Goal: Transaction & Acquisition: Book appointment/travel/reservation

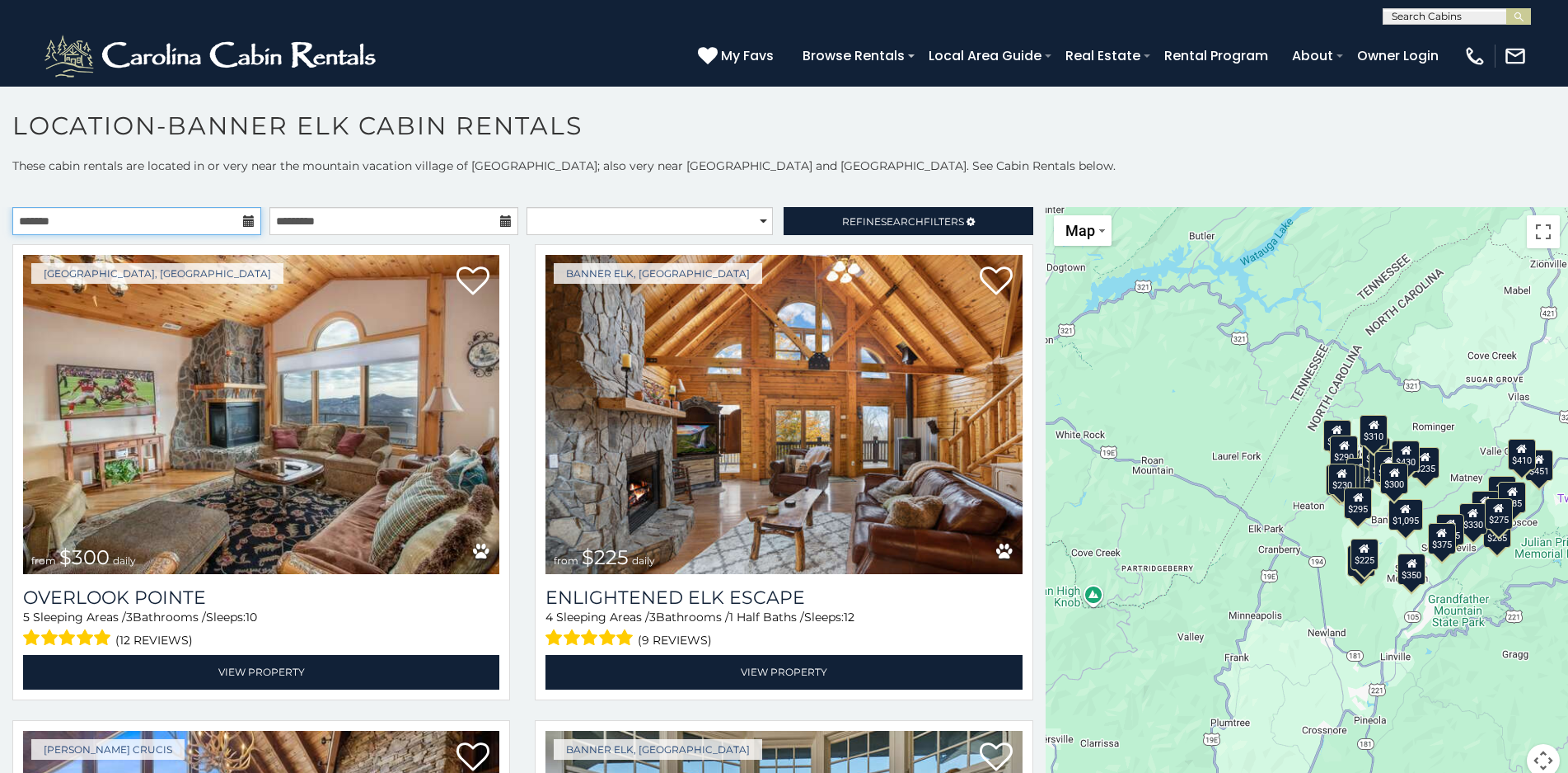
click at [194, 223] on input "text" at bounding box center [136, 221] width 249 height 28
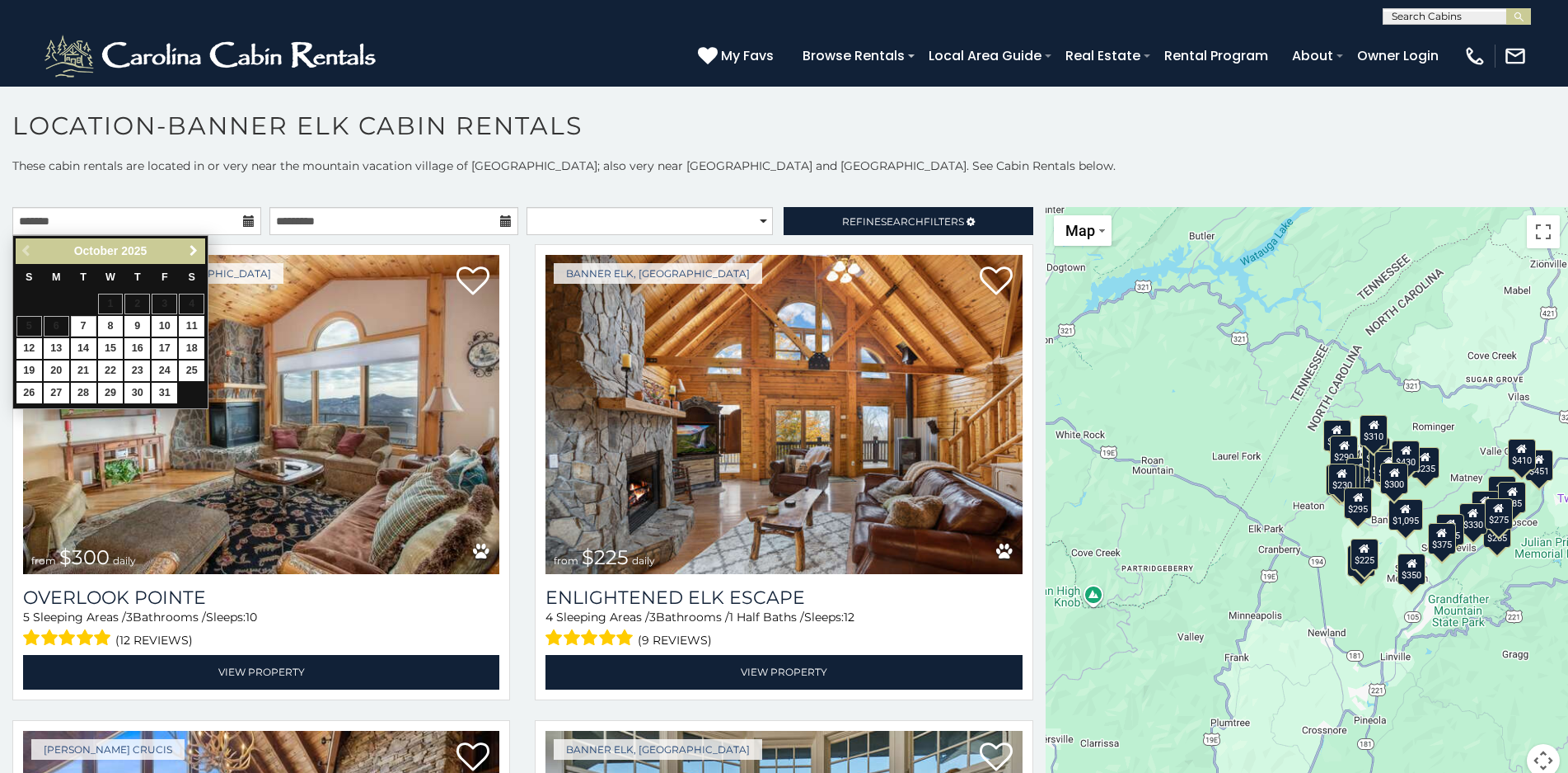
click at [196, 249] on span "Next" at bounding box center [193, 250] width 13 height 13
click at [108, 392] on link "26" at bounding box center [111, 393] width 26 height 21
type input "**********"
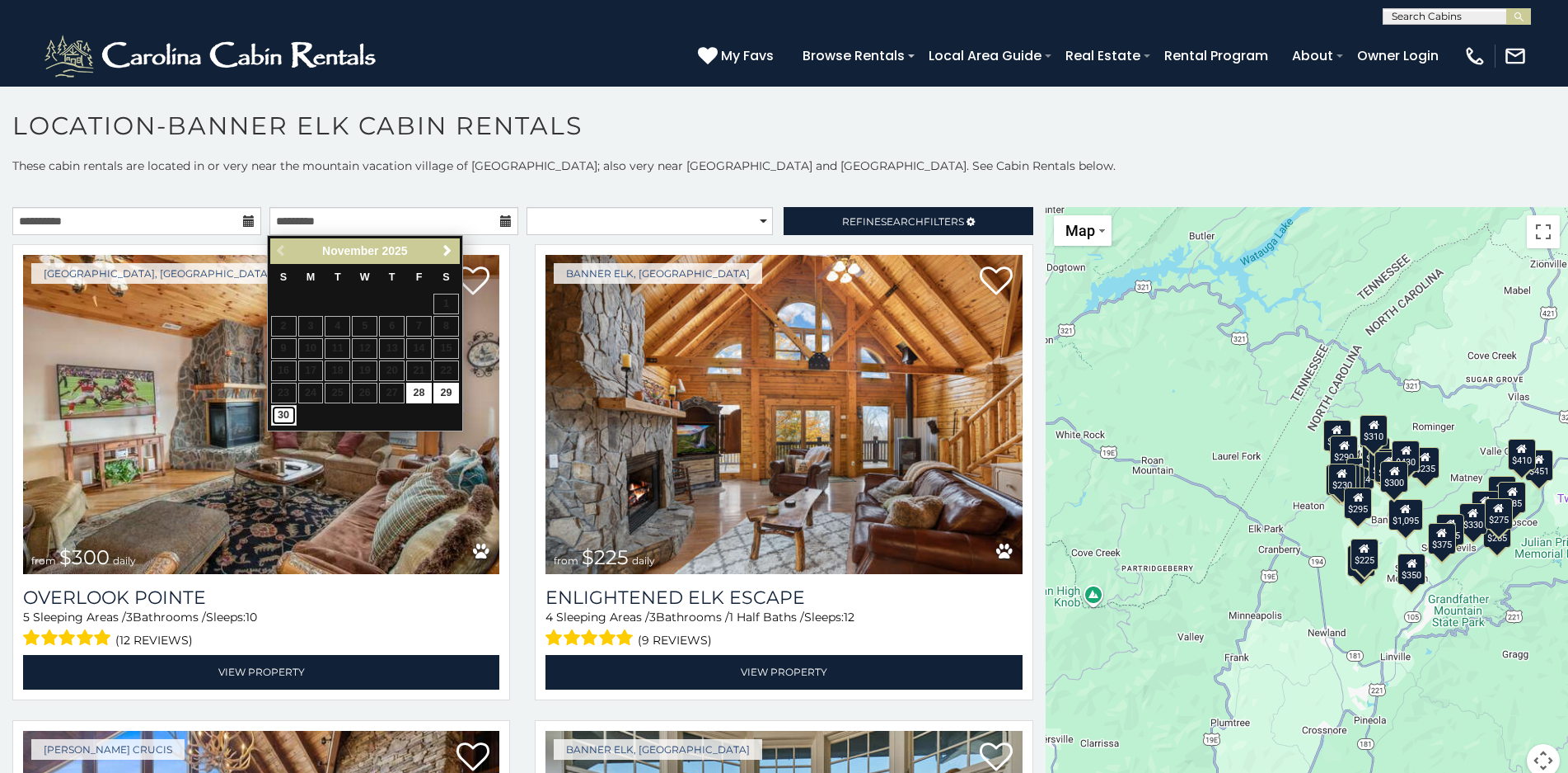
click at [283, 412] on link "30" at bounding box center [284, 415] width 26 height 21
type input "**********"
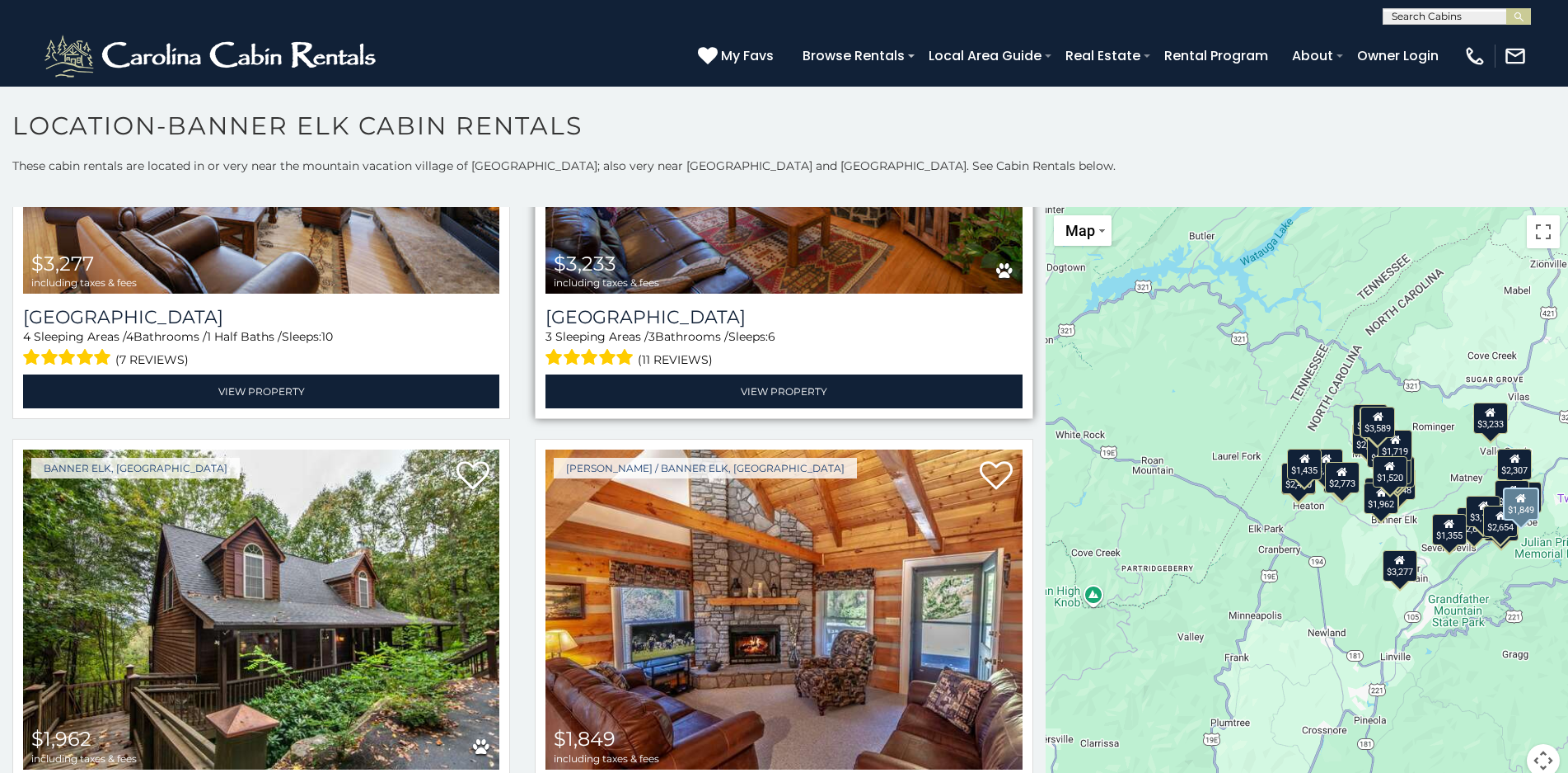
scroll to position [3381, 0]
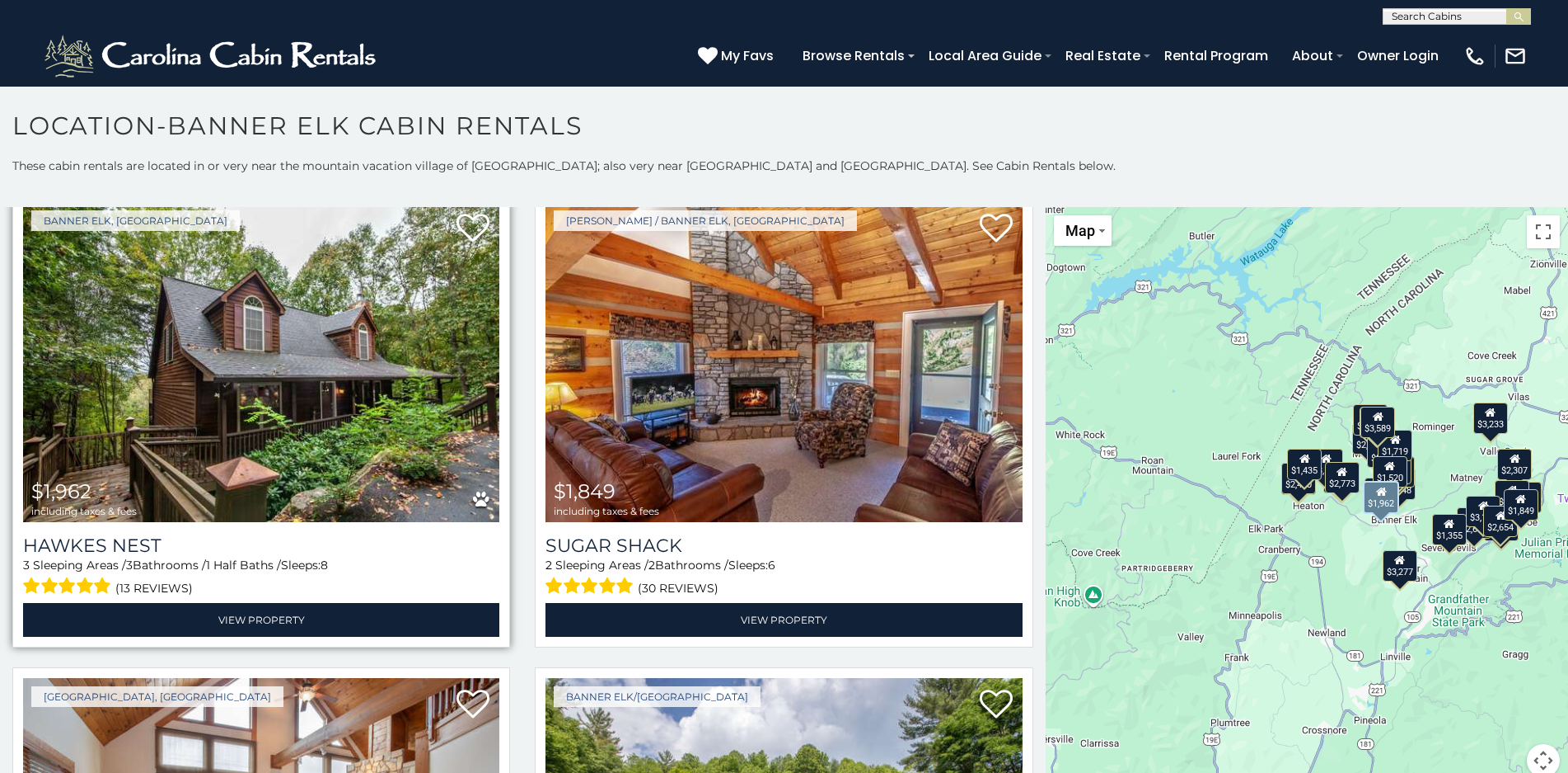
click at [109, 475] on span "$1,962 including taxes & fees" at bounding box center [84, 497] width 122 height 47
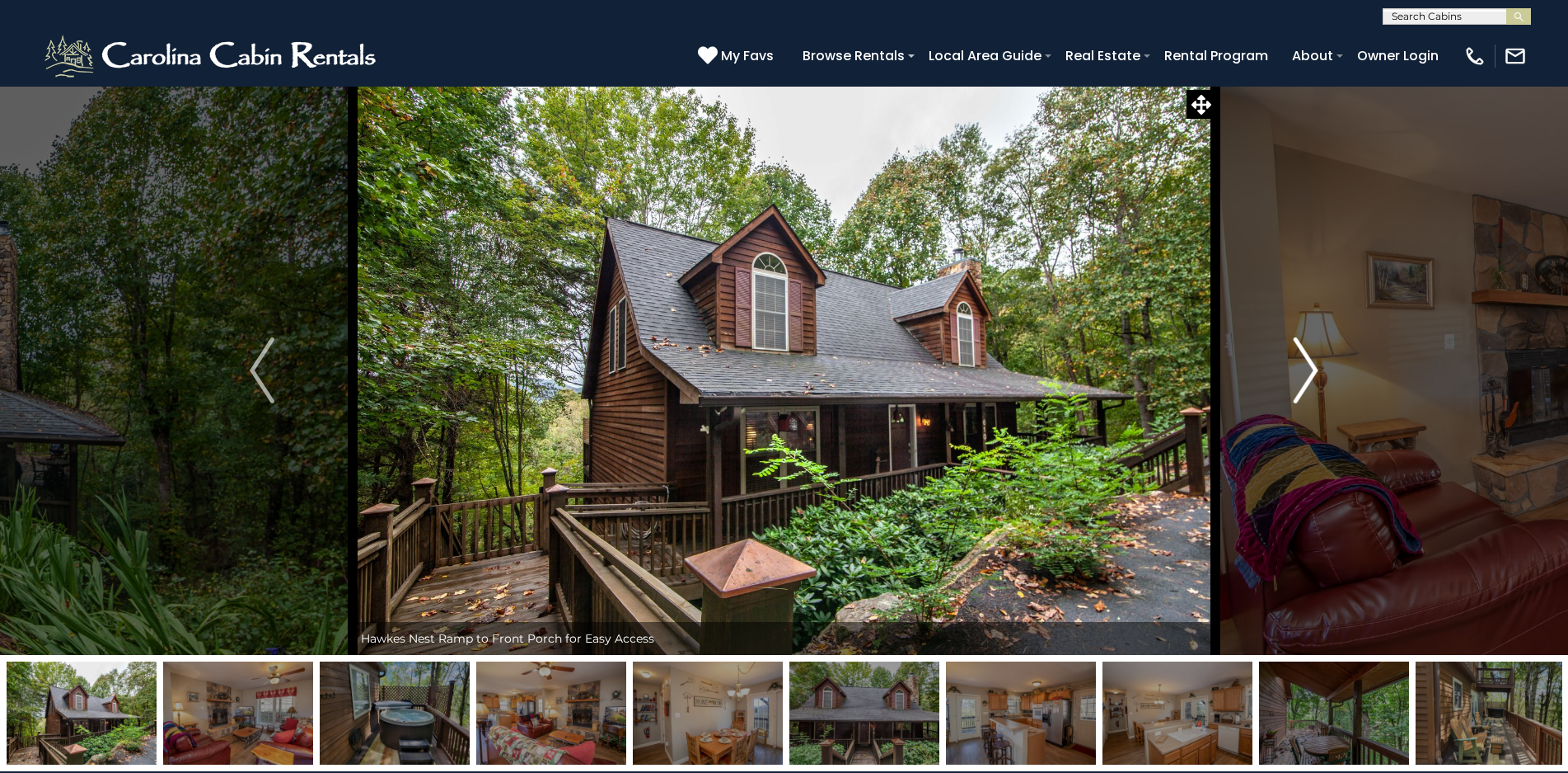
click at [1306, 373] on img "Next" at bounding box center [1306, 370] width 25 height 66
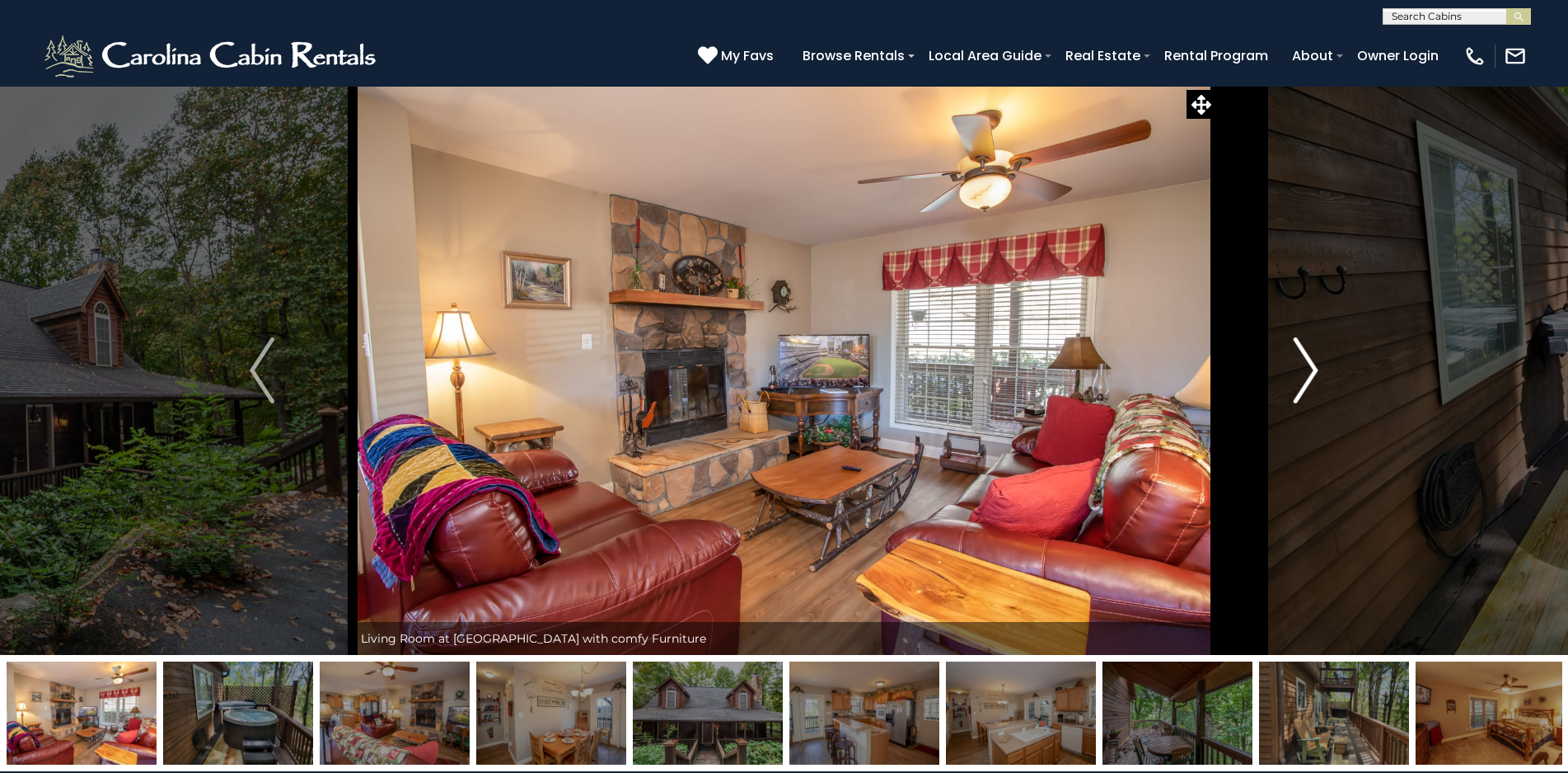
click at [1303, 373] on img "Next" at bounding box center [1306, 370] width 25 height 66
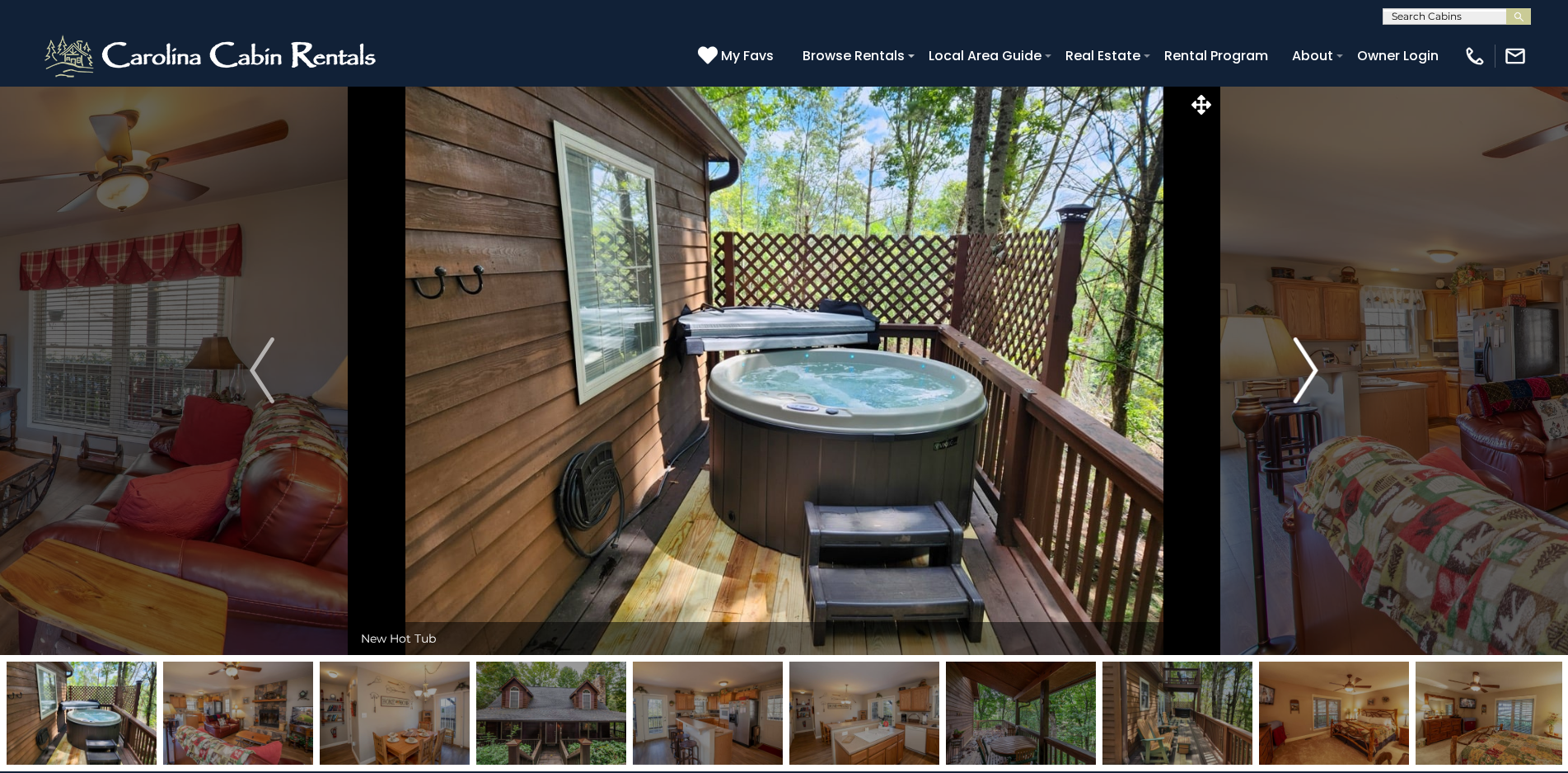
click at [1308, 370] on img "Next" at bounding box center [1306, 370] width 25 height 66
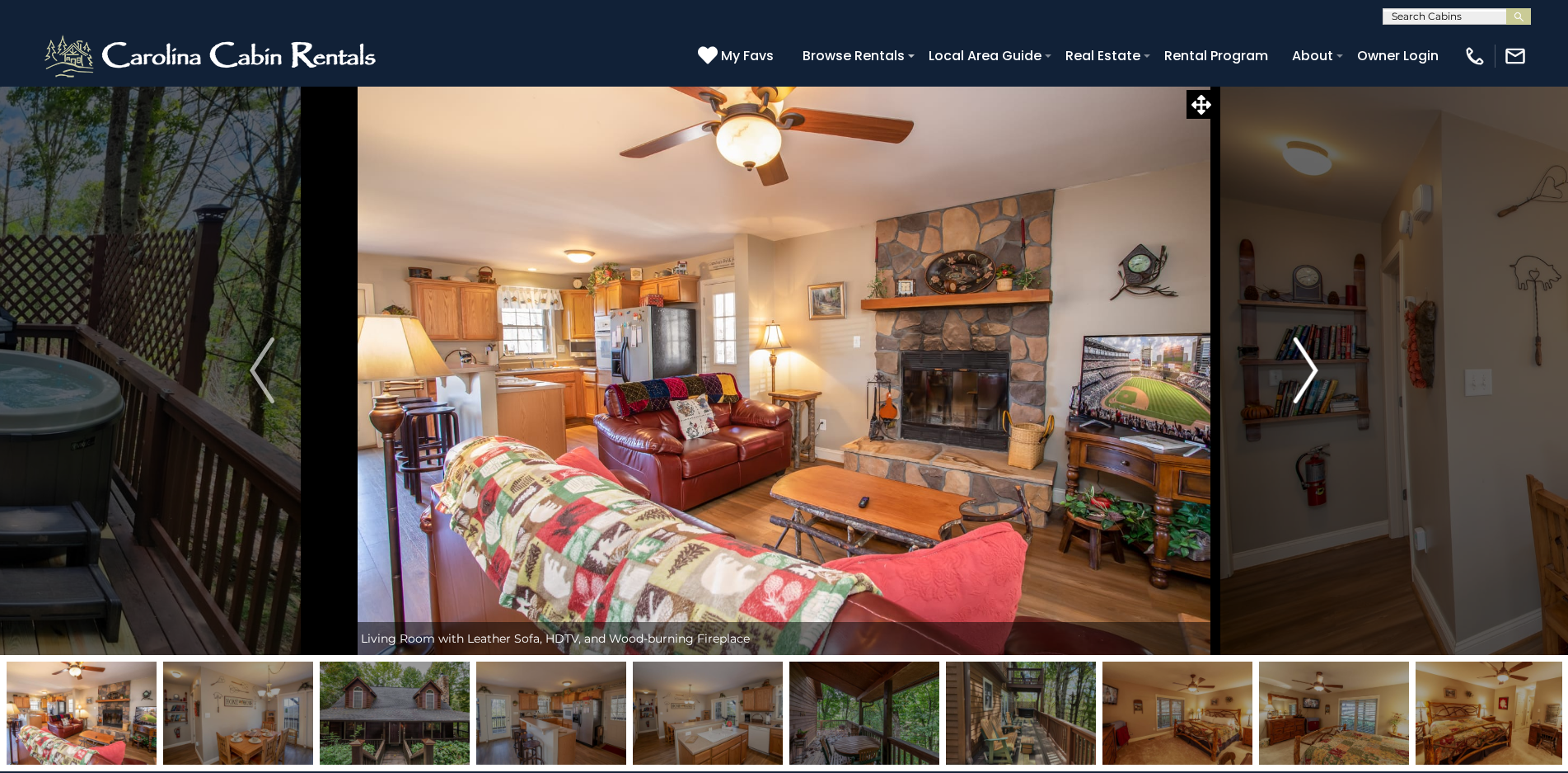
click at [1309, 371] on img "Next" at bounding box center [1306, 370] width 25 height 66
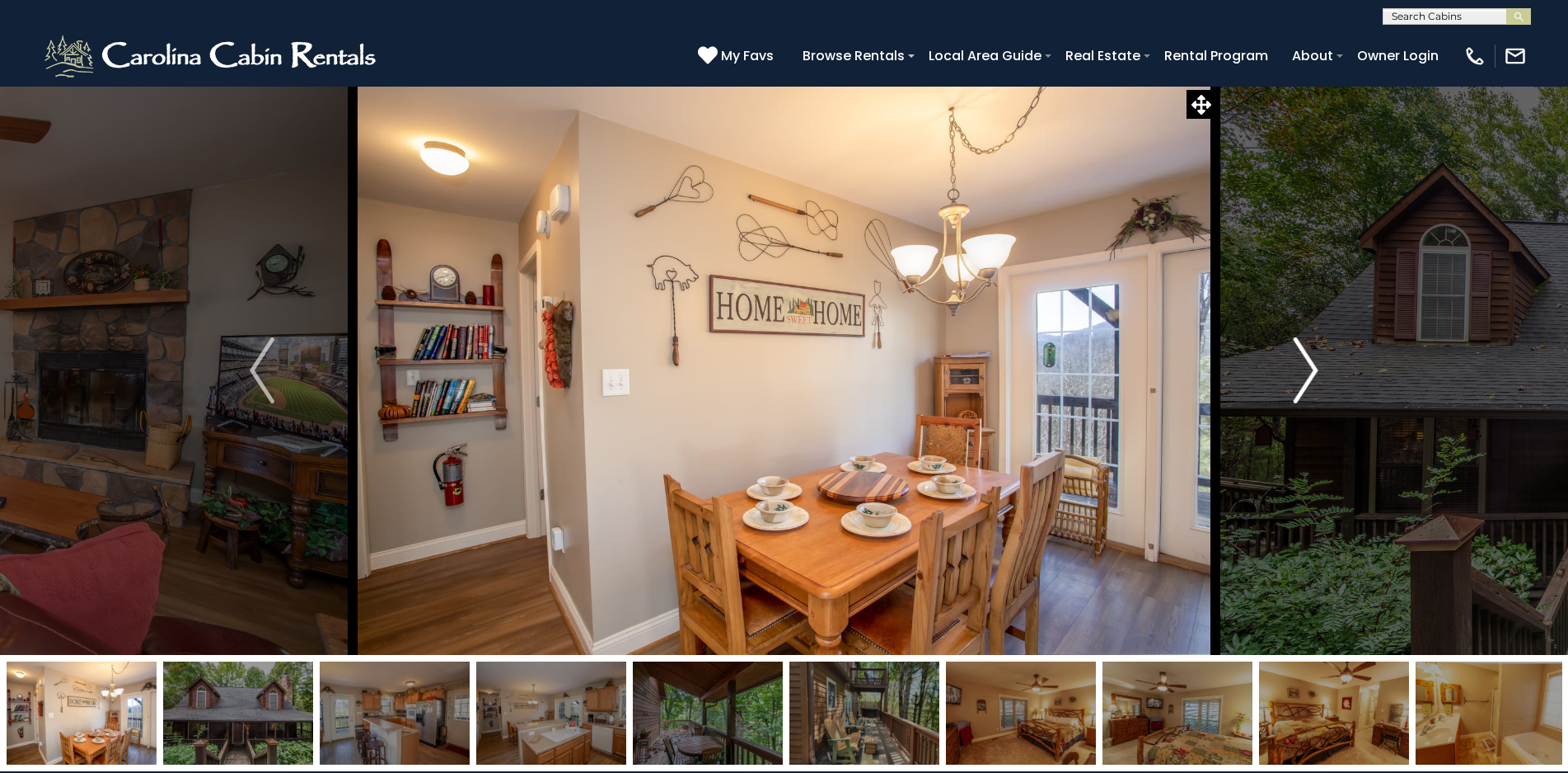
click at [1305, 372] on img "Next" at bounding box center [1306, 370] width 25 height 66
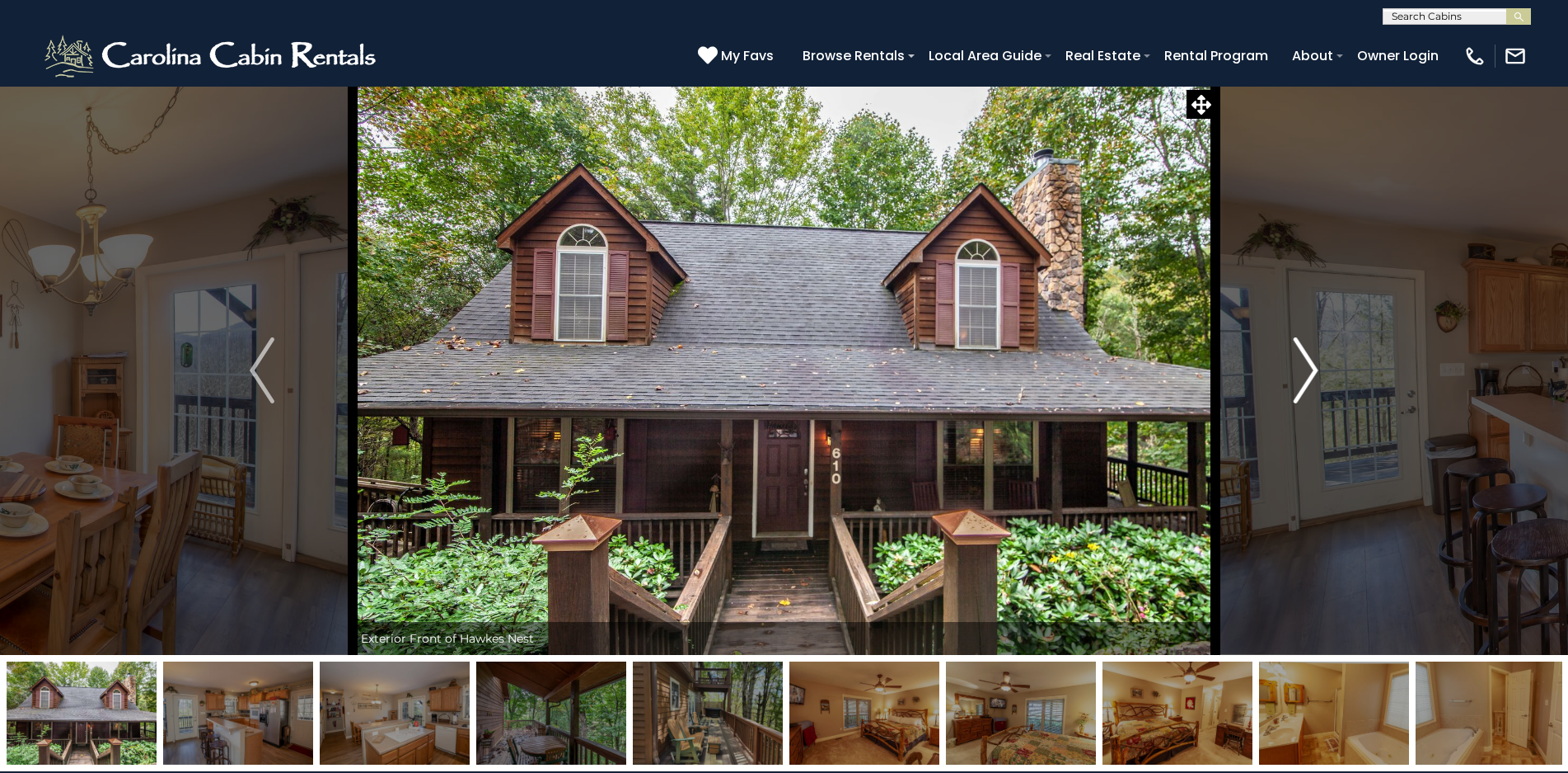
click at [1305, 372] on img "Next" at bounding box center [1306, 370] width 25 height 66
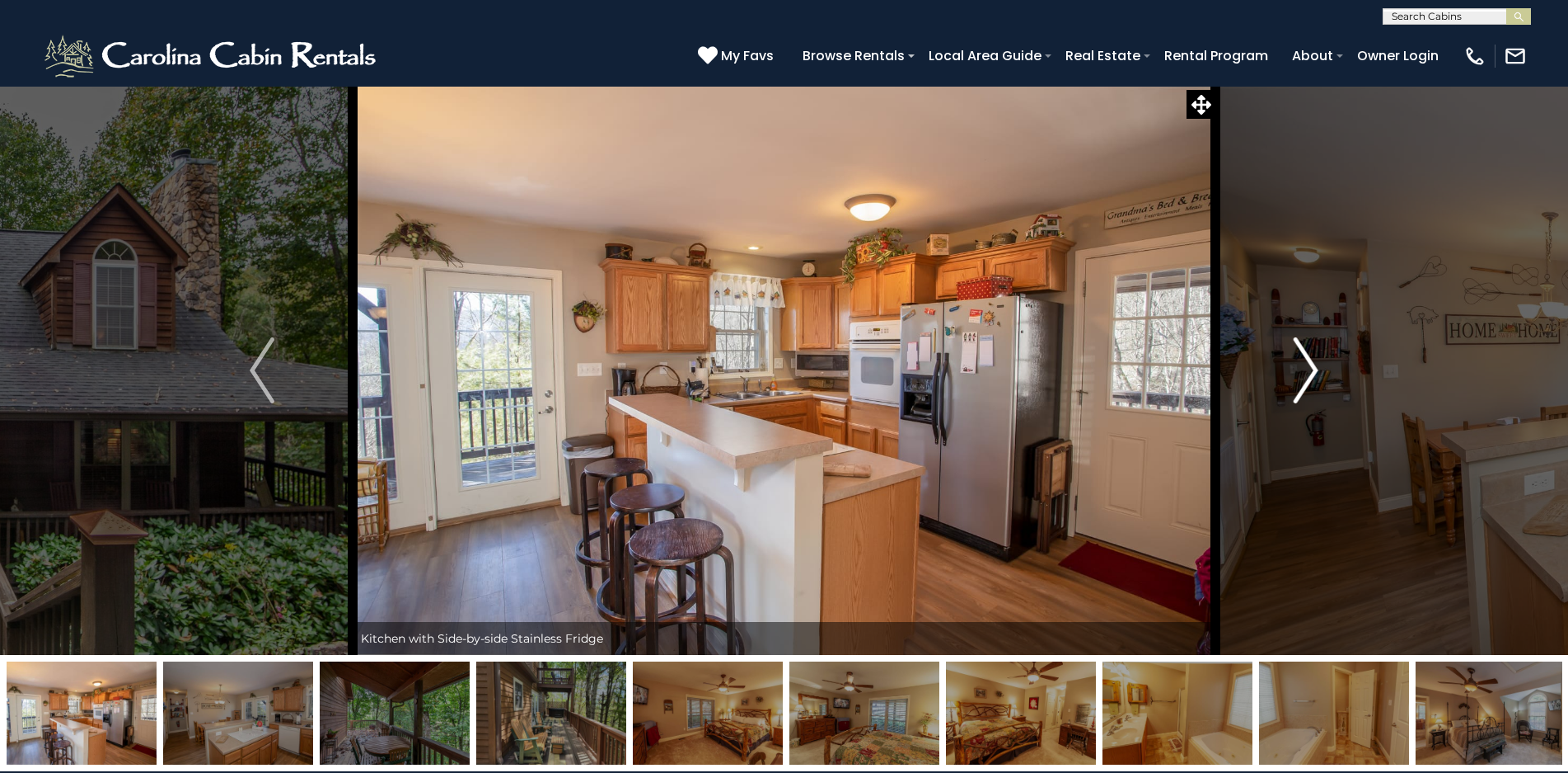
click at [1306, 373] on img "Next" at bounding box center [1306, 370] width 25 height 66
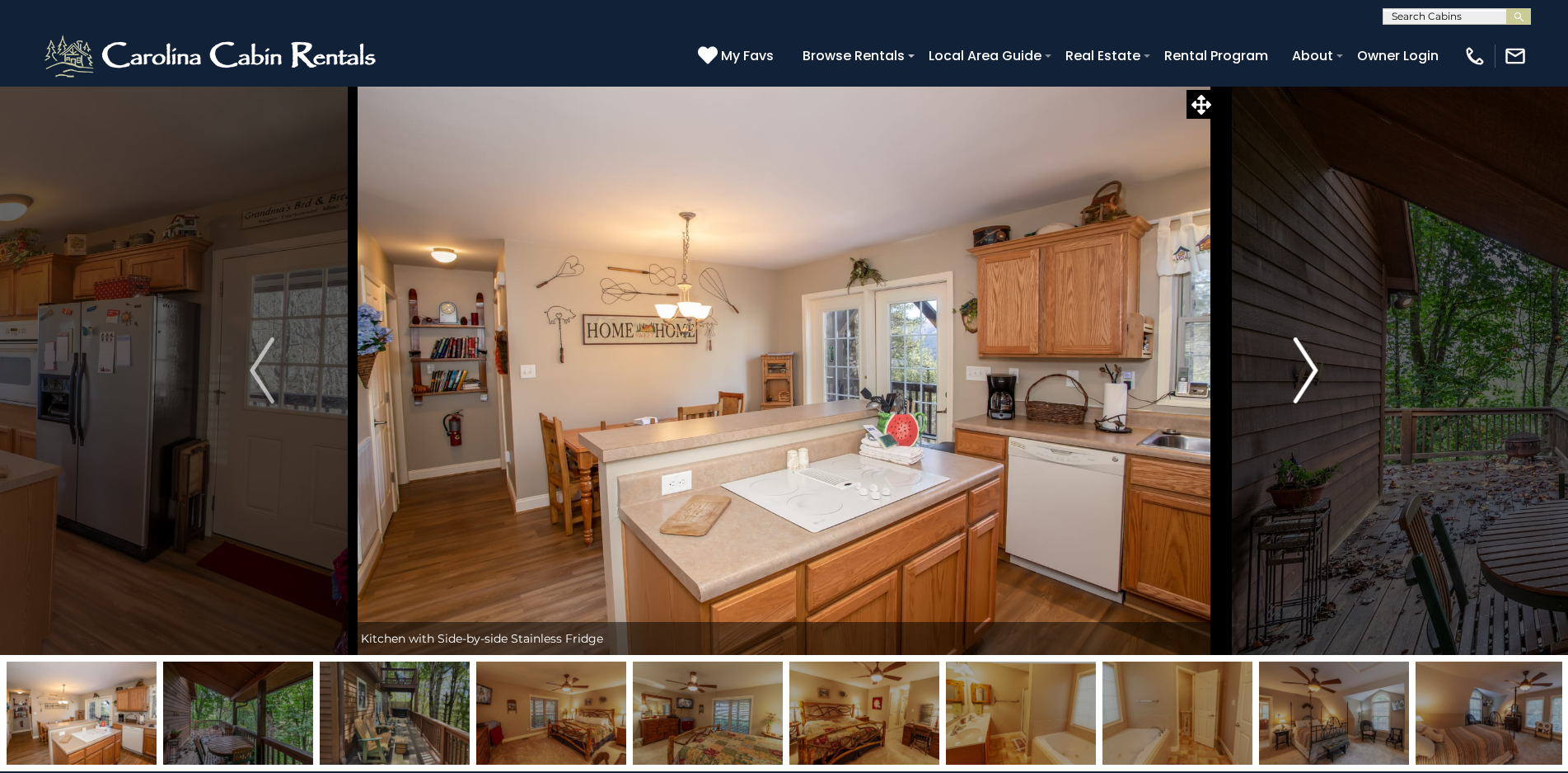
click at [1305, 373] on img "Next" at bounding box center [1306, 370] width 25 height 66
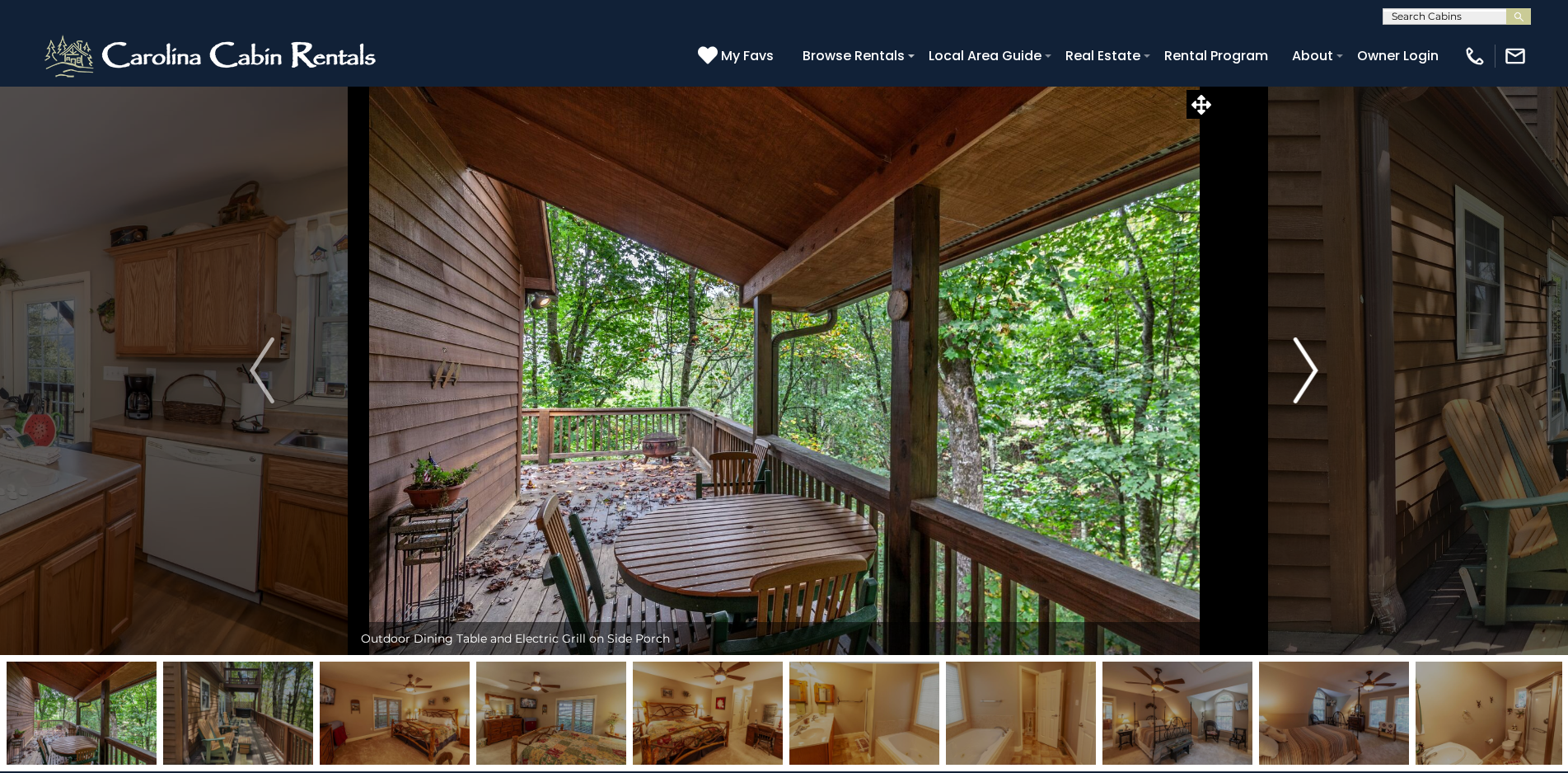
click at [1305, 373] on img "Next" at bounding box center [1306, 370] width 25 height 66
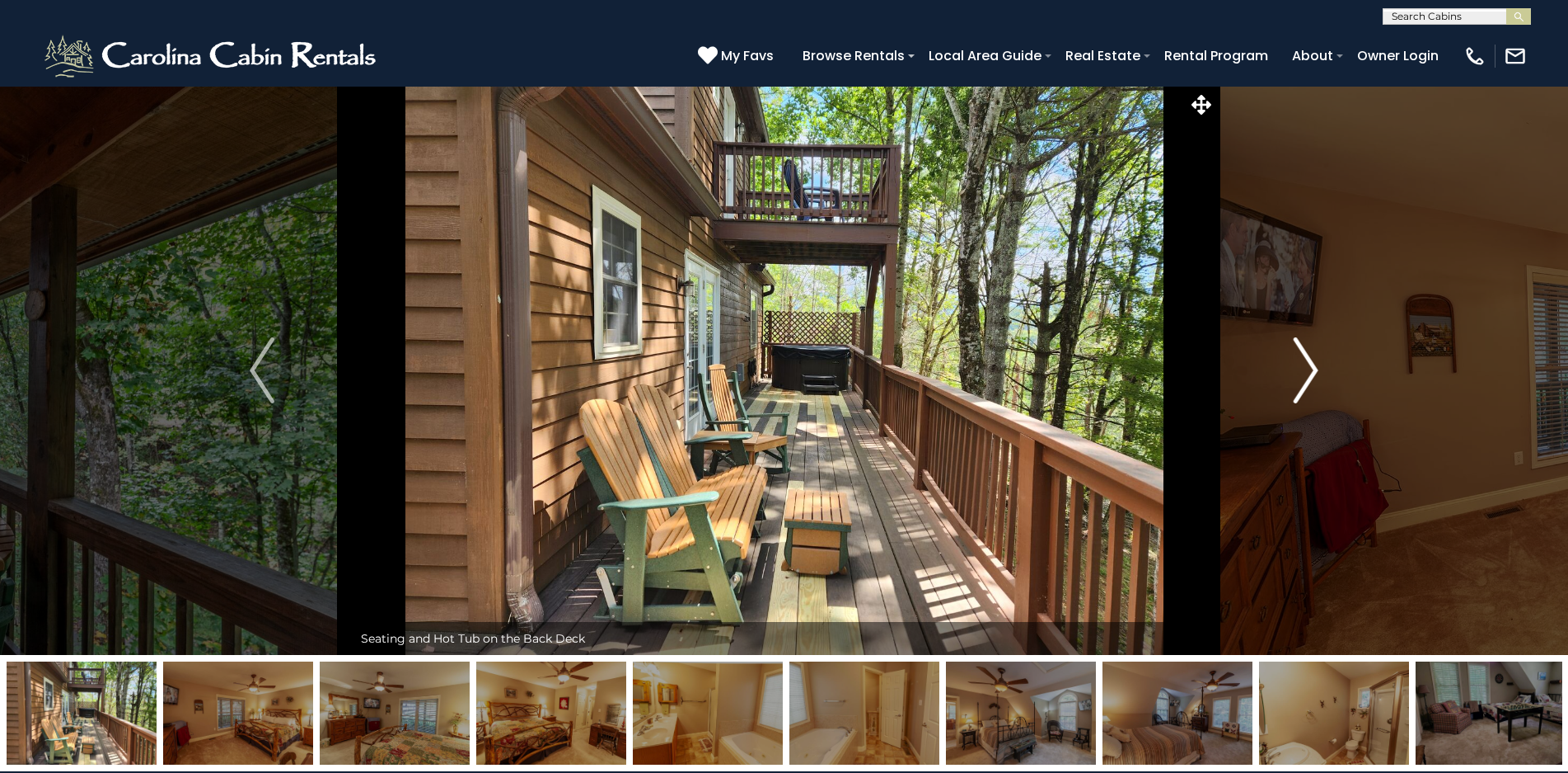
click at [1300, 374] on img "Next" at bounding box center [1306, 370] width 25 height 66
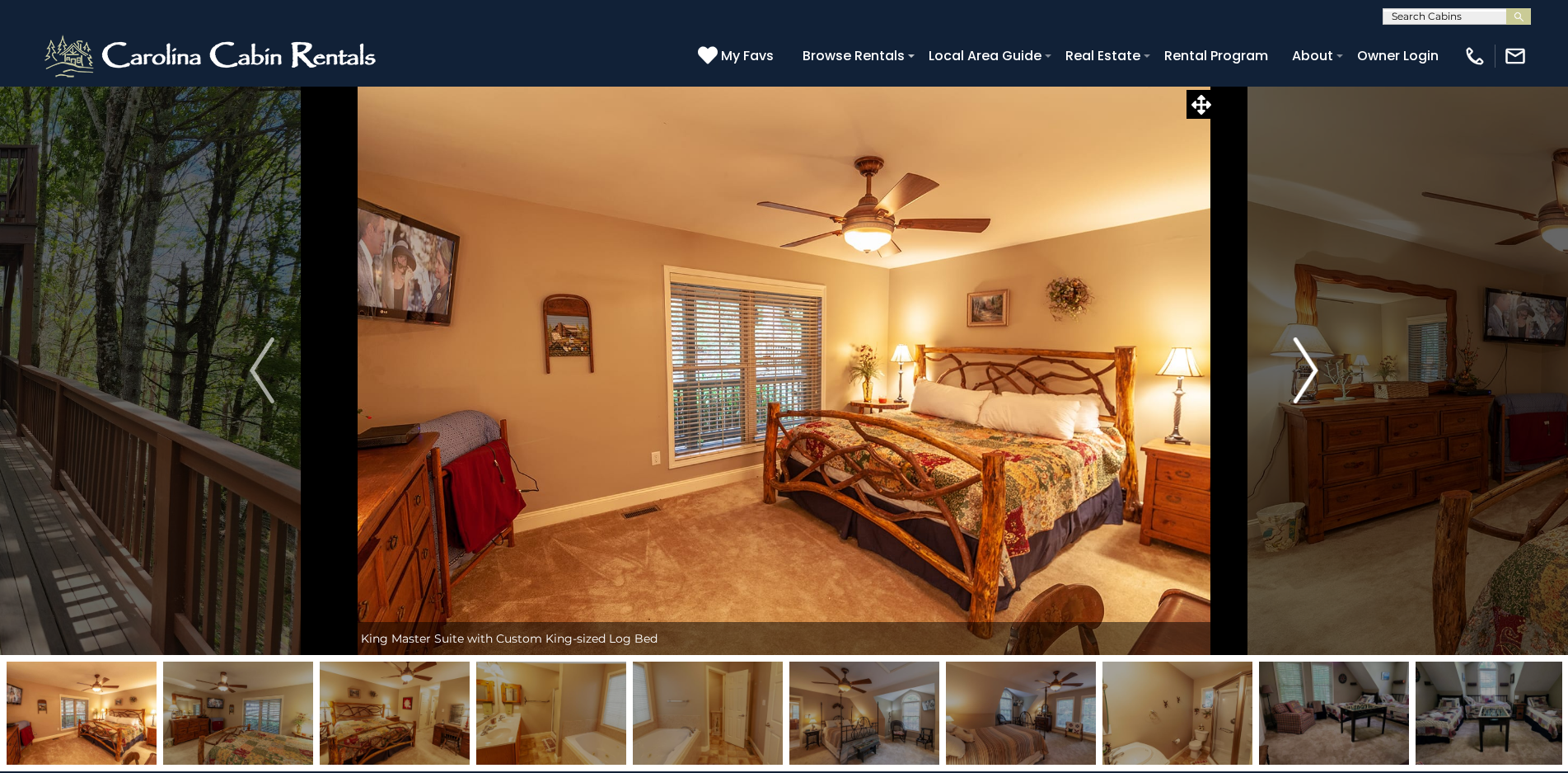
click at [1307, 375] on img "Next" at bounding box center [1306, 370] width 25 height 66
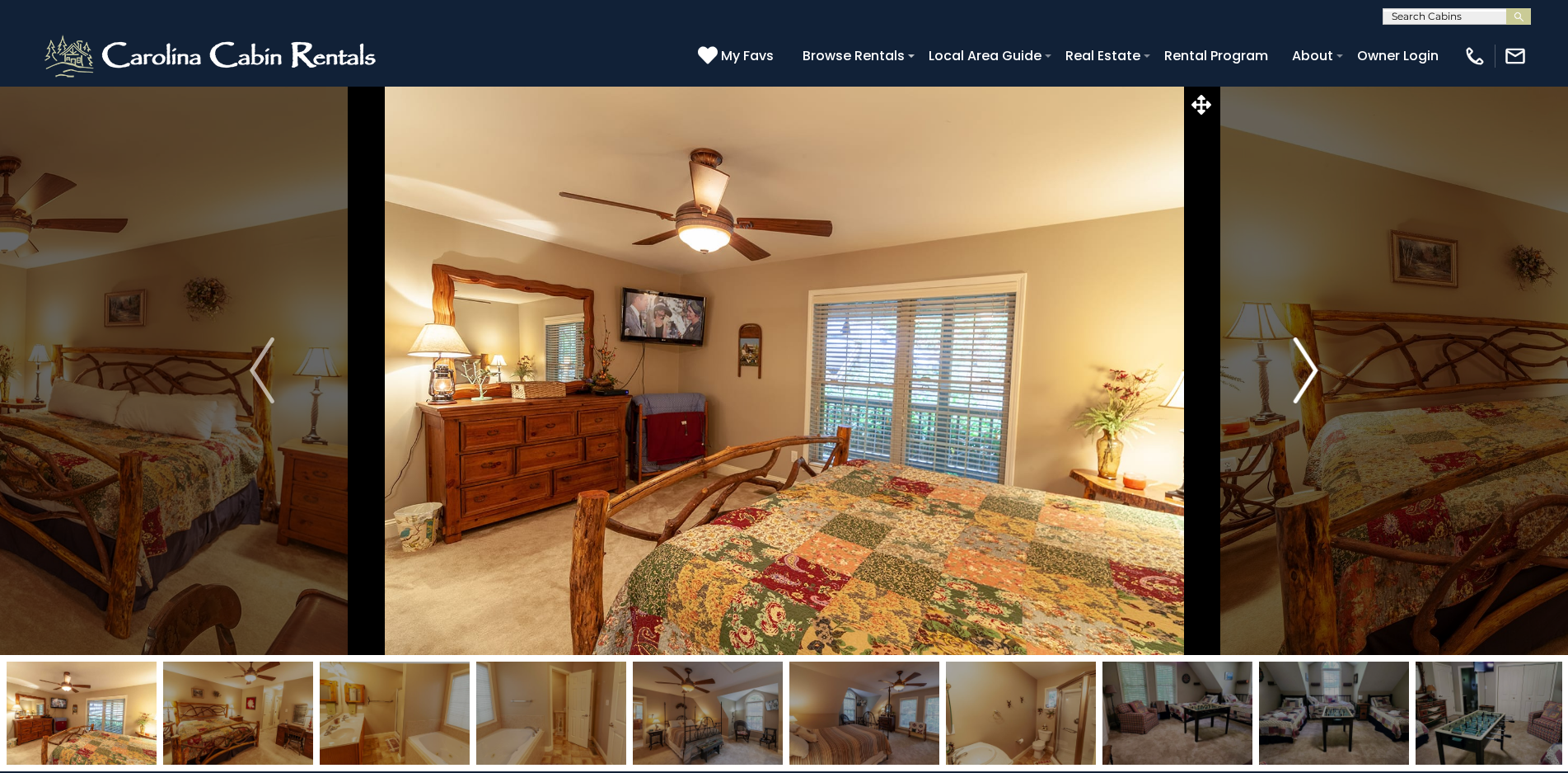
click at [1307, 375] on img "Next" at bounding box center [1306, 370] width 25 height 66
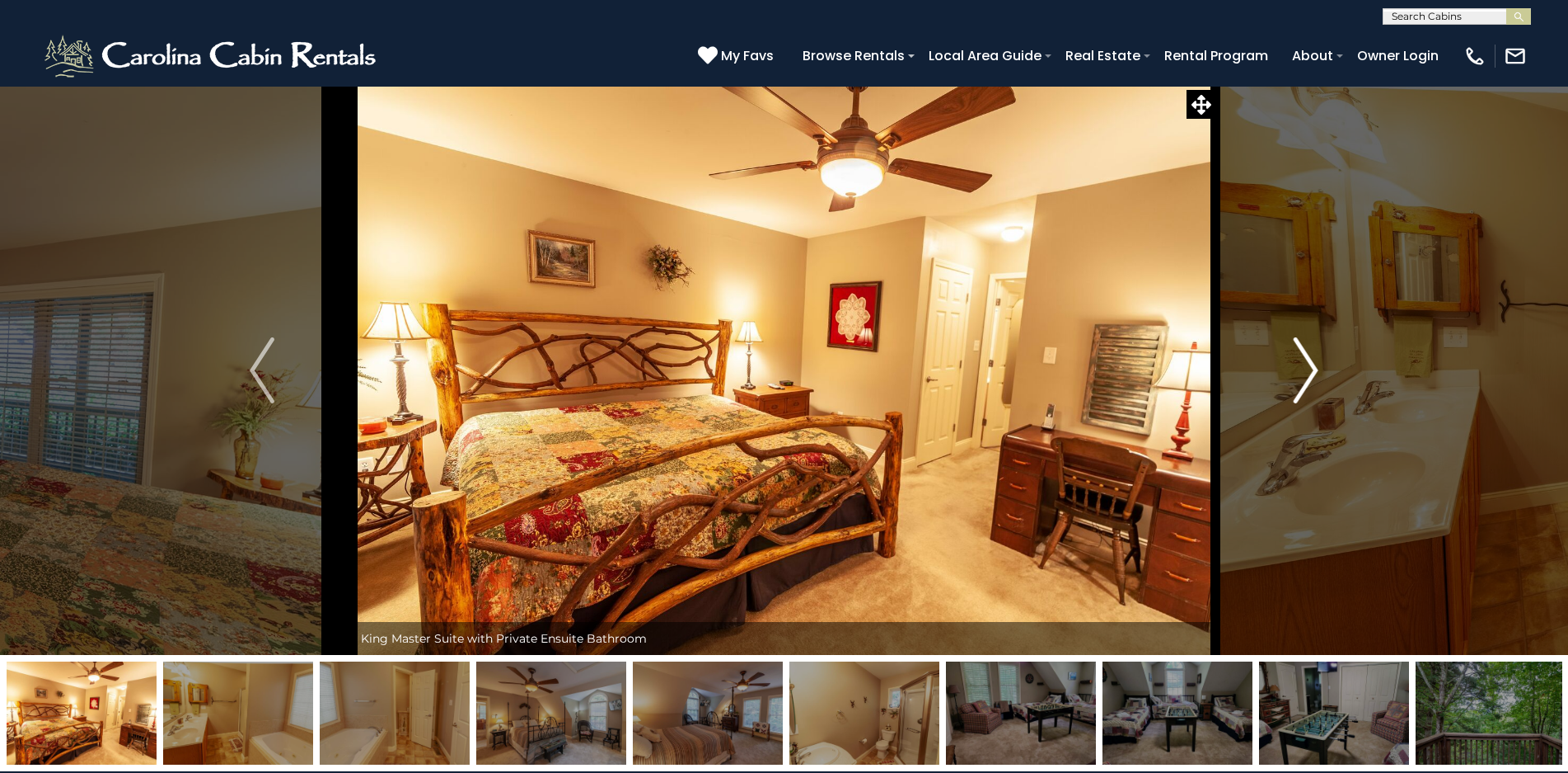
click at [1305, 373] on img "Next" at bounding box center [1306, 370] width 25 height 66
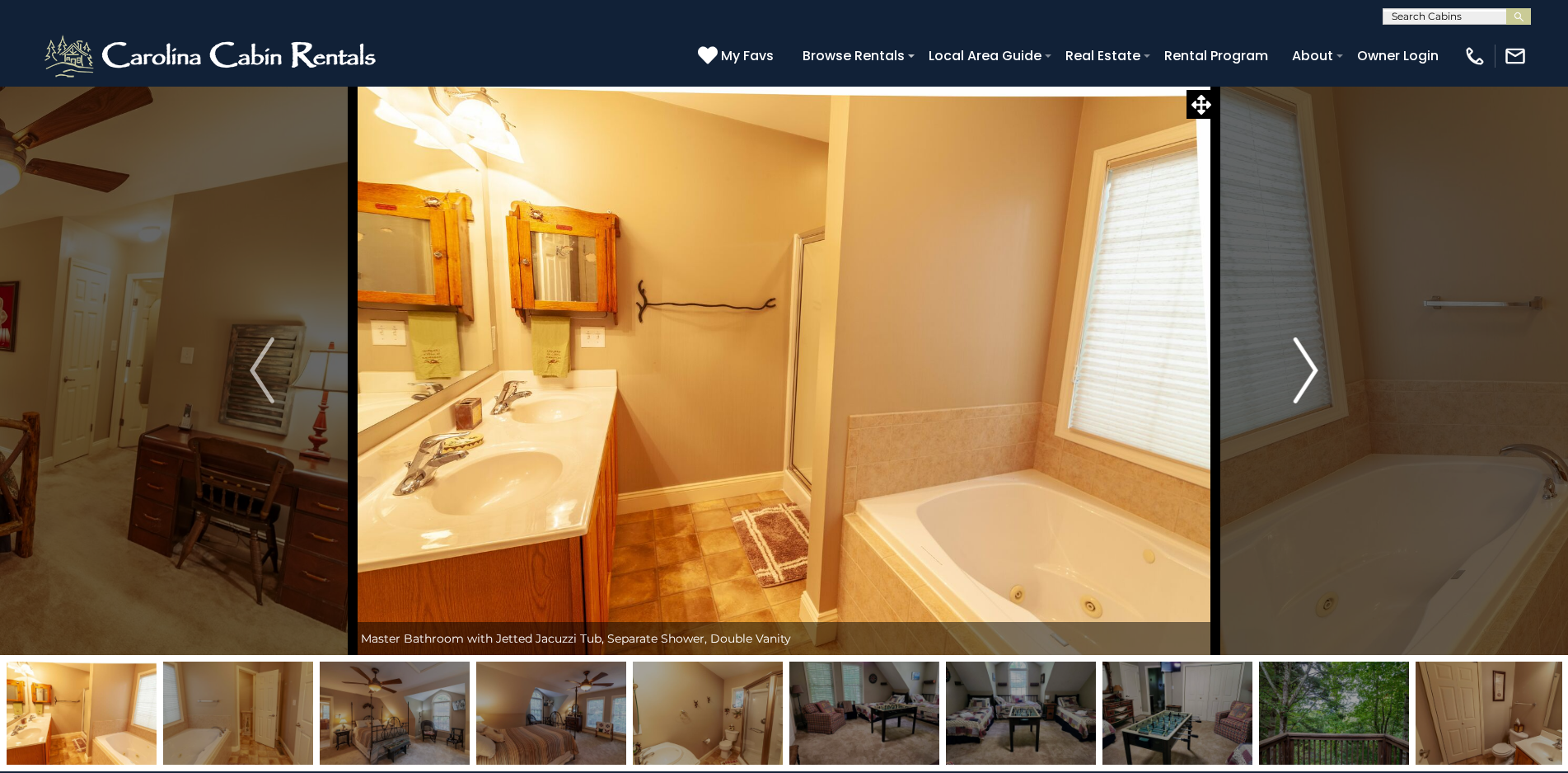
click at [1306, 371] on img "Next" at bounding box center [1306, 370] width 25 height 66
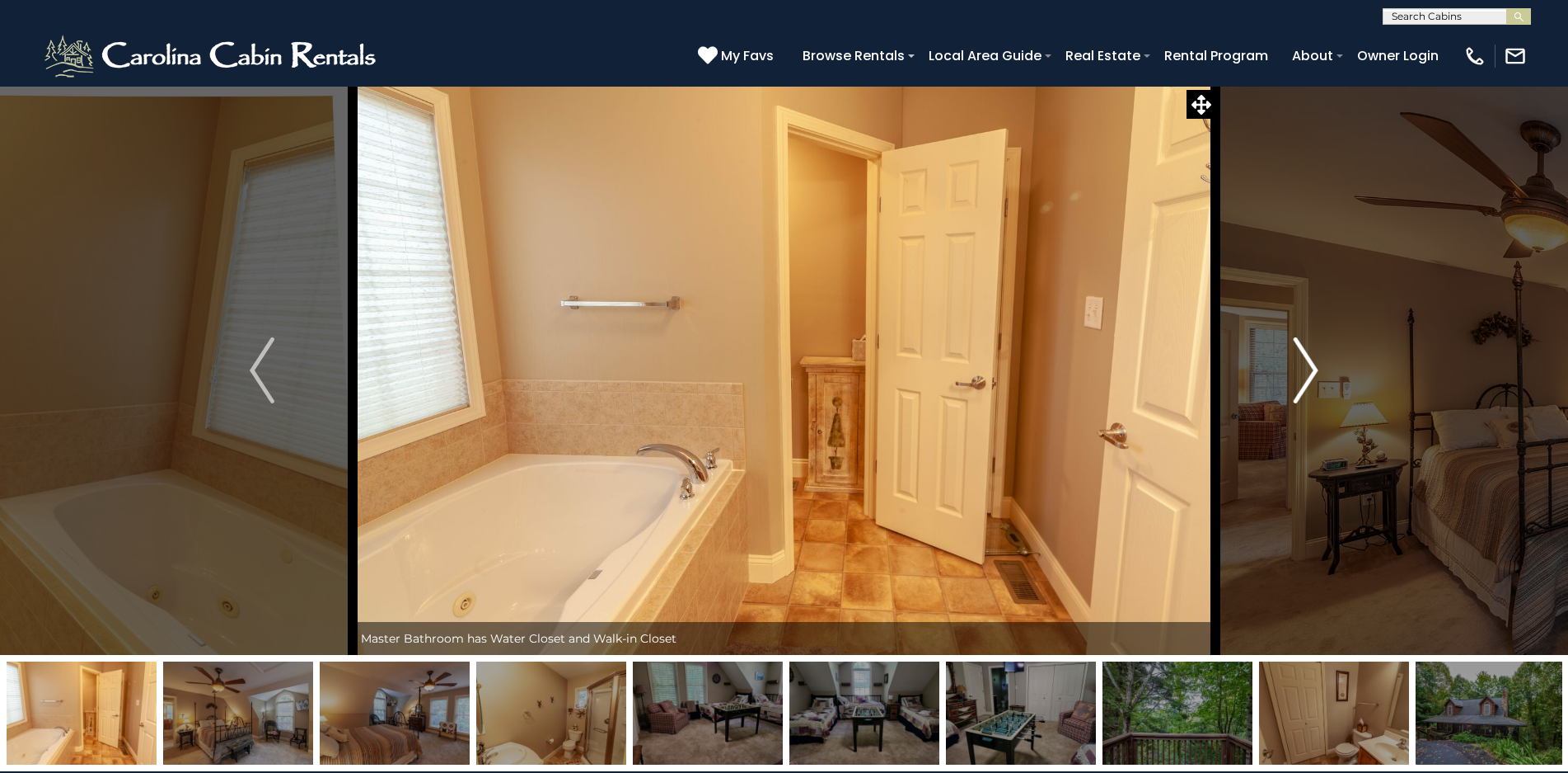
click at [1306, 371] on img "Next" at bounding box center [1306, 370] width 25 height 66
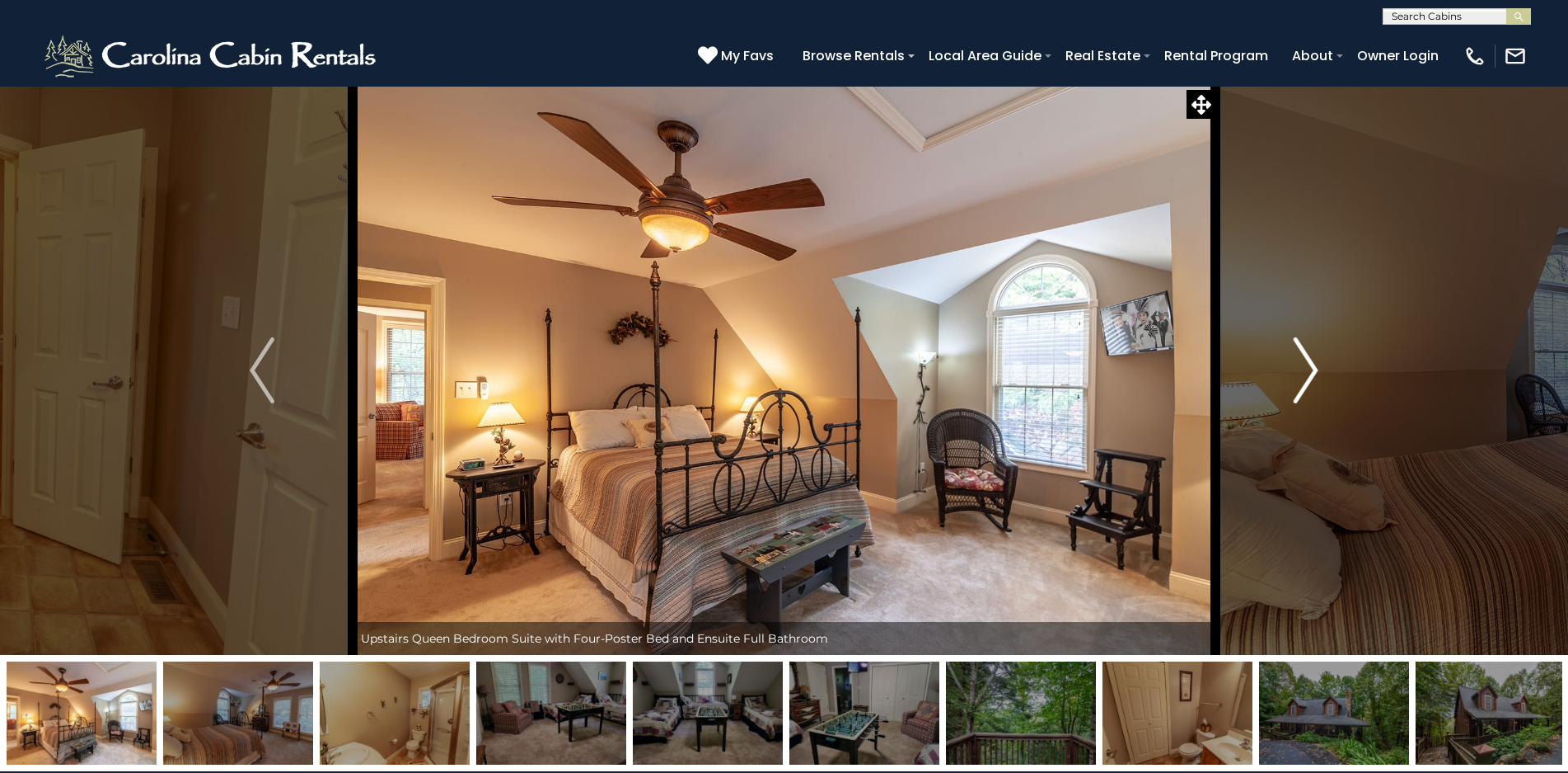
click at [1304, 371] on img "Next" at bounding box center [1306, 370] width 25 height 66
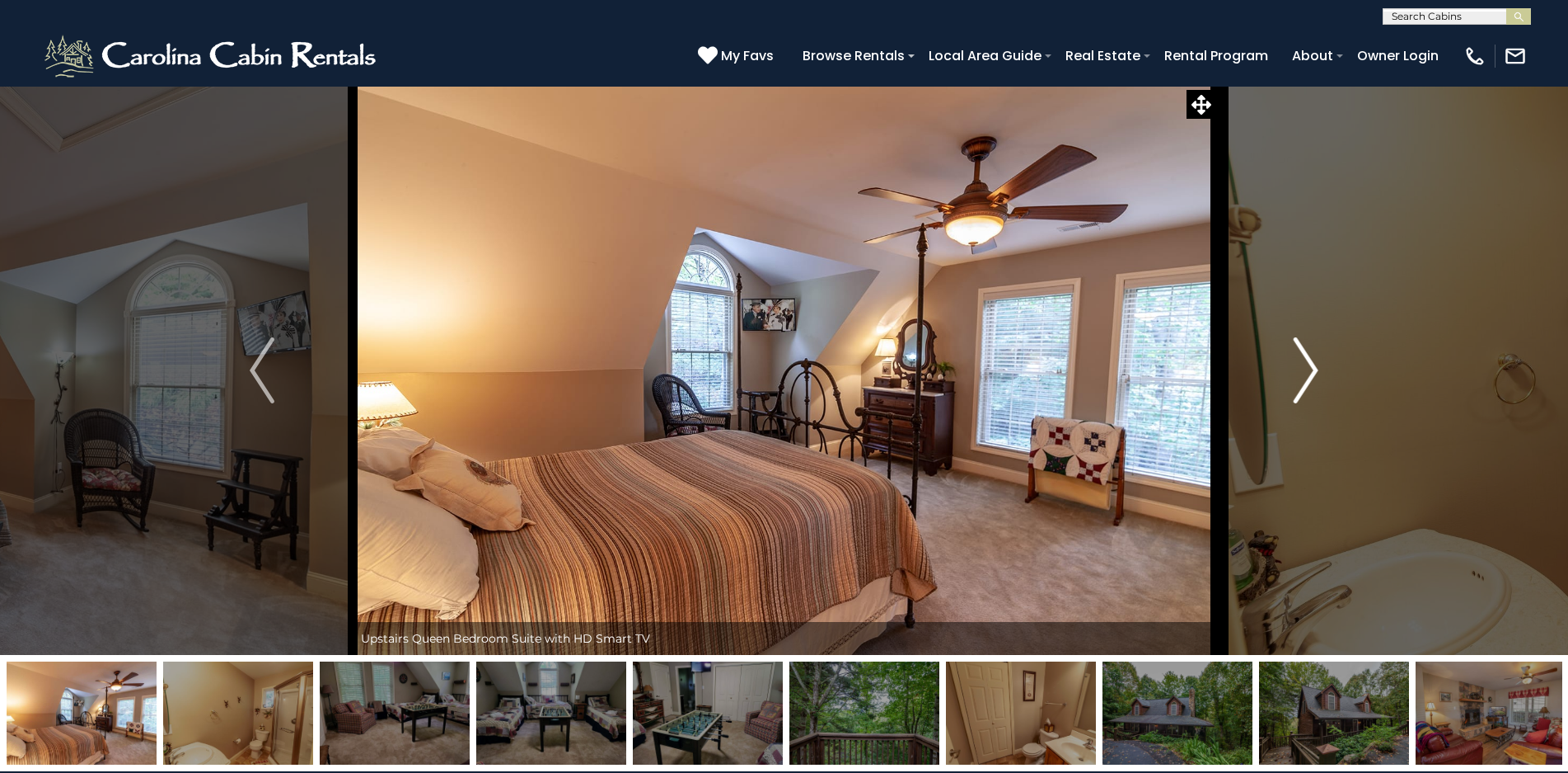
click at [1304, 371] on img "Next" at bounding box center [1306, 370] width 25 height 66
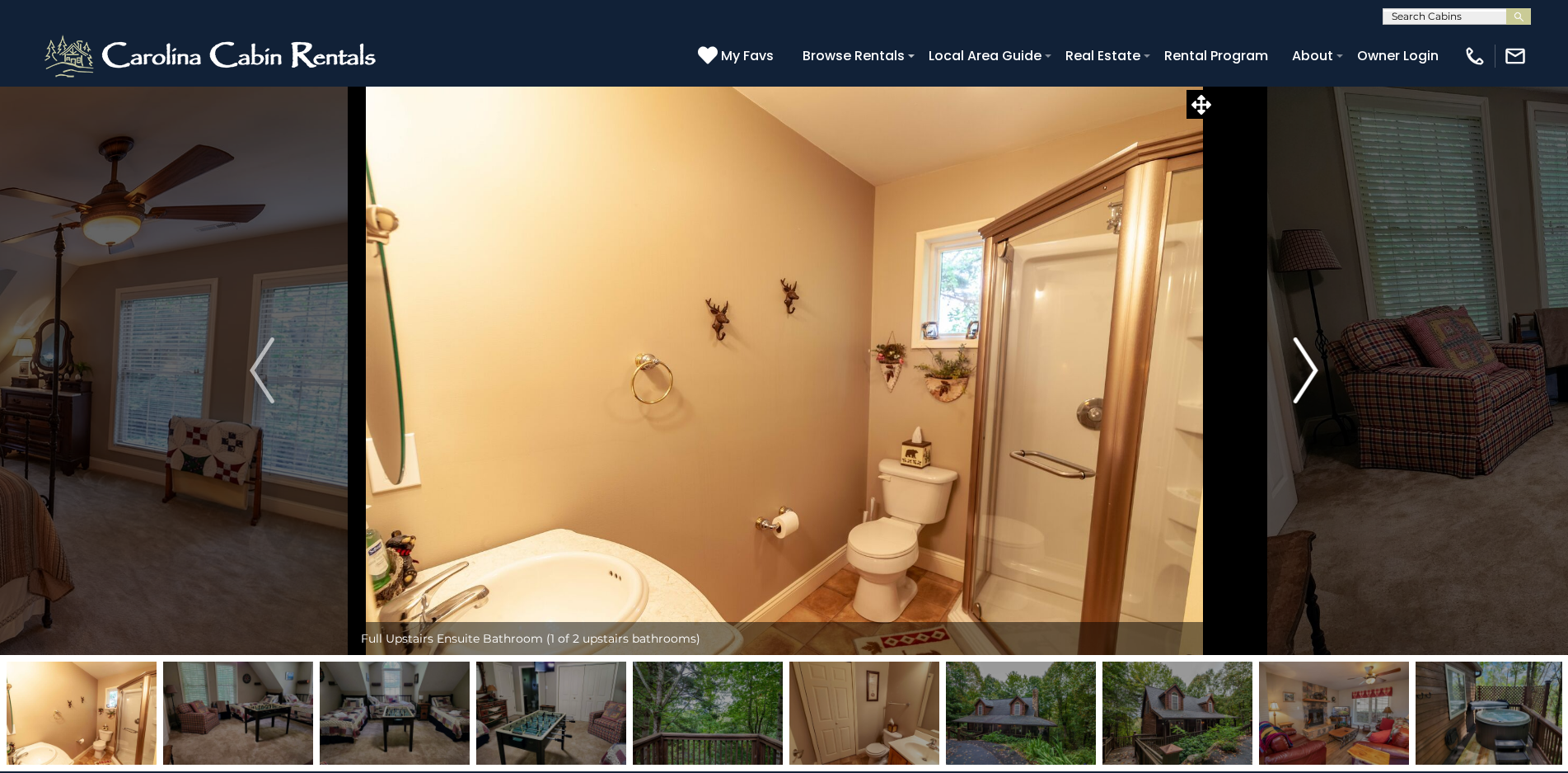
click at [1304, 371] on img "Next" at bounding box center [1306, 370] width 25 height 66
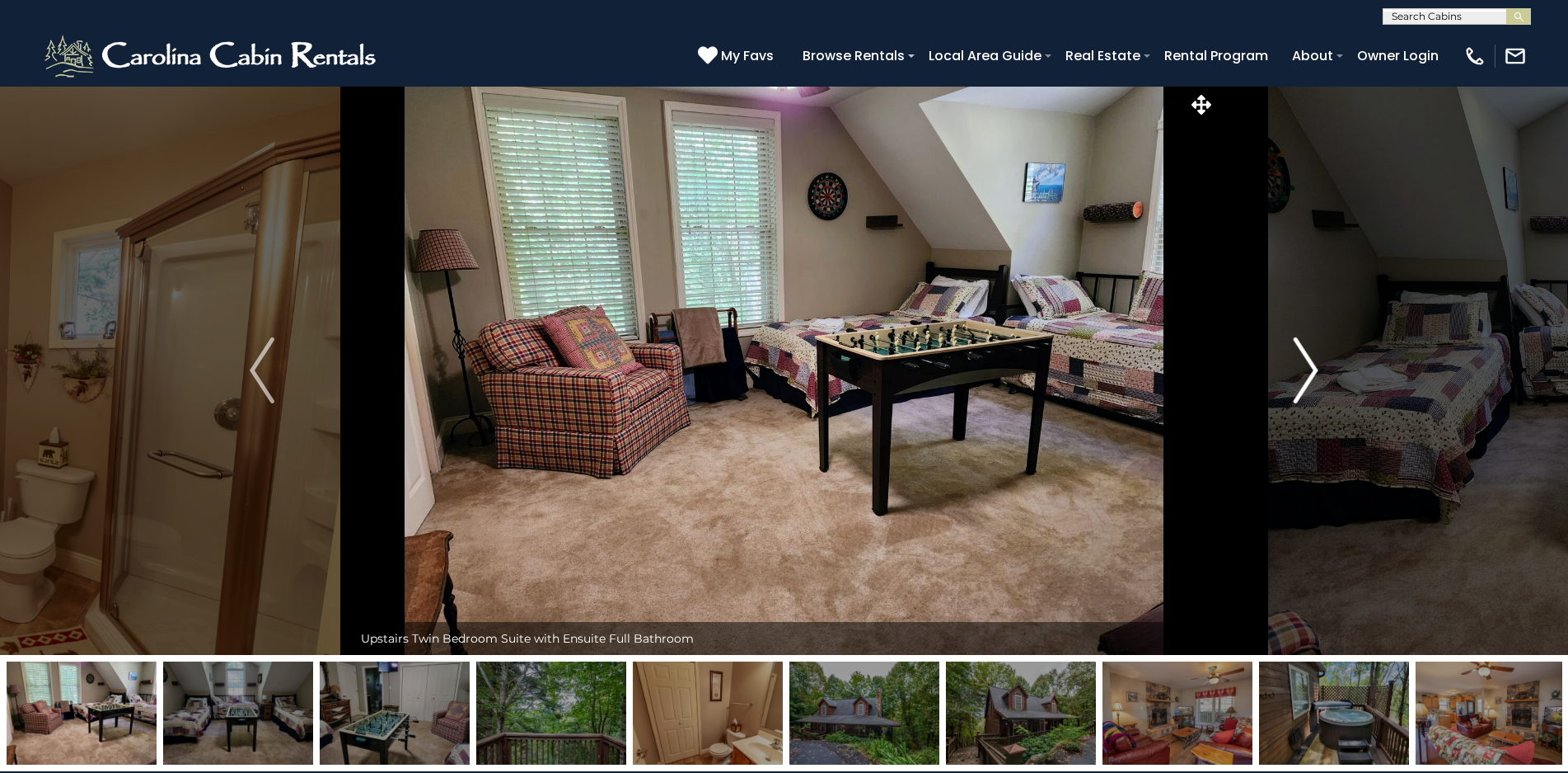
click at [1311, 371] on img "Next" at bounding box center [1306, 370] width 25 height 66
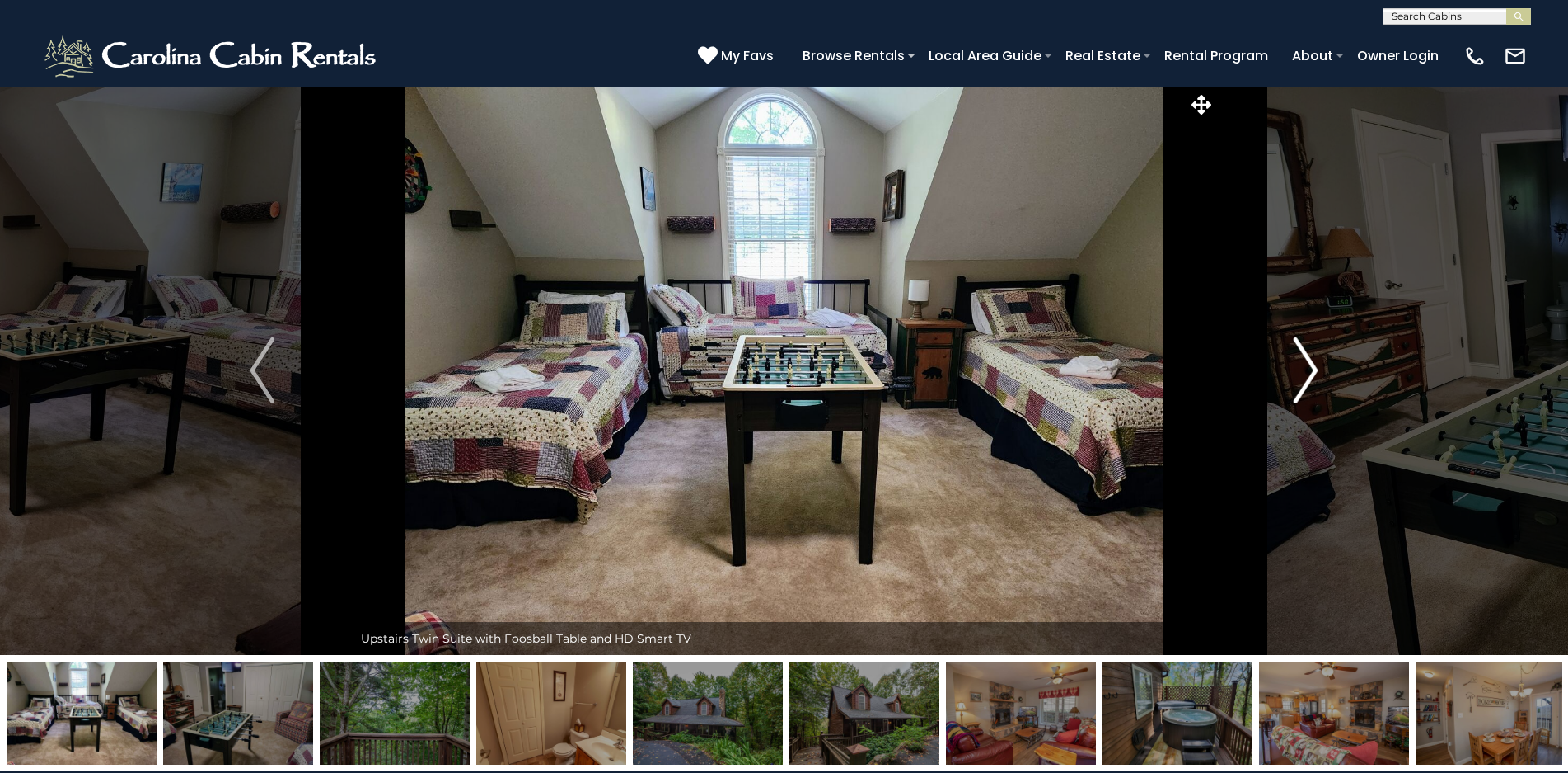
click at [1308, 370] on img "Next" at bounding box center [1306, 370] width 25 height 66
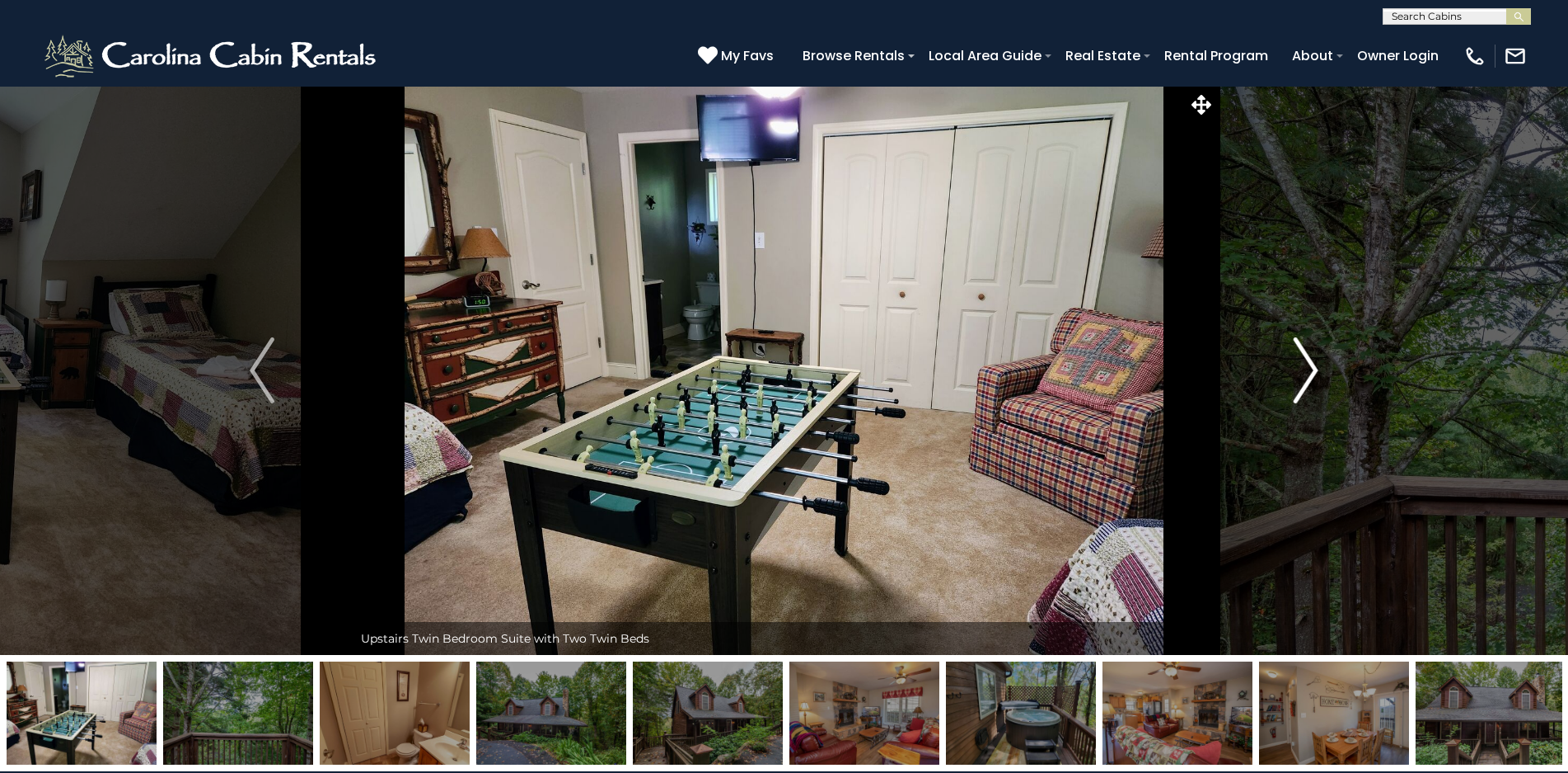
click at [1307, 369] on img "Next" at bounding box center [1306, 370] width 25 height 66
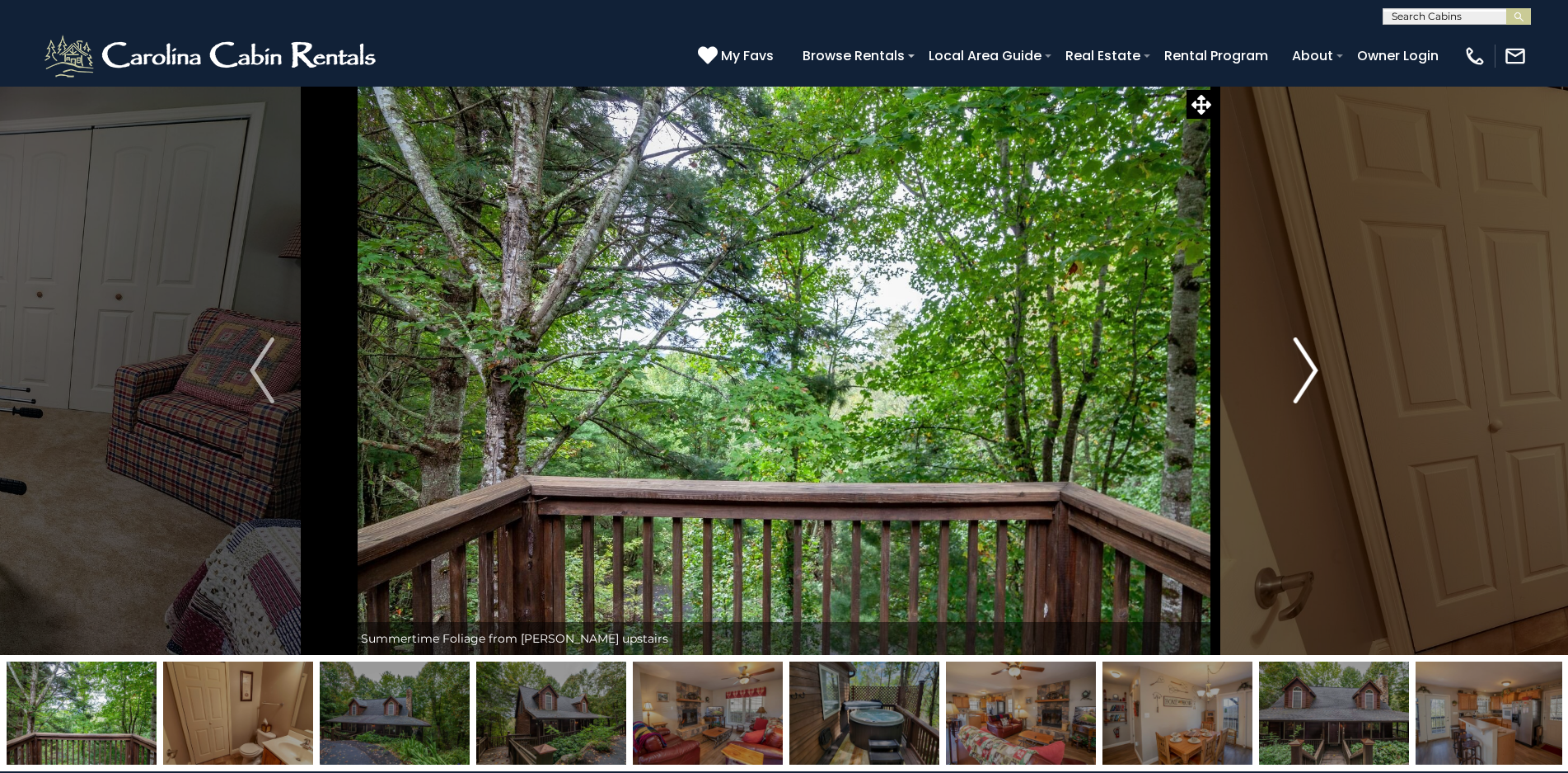
click at [1307, 369] on img "Next" at bounding box center [1306, 370] width 25 height 66
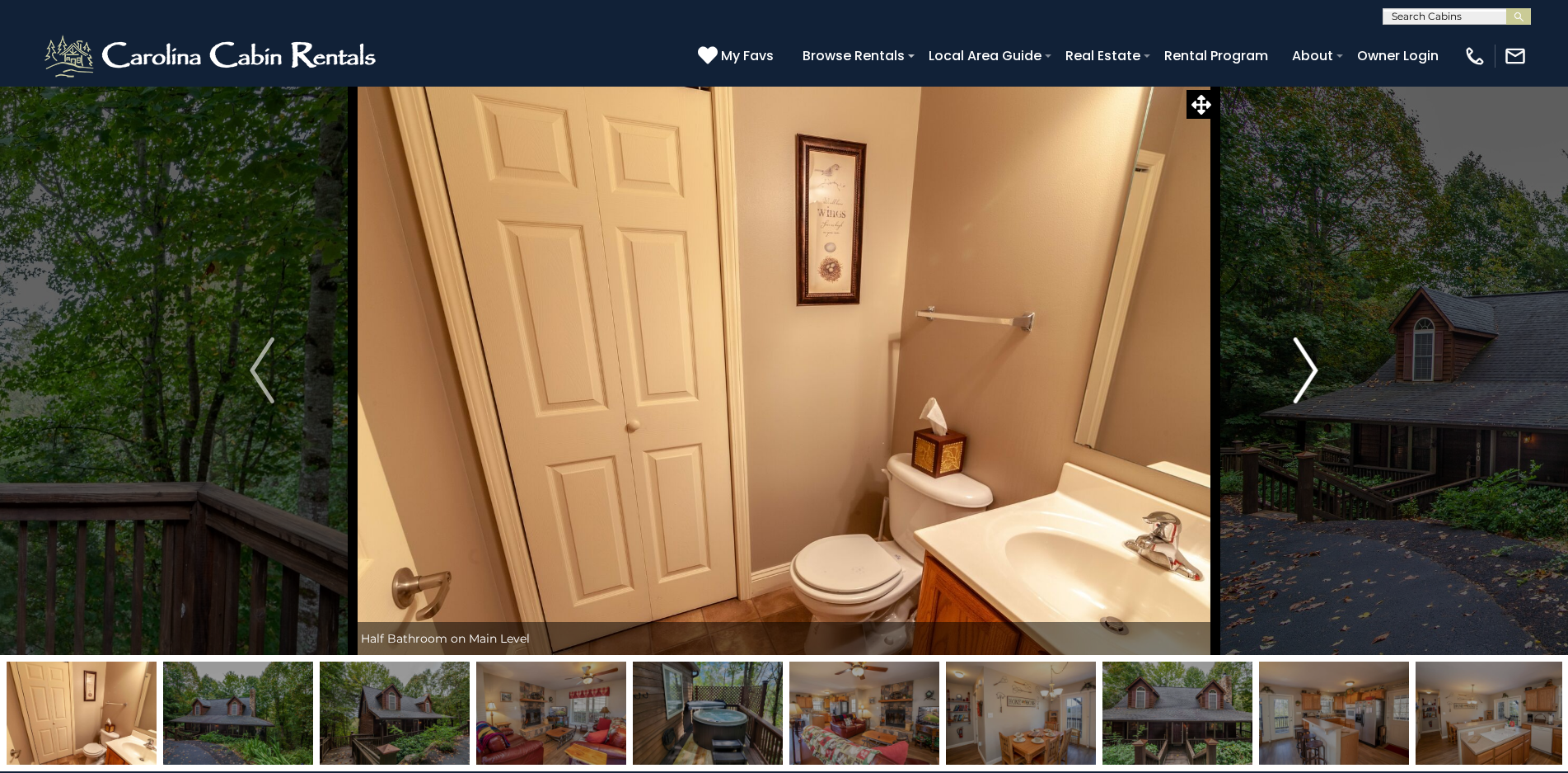
click at [1307, 369] on img "Next" at bounding box center [1306, 370] width 25 height 66
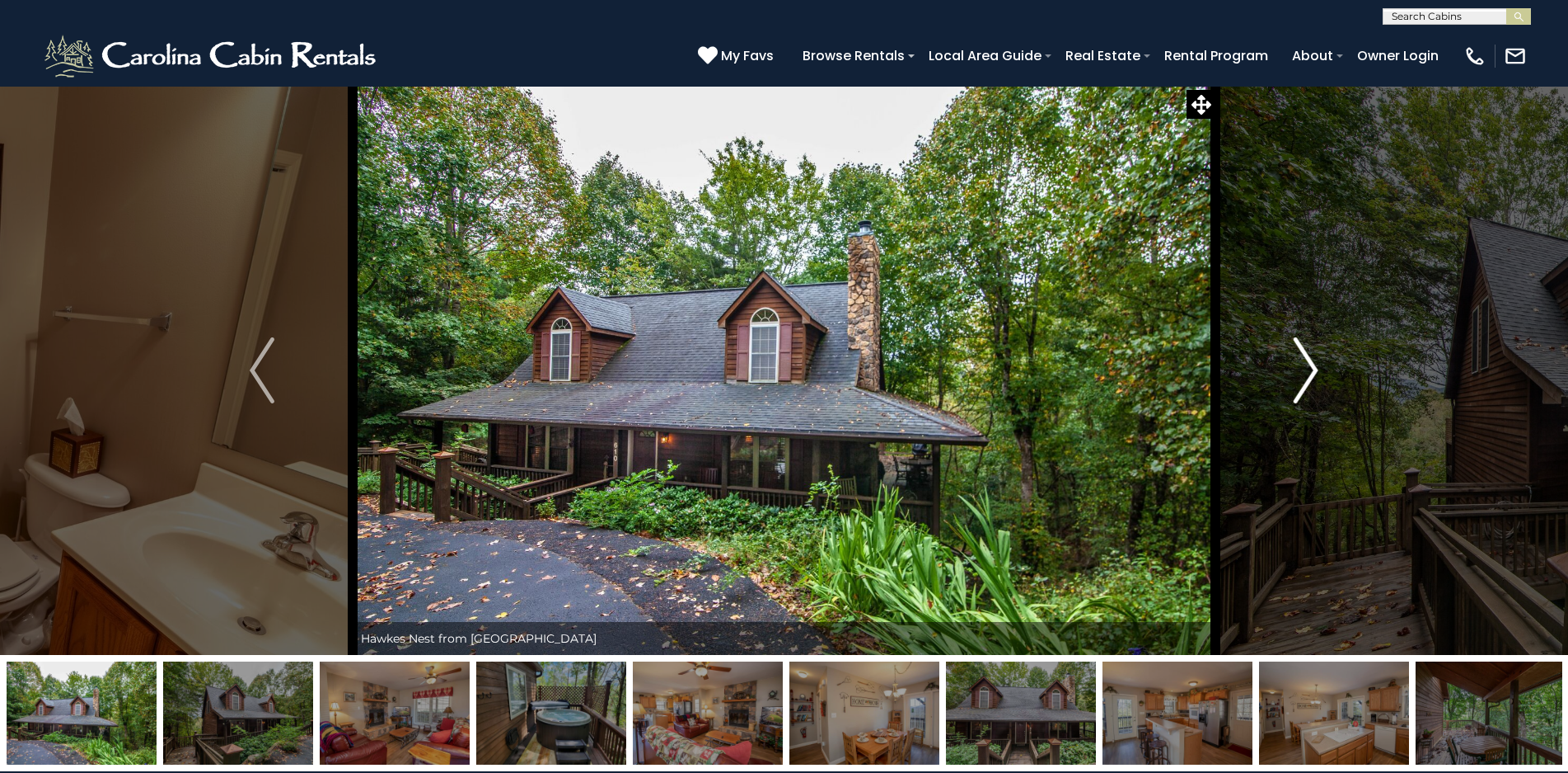
click at [1307, 369] on img "Next" at bounding box center [1306, 370] width 25 height 66
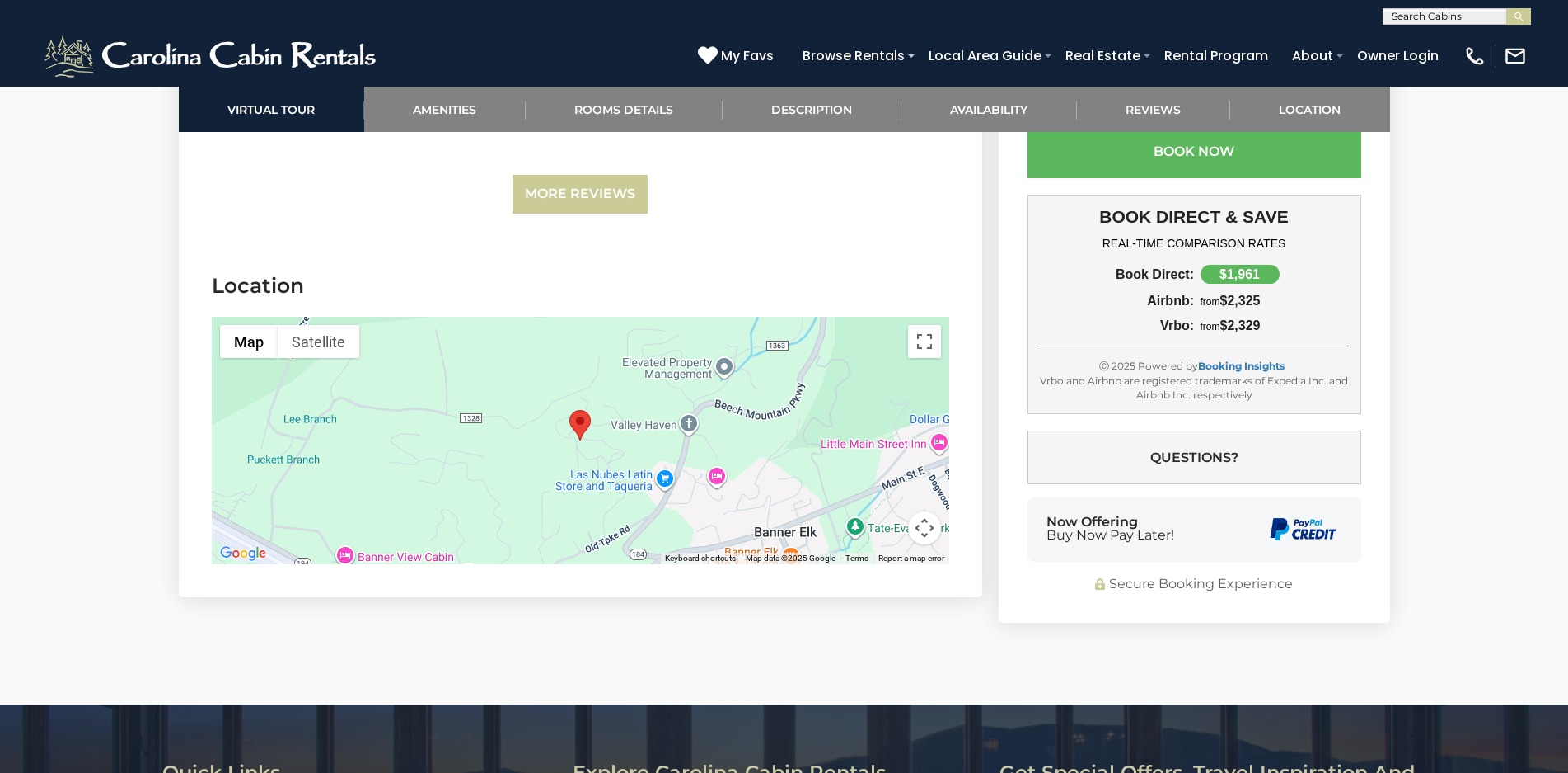
scroll to position [4287, 0]
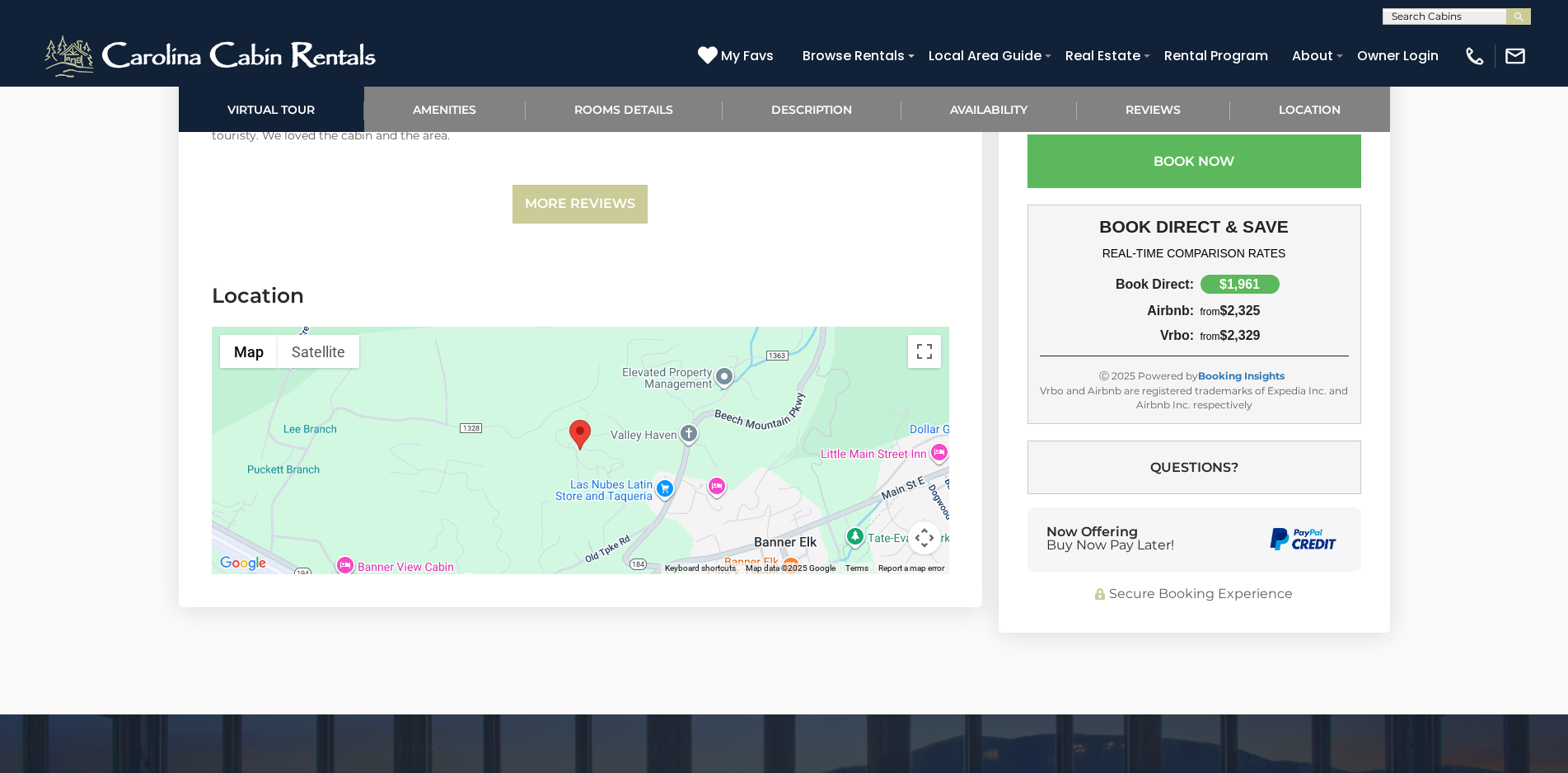
click at [545, 476] on div at bounding box center [581, 450] width 738 height 248
click at [927, 532] on button "Map camera controls" at bounding box center [924, 537] width 33 height 33
click at [879, 538] on button "Zoom out" at bounding box center [883, 537] width 33 height 33
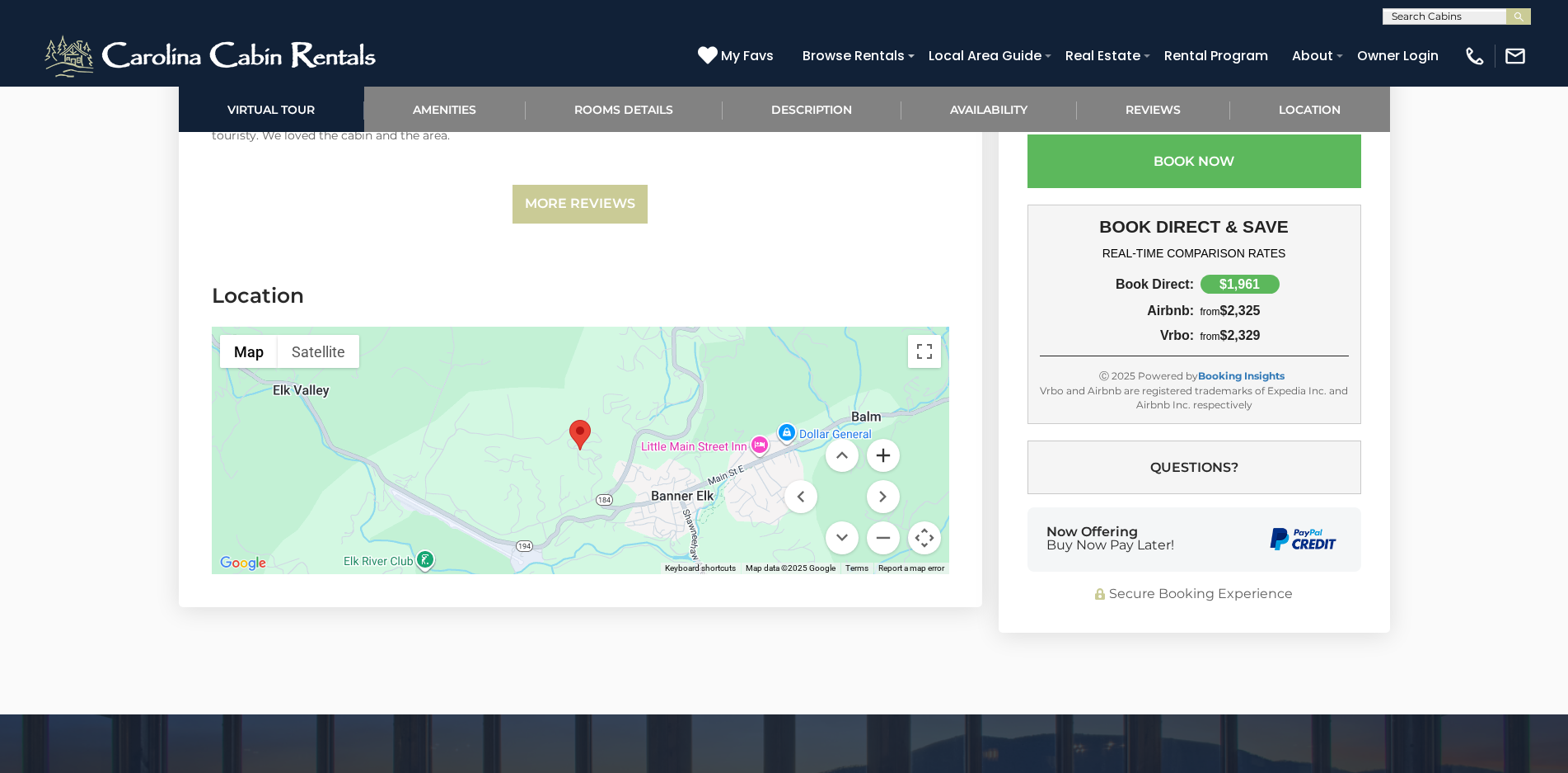
click at [886, 452] on button "Zoom in" at bounding box center [883, 455] width 33 height 33
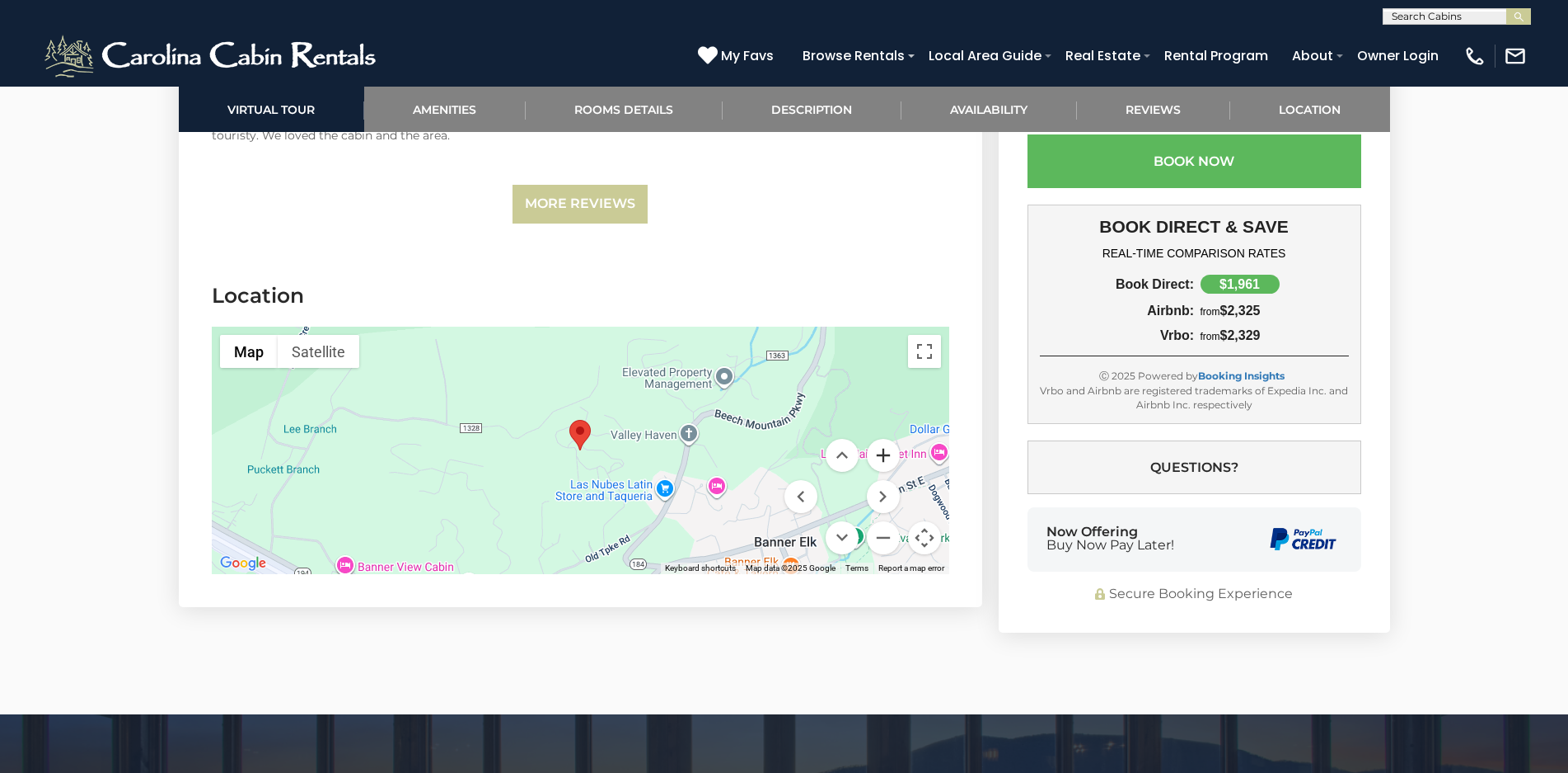
click at [886, 452] on button "Zoom in" at bounding box center [883, 455] width 33 height 33
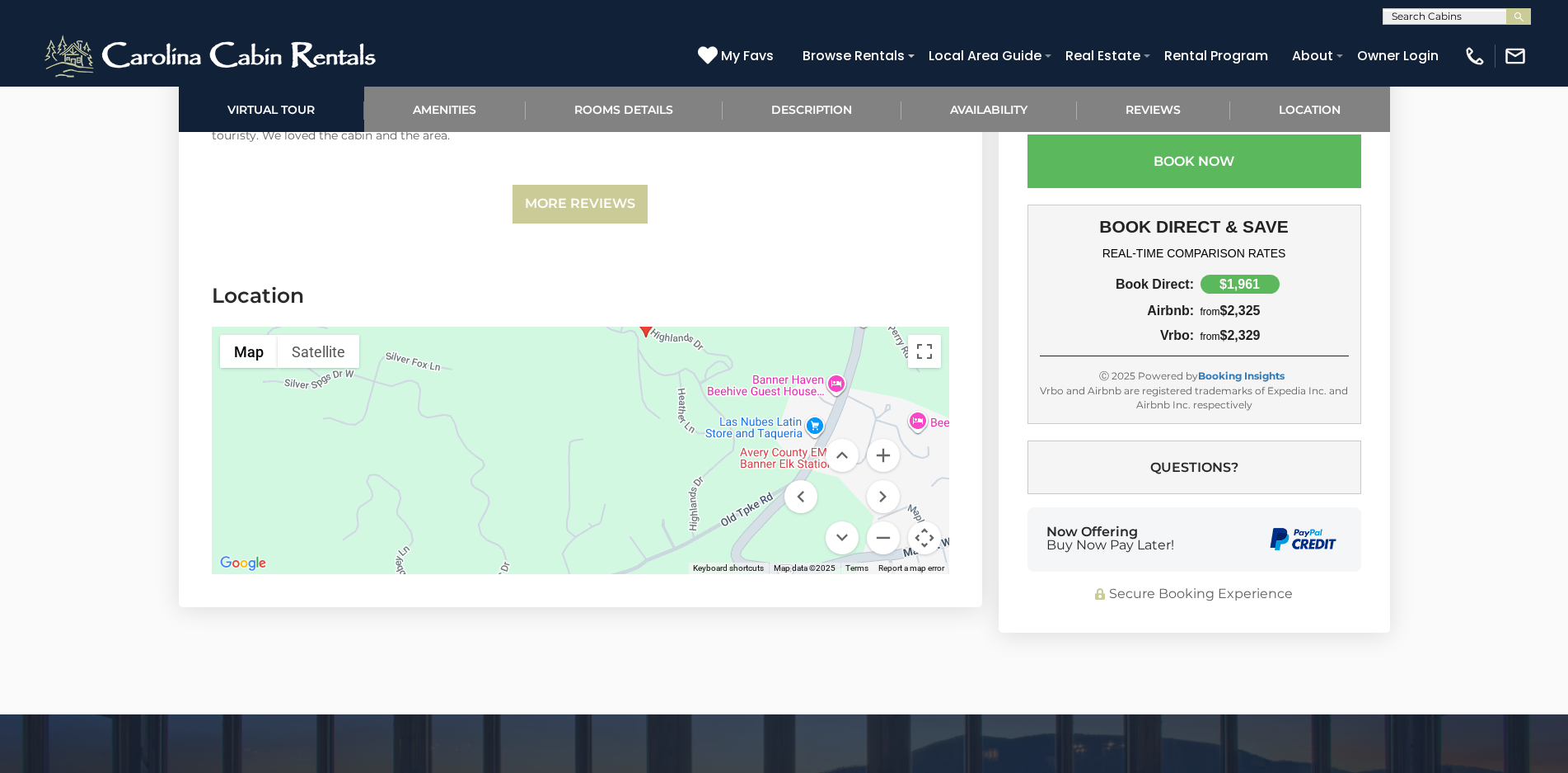
drag, startPoint x: 726, startPoint y: 481, endPoint x: 771, endPoint y: 355, distance: 133.8
click at [771, 355] on div at bounding box center [581, 450] width 738 height 248
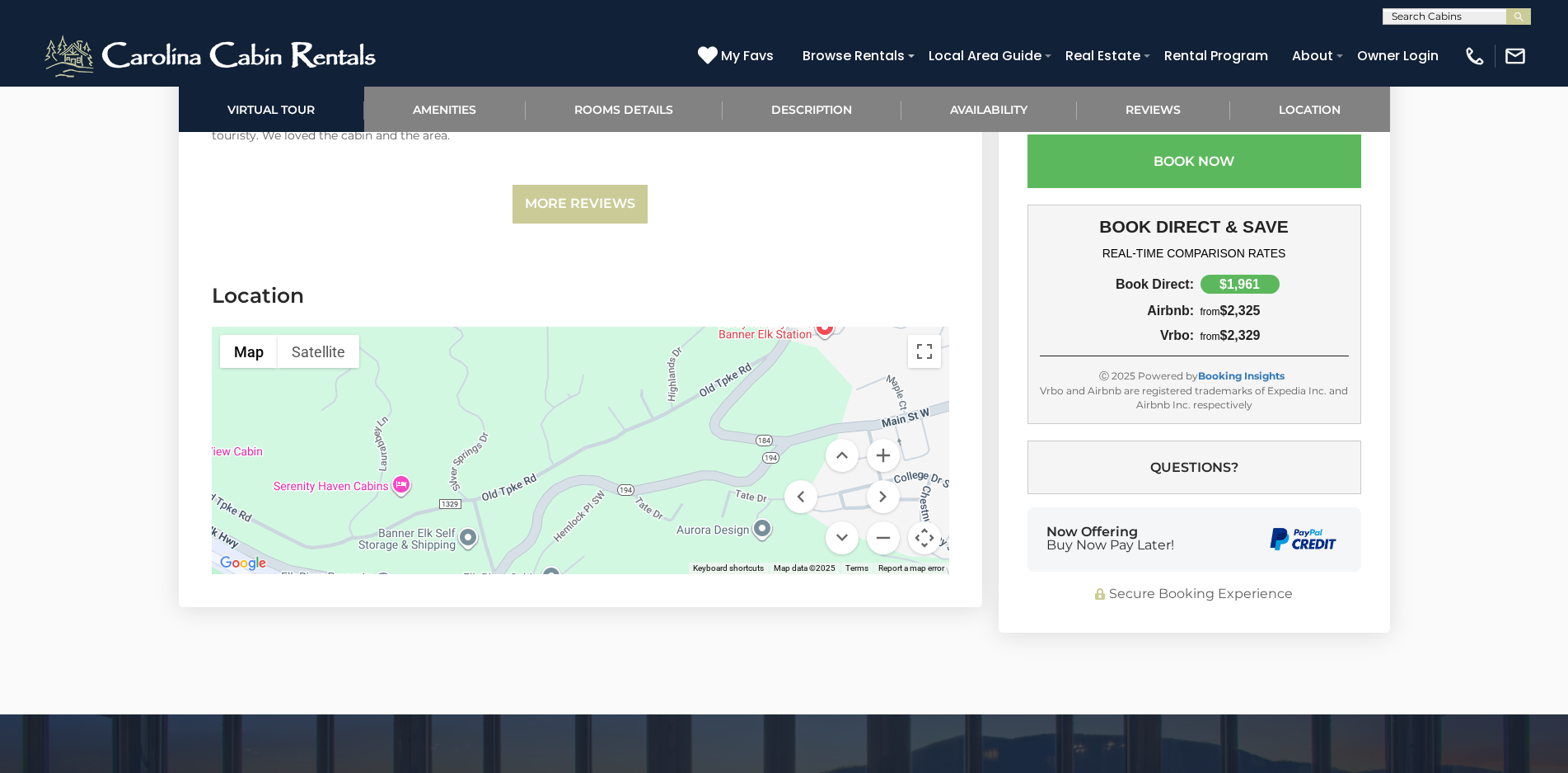
drag, startPoint x: 776, startPoint y: 494, endPoint x: 786, endPoint y: 377, distance: 117.4
click at [786, 377] on div at bounding box center [581, 450] width 738 height 248
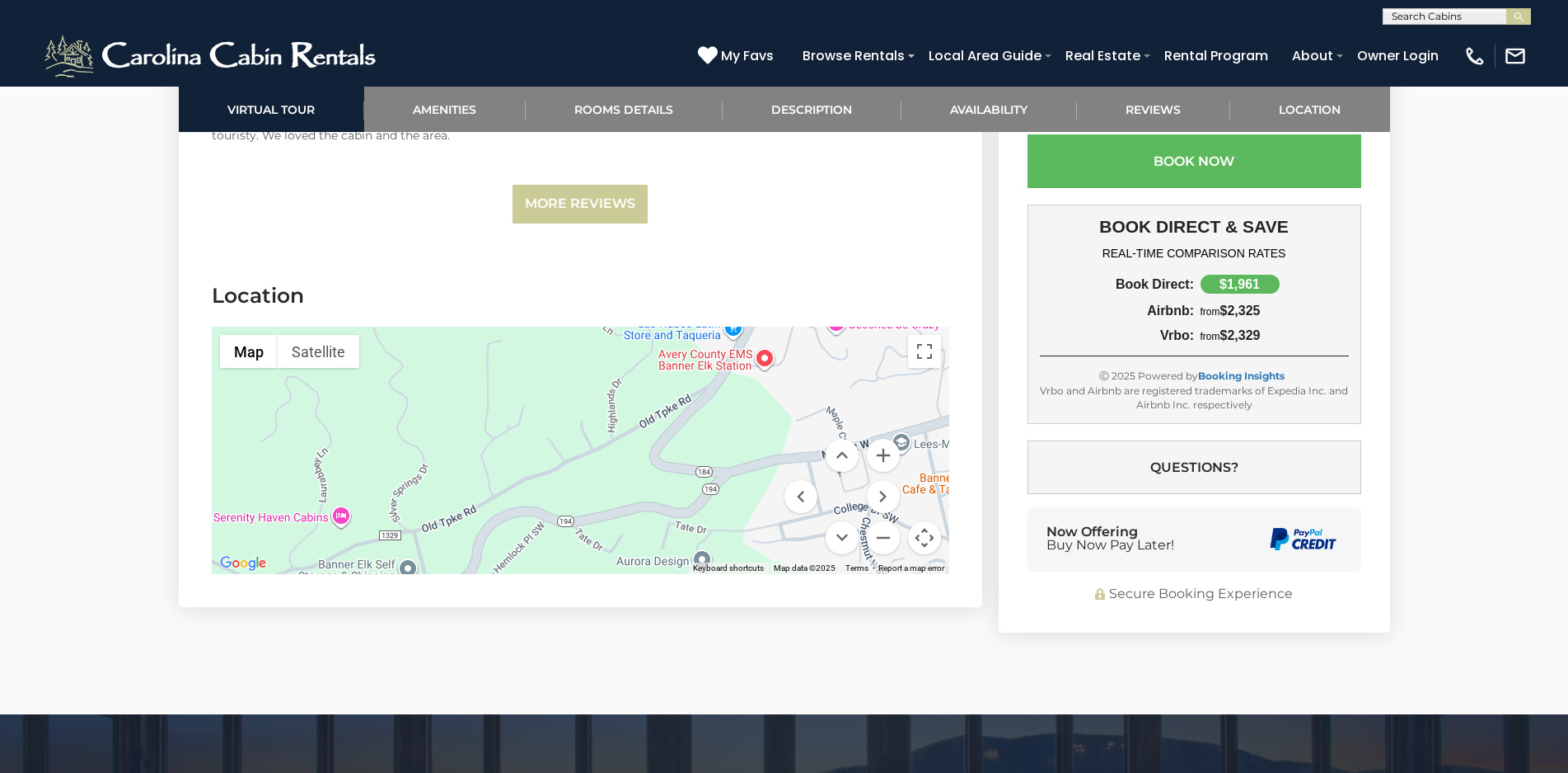
drag, startPoint x: 752, startPoint y: 489, endPoint x: 692, endPoint y: 517, distance: 66.2
click at [692, 517] on div at bounding box center [581, 450] width 738 height 248
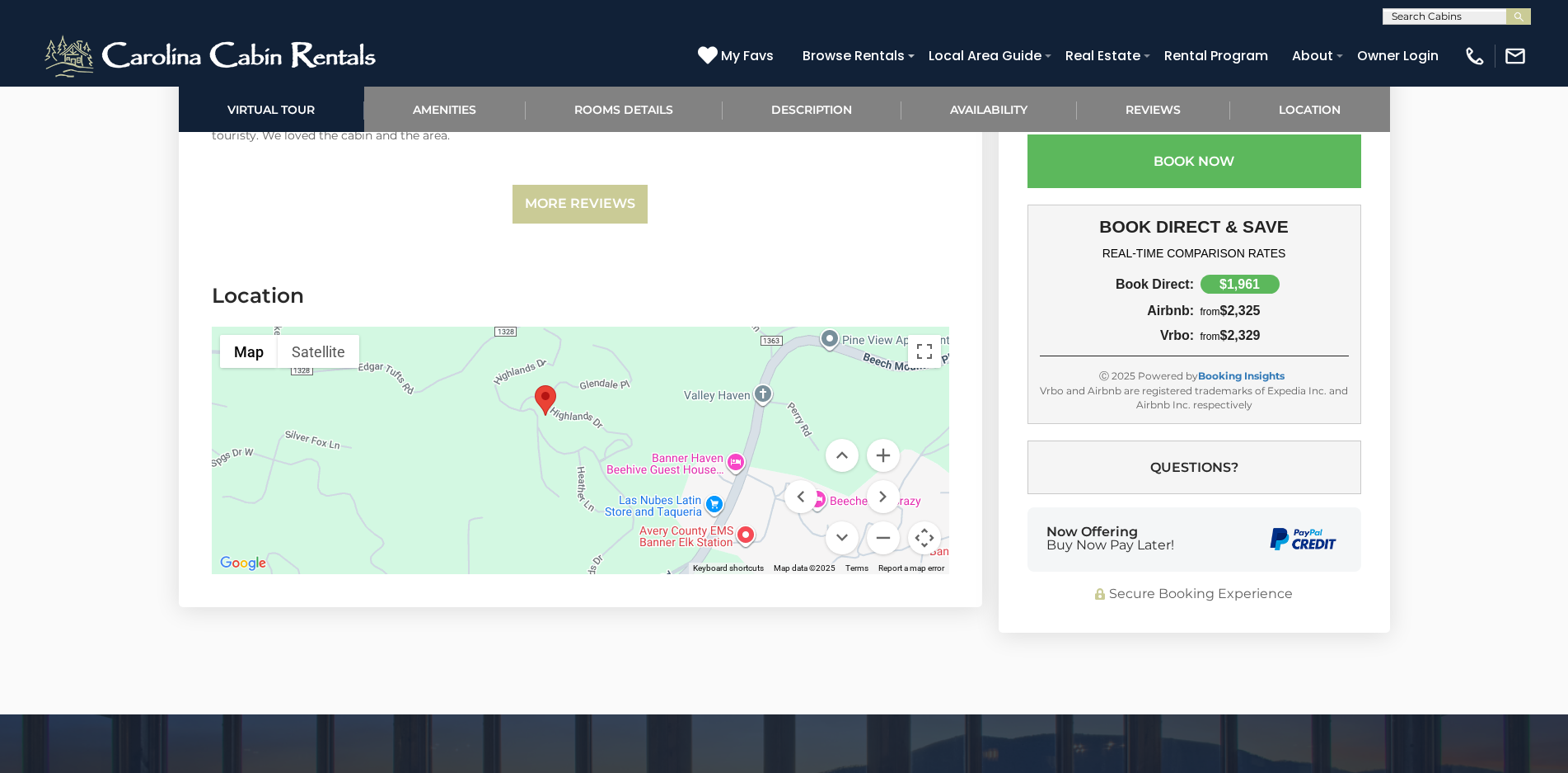
drag, startPoint x: 780, startPoint y: 518, endPoint x: 754, endPoint y: 595, distance: 81.3
click at [887, 450] on button "Zoom in" at bounding box center [883, 455] width 33 height 33
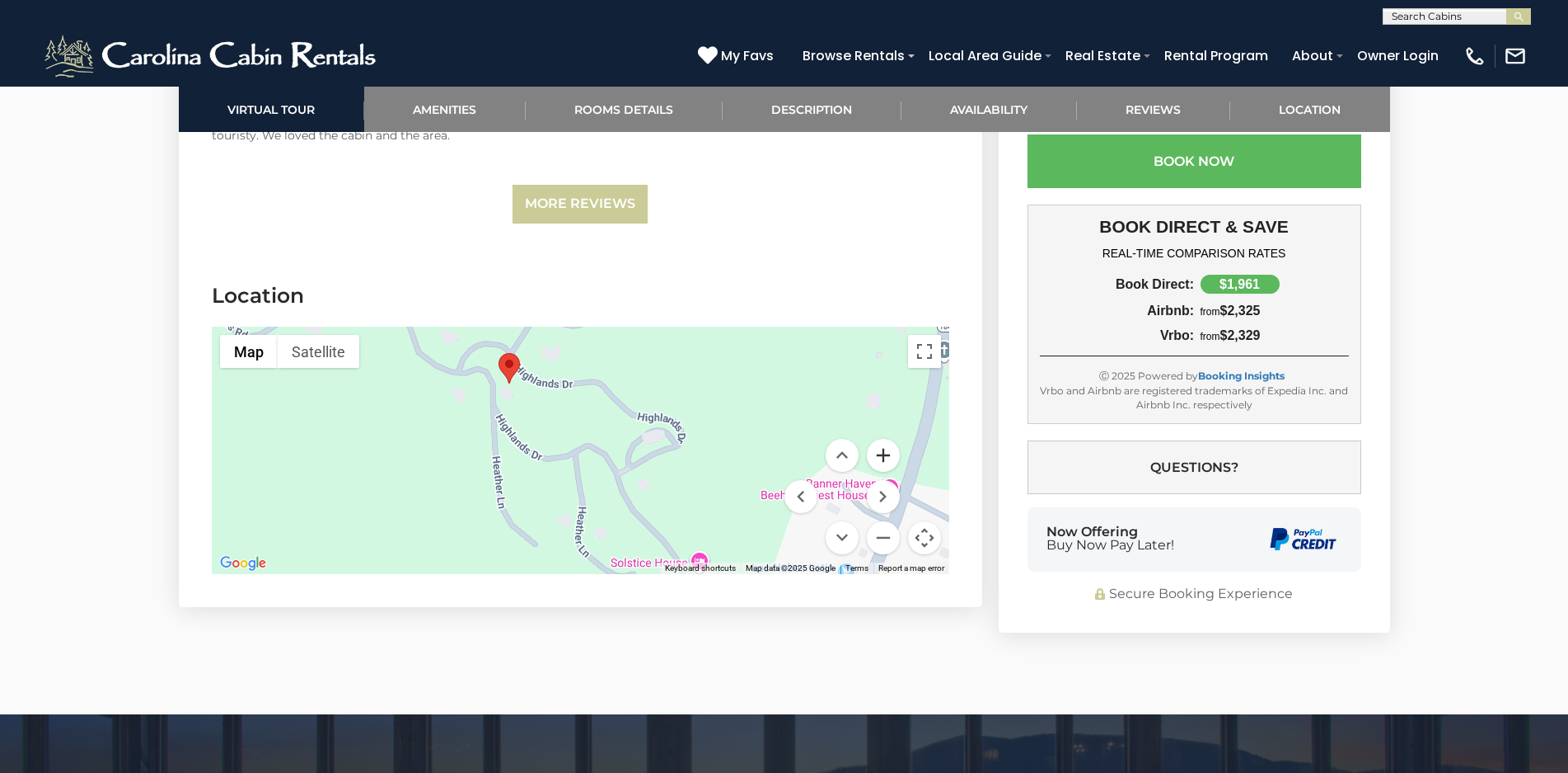
click at [887, 450] on button "Zoom in" at bounding box center [883, 455] width 33 height 33
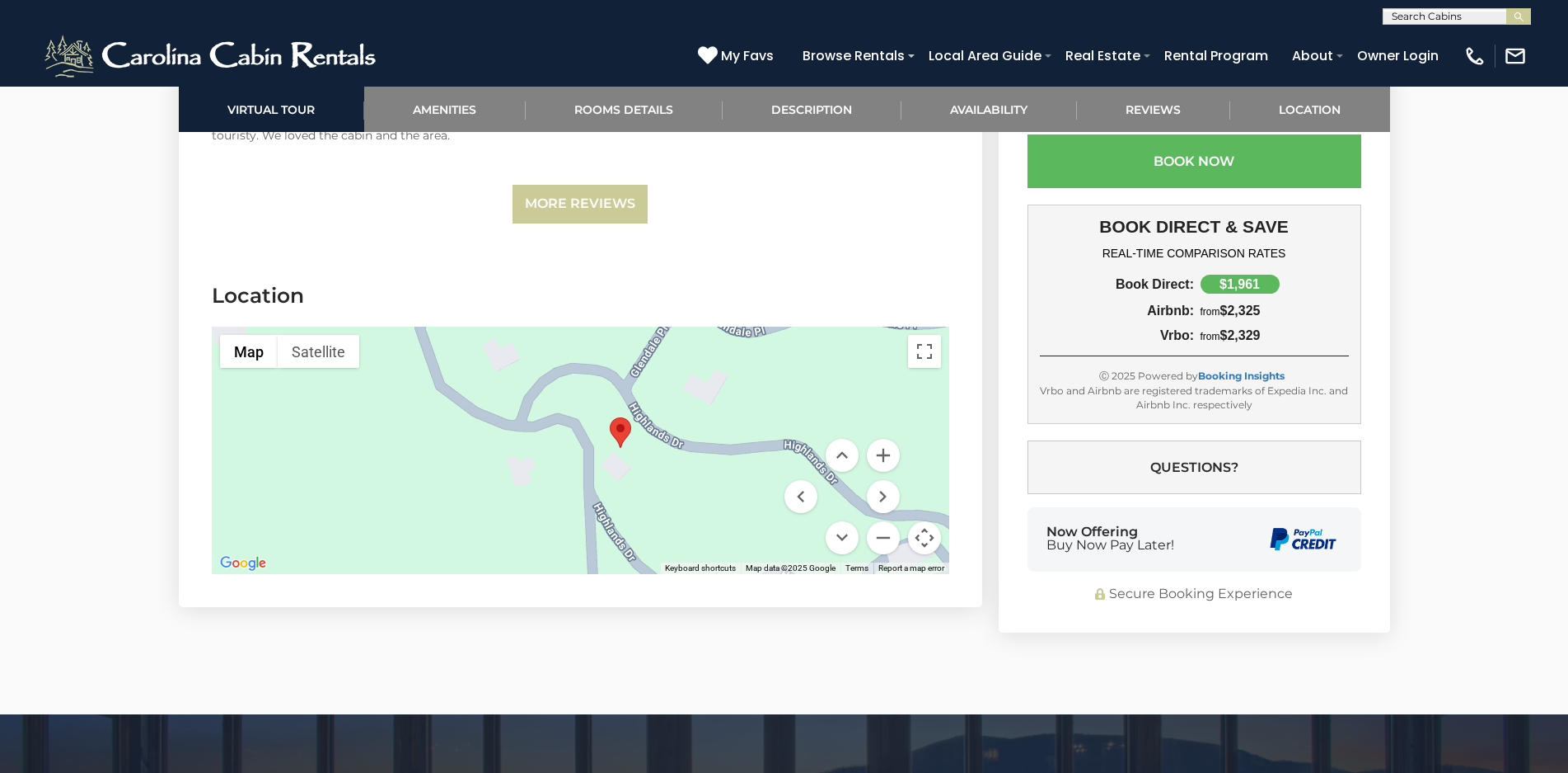
drag, startPoint x: 572, startPoint y: 392, endPoint x: 766, endPoint y: 541, distance: 244.6
click at [766, 541] on div at bounding box center [581, 450] width 738 height 248
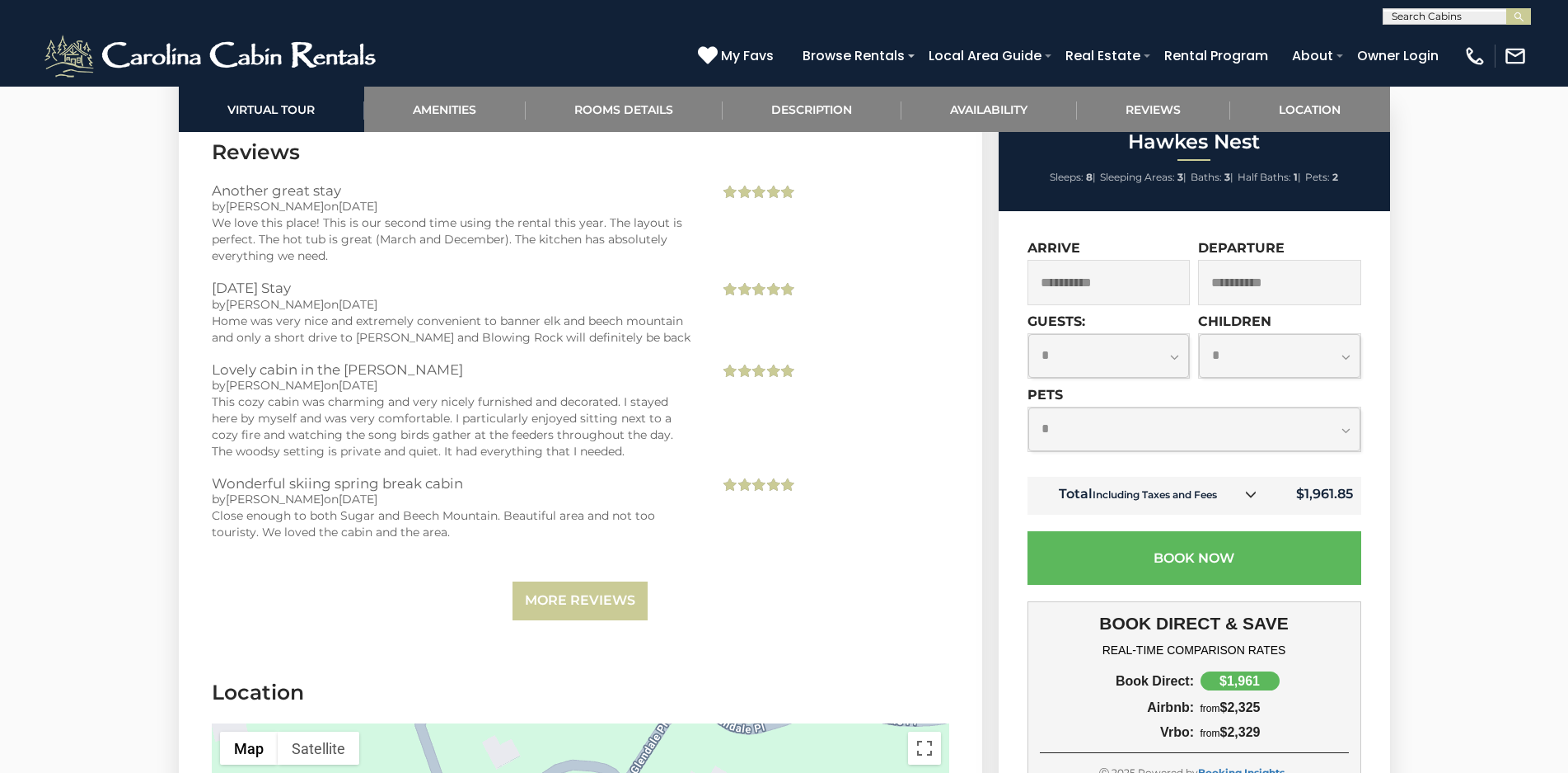
scroll to position [3875, 0]
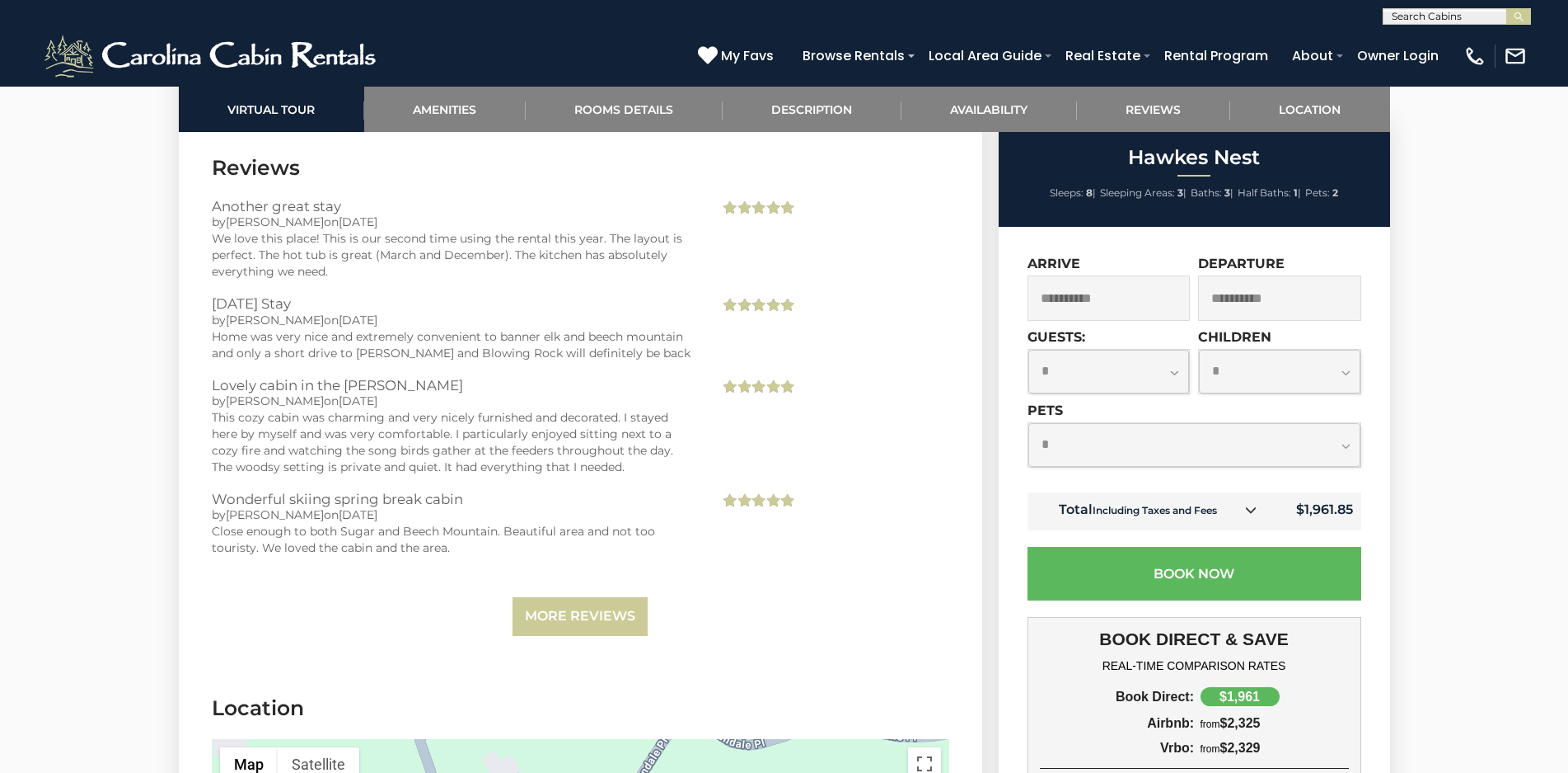
click at [1175, 375] on select "**********" at bounding box center [1109, 371] width 161 height 44
select select "*"
click at [1028, 349] on select "**********" at bounding box center [1109, 371] width 161 height 44
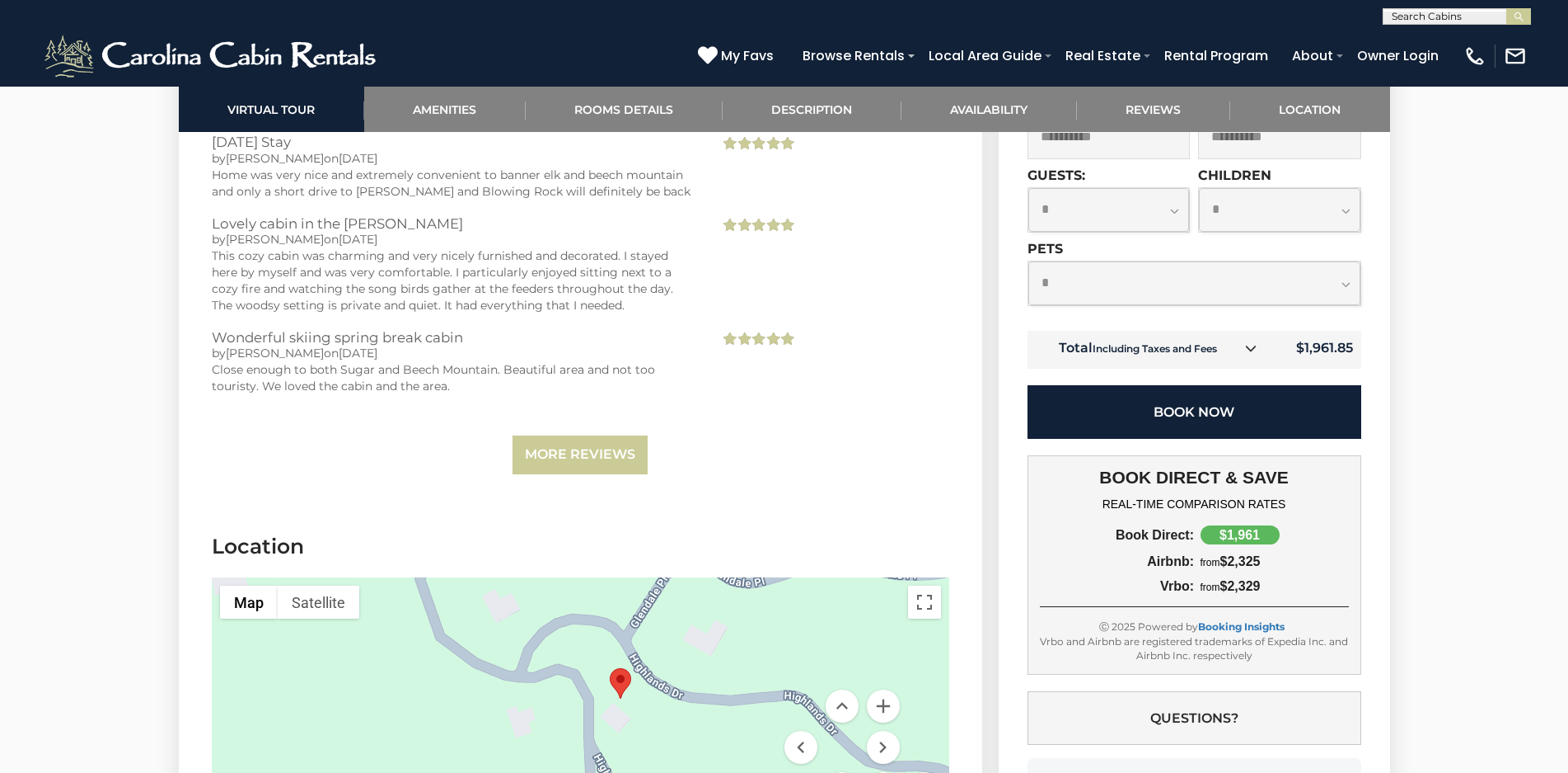
scroll to position [4040, 0]
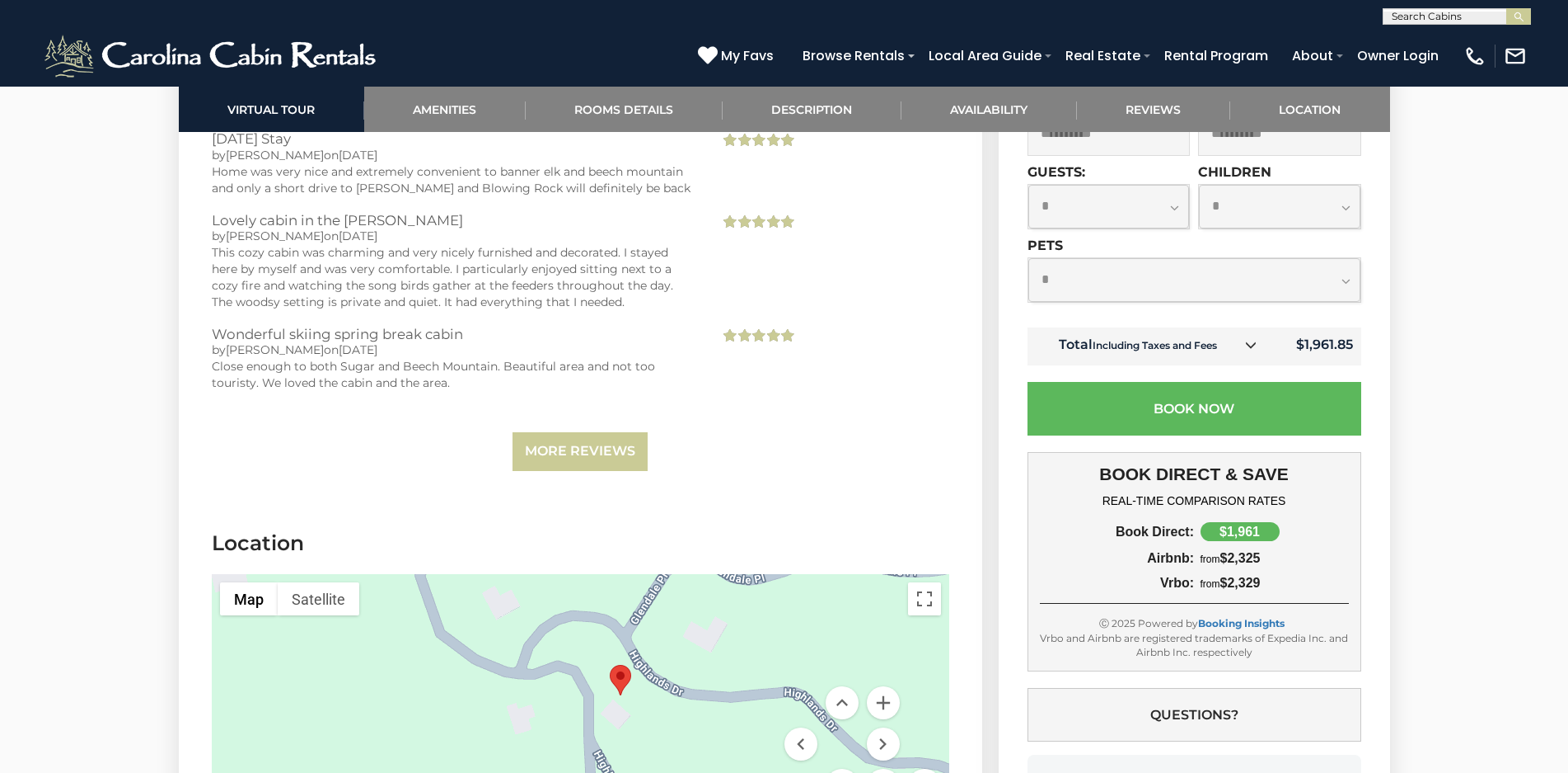
click at [1252, 339] on icon at bounding box center [1251, 345] width 12 height 12
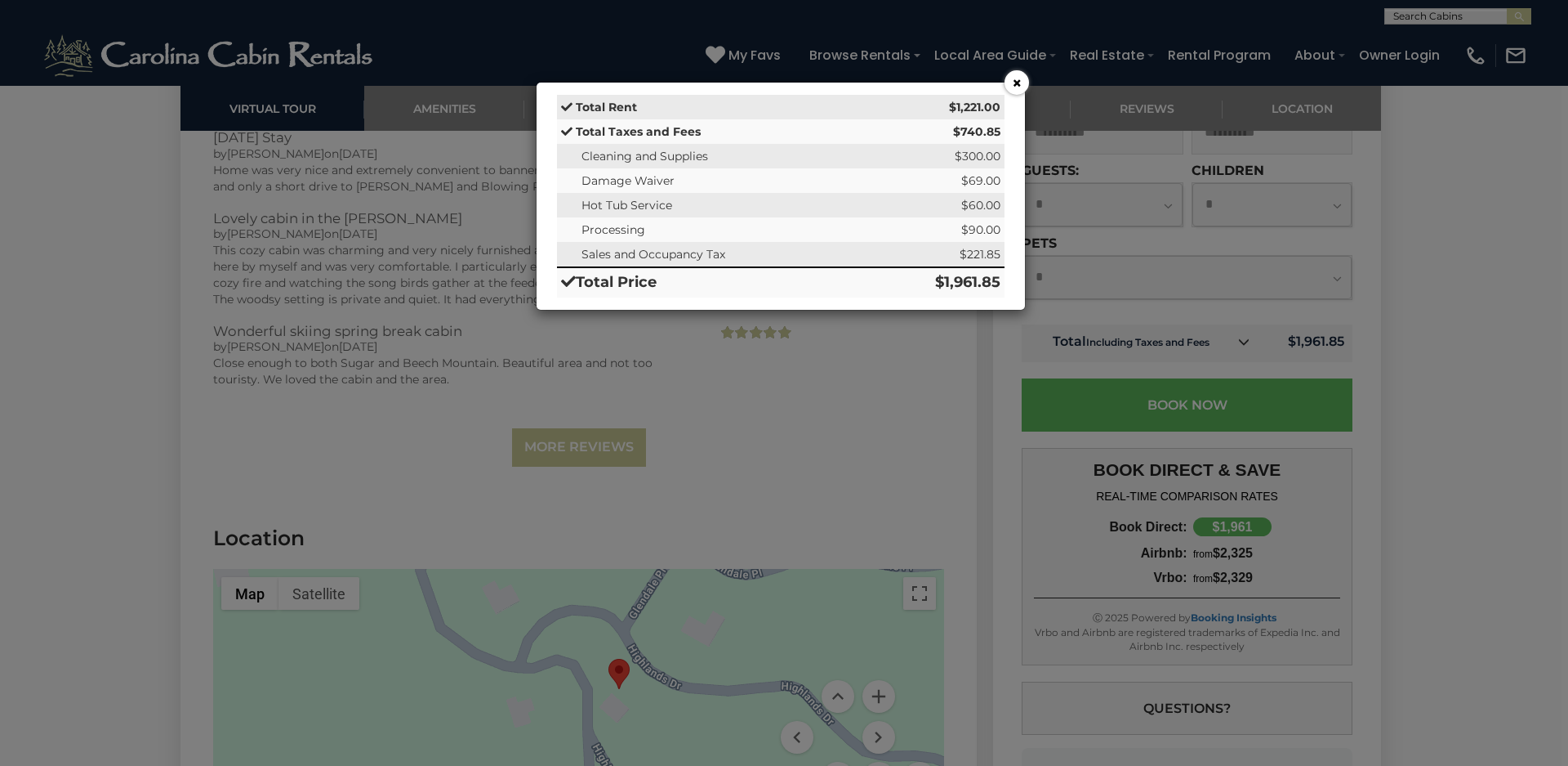
click at [1018, 83] on button "×" at bounding box center [1016, 82] width 25 height 25
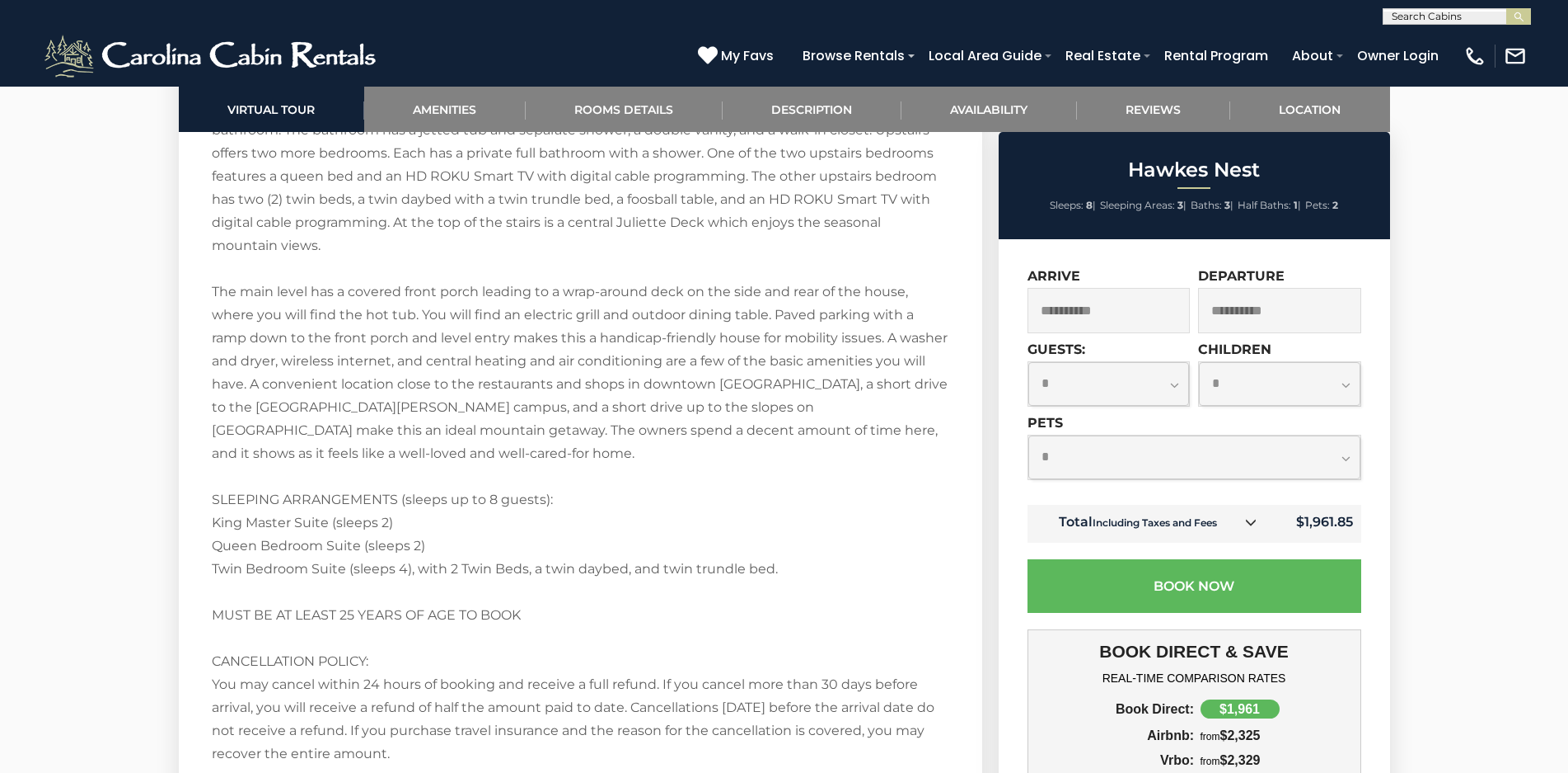
scroll to position [2886, 0]
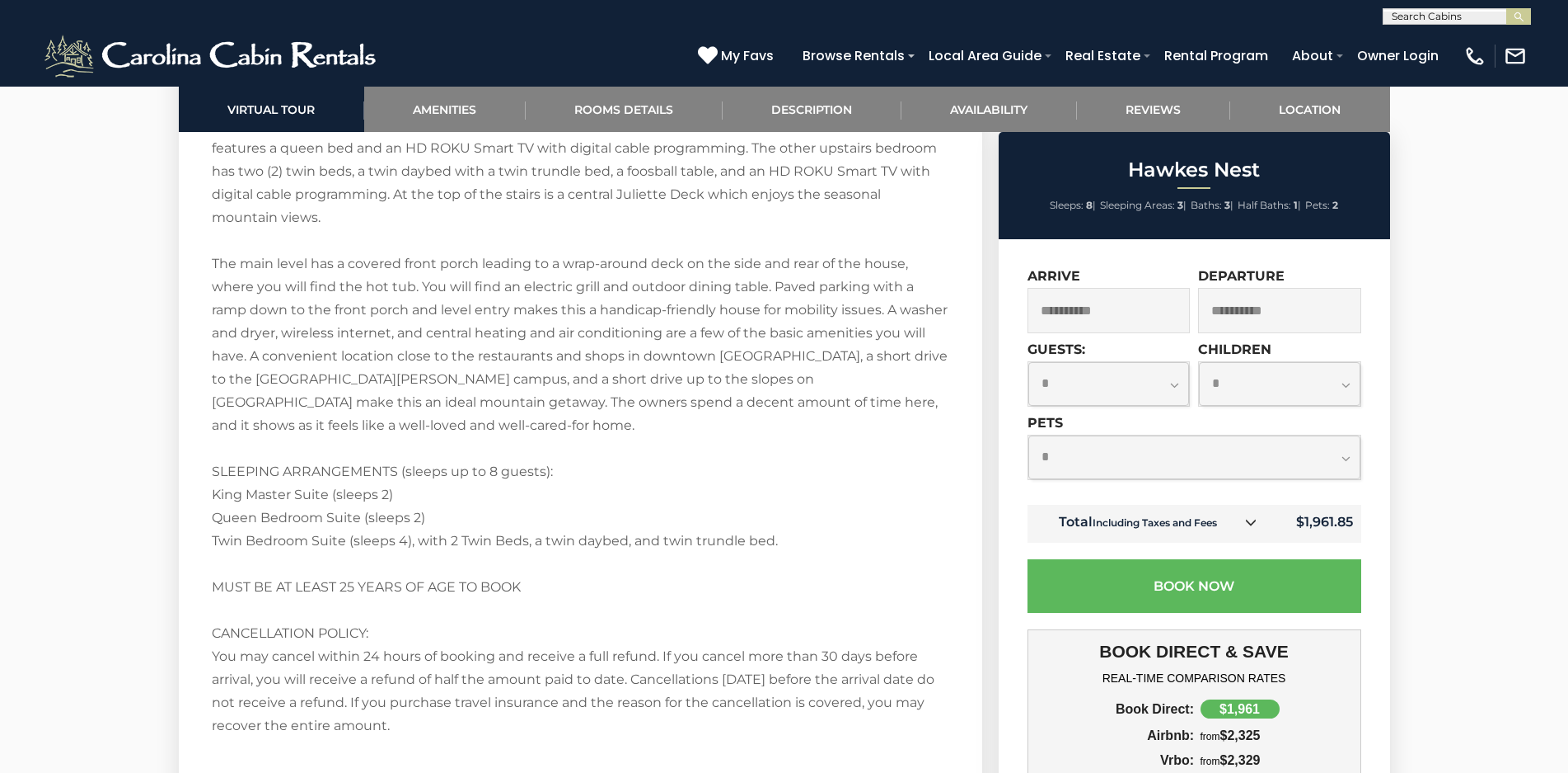
click at [1066, 310] on input "**********" at bounding box center [1109, 310] width 163 height 46
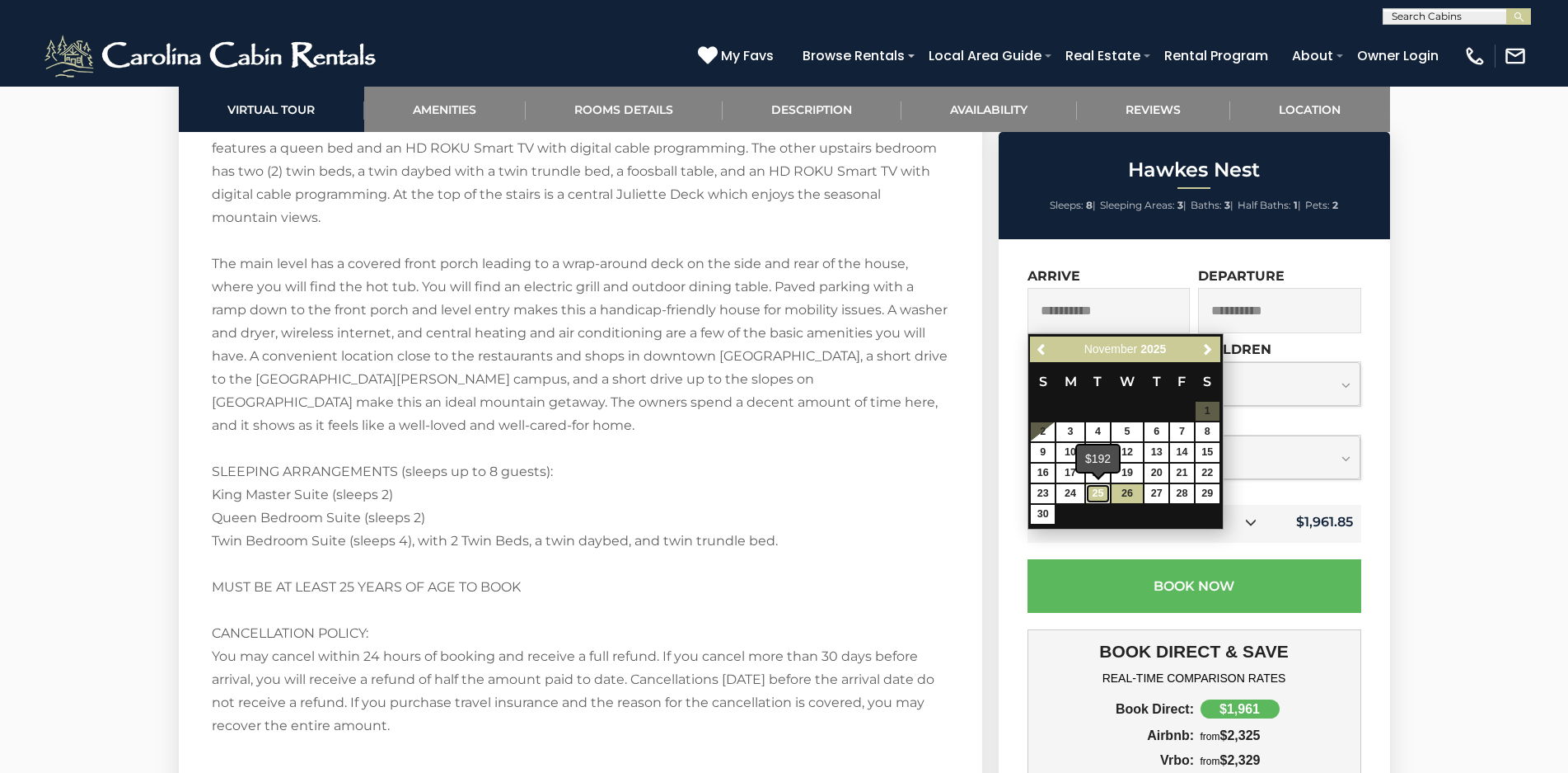
click at [1099, 492] on link "25" at bounding box center [1098, 492] width 24 height 19
type input "**********"
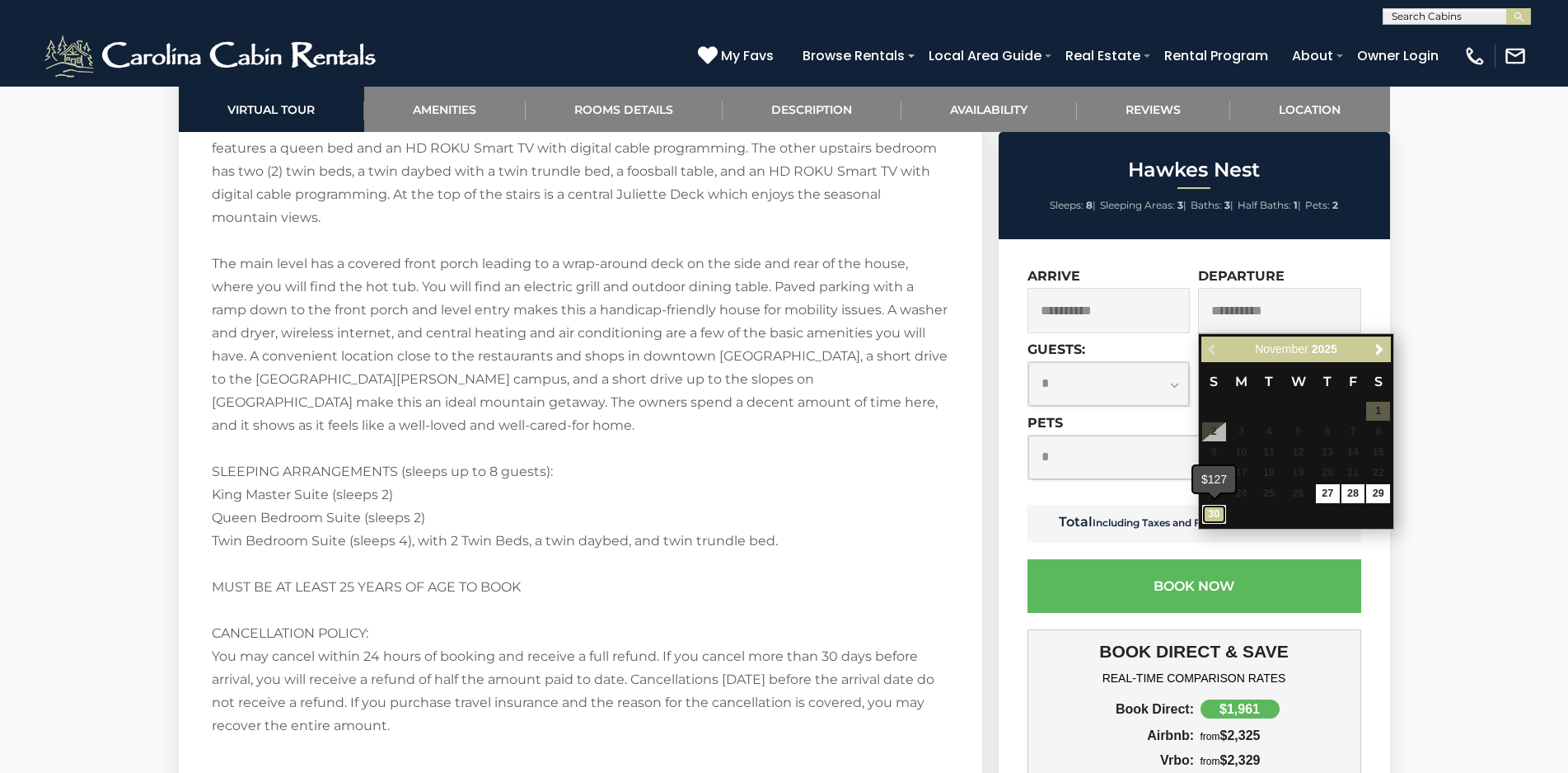
click at [1215, 511] on link "30" at bounding box center [1214, 513] width 24 height 19
type input "**********"
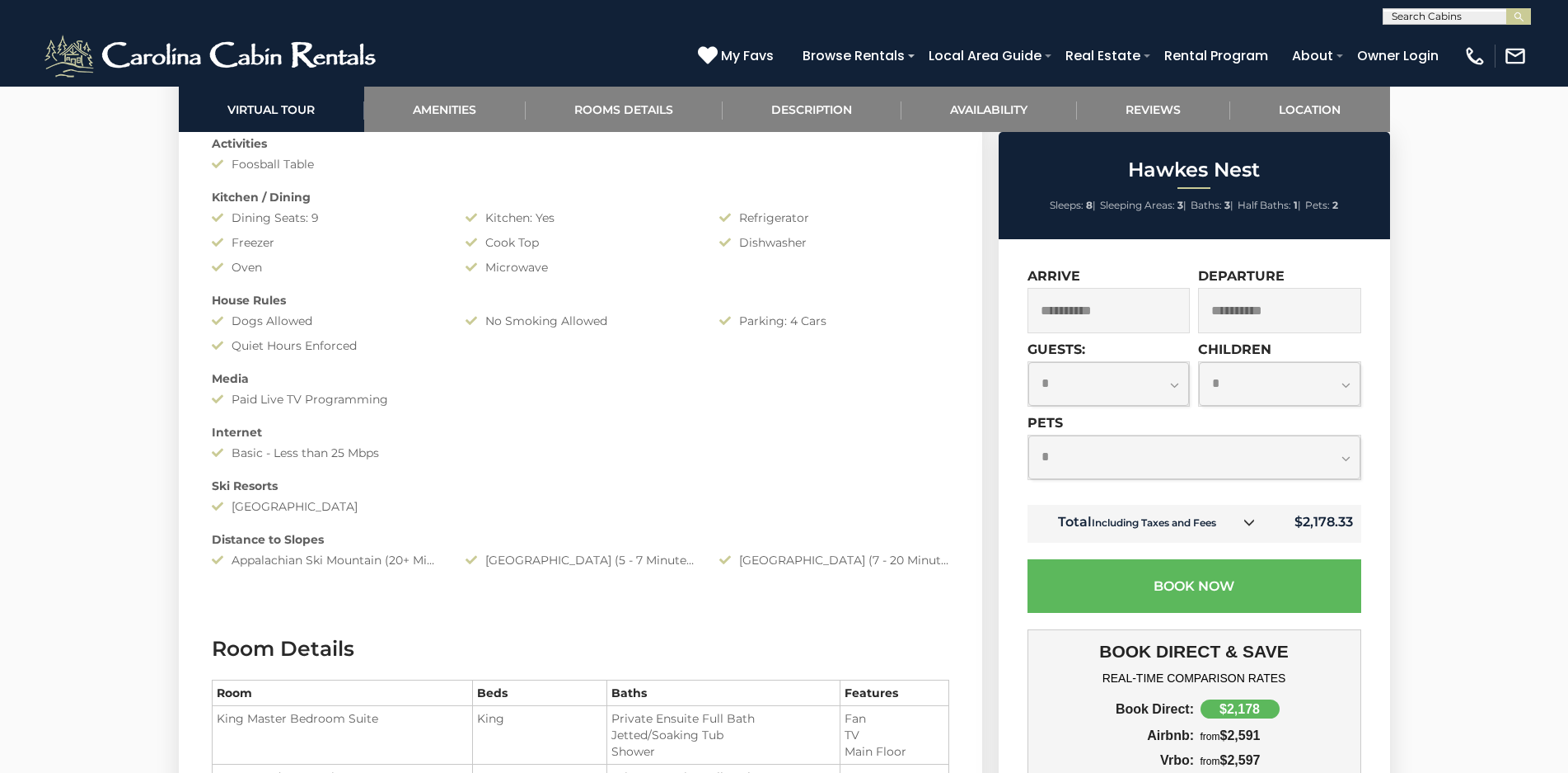
scroll to position [1237, 0]
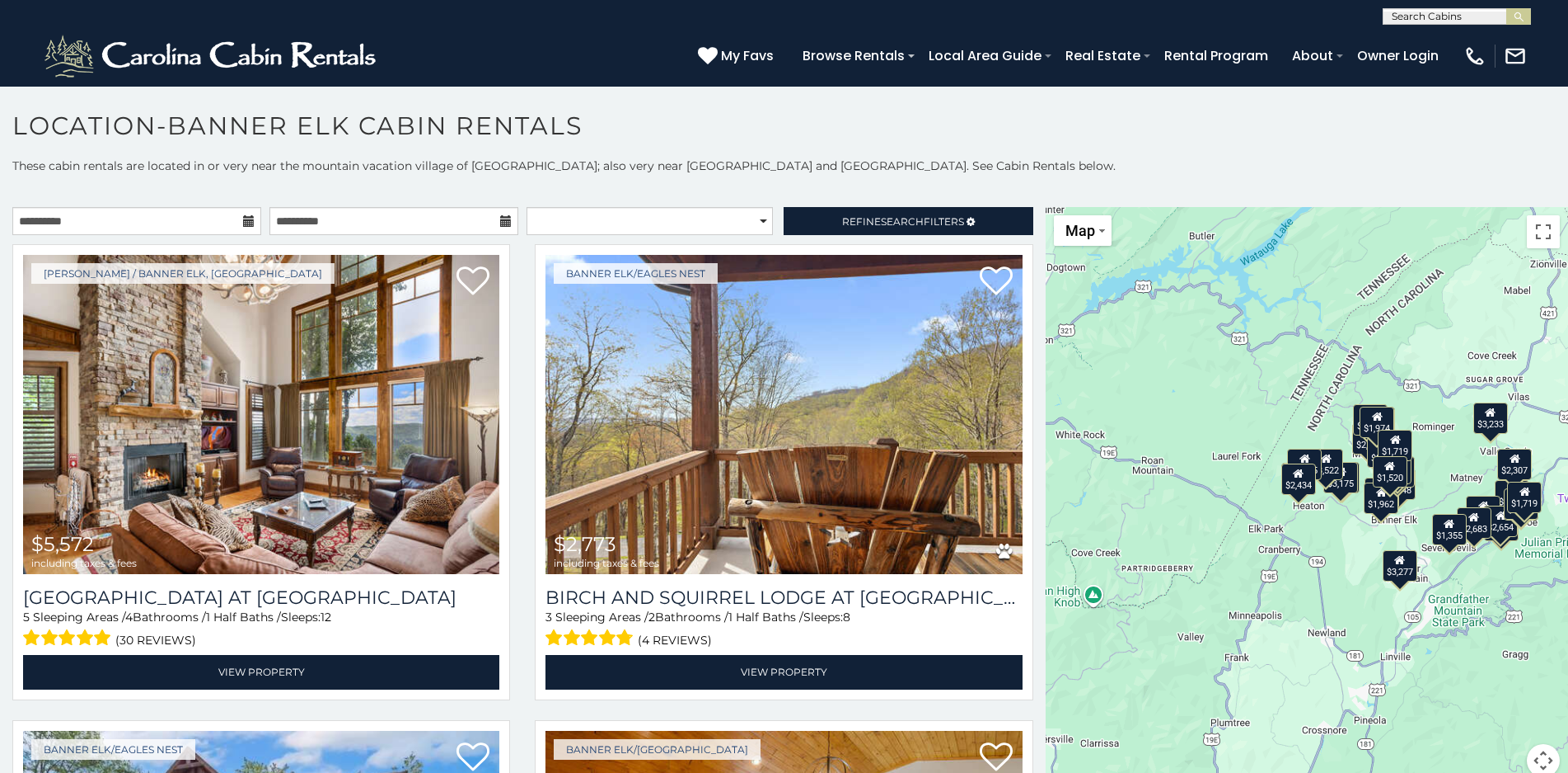
click at [246, 224] on icon at bounding box center [249, 221] width 12 height 12
click at [195, 219] on input "**********" at bounding box center [136, 221] width 249 height 28
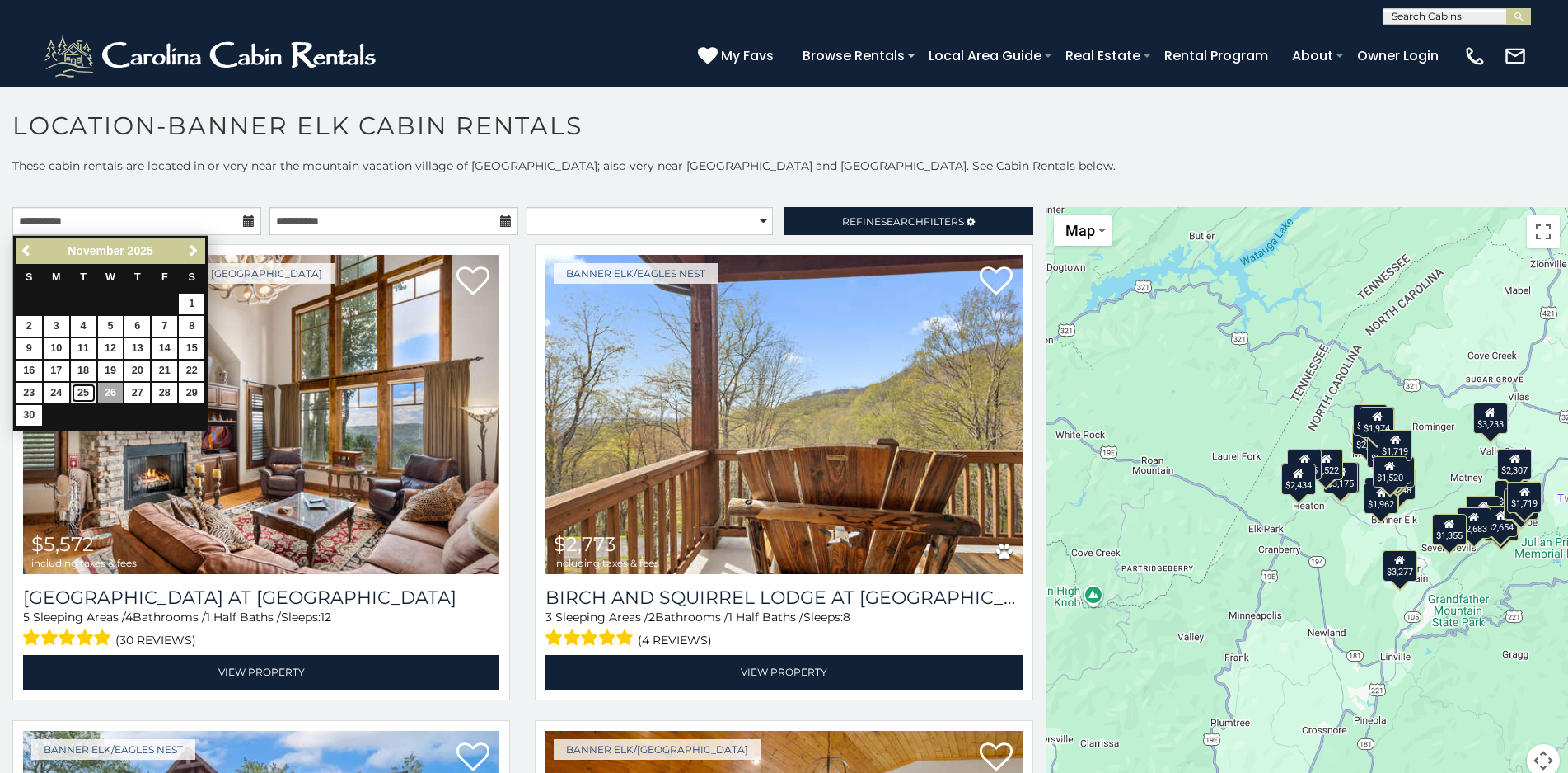
click at [83, 396] on link "25" at bounding box center [84, 393] width 26 height 21
type input "**********"
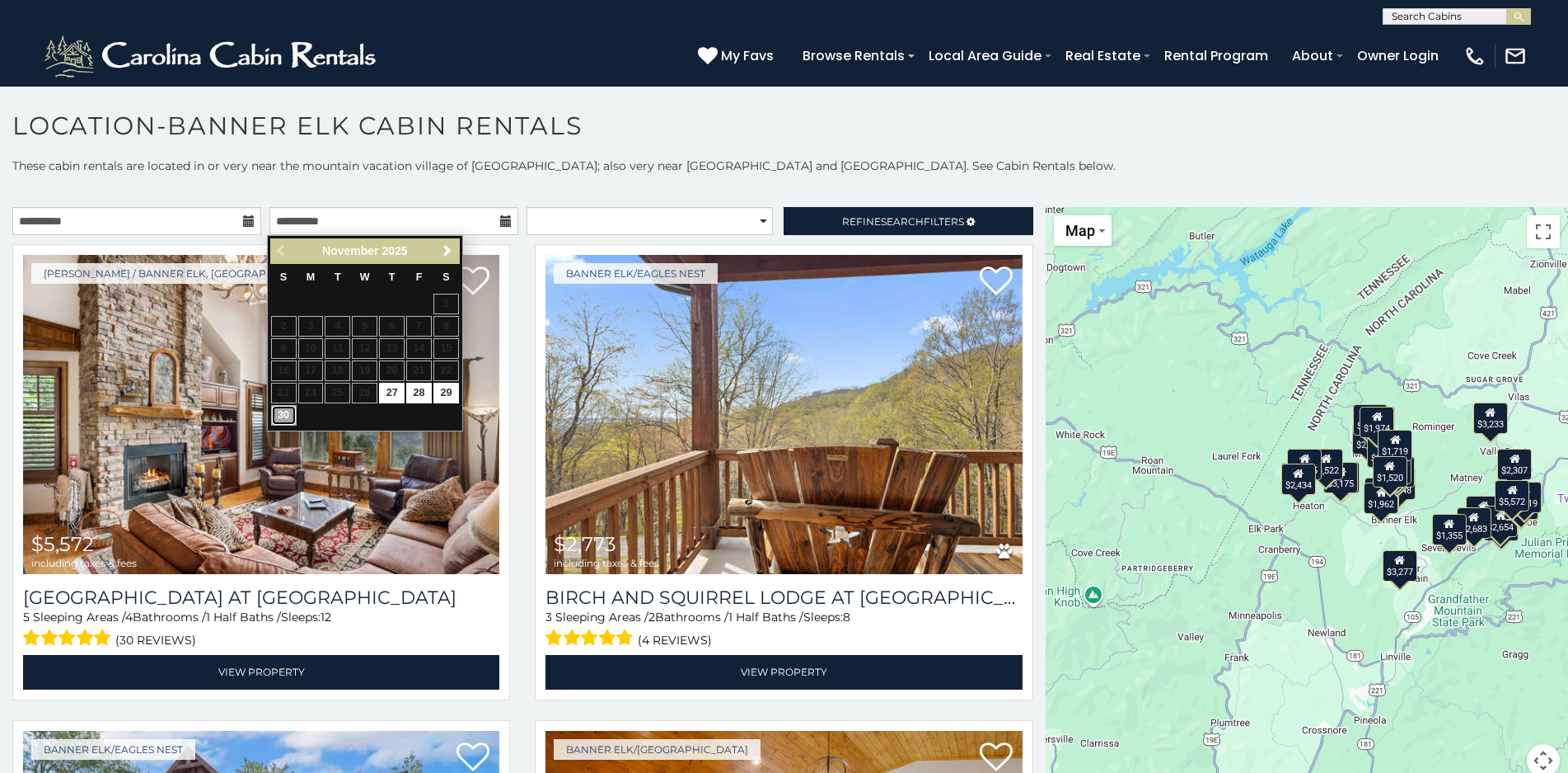
click at [285, 412] on link "30" at bounding box center [284, 415] width 26 height 21
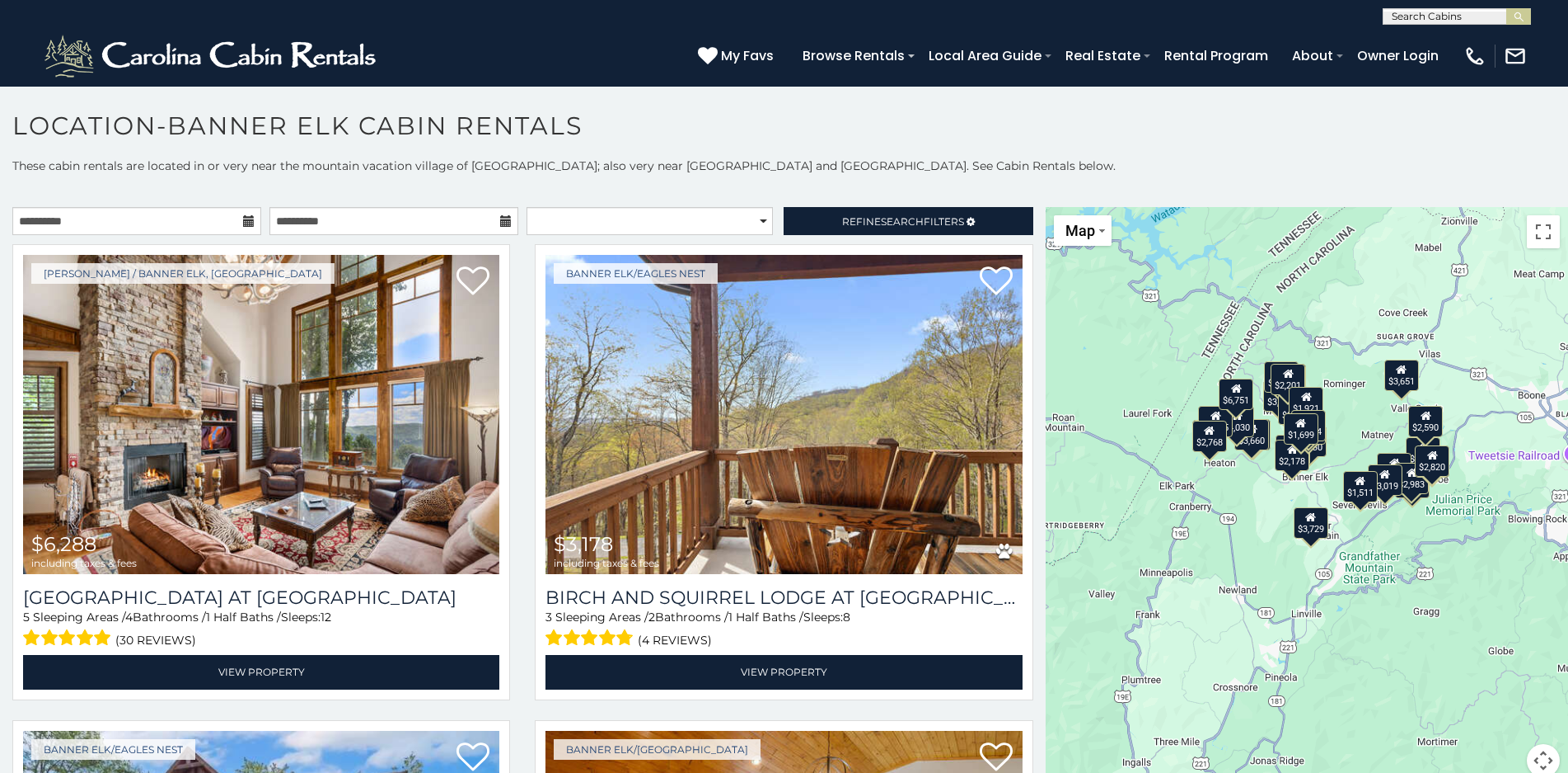
drag, startPoint x: 1473, startPoint y: 616, endPoint x: 1382, endPoint y: 573, distance: 100.6
click at [1382, 573] on div "$6,288 $3,178 $3,660 $2,786 $4,030 $1,635 $3,530 $4,049 $2,972 $3,510 $2,147 $2…" at bounding box center [1307, 501] width 522 height 590
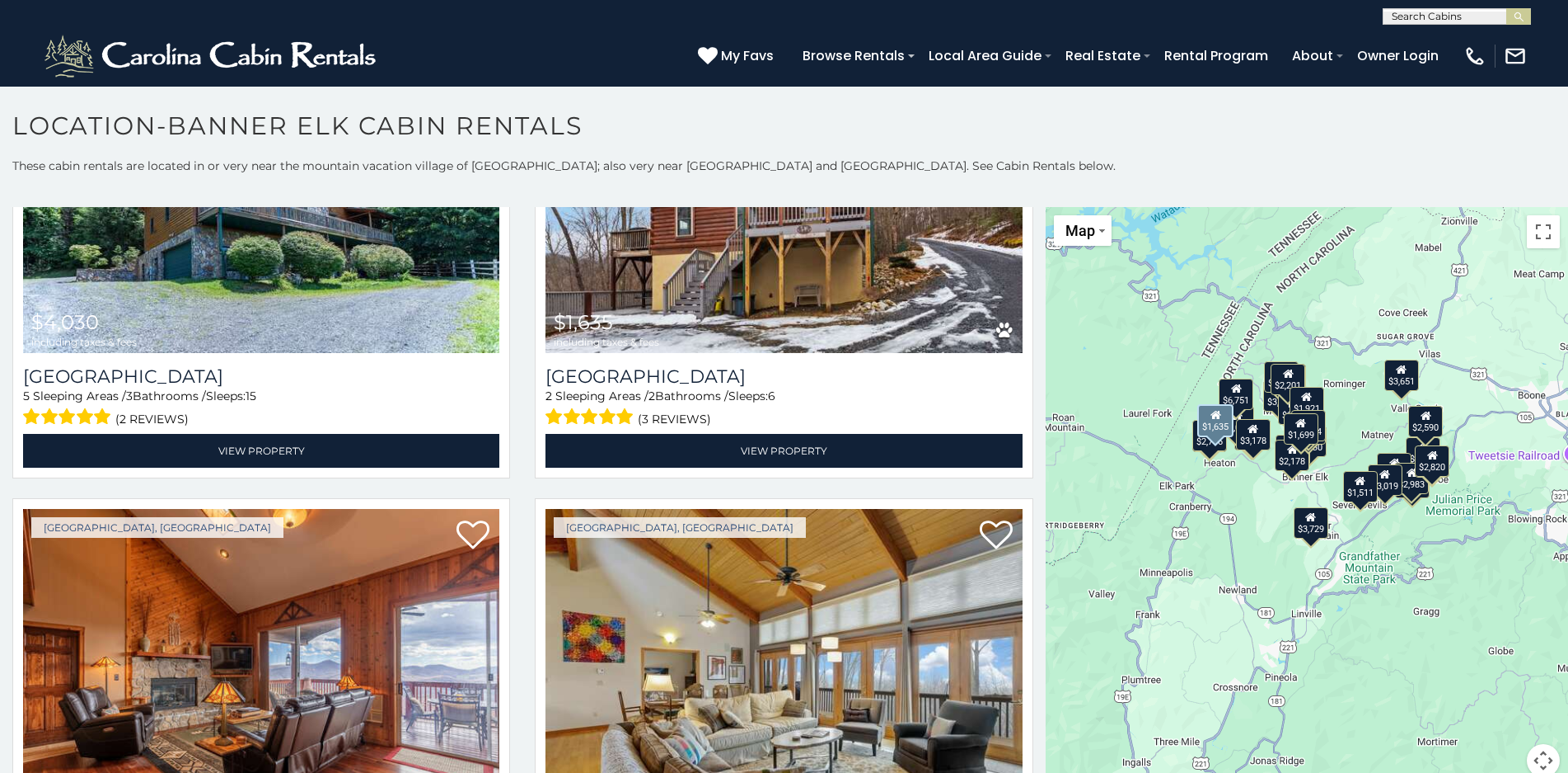
scroll to position [1237, 0]
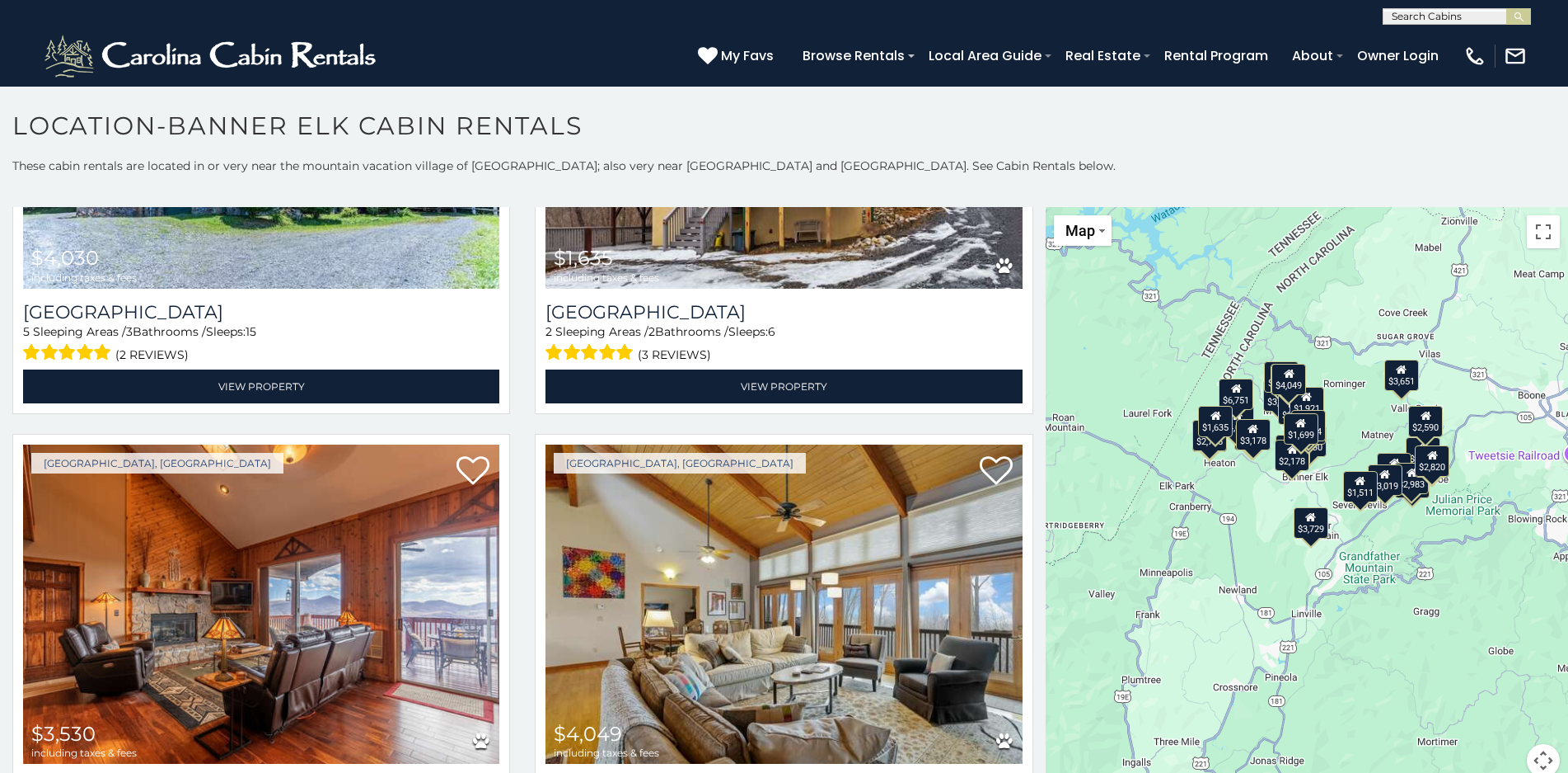
click at [1535, 756] on button "Map camera controls" at bounding box center [1543, 760] width 33 height 33
click at [1490, 676] on button "Zoom in" at bounding box center [1501, 677] width 33 height 33
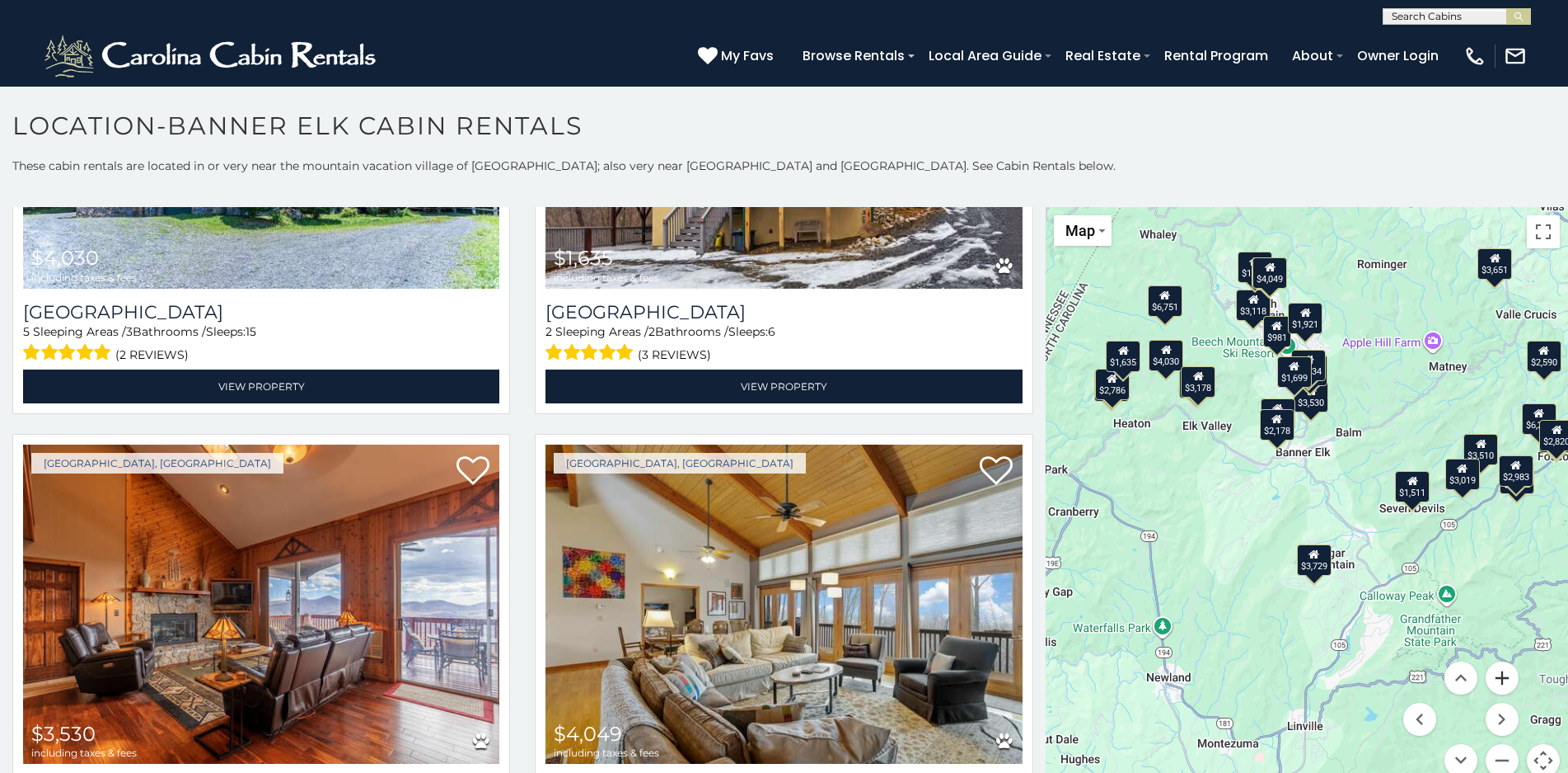
click at [1493, 683] on button "Zoom in" at bounding box center [1501, 677] width 33 height 33
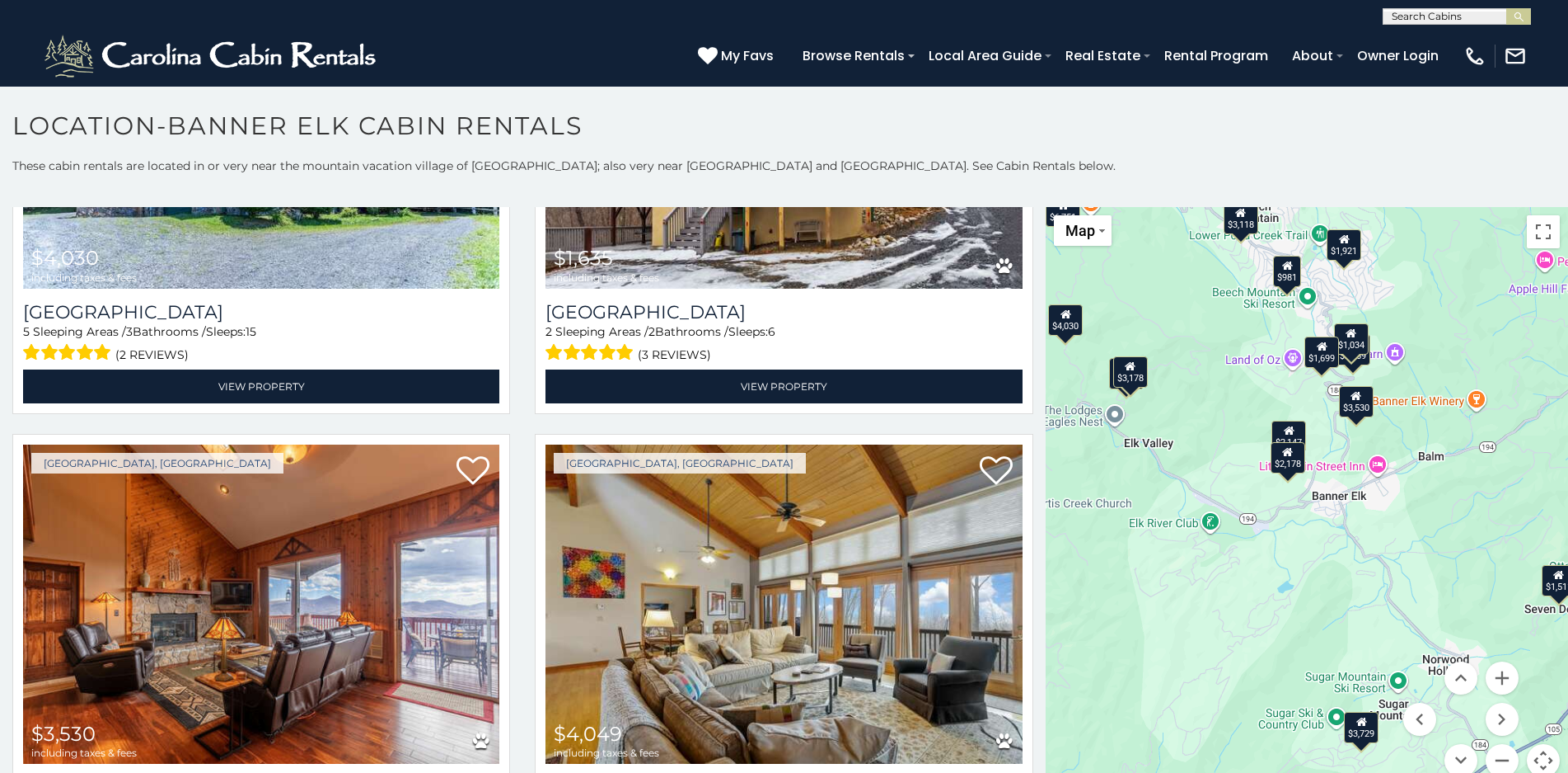
drag, startPoint x: 1347, startPoint y: 462, endPoint x: 1391, endPoint y: 567, distance: 113.8
click at [1391, 567] on div "$6,288 $3,178 $3,660 $2,786 $4,030 $1,635 $3,530 $4,049 $2,972 $3,510 $2,147 $2…" at bounding box center [1307, 501] width 522 height 590
click at [1317, 360] on div "$1,699" at bounding box center [1321, 350] width 35 height 31
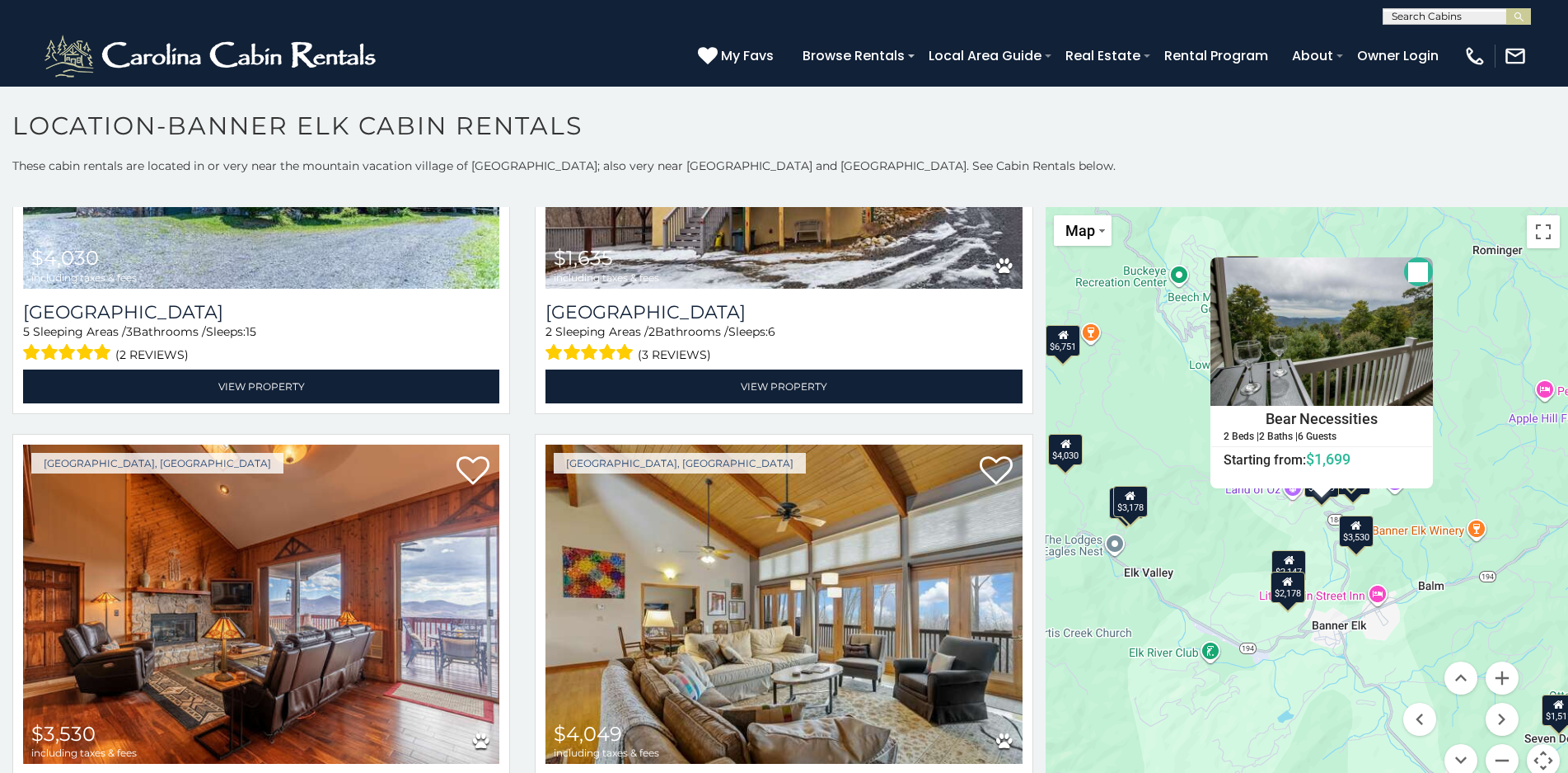
click at [1476, 482] on div "$6,288 $3,178 $3,660 $2,786 $4,030 $1,635 $3,530 $4,049 $2,972 $3,510 $2,147 $2…" at bounding box center [1307, 501] width 522 height 590
drag, startPoint x: 1461, startPoint y: 508, endPoint x: 1468, endPoint y: 504, distance: 8.1
click at [1462, 508] on div "$6,288 $3,178 $3,660 $2,786 $4,030 $1,635 $3,530 $4,049 $2,972 $3,510 $2,147 $2…" at bounding box center [1307, 501] width 522 height 590
click at [1411, 278] on button "Close" at bounding box center [1418, 272] width 29 height 29
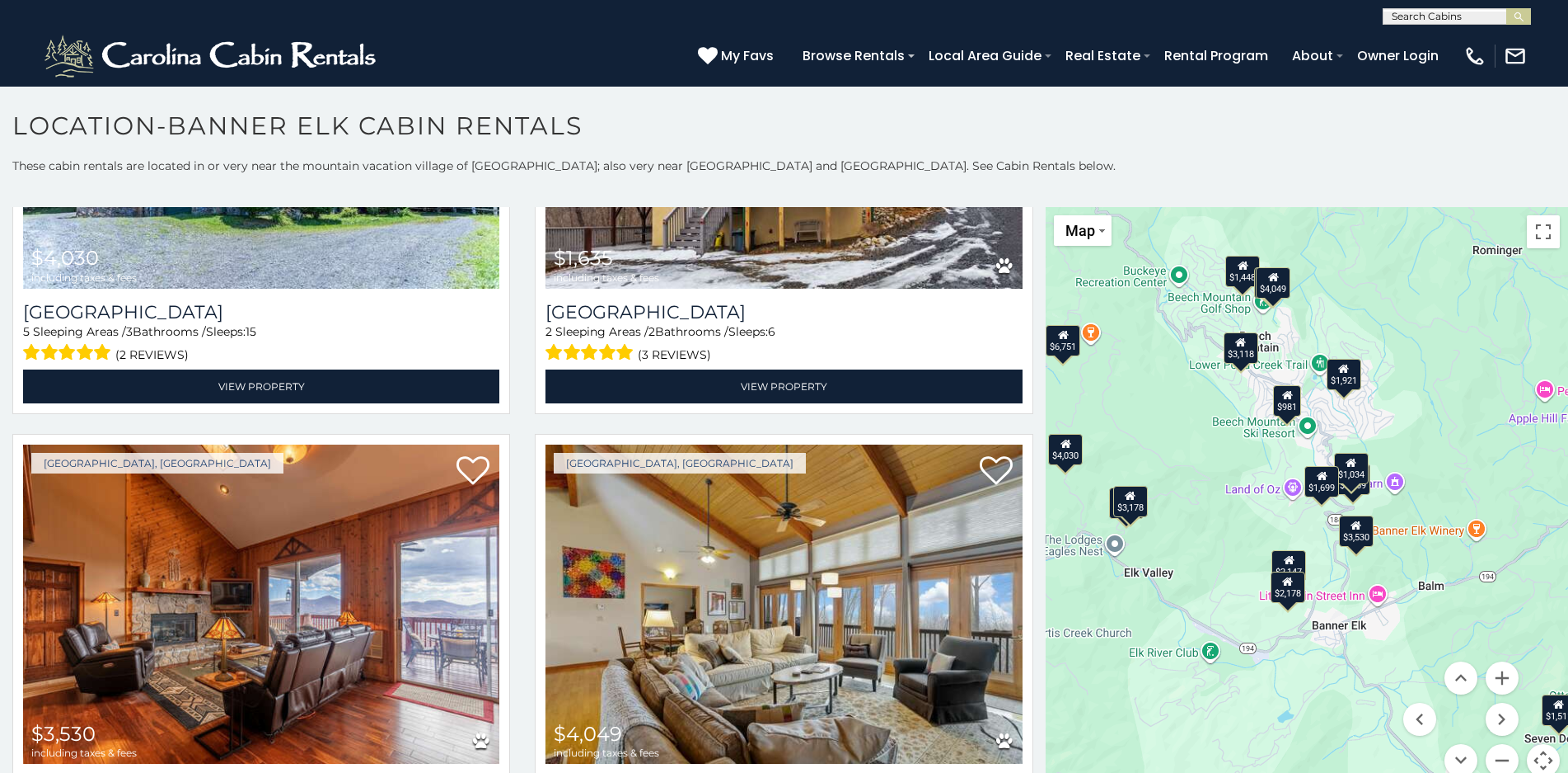
click at [1354, 482] on div "$1,034" at bounding box center [1350, 467] width 35 height 31
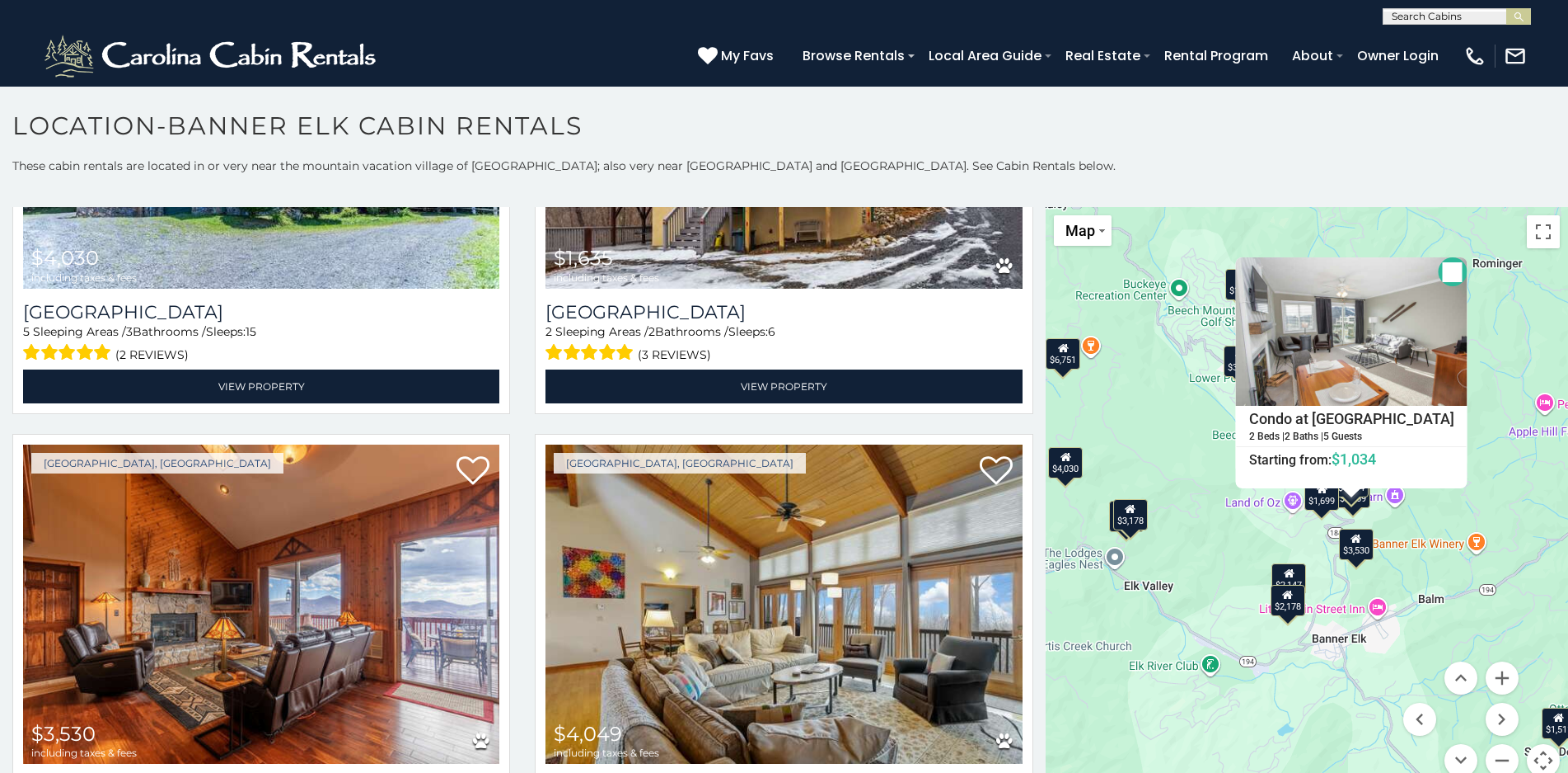
click at [1482, 323] on div "$6,288 $3,178 $3,660 $2,786 $4,030 $1,635 $3,530 $4,049 $2,972 $3,510 $2,147 $2…" at bounding box center [1307, 501] width 522 height 590
click at [1441, 274] on button "Close" at bounding box center [1452, 272] width 29 height 29
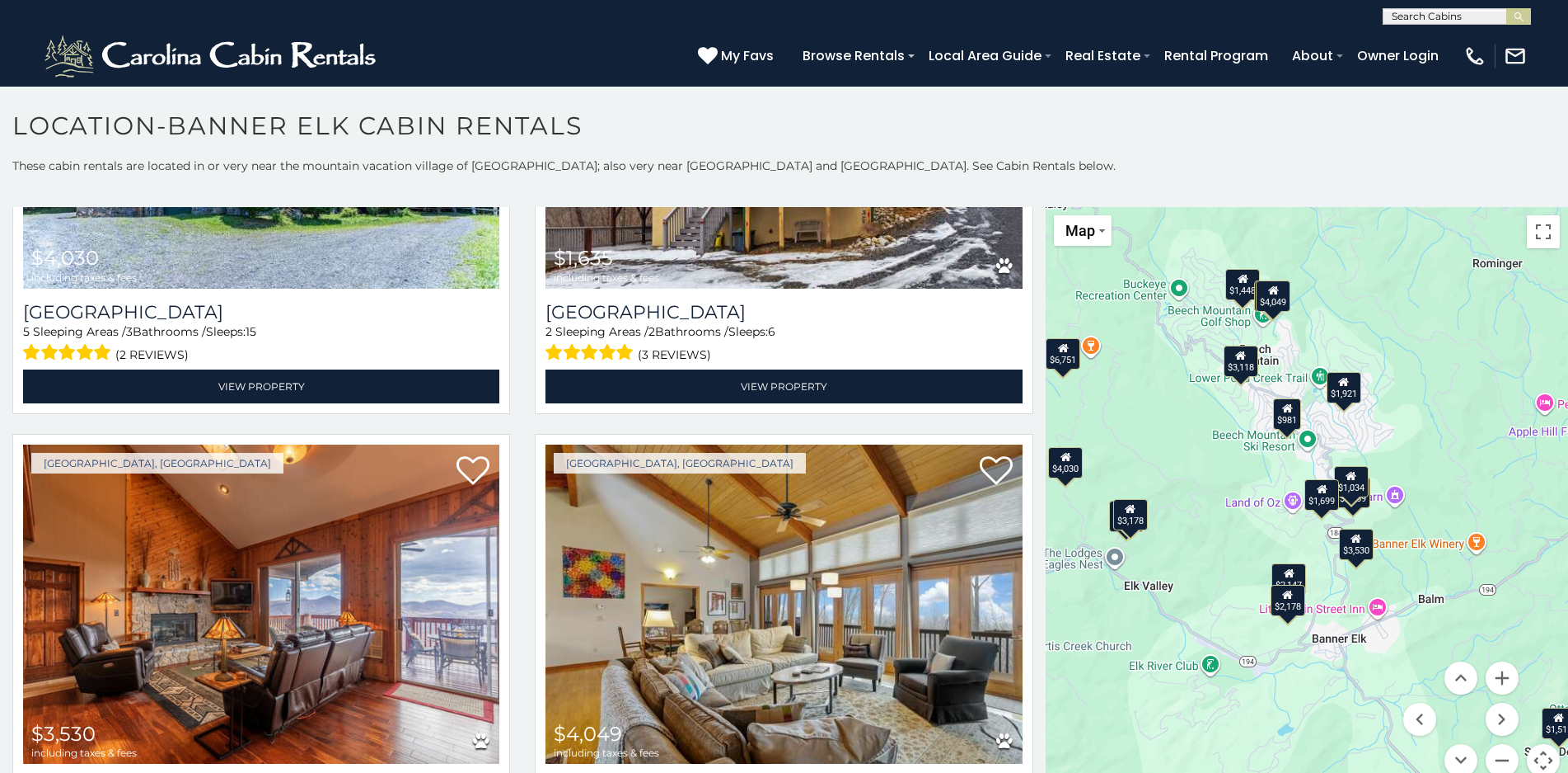
drag, startPoint x: 1339, startPoint y: 396, endPoint x: 1395, endPoint y: 417, distance: 59.8
click at [1338, 396] on div "$1,921" at bounding box center [1343, 386] width 35 height 31
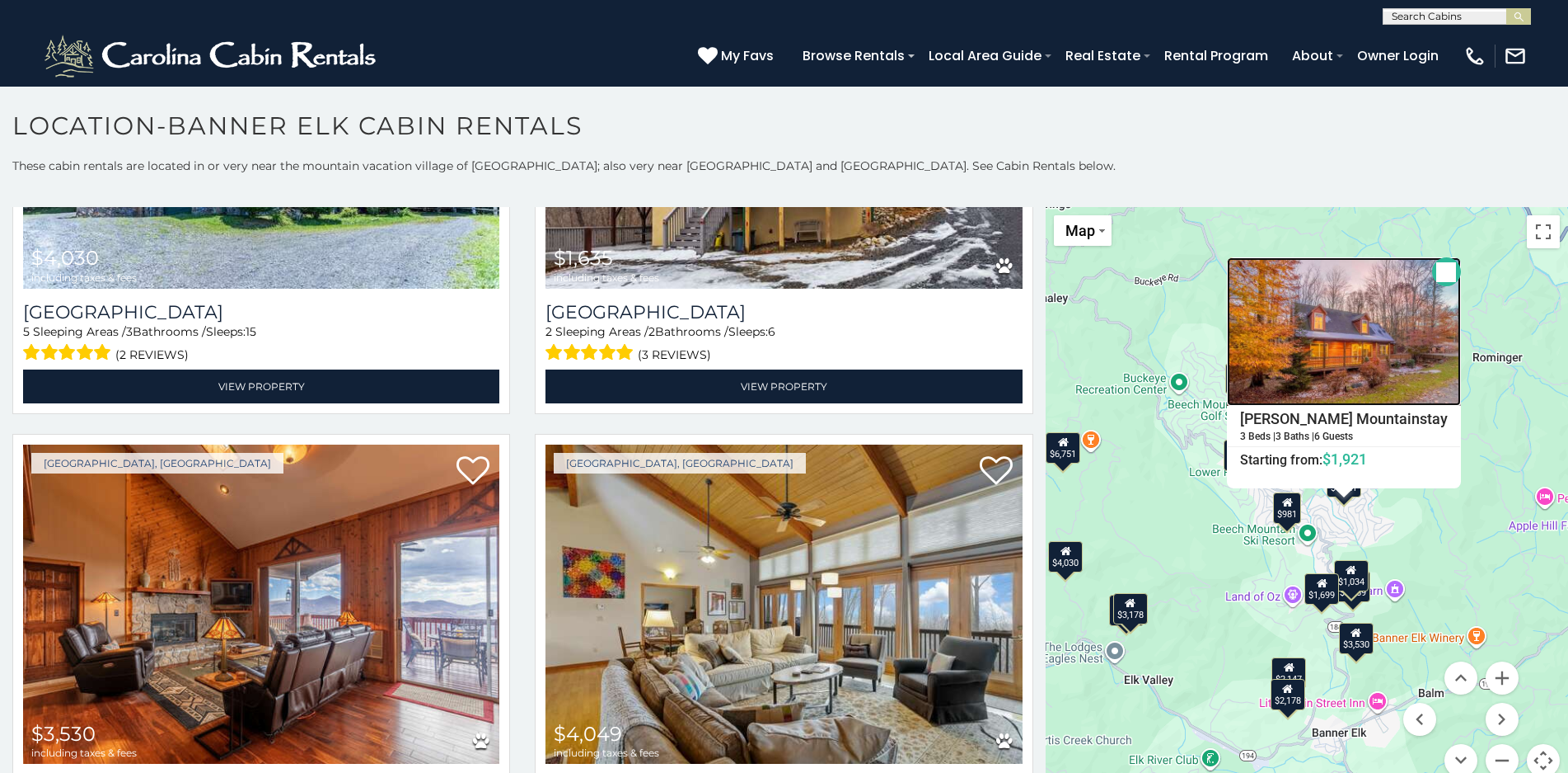
click at [1325, 355] on img at bounding box center [1343, 331] width 234 height 148
click at [1508, 522] on div "$6,288 $3,178 $3,660 $2,786 $4,030 $1,635 $3,530 $4,049 $2,972 $3,510 $2,147 $2…" at bounding box center [1307, 501] width 522 height 590
click at [1433, 270] on button "Close" at bounding box center [1446, 272] width 29 height 29
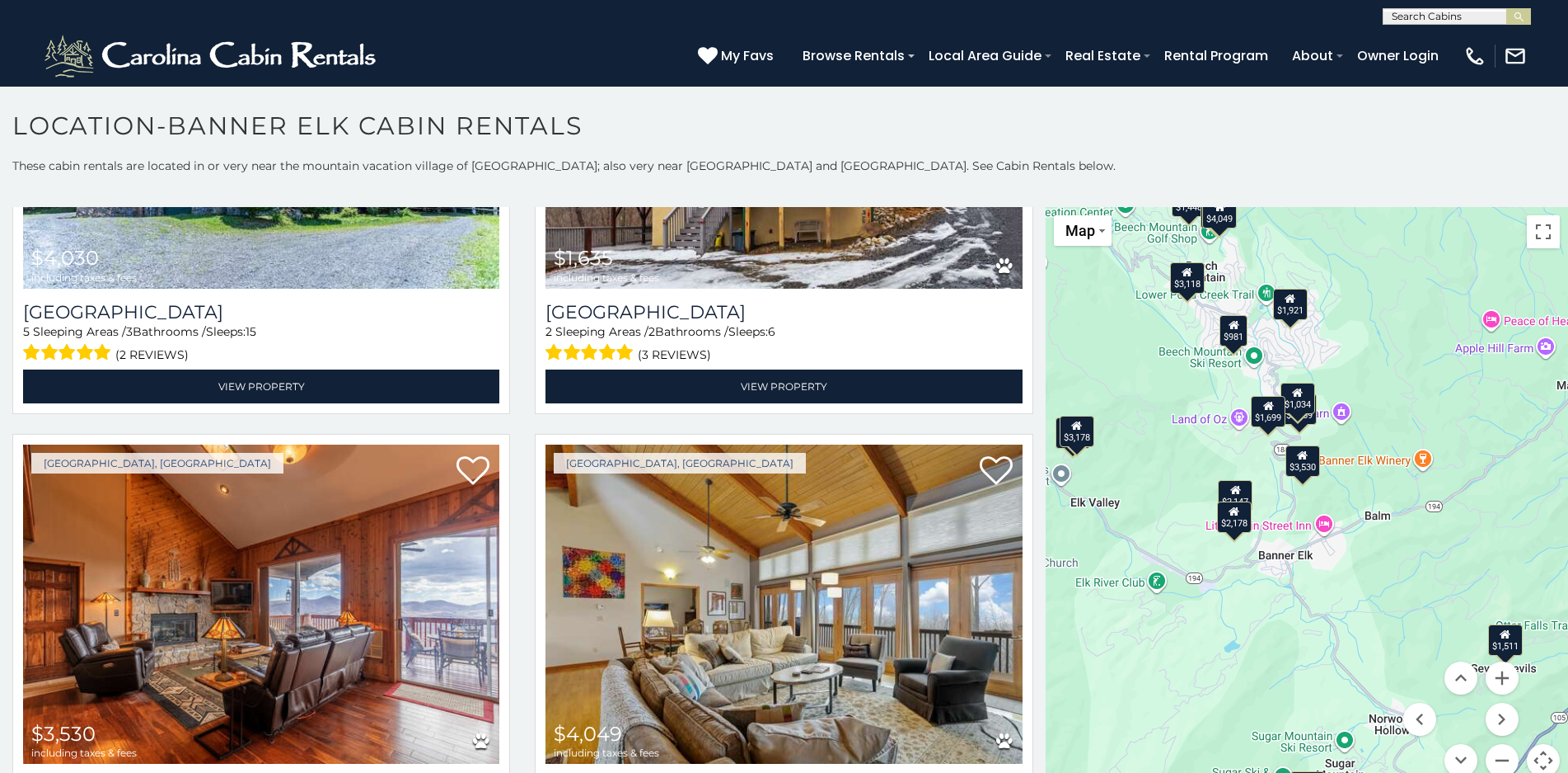
drag, startPoint x: 1437, startPoint y: 618, endPoint x: 1388, endPoint y: 431, distance: 193.3
click at [1383, 437] on div "$6,288 $3,178 $3,660 $2,786 $4,030 $1,635 $3,530 $4,049 $2,972 $3,510 $2,147 $2…" at bounding box center [1307, 501] width 522 height 590
click at [1496, 683] on button "Zoom in" at bounding box center [1501, 677] width 33 height 33
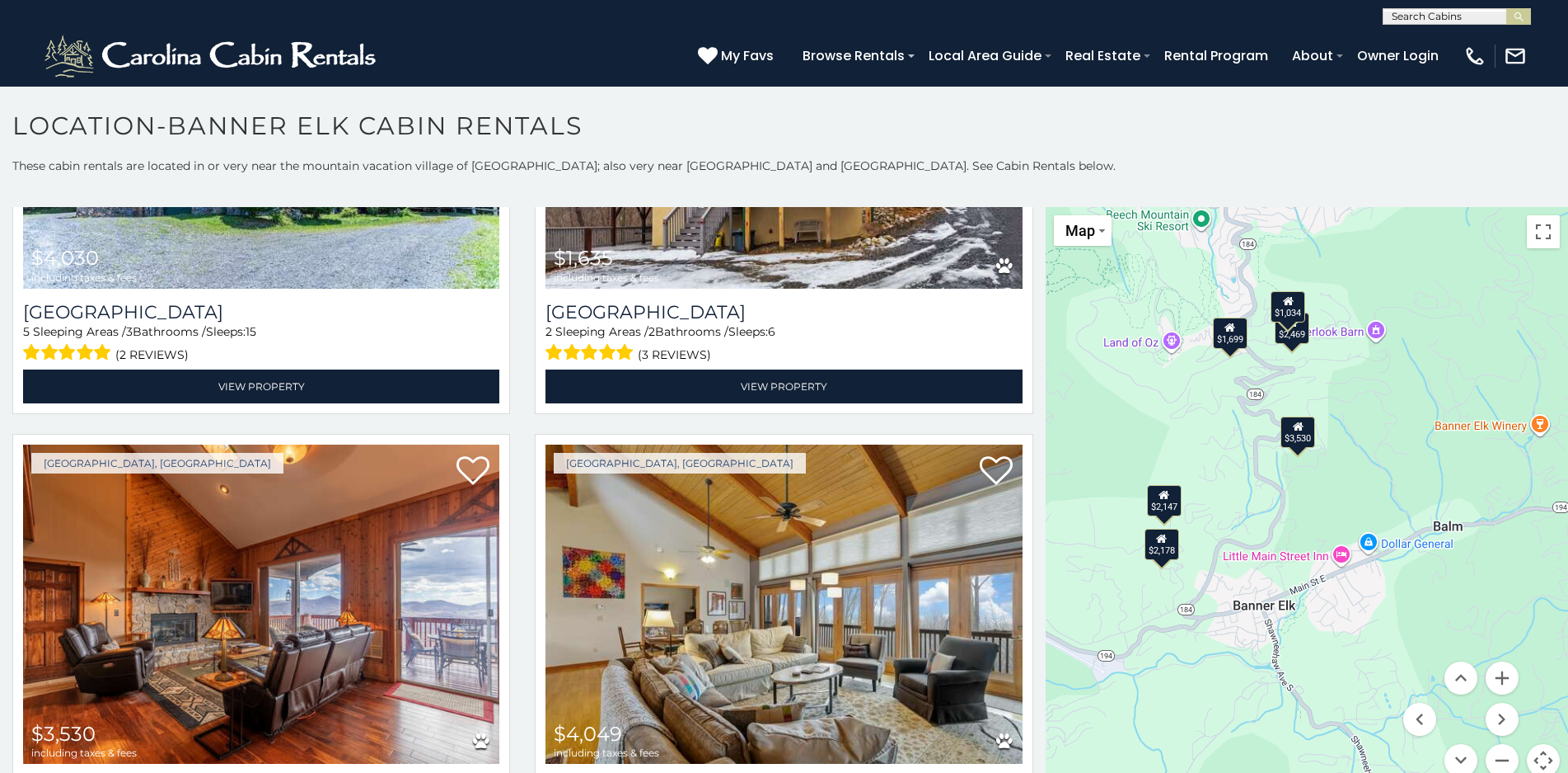
click at [1159, 512] on div "$2,147" at bounding box center [1164, 499] width 35 height 31
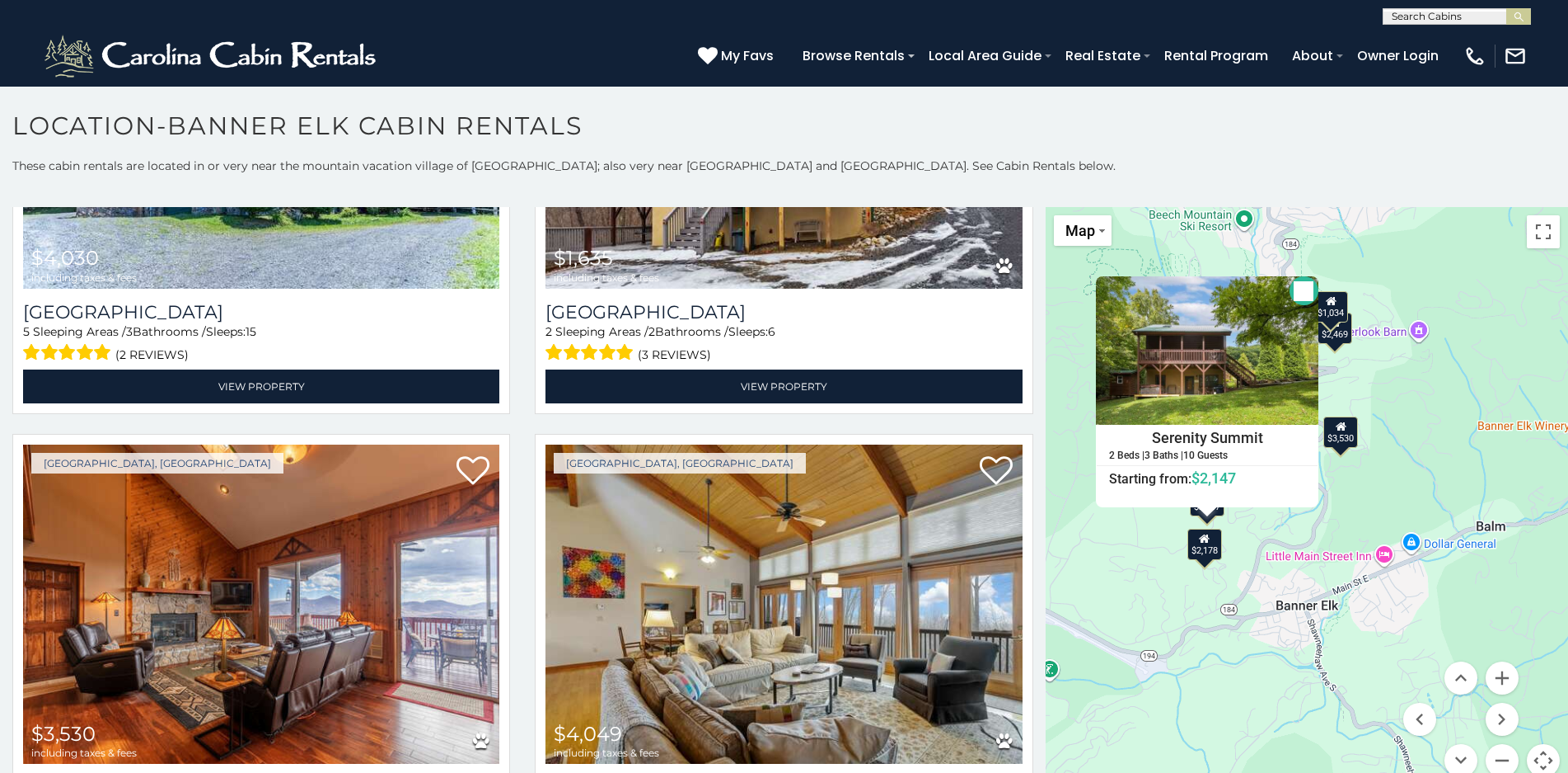
click at [1205, 552] on div "$2,178" at bounding box center [1204, 542] width 35 height 31
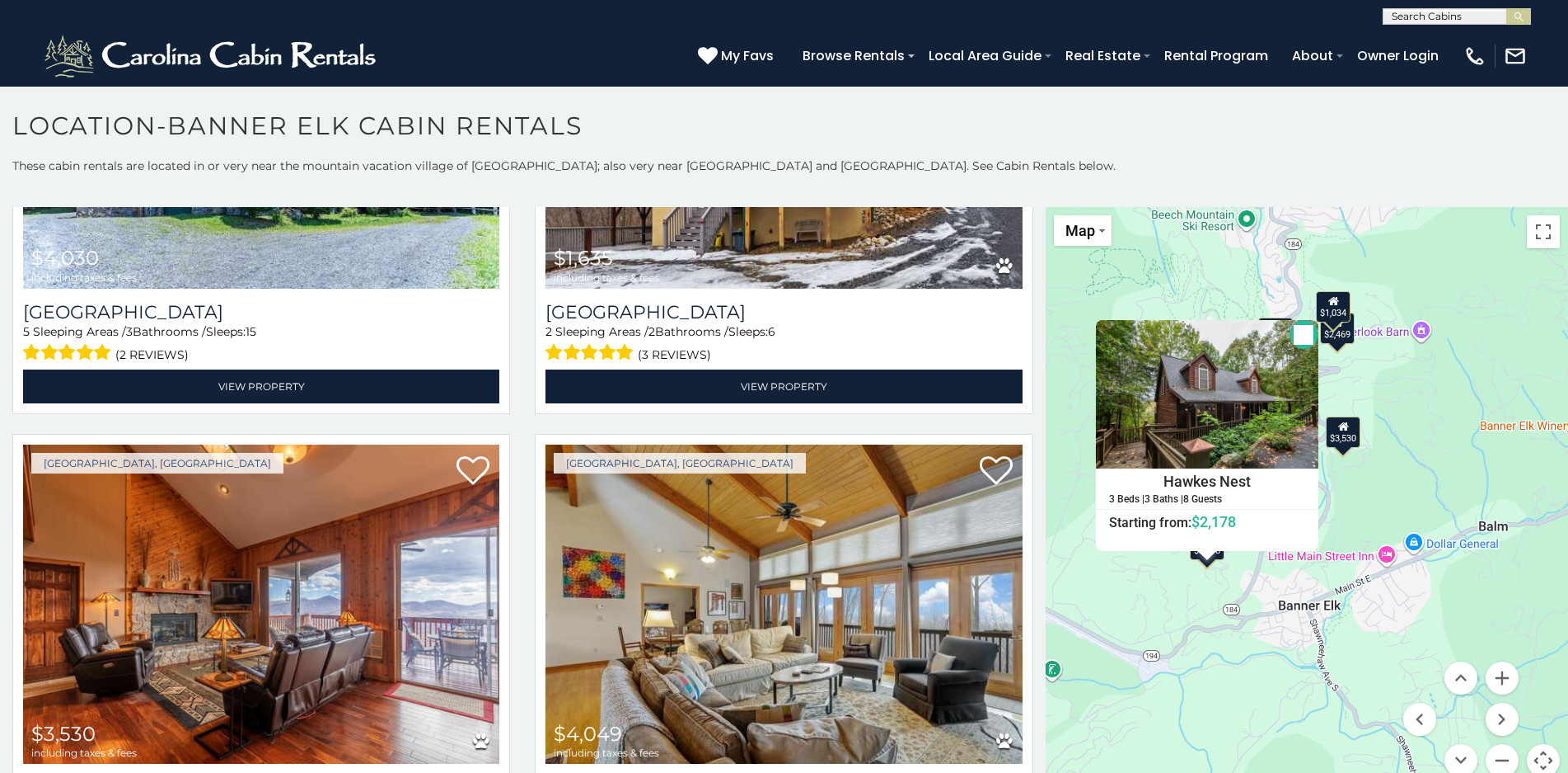
click at [1297, 334] on button "Close" at bounding box center [1304, 334] width 29 height 29
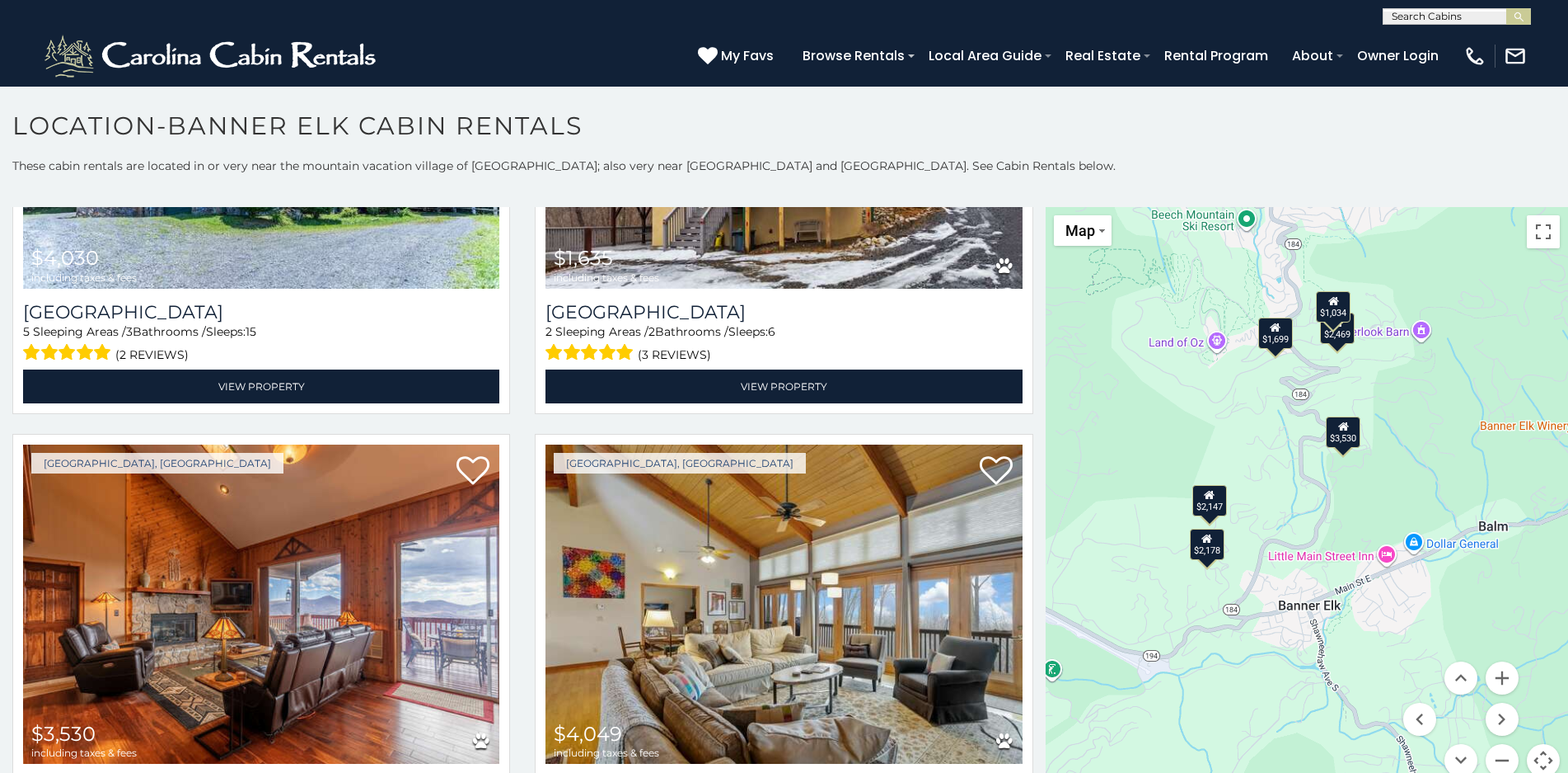
click at [1266, 342] on div "$1,699" at bounding box center [1275, 331] width 35 height 31
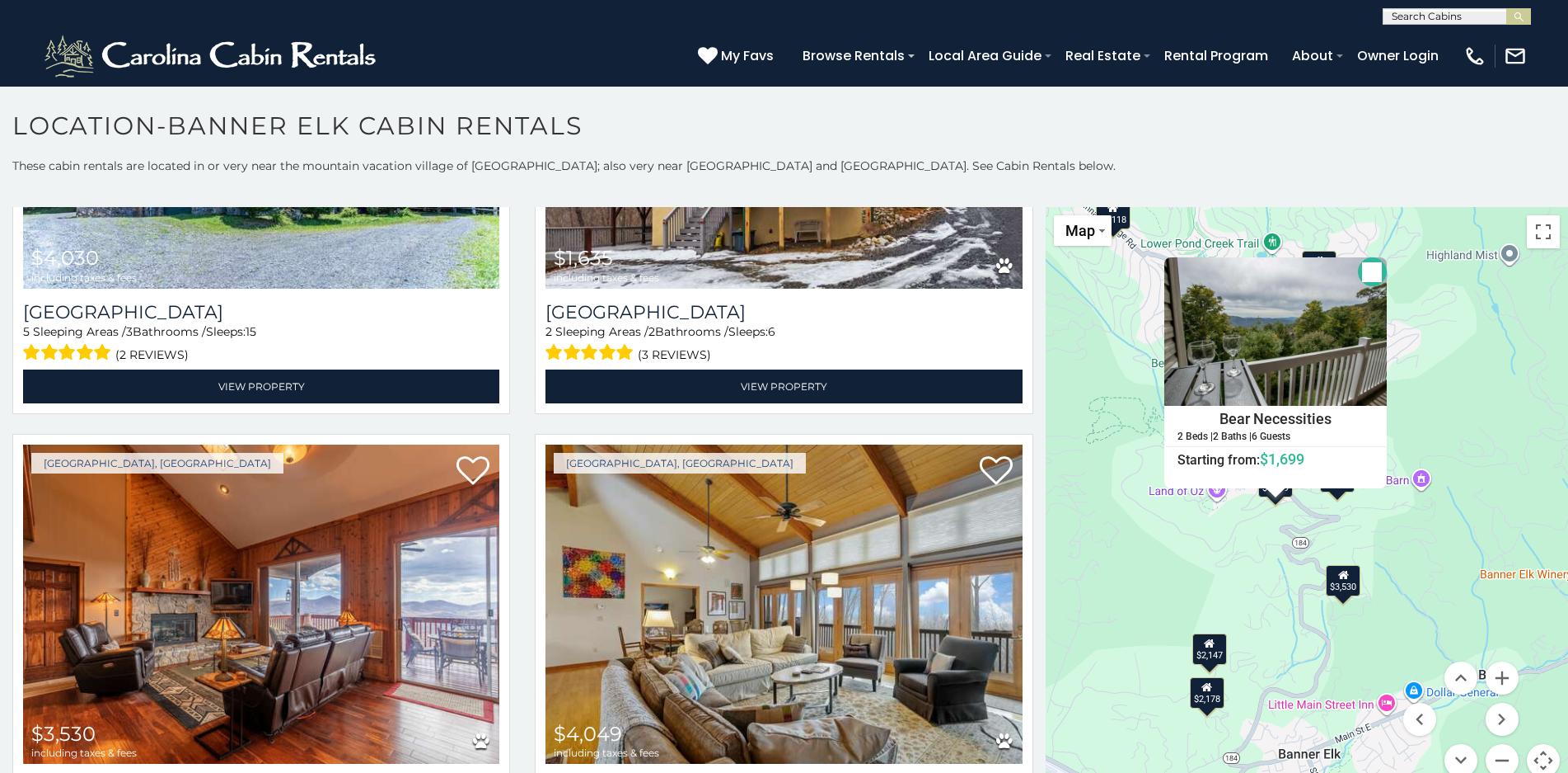
click at [1367, 272] on button "Close" at bounding box center [1372, 272] width 29 height 29
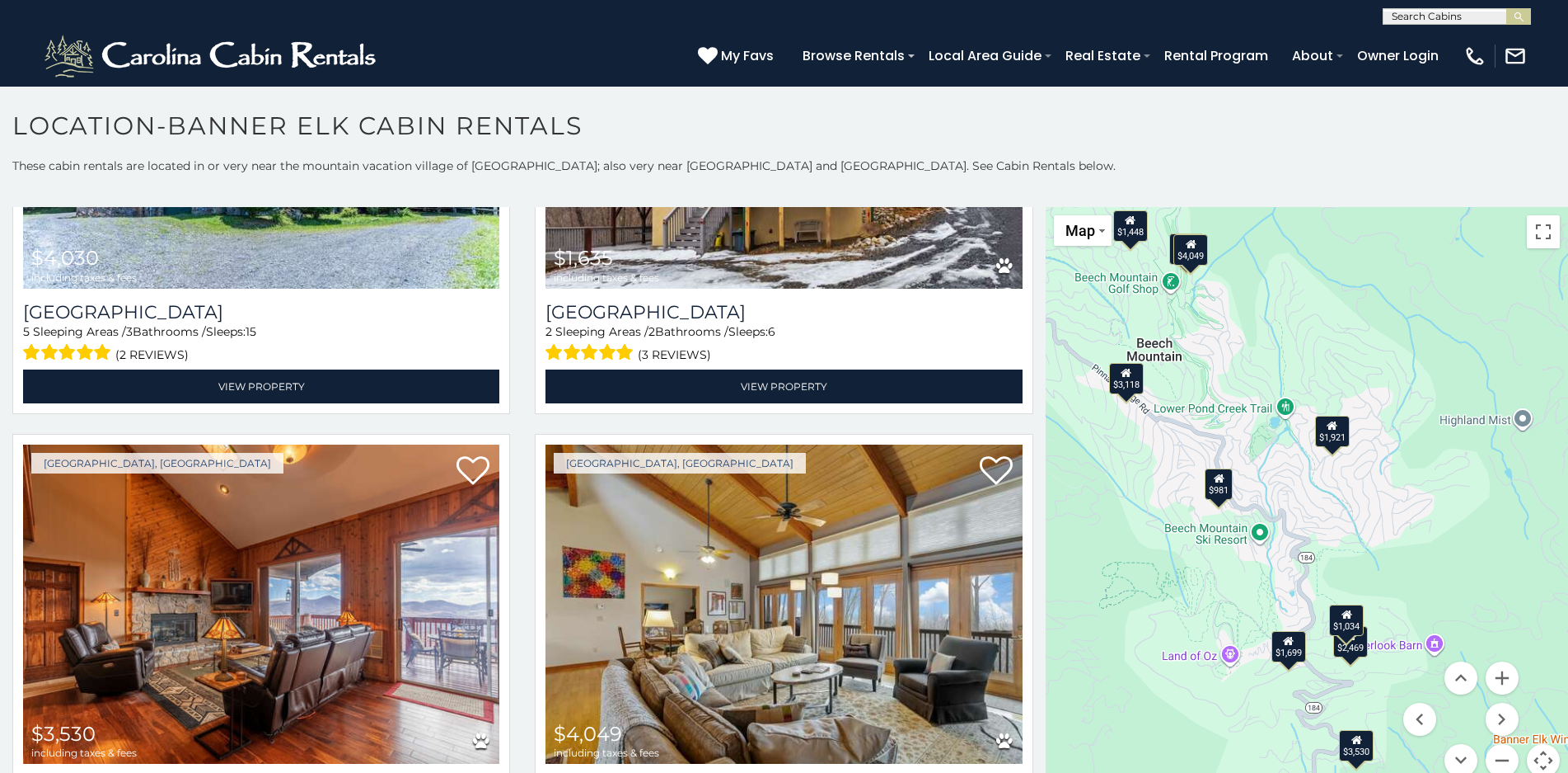
drag, startPoint x: 1388, startPoint y: 435, endPoint x: 1422, endPoint y: 531, distance: 101.8
click at [1415, 530] on div "$6,288 $3,178 $3,660 $2,786 $4,030 $1,635 $3,530 $4,049 $2,972 $3,510 $2,147 $2…" at bounding box center [1307, 501] width 522 height 590
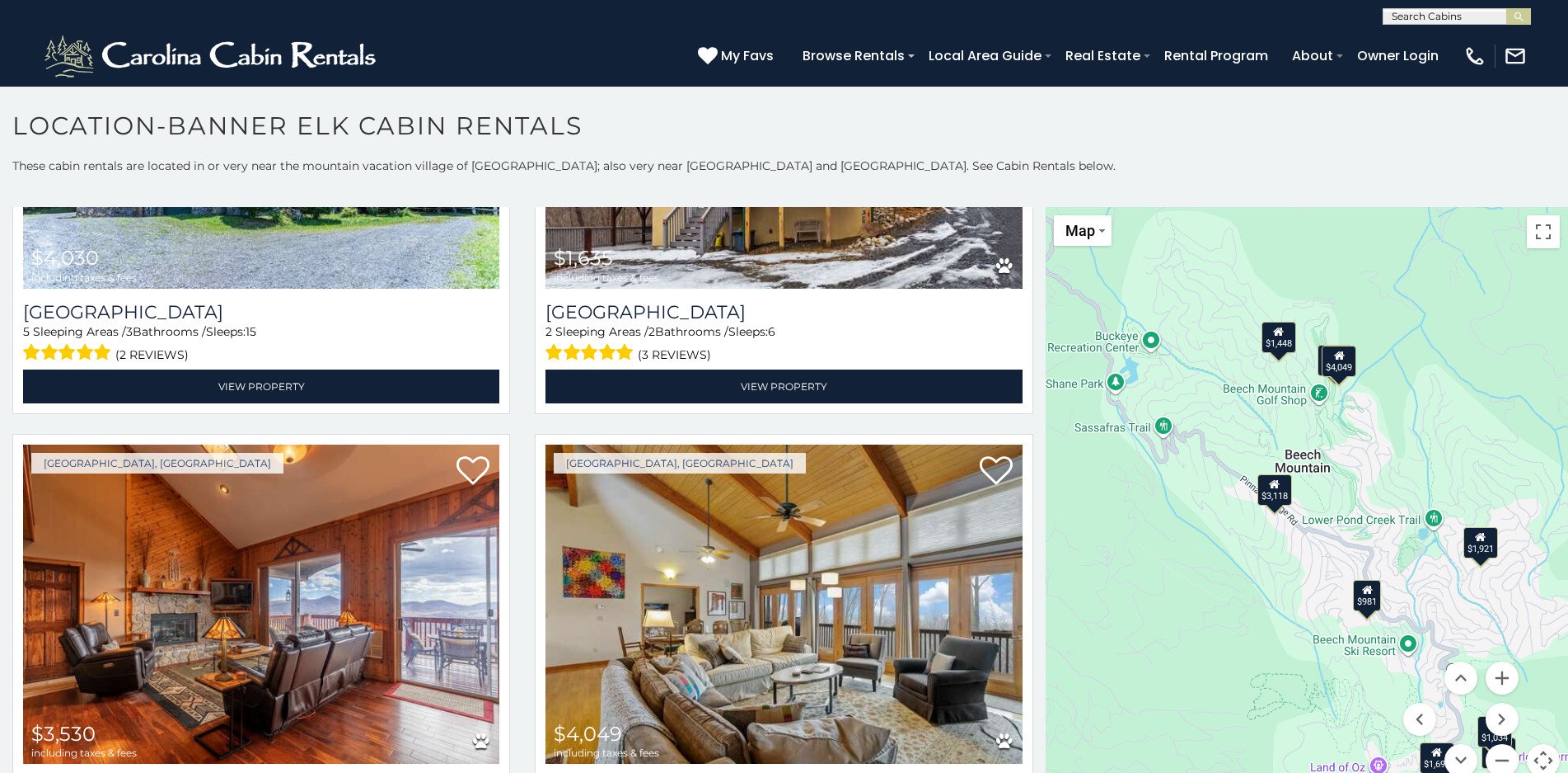
drag, startPoint x: 1338, startPoint y: 354, endPoint x: 1464, endPoint y: 441, distance: 153.1
click at [1464, 441] on div "$6,288 $3,178 $3,660 $2,786 $4,030 $1,635 $3,530 $4,049 $2,972 $3,510 $2,147 $2…" at bounding box center [1307, 501] width 522 height 590
click at [1269, 346] on div "$1,448" at bounding box center [1278, 336] width 35 height 31
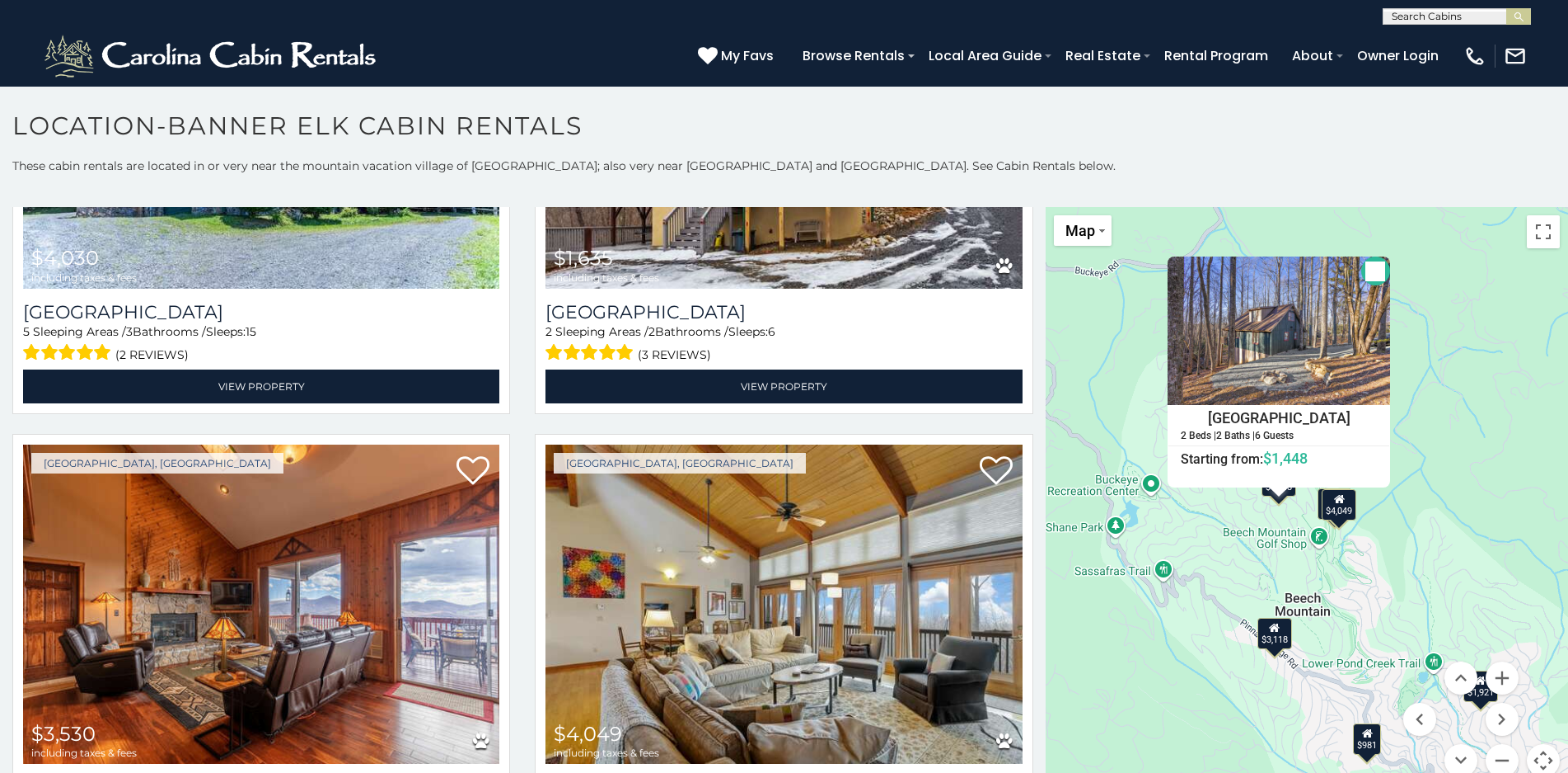
click at [1372, 275] on button "Close" at bounding box center [1375, 271] width 29 height 29
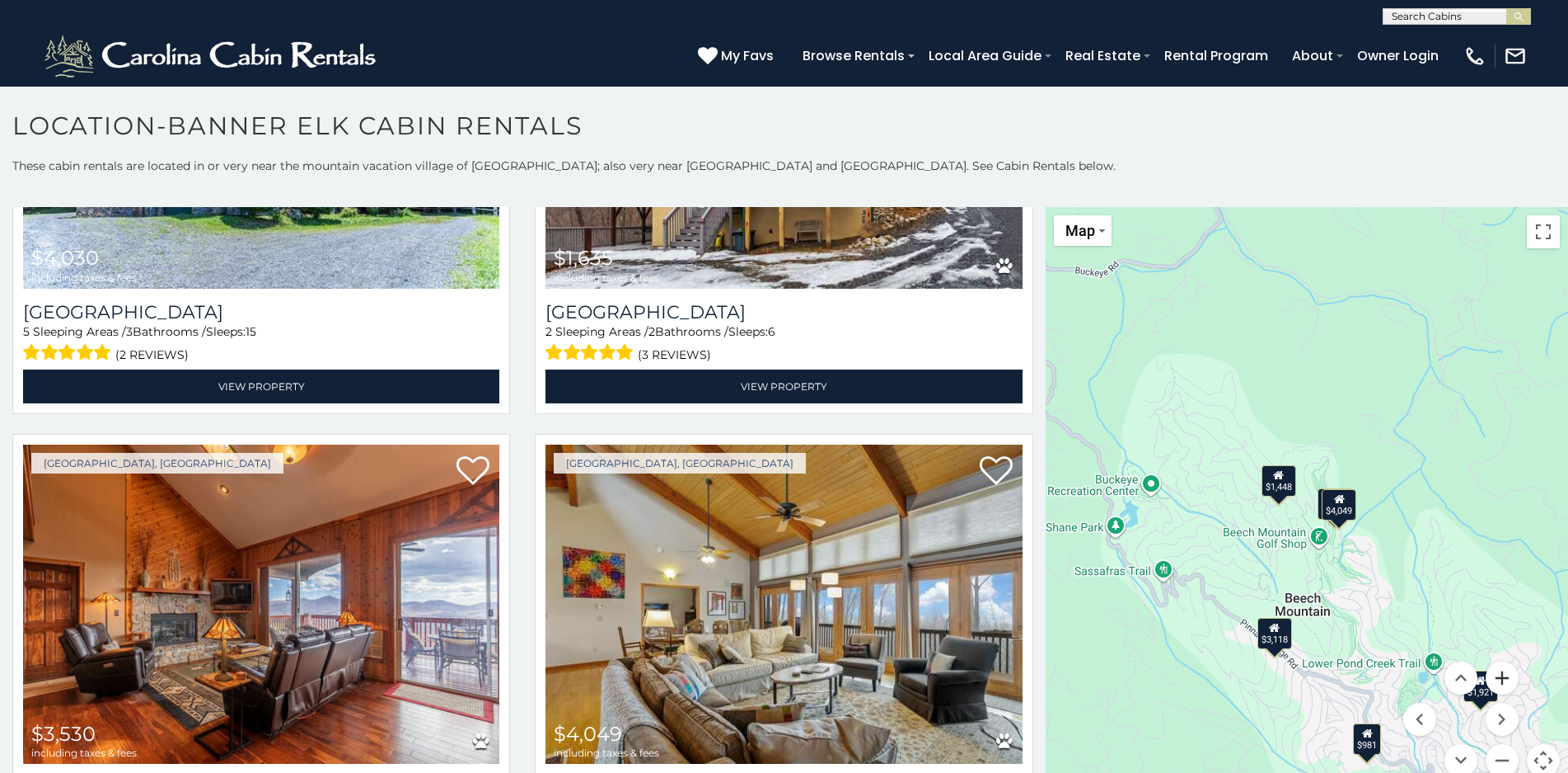
click at [1500, 678] on button "Zoom in" at bounding box center [1501, 677] width 33 height 33
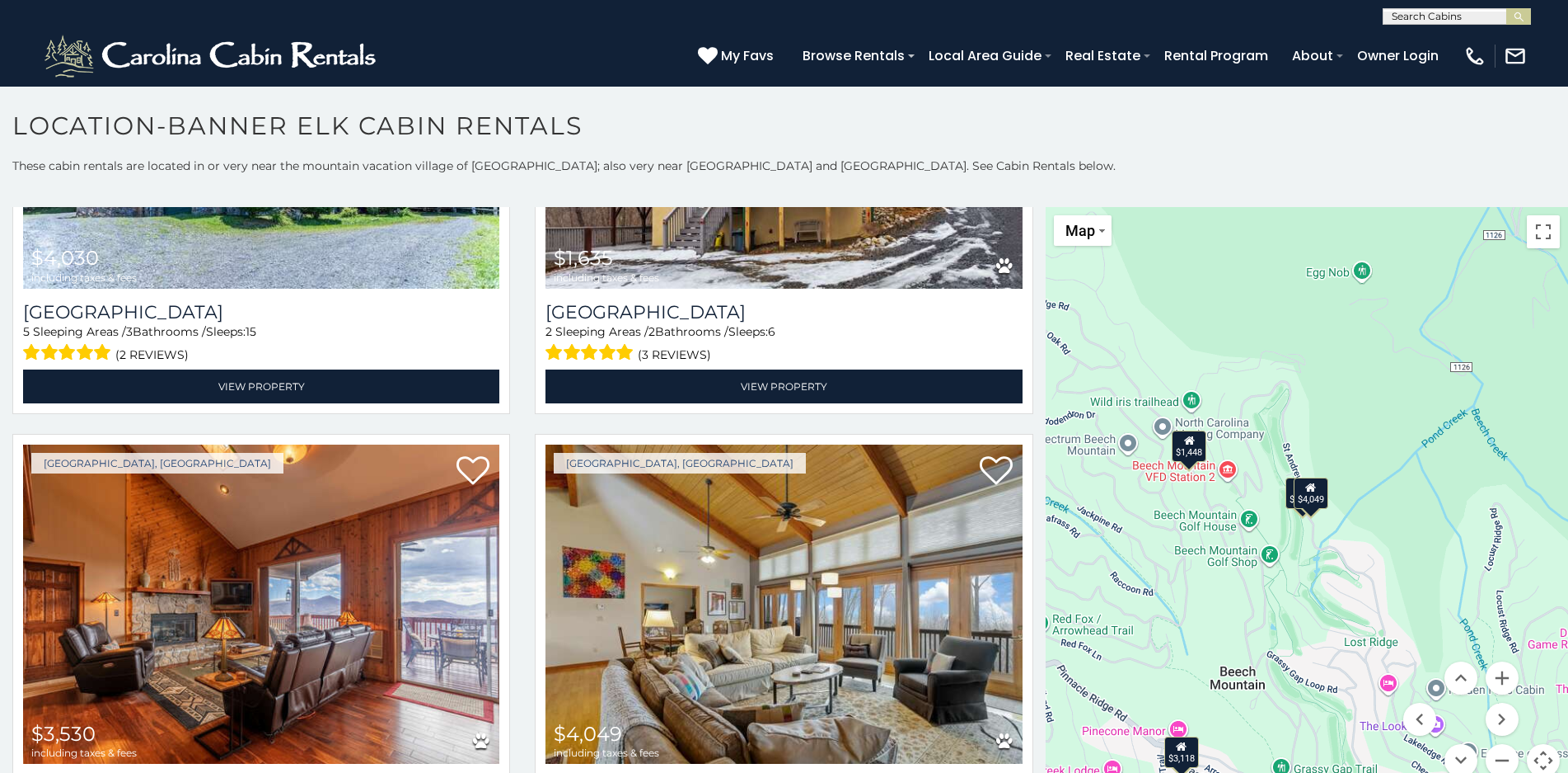
drag, startPoint x: 1442, startPoint y: 572, endPoint x: 1357, endPoint y: 522, distance: 98.6
click at [1357, 522] on div "$6,288 $3,178 $3,660 $2,786 $4,030 $1,635 $3,530 $4,049 $2,972 $3,510 $2,147 $2…" at bounding box center [1307, 501] width 522 height 590
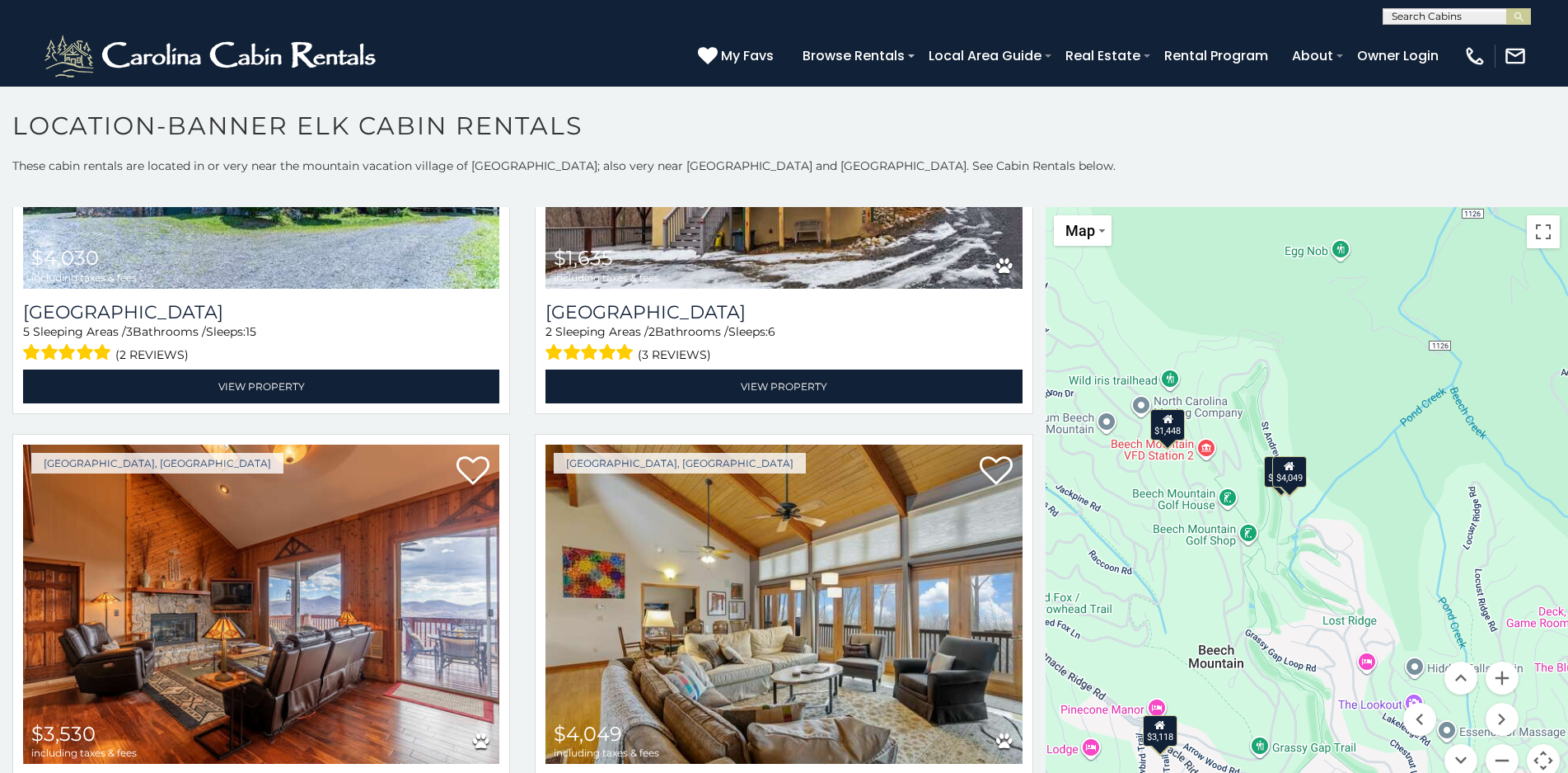
click at [1264, 479] on div "$2,201" at bounding box center [1281, 470] width 35 height 31
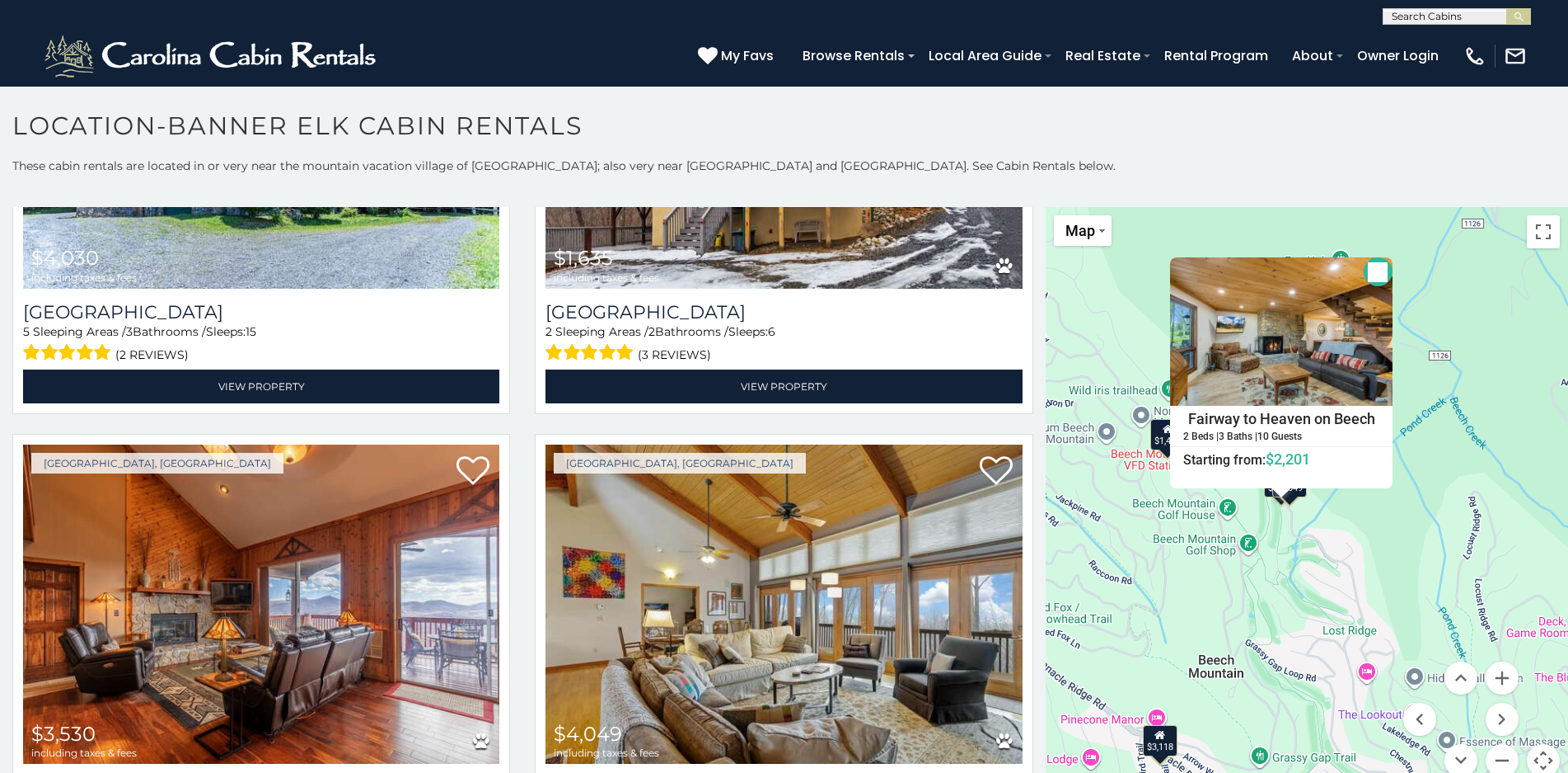
click at [1388, 557] on div "$6,288 $3,178 $3,660 $2,786 $4,030 $1,635 $3,530 $4,049 $2,972 $3,510 $2,147 $2…" at bounding box center [1307, 501] width 522 height 590
click at [1371, 267] on button "Close" at bounding box center [1378, 272] width 29 height 29
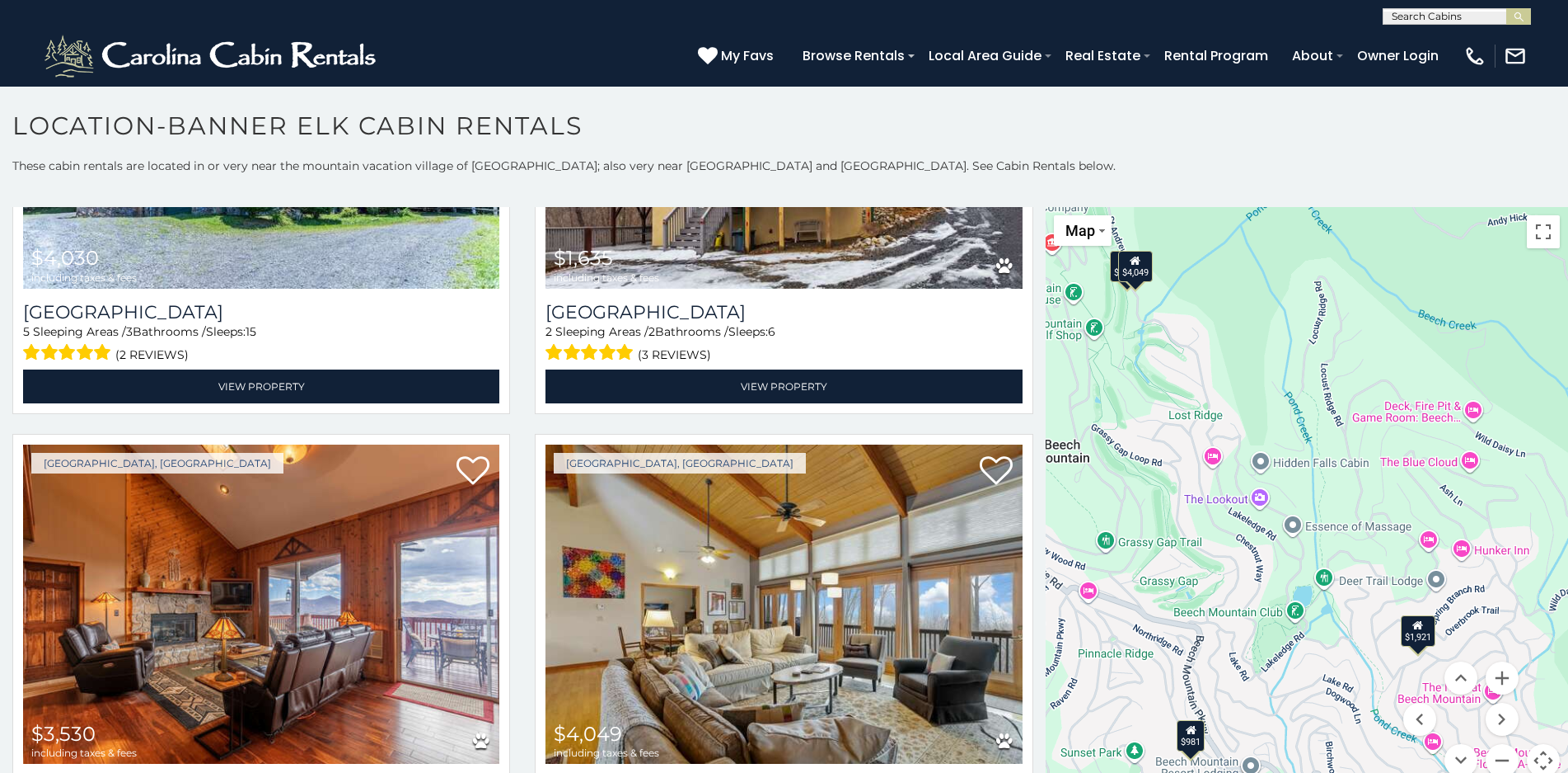
drag, startPoint x: 1407, startPoint y: 570, endPoint x: 1260, endPoint y: 358, distance: 258.0
click at [1260, 358] on div "$6,288 $3,178 $3,660 $2,786 $4,030 $1,635 $3,530 $4,049 $2,972 $3,510 $2,147 $2…" at bounding box center [1307, 501] width 522 height 590
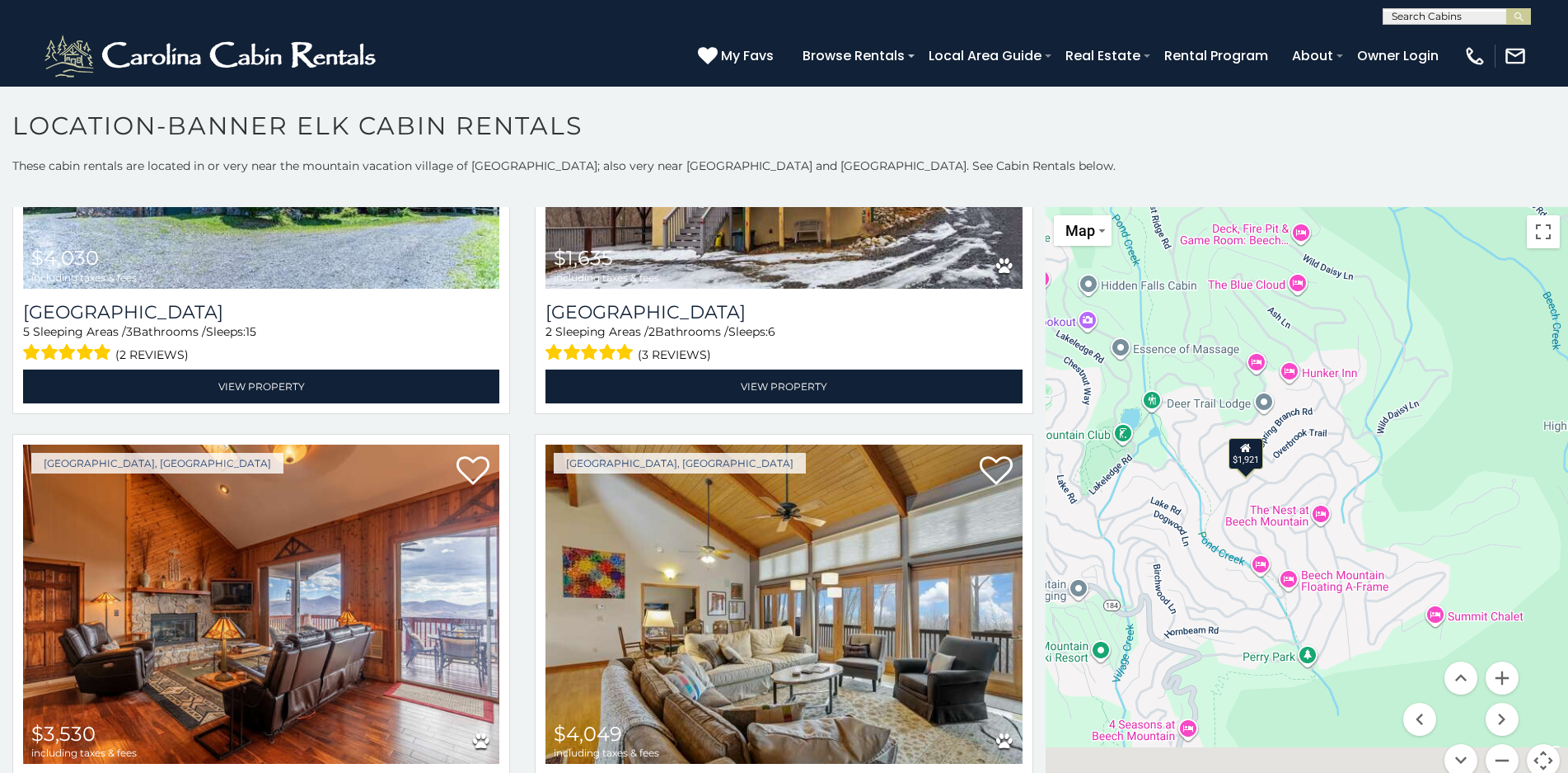
drag, startPoint x: 1489, startPoint y: 554, endPoint x: 1320, endPoint y: 380, distance: 242.6
click at [1320, 380] on div "$6,288 $3,178 $3,660 $2,786 $4,030 $1,635 $3,530 $4,049 $2,972 $3,510 $2,147 $2…" at bounding box center [1307, 501] width 522 height 590
click at [1247, 464] on div "$1,921" at bounding box center [1246, 452] width 35 height 31
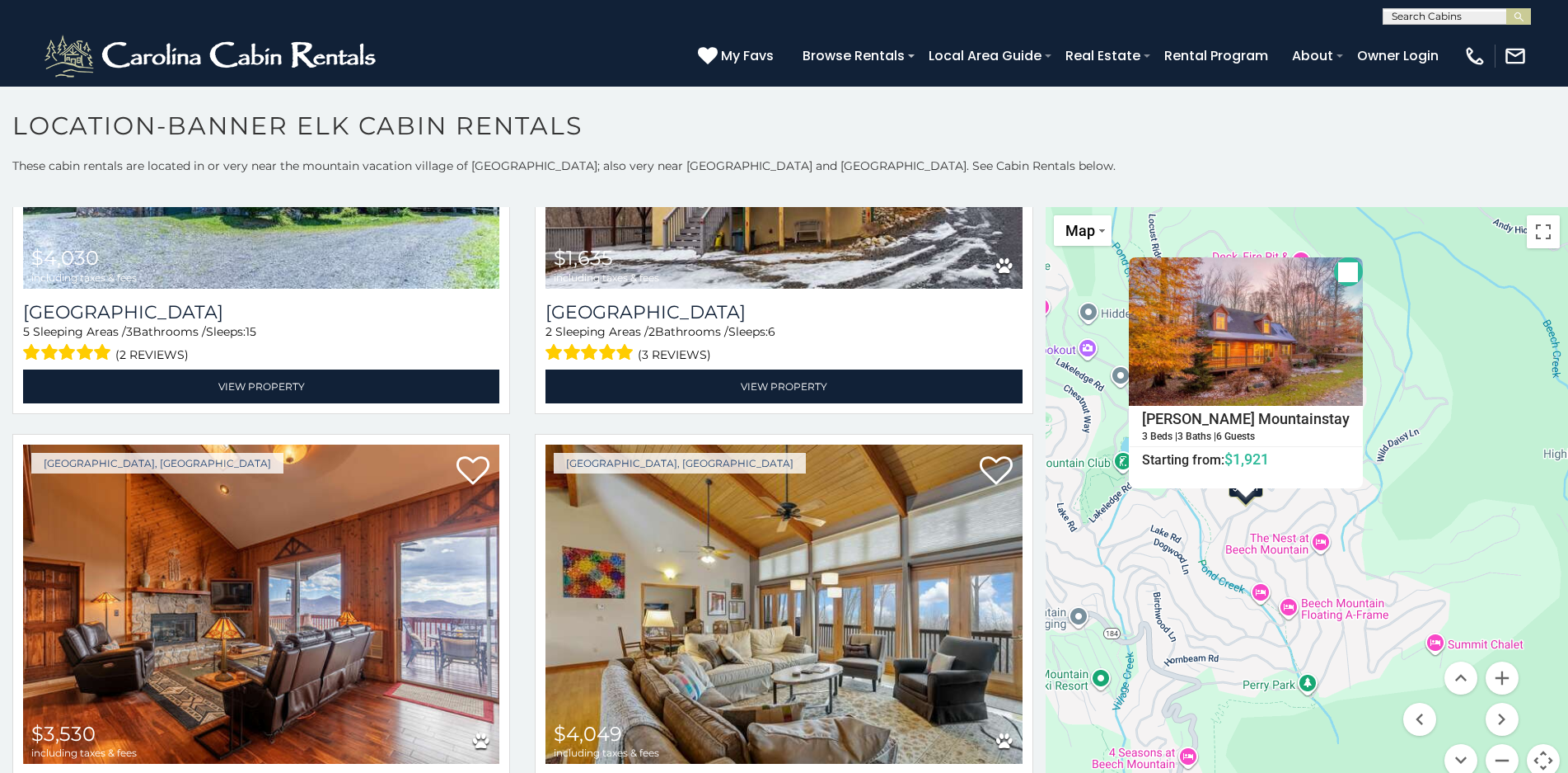
click at [1334, 265] on button "Close" at bounding box center [1348, 272] width 29 height 29
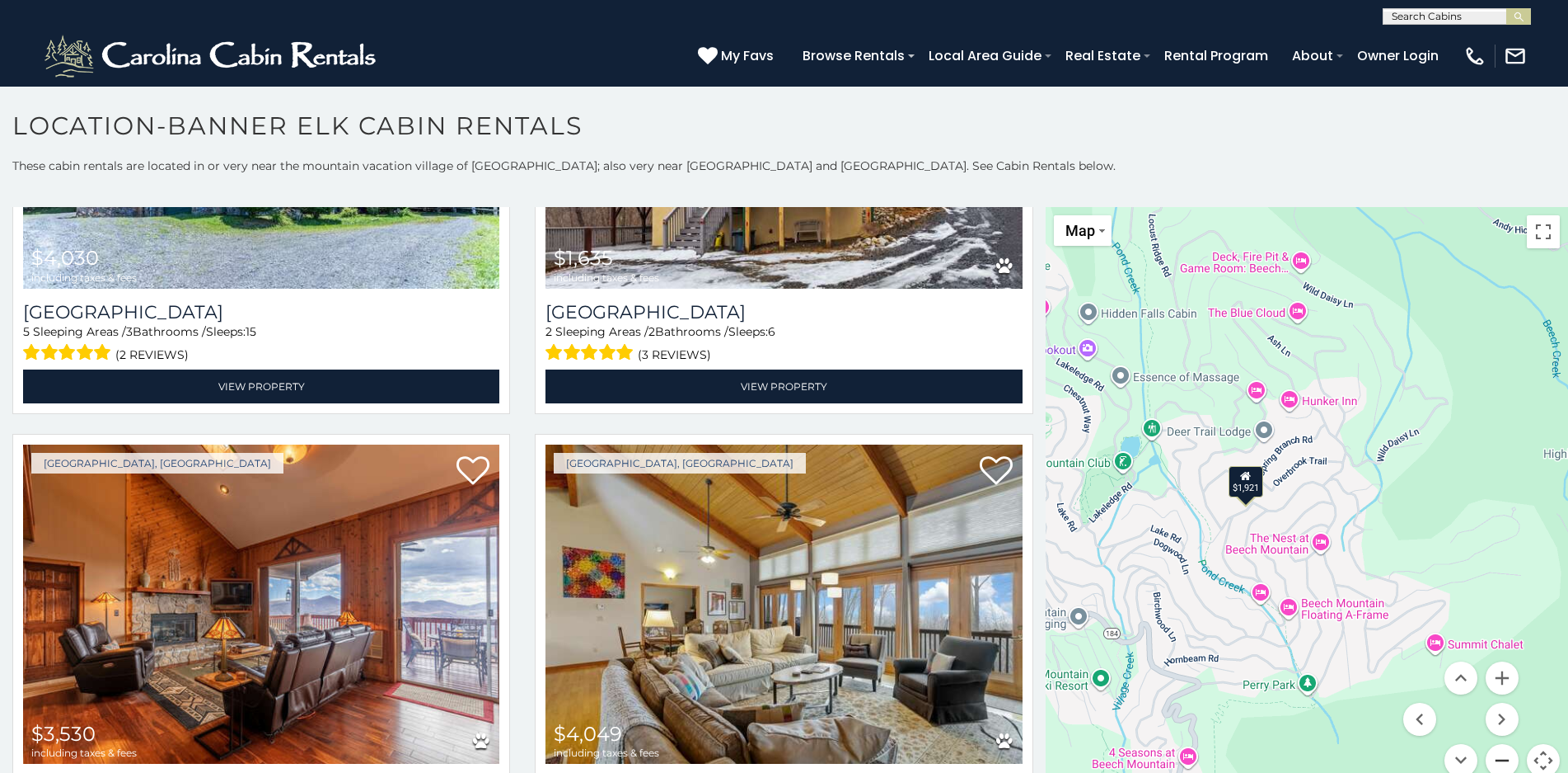
click at [1497, 758] on button "Zoom out" at bounding box center [1501, 760] width 33 height 33
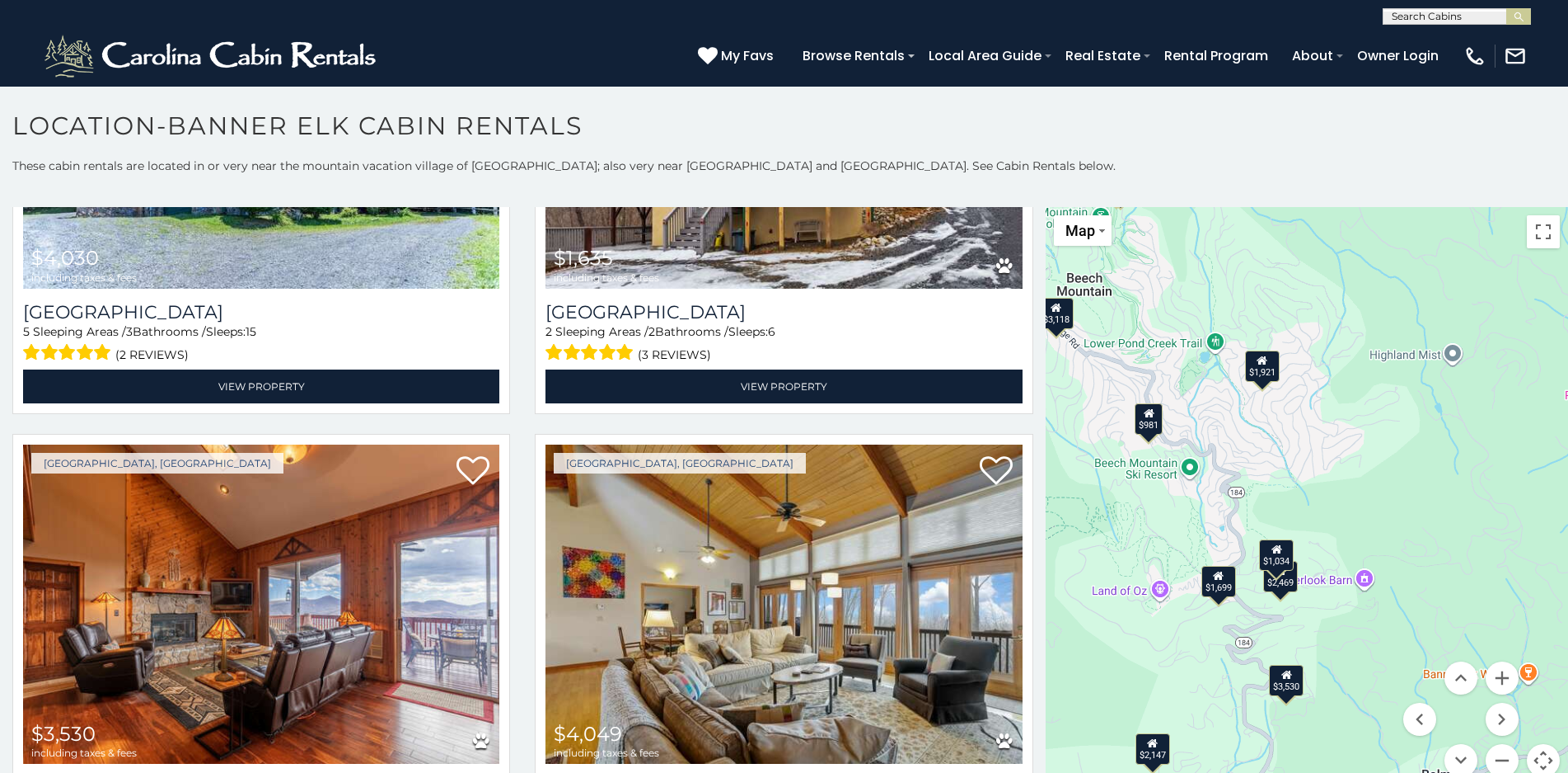
drag, startPoint x: 1398, startPoint y: 601, endPoint x: 1383, endPoint y: 481, distance: 120.9
click at [1383, 481] on div "$6,288 $3,178 $3,660 $2,786 $4,030 $1,635 $3,530 $4,049 $2,972 $3,510 $2,147 $2…" at bounding box center [1307, 501] width 522 height 590
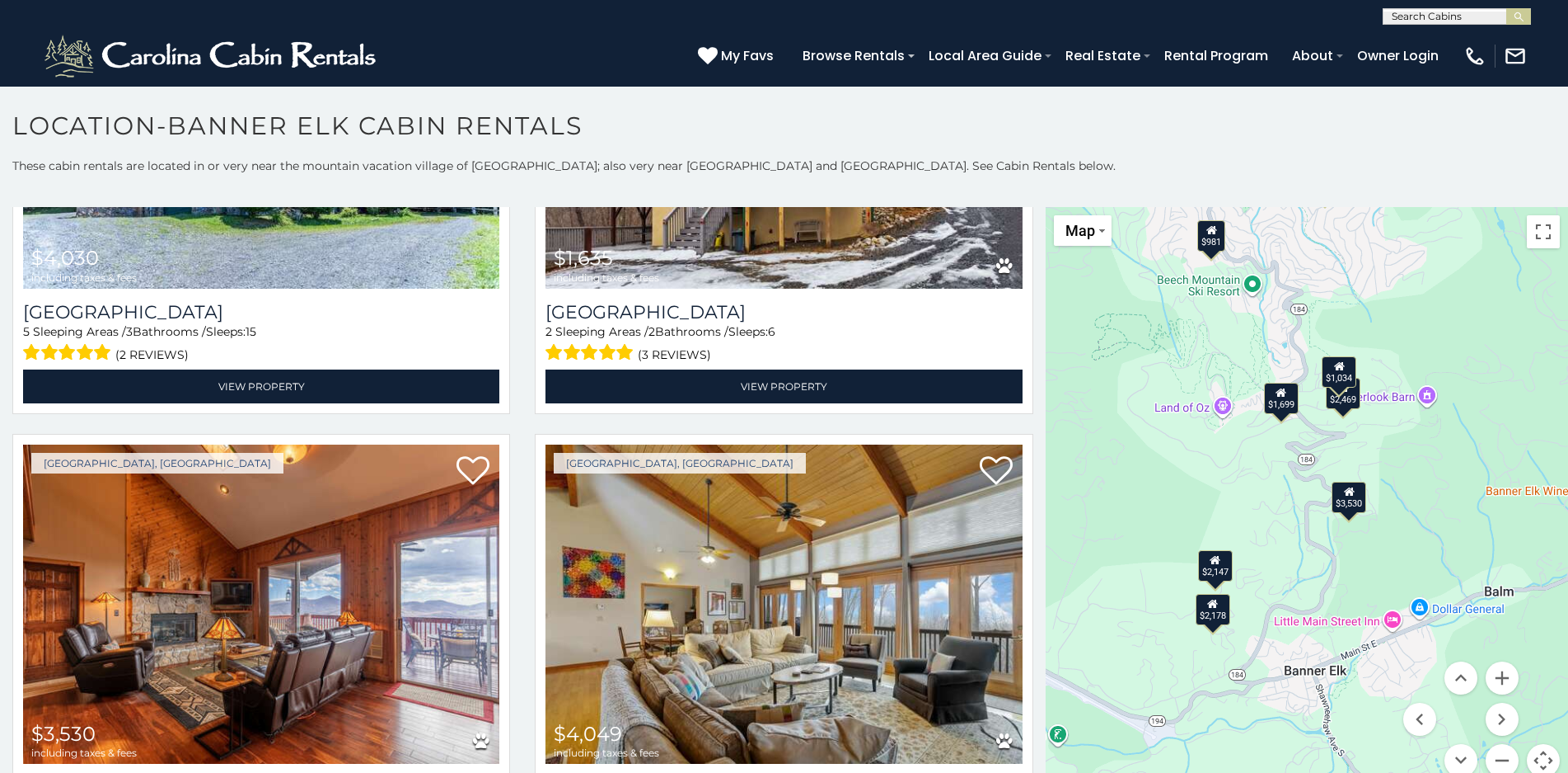
drag, startPoint x: 1120, startPoint y: 673, endPoint x: 1176, endPoint y: 492, distance: 189.5
click at [1176, 492] on div "$6,288 $3,178 $3,660 $2,786 $4,030 $1,635 $3,530 $4,049 $2,972 $3,510 $2,147 $2…" at bounding box center [1307, 501] width 522 height 590
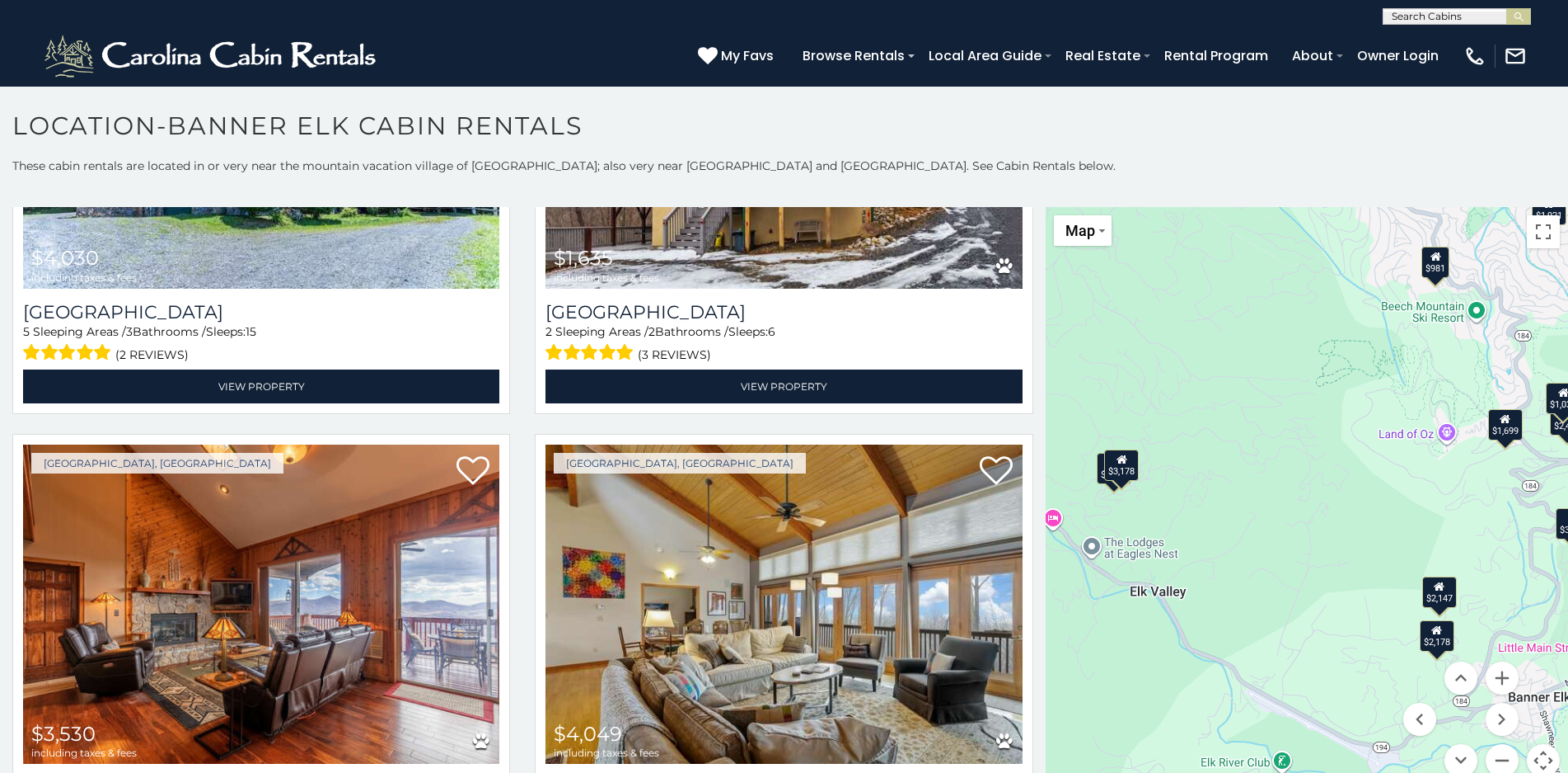
drag, startPoint x: 1128, startPoint y: 542, endPoint x: 1351, endPoint y: 570, distance: 224.8
click at [1351, 570] on div "$6,288 $3,178 $3,660 $2,786 $4,030 $1,635 $3,530 $4,049 $2,972 $3,510 $2,147 $2…" at bounding box center [1307, 501] width 522 height 590
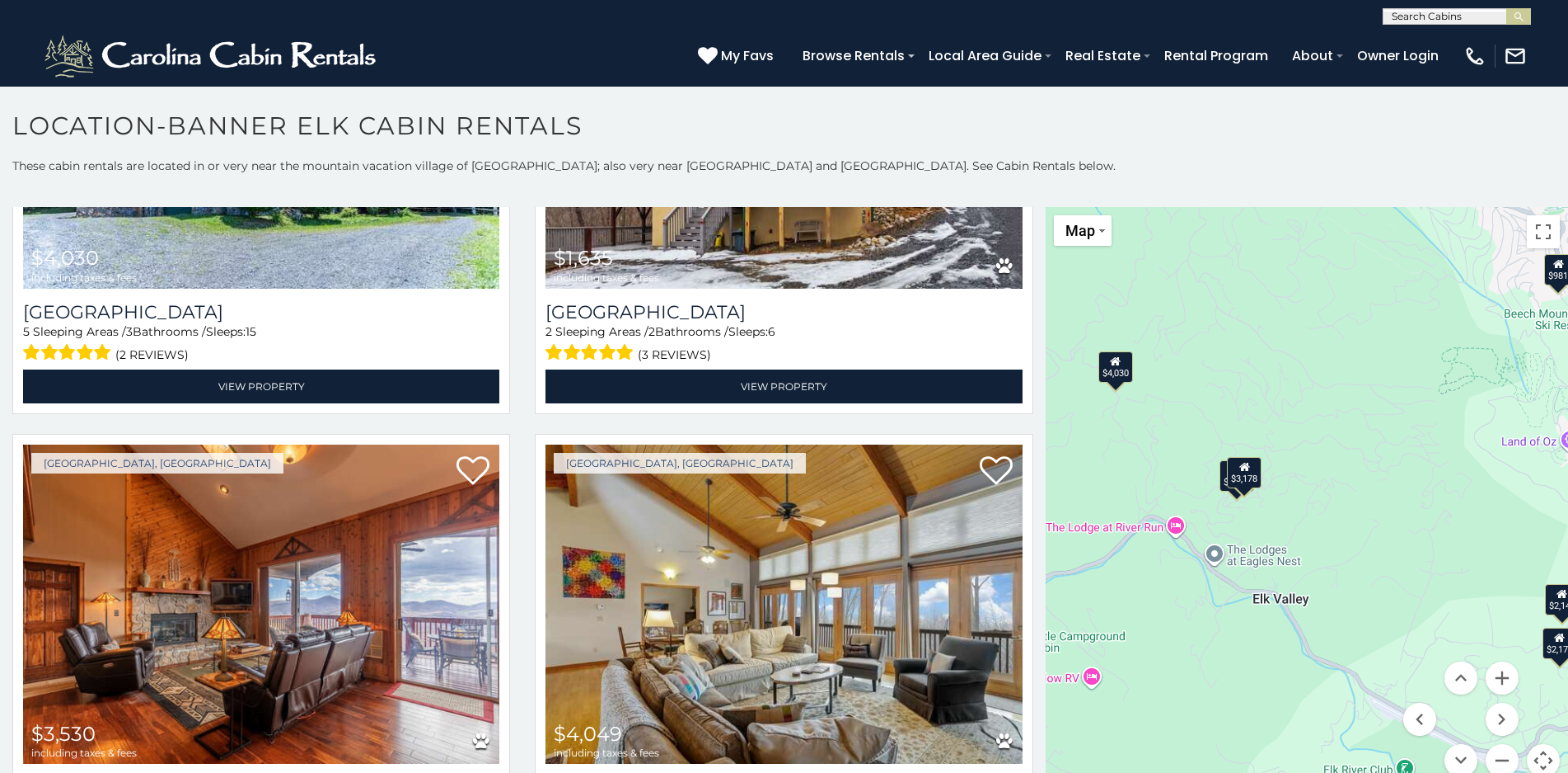
drag, startPoint x: 1211, startPoint y: 583, endPoint x: 1261, endPoint y: 589, distance: 50.4
click at [1261, 589] on div "$6,288 $3,178 $3,660 $2,786 $4,030 $1,635 $3,530 $4,049 $2,972 $3,510 $2,147 $2…" at bounding box center [1307, 501] width 522 height 590
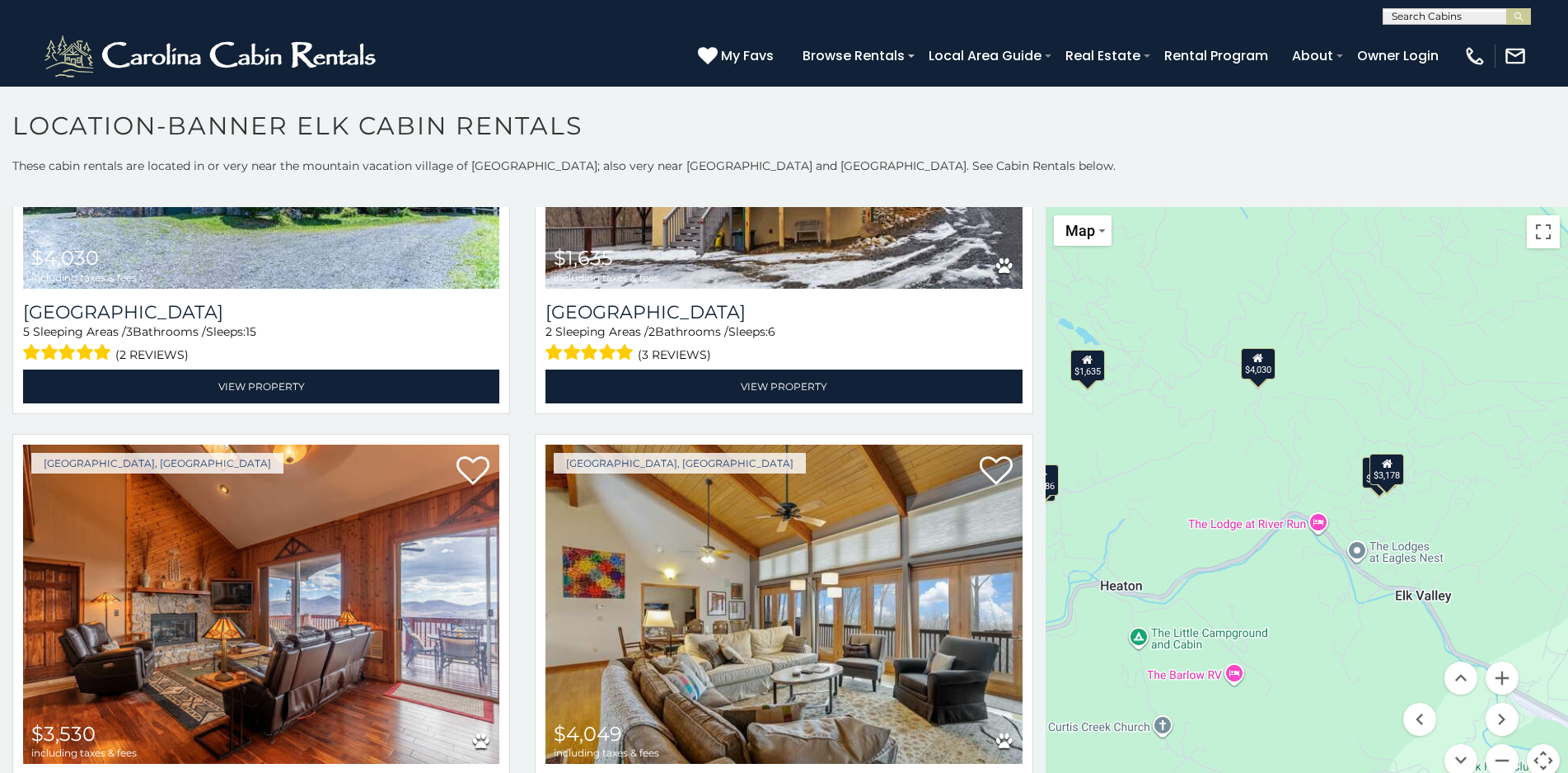
drag, startPoint x: 1234, startPoint y: 575, endPoint x: 1376, endPoint y: 570, distance: 142.1
click at [1376, 570] on div "$6,288 $3,178 $3,660 $2,786 $4,030 $1,635 $3,530 $4,049 $2,972 $3,510 $2,147 $2…" at bounding box center [1307, 501] width 522 height 590
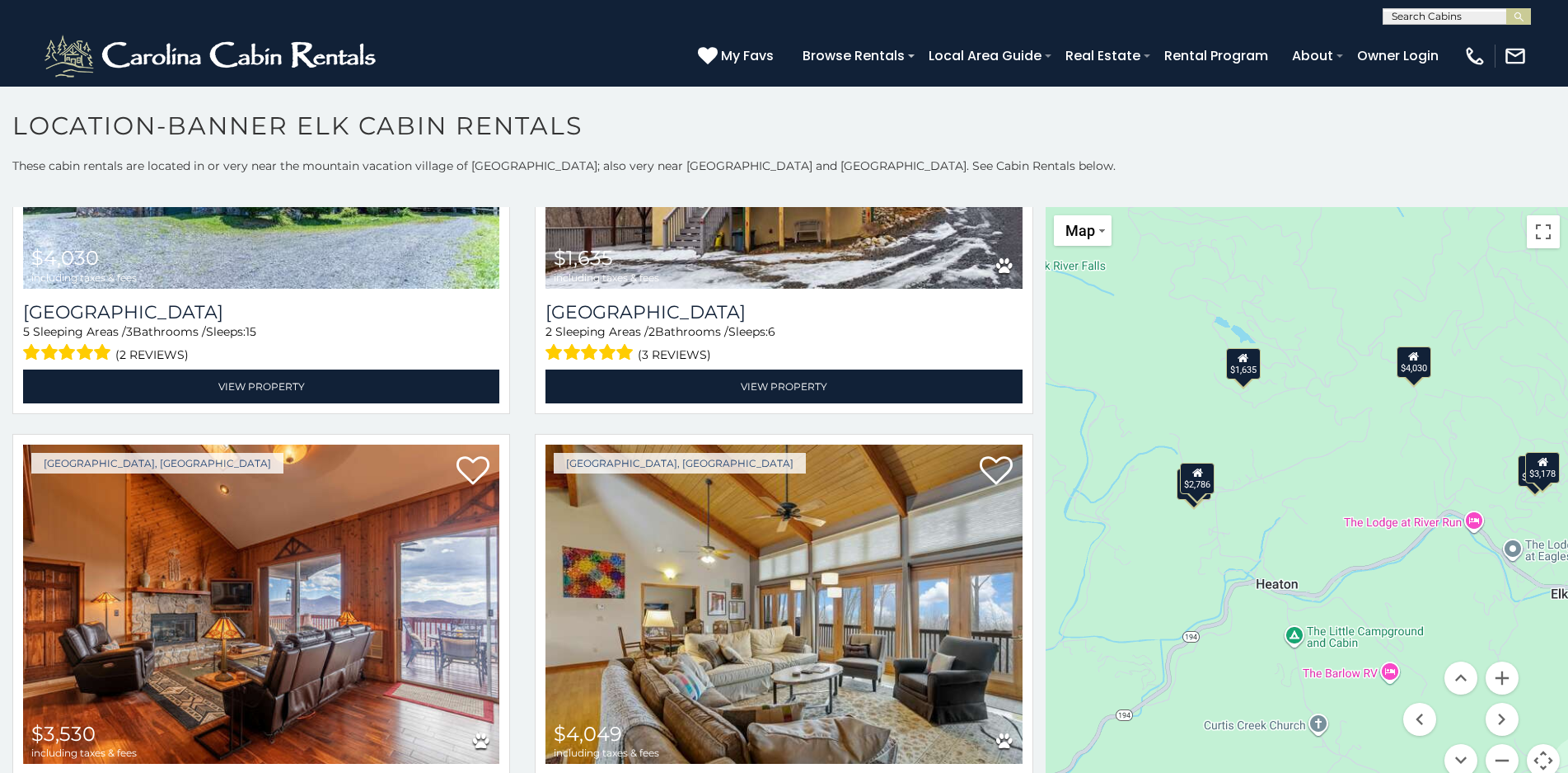
drag, startPoint x: 1238, startPoint y: 612, endPoint x: 1378, endPoint y: 592, distance: 141.4
click at [1403, 610] on div "$6,288 $3,178 $3,660 $2,786 $4,030 $1,635 $3,530 $4,049 $2,972 $3,510 $2,147 $2…" at bounding box center [1307, 501] width 522 height 590
click at [1242, 373] on div "$1,635" at bounding box center [1244, 363] width 35 height 31
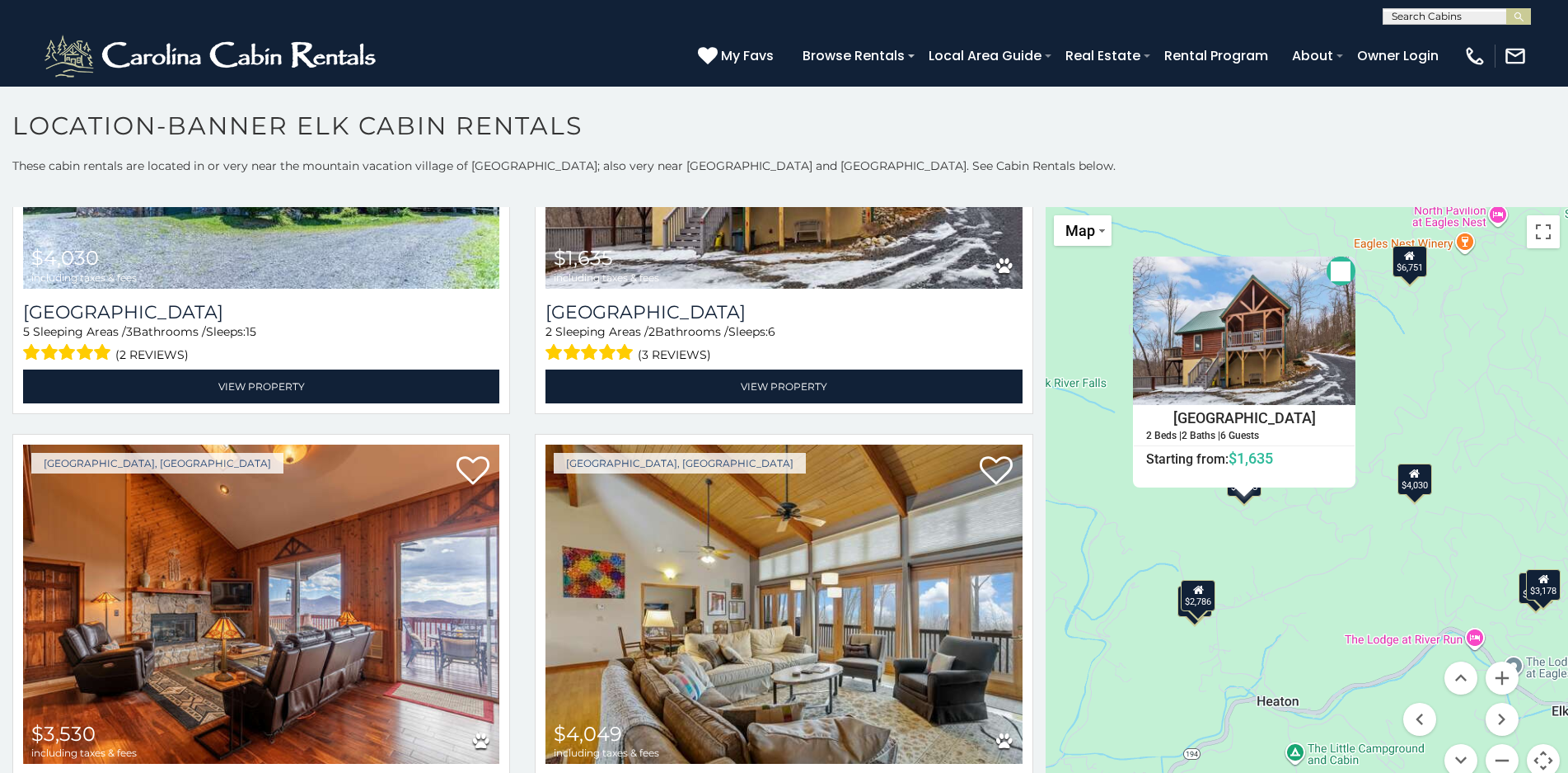
click at [1329, 268] on button "Close" at bounding box center [1340, 271] width 29 height 29
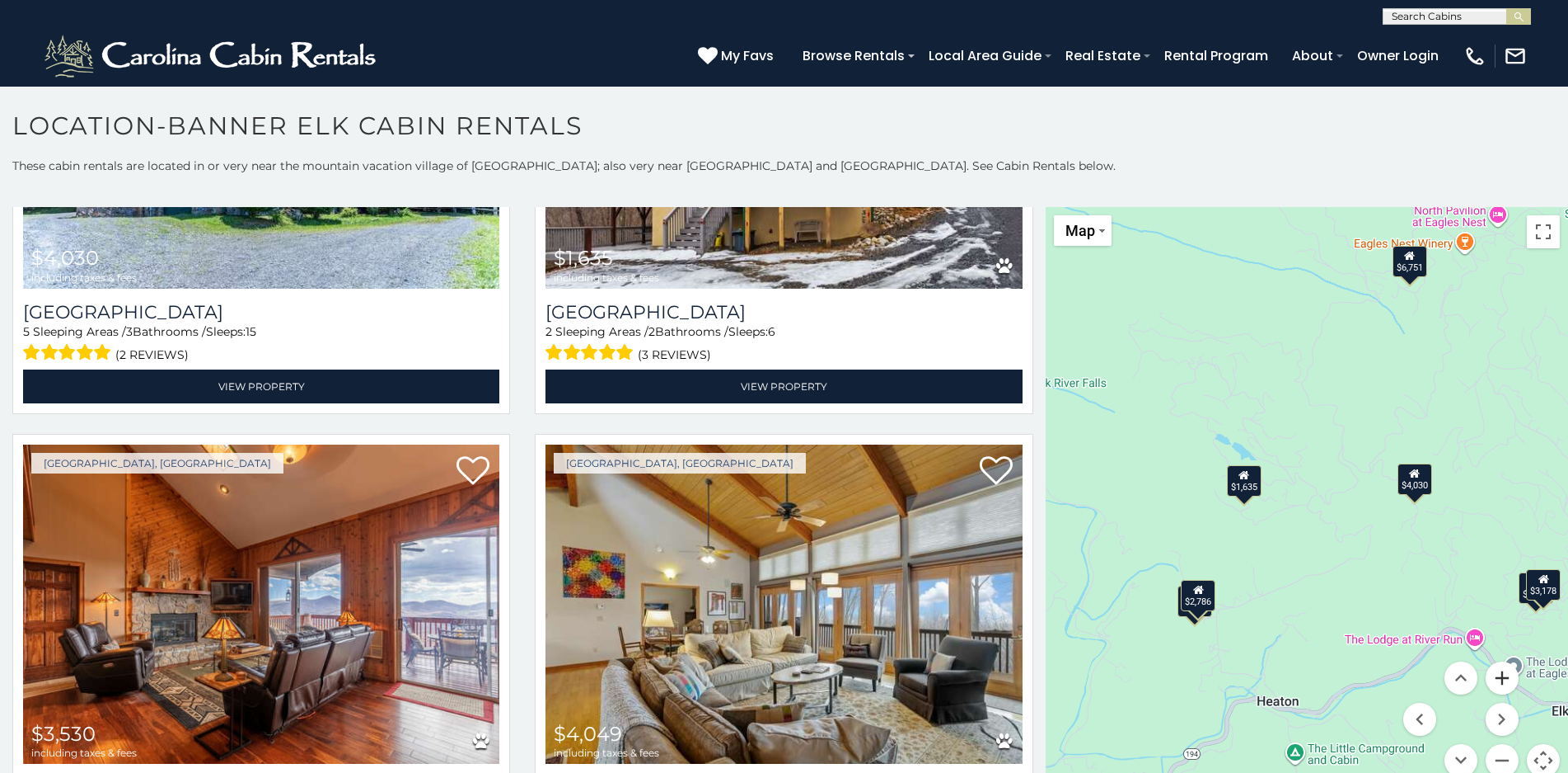
click at [1494, 680] on button "Zoom in" at bounding box center [1501, 677] width 33 height 33
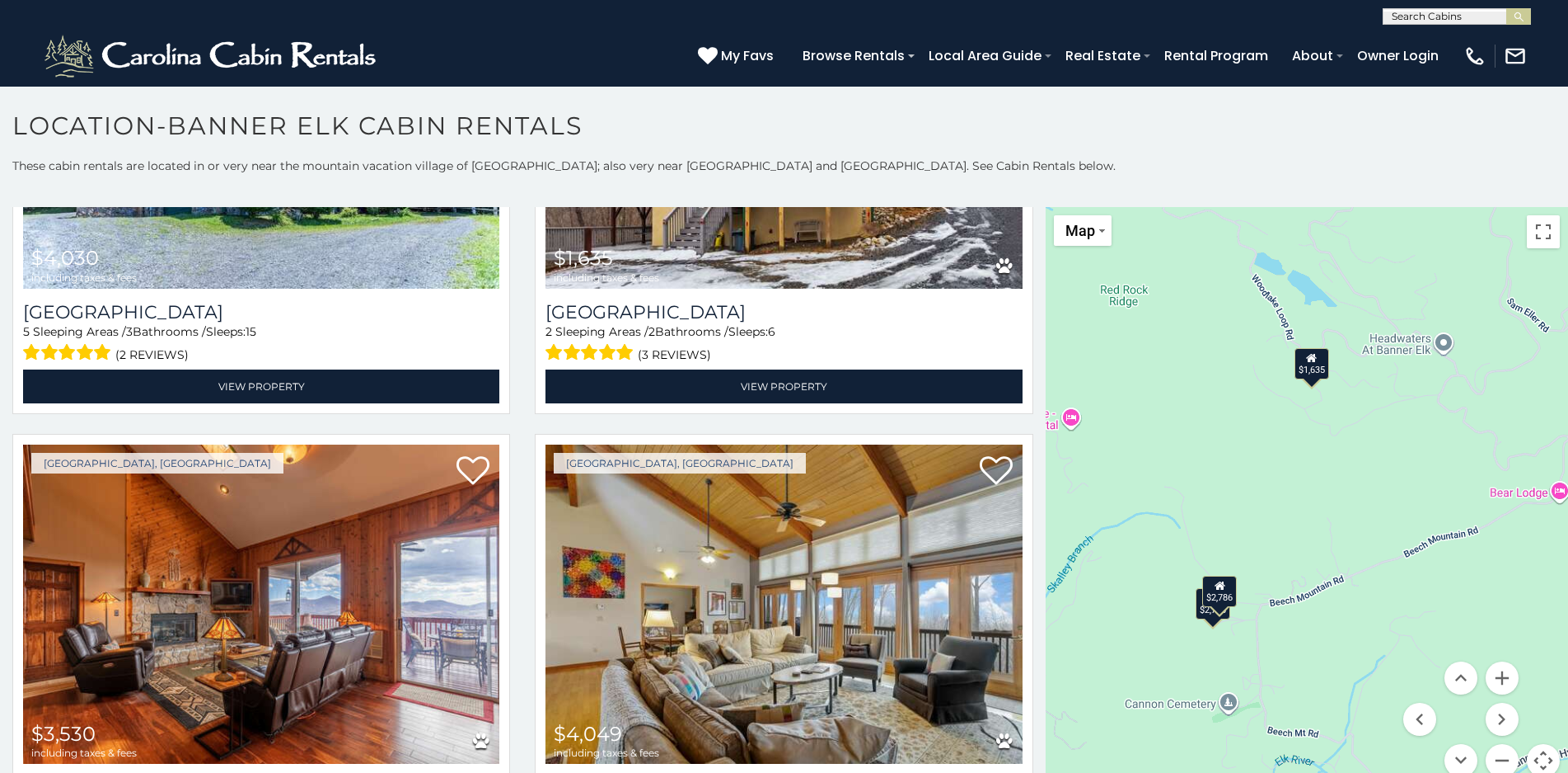
drag, startPoint x: 1213, startPoint y: 701, endPoint x: 1350, endPoint y: 588, distance: 177.6
click at [1350, 588] on div "$6,288 $3,178 $3,660 $2,786 $4,030 $1,635 $3,530 $4,049 $2,972 $3,510 $2,147 $2…" at bounding box center [1307, 501] width 522 height 590
click at [1220, 596] on div "$2,786" at bounding box center [1219, 590] width 35 height 31
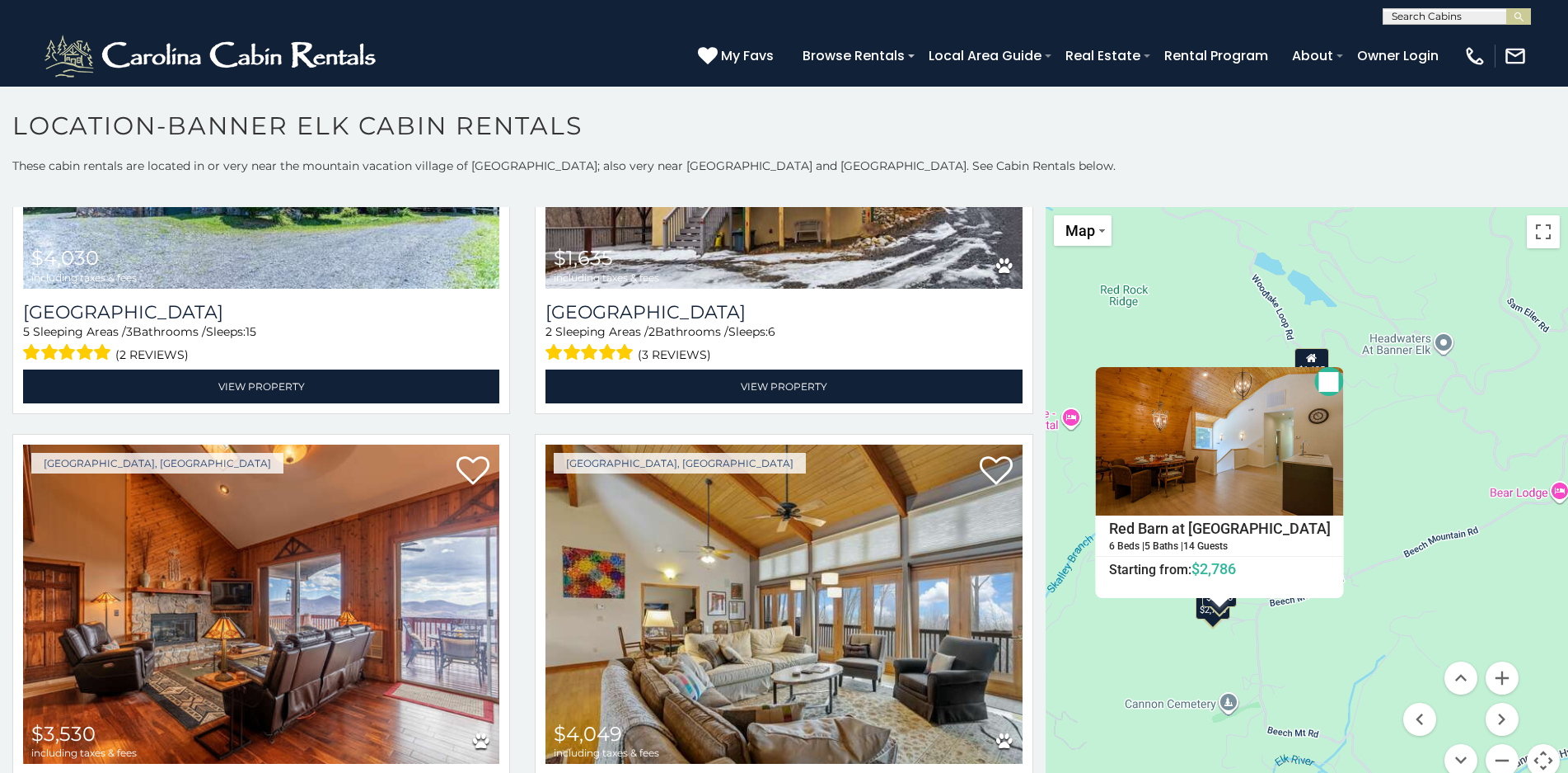
click at [1315, 383] on button "Close" at bounding box center [1328, 381] width 29 height 29
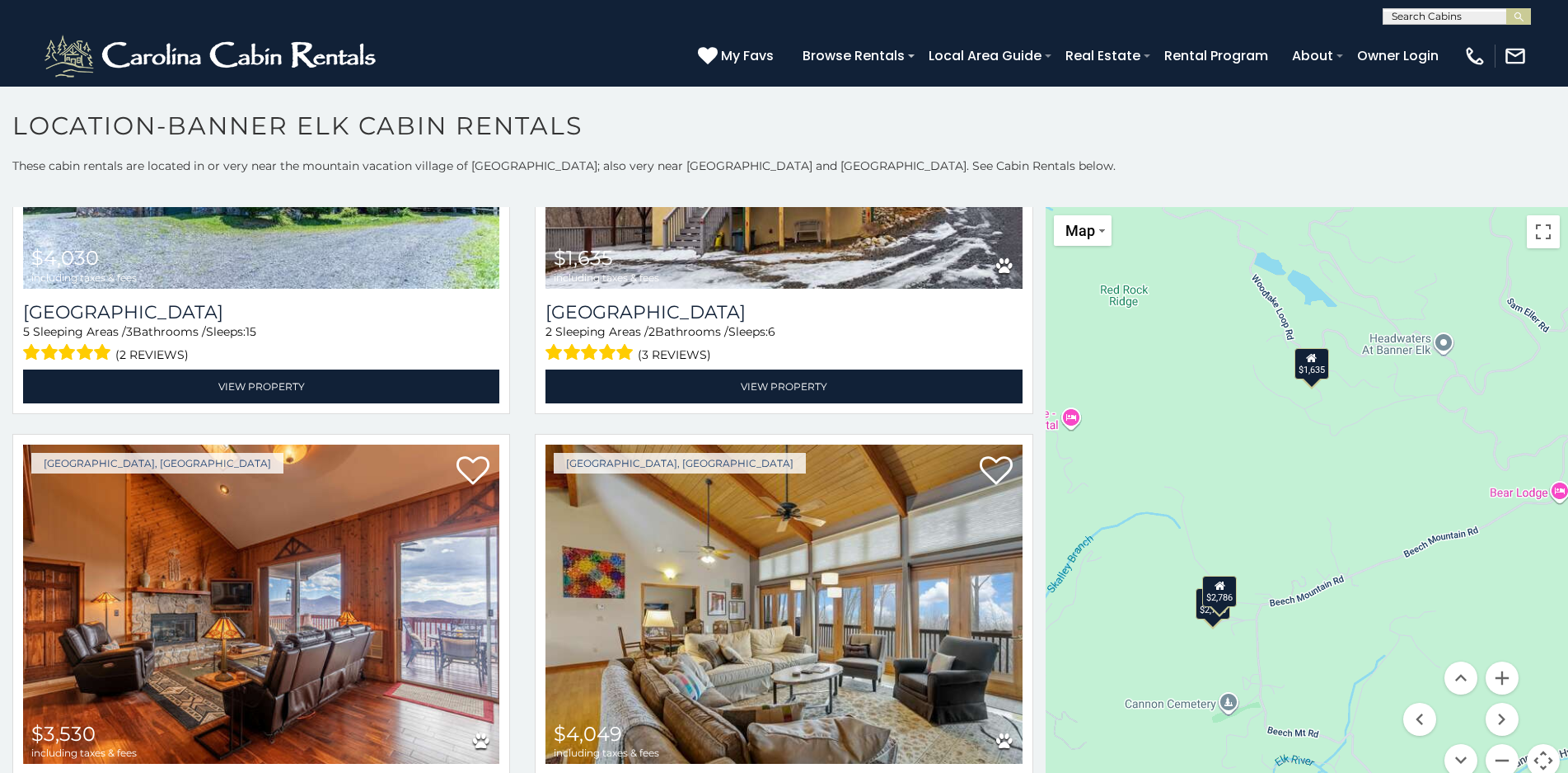
click at [1201, 619] on div "$2,768" at bounding box center [1212, 602] width 35 height 31
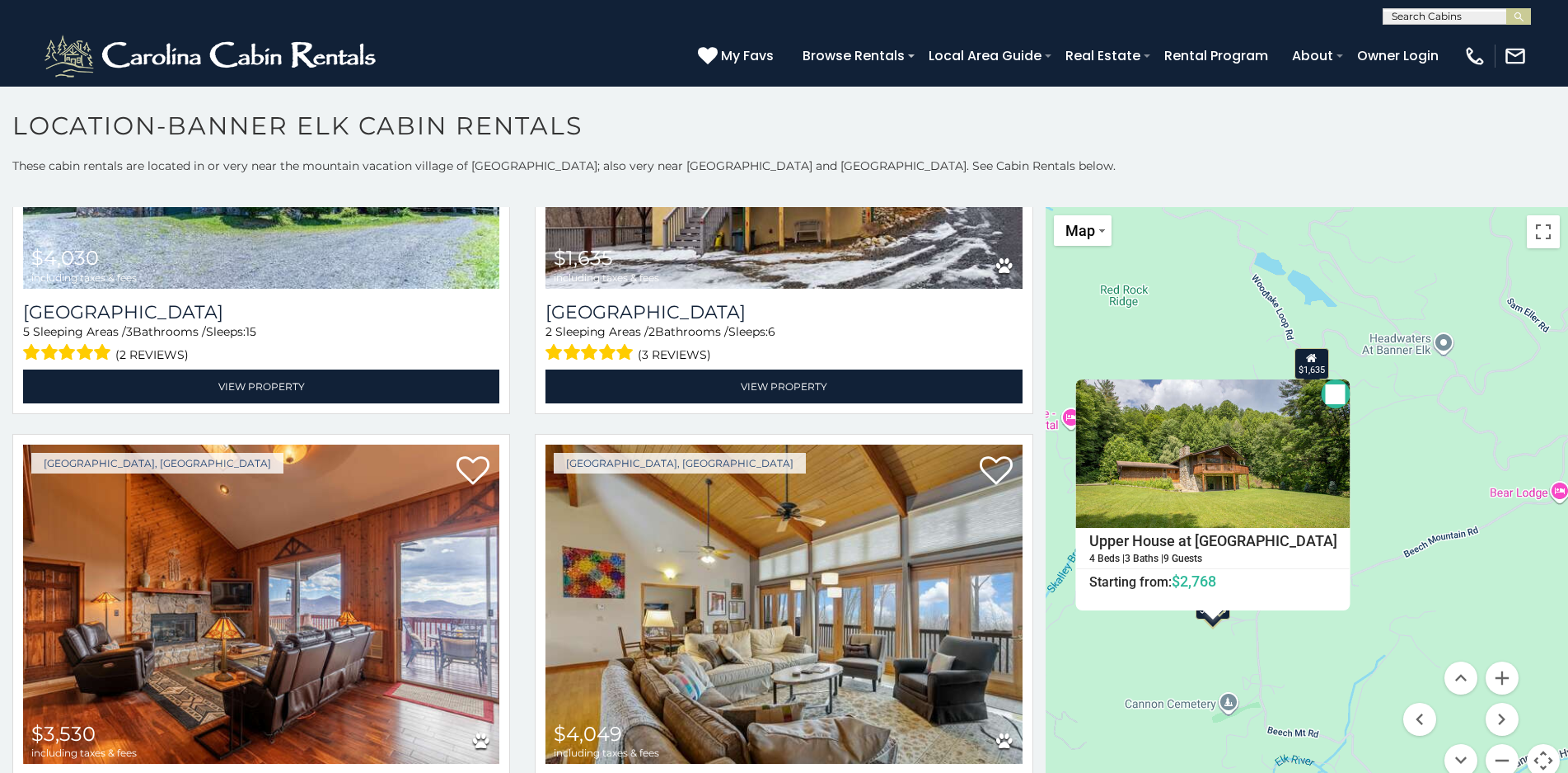
click at [1320, 396] on button "Close" at bounding box center [1334, 393] width 29 height 29
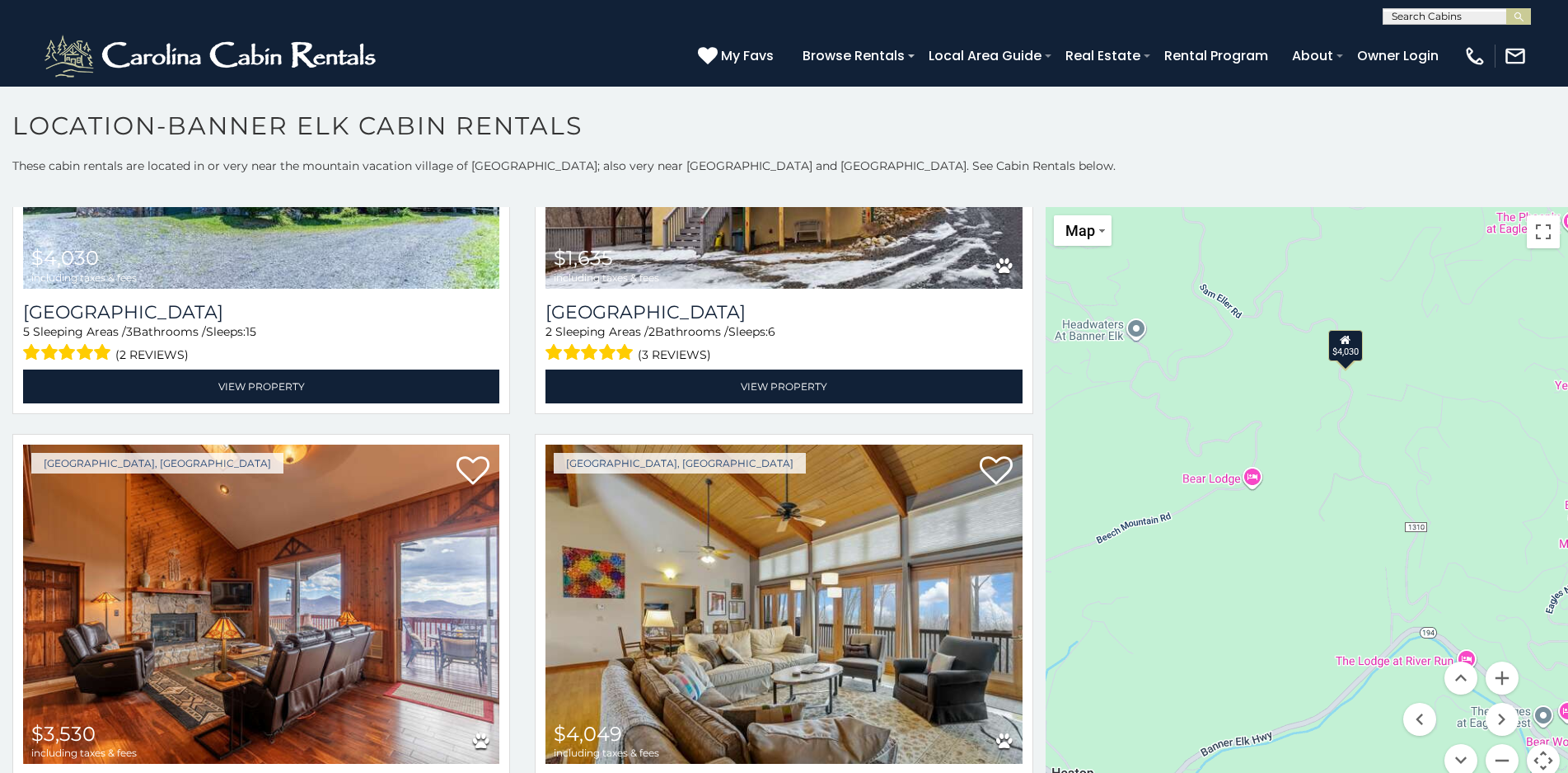
drag, startPoint x: 1430, startPoint y: 496, endPoint x: 1119, endPoint y: 483, distance: 311.3
click at [1119, 483] on div "$6,288 $3,178 $3,660 $2,786 $4,030 $1,635 $3,530 $4,049 $2,972 $3,510 $2,147 $2…" at bounding box center [1307, 501] width 522 height 590
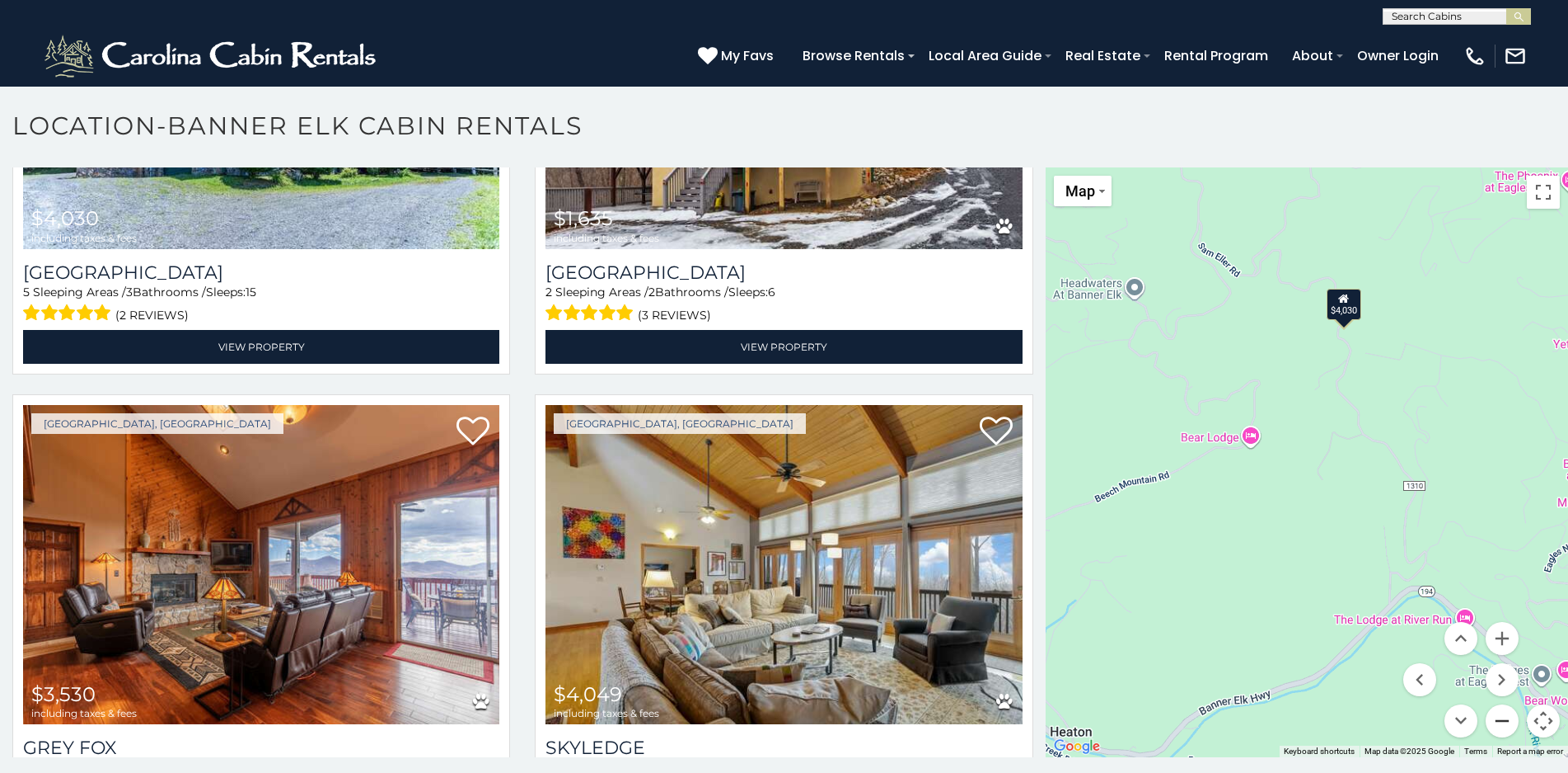
click at [1493, 726] on button "Zoom out" at bounding box center [1501, 720] width 33 height 33
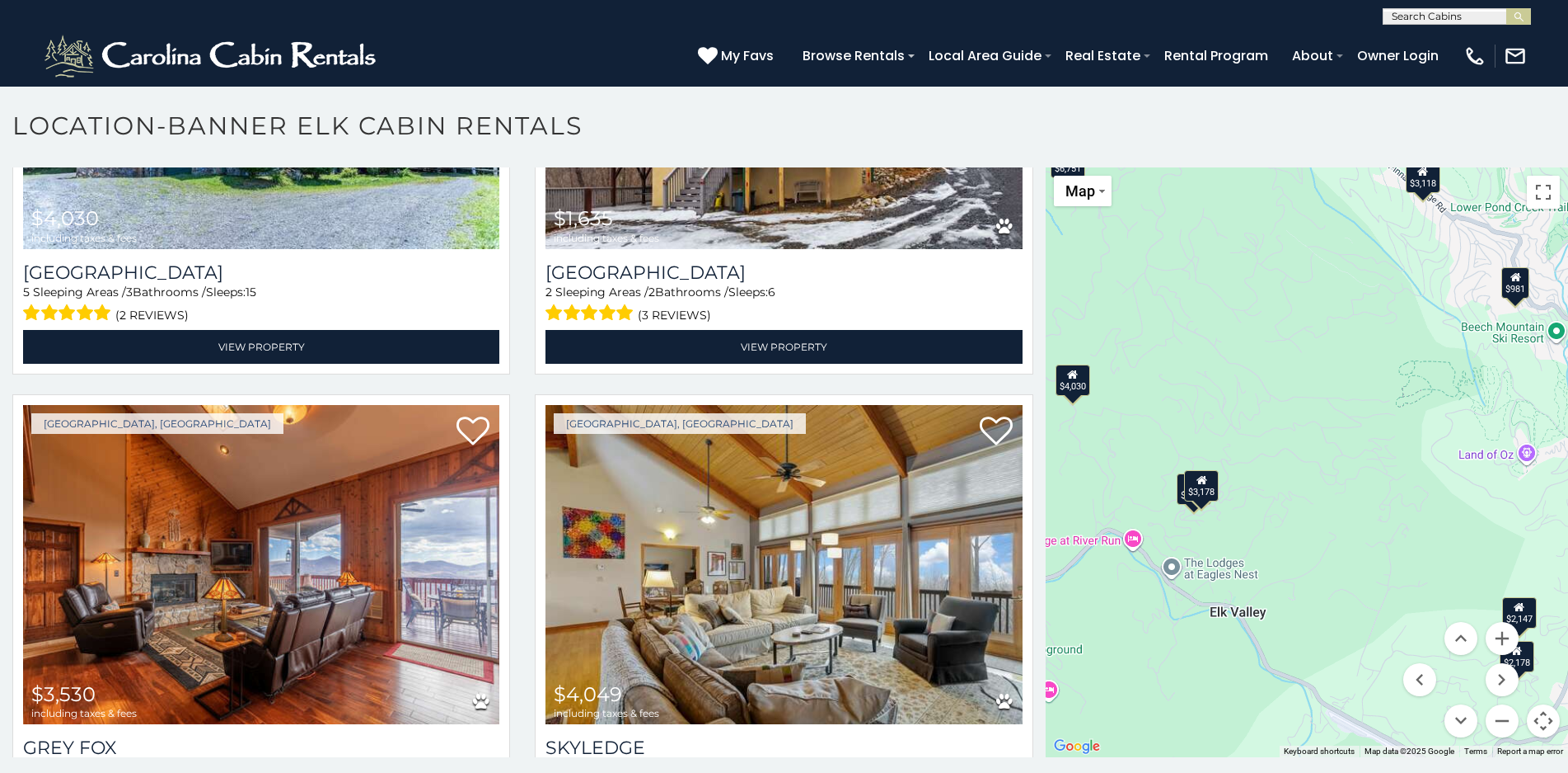
drag, startPoint x: 1410, startPoint y: 609, endPoint x: 1144, endPoint y: 605, distance: 266.0
click at [1152, 611] on div "$6,288 $3,178 $3,660 $2,786 $4,030 $1,635 $3,530 $4,049 $2,972 $3,510 $2,147 $2…" at bounding box center [1307, 462] width 522 height 590
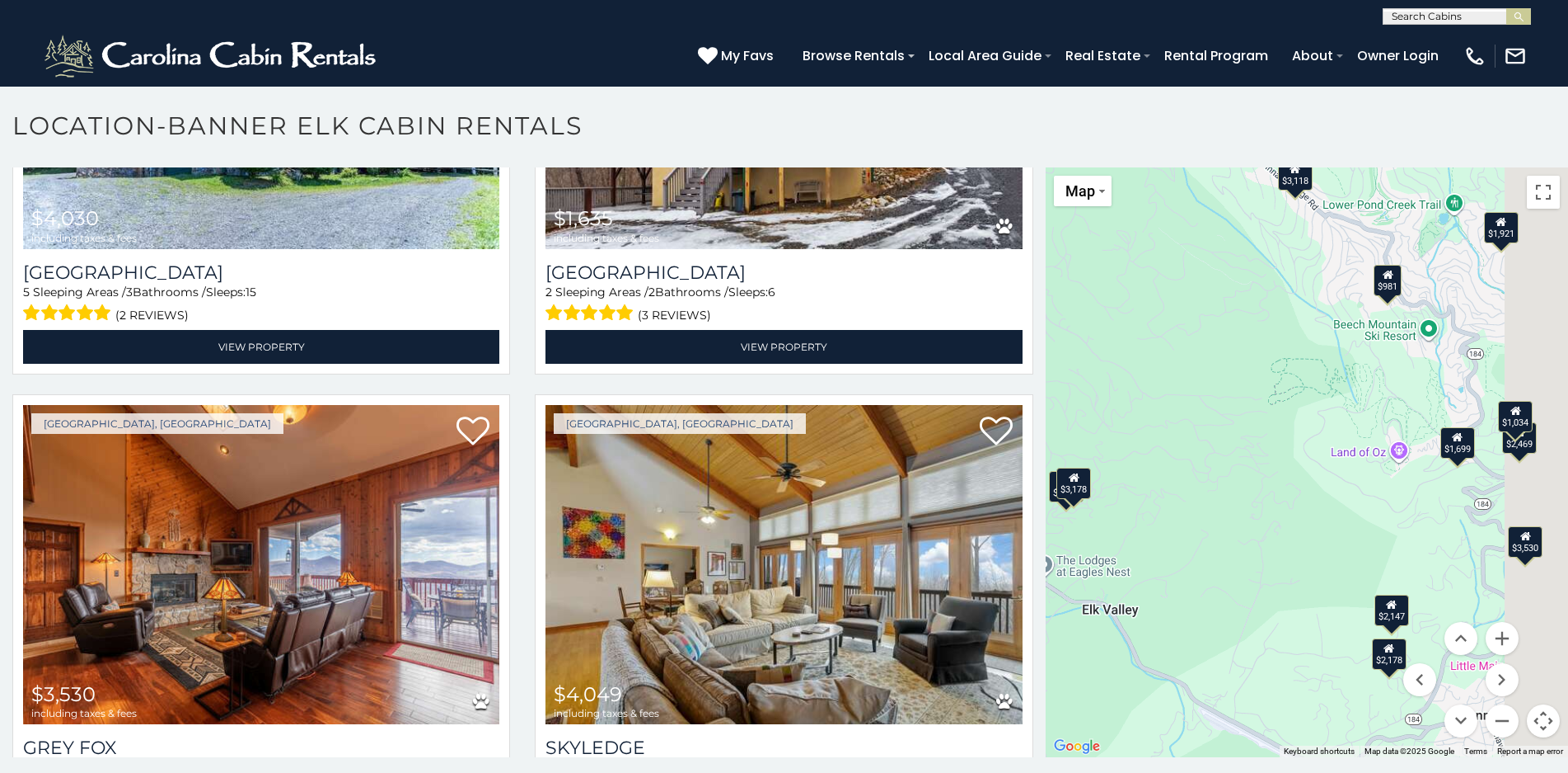
drag, startPoint x: 1402, startPoint y: 532, endPoint x: 1197, endPoint y: 532, distance: 205.0
click at [1200, 532] on div "$6,288 $3,178 $3,660 $2,786 $4,030 $1,635 $3,530 $4,049 $2,972 $3,510 $2,147 $2…" at bounding box center [1307, 462] width 522 height 590
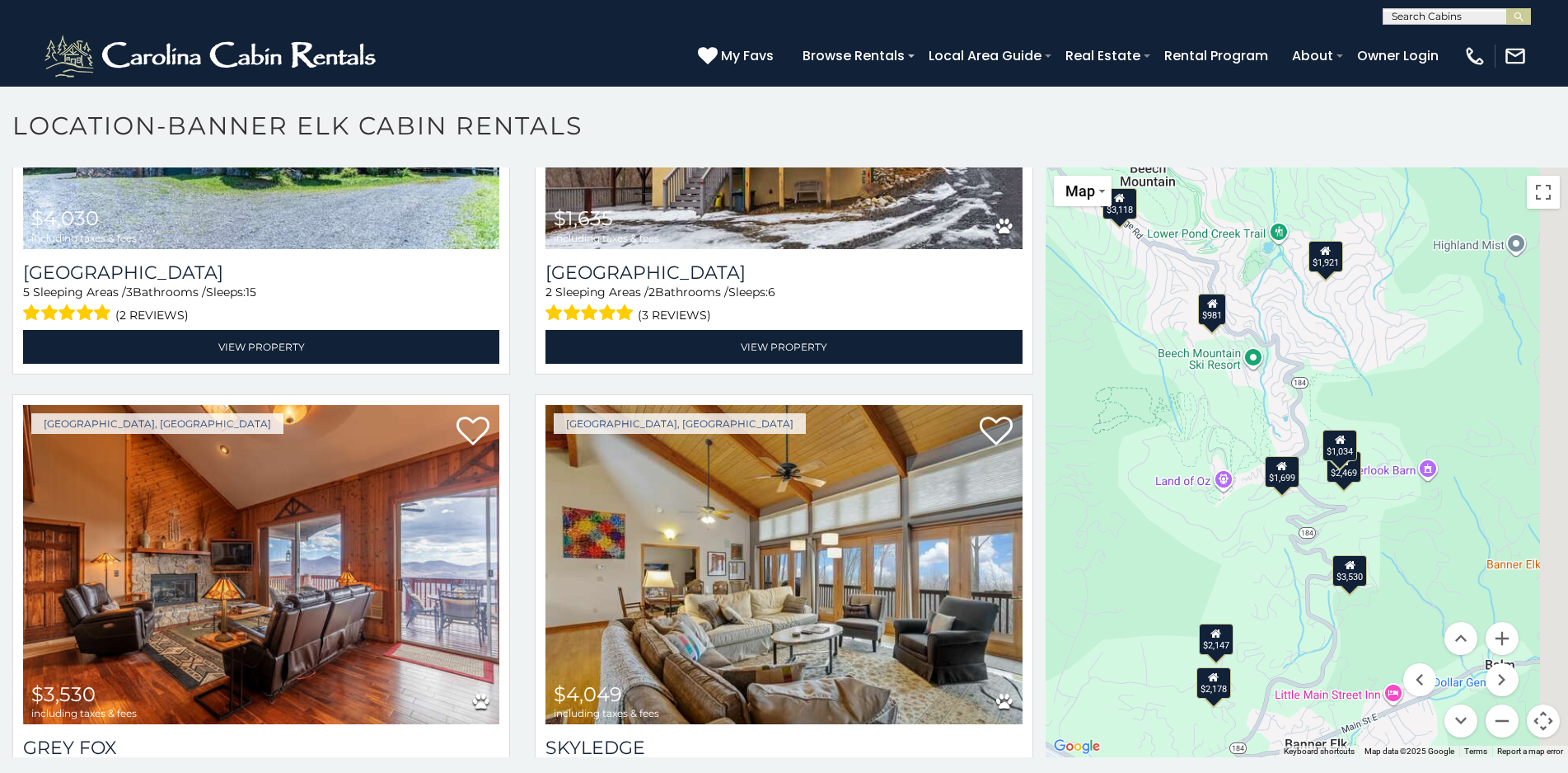
drag, startPoint x: 1292, startPoint y: 494, endPoint x: 1166, endPoint y: 523, distance: 129.3
click at [1167, 523] on div "$6,288 $3,178 $3,660 $2,786 $4,030 $1,635 $3,530 $4,049 $2,972 $3,510 $2,147 $2…" at bounding box center [1307, 462] width 522 height 590
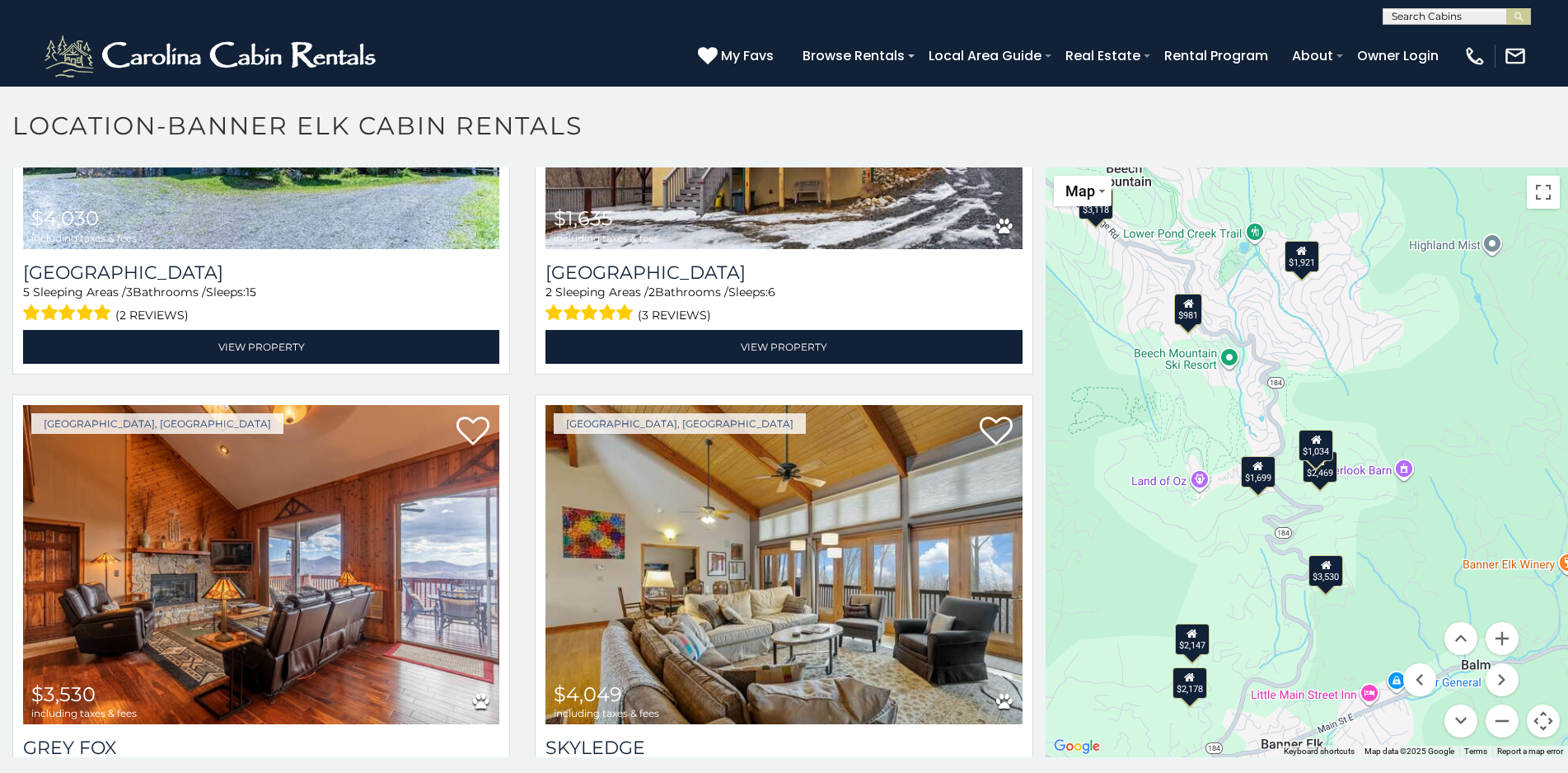
click at [1181, 316] on div "$981" at bounding box center [1188, 308] width 28 height 31
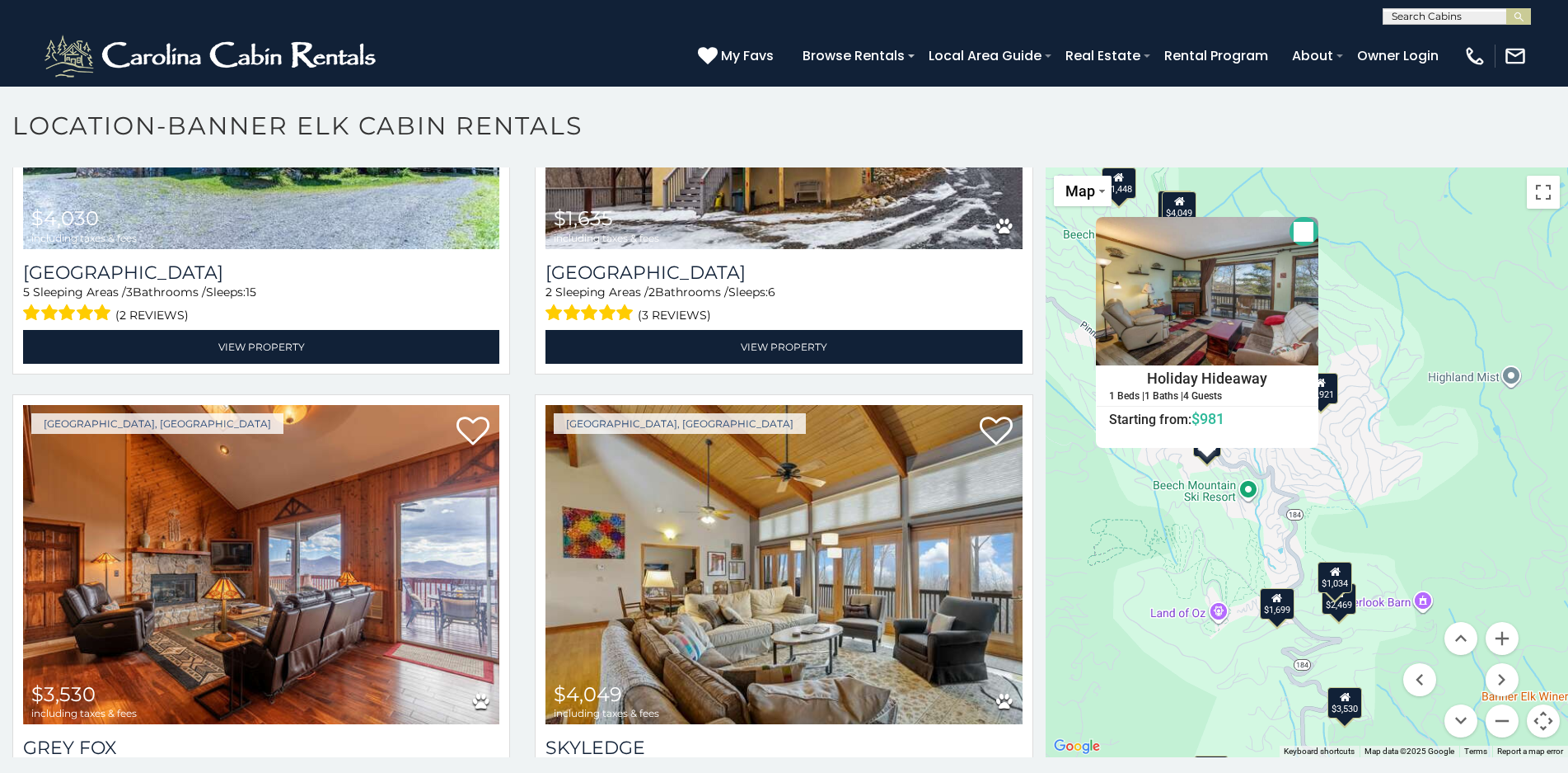
click at [1295, 233] on button "Close" at bounding box center [1304, 231] width 29 height 29
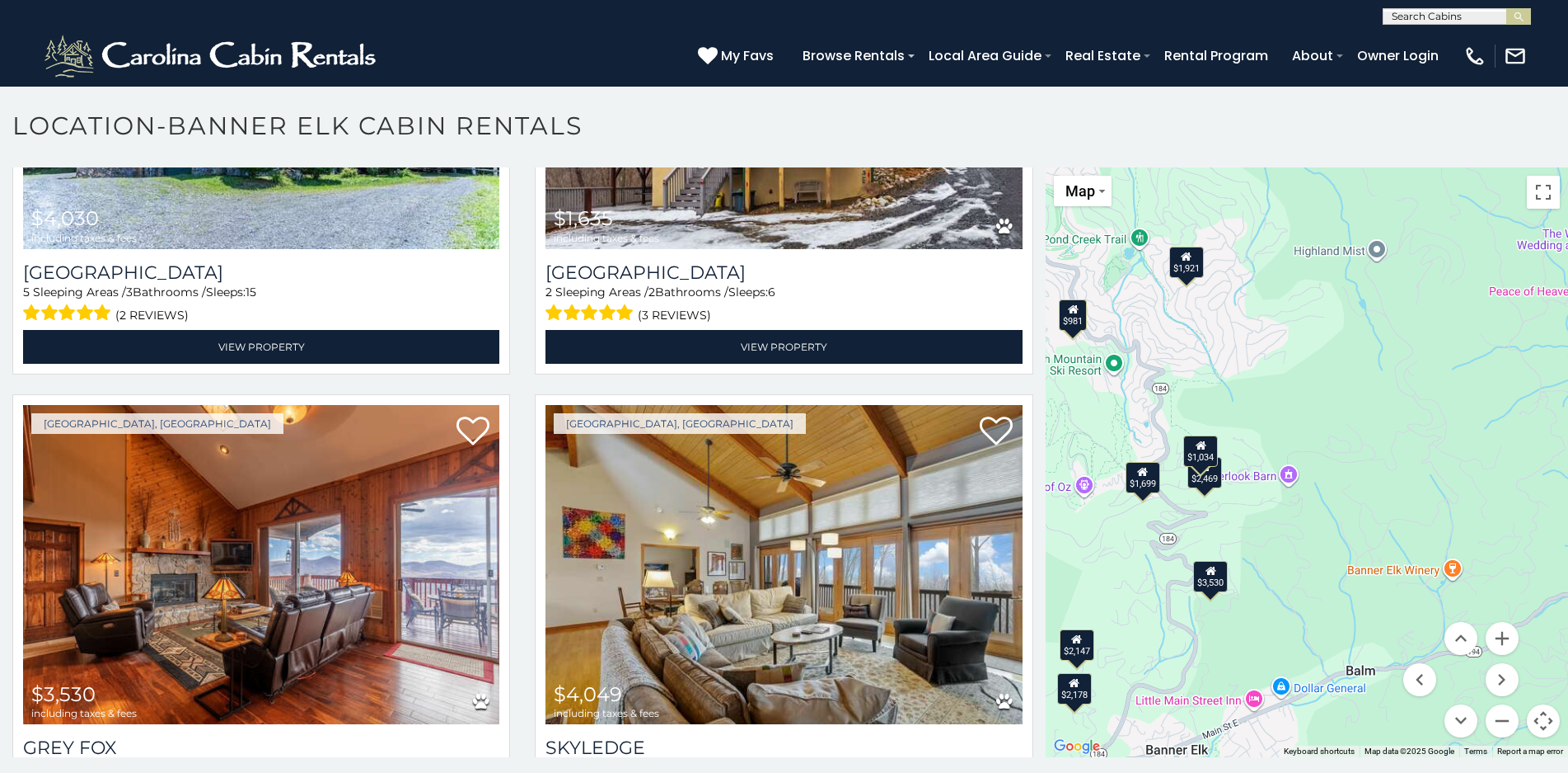
drag, startPoint x: 1438, startPoint y: 562, endPoint x: 1302, endPoint y: 436, distance: 185.4
click at [1302, 436] on div "$6,288 $3,178 $3,660 $2,786 $4,030 $1,635 $3,530 $4,049 $2,972 $3,510 $2,147 $2…" at bounding box center [1307, 462] width 522 height 590
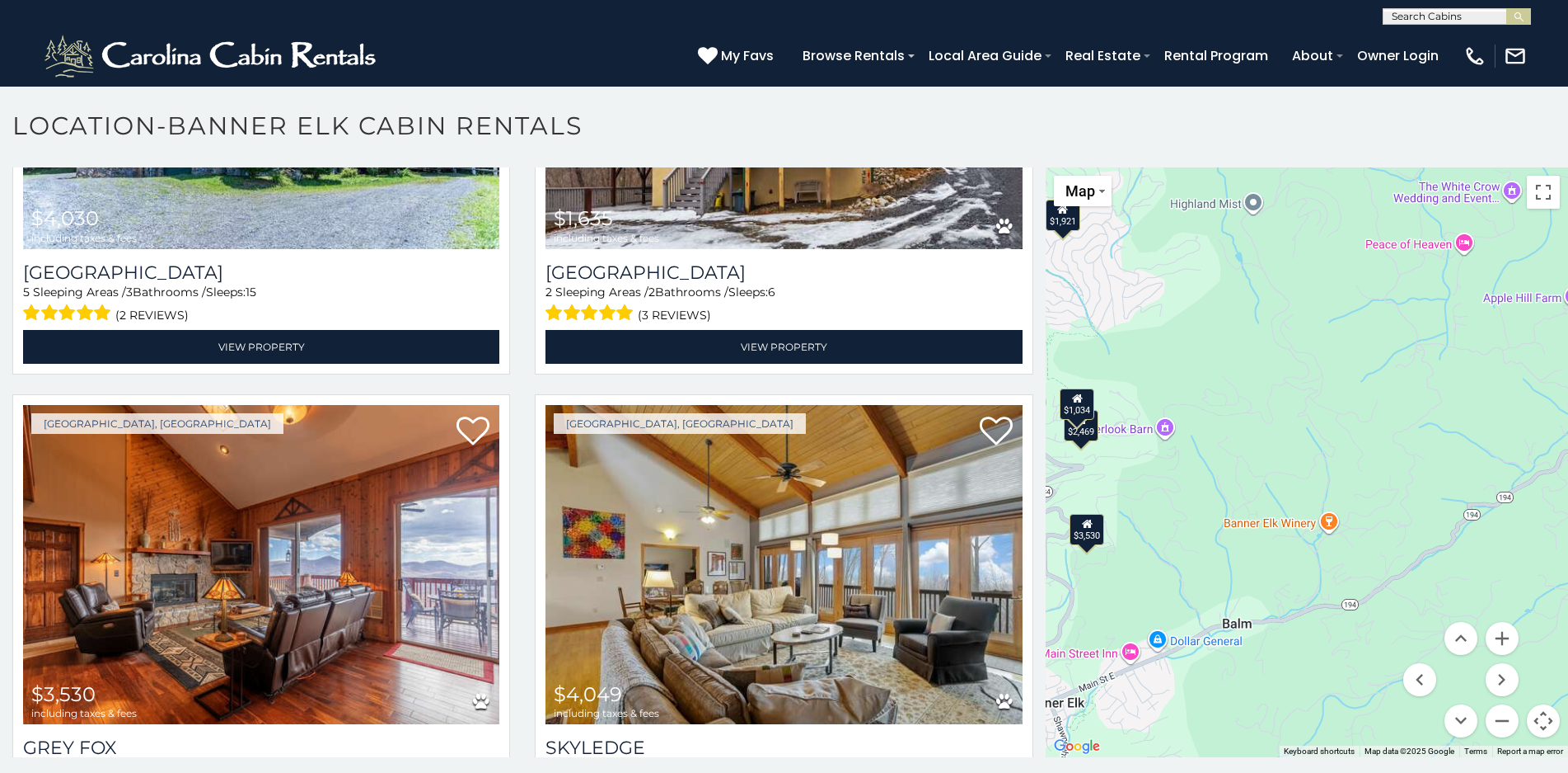
drag, startPoint x: 1454, startPoint y: 493, endPoint x: 1329, endPoint y: 445, distance: 133.9
click at [1329, 445] on div "$6,288 $3,178 $3,660 $2,786 $4,030 $1,635 $3,530 $4,049 $2,972 $3,510 $2,147 $2…" at bounding box center [1307, 462] width 522 height 590
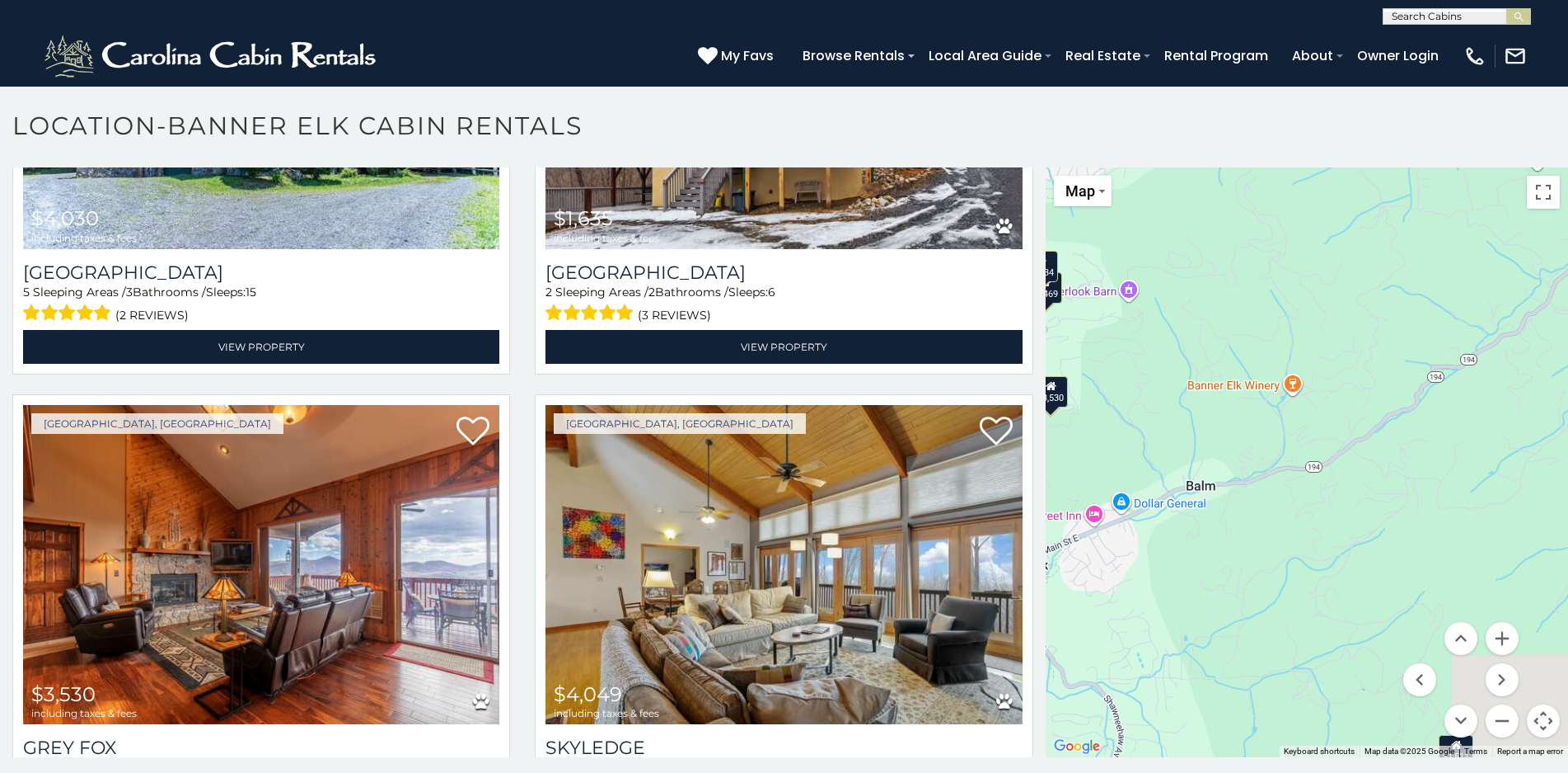
drag, startPoint x: 1305, startPoint y: 682, endPoint x: 1262, endPoint y: 522, distance: 165.7
click at [1262, 522] on div "$6,288 $3,178 $3,660 $2,786 $4,030 $1,635 $3,530 $4,049 $2,972 $3,510 $2,147 $2…" at bounding box center [1307, 462] width 522 height 590
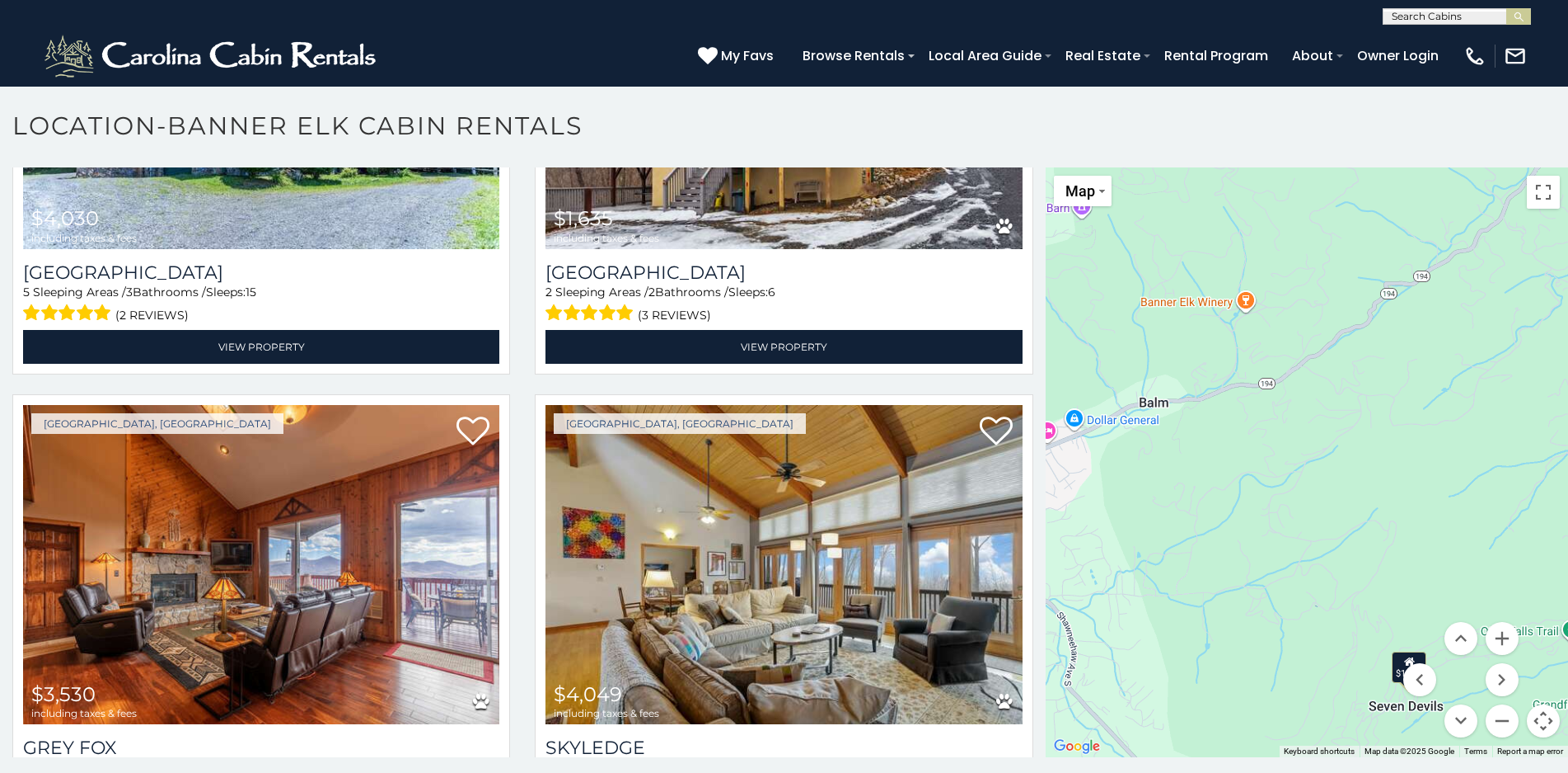
drag, startPoint x: 1276, startPoint y: 517, endPoint x: 1263, endPoint y: 486, distance: 33.6
click at [1260, 493] on div "$6,288 $3,178 $3,660 $2,786 $4,030 $1,635 $3,530 $4,049 $2,972 $3,510 $2,147 $2…" at bounding box center [1307, 462] width 522 height 590
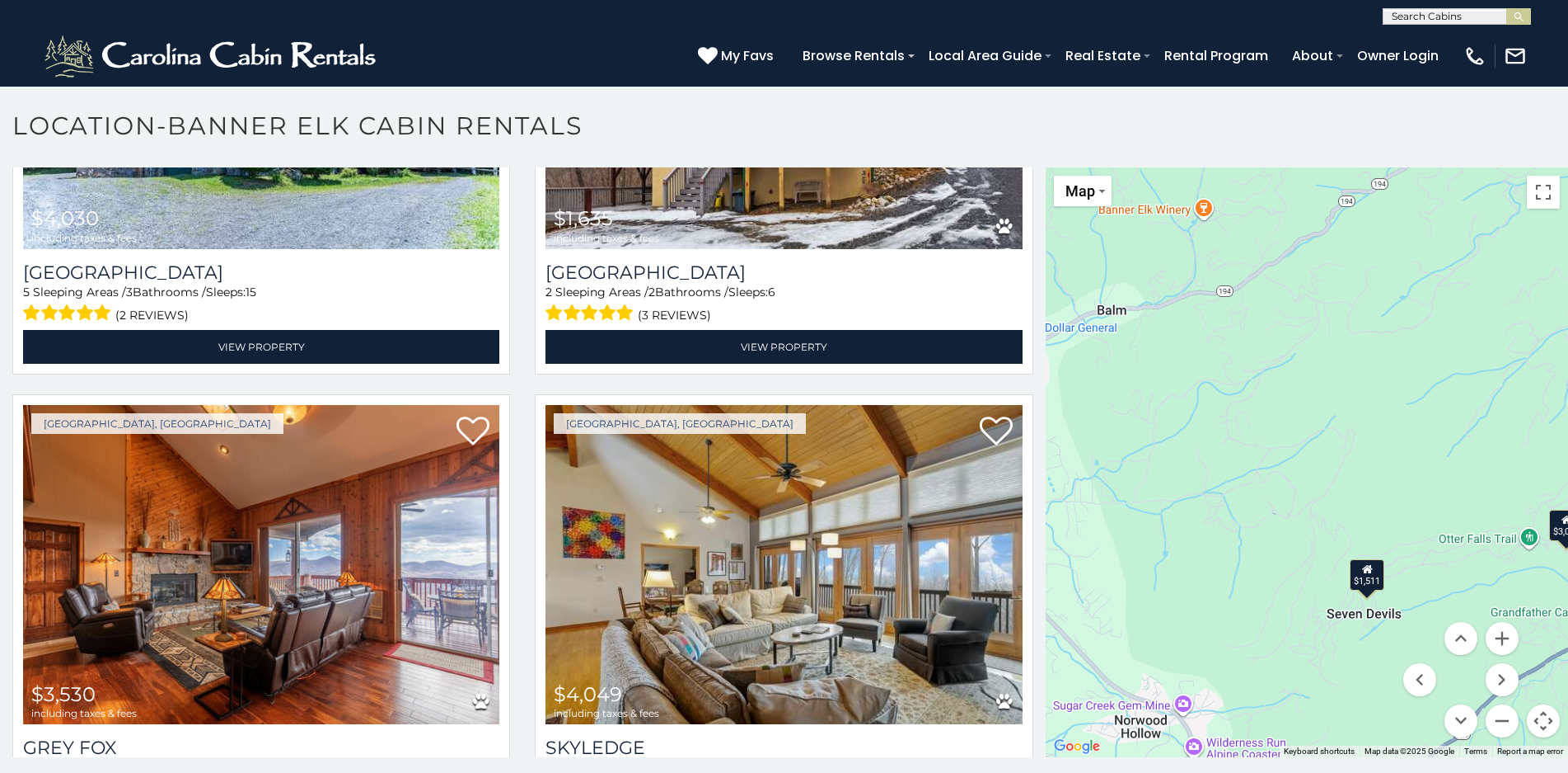
drag, startPoint x: 1302, startPoint y: 652, endPoint x: 1269, endPoint y: 546, distance: 111.0
click at [1269, 547] on div "$6,288 $3,178 $3,660 $2,786 $4,030 $1,635 $3,530 $4,049 $2,972 $3,510 $2,147 $2…" at bounding box center [1307, 462] width 522 height 590
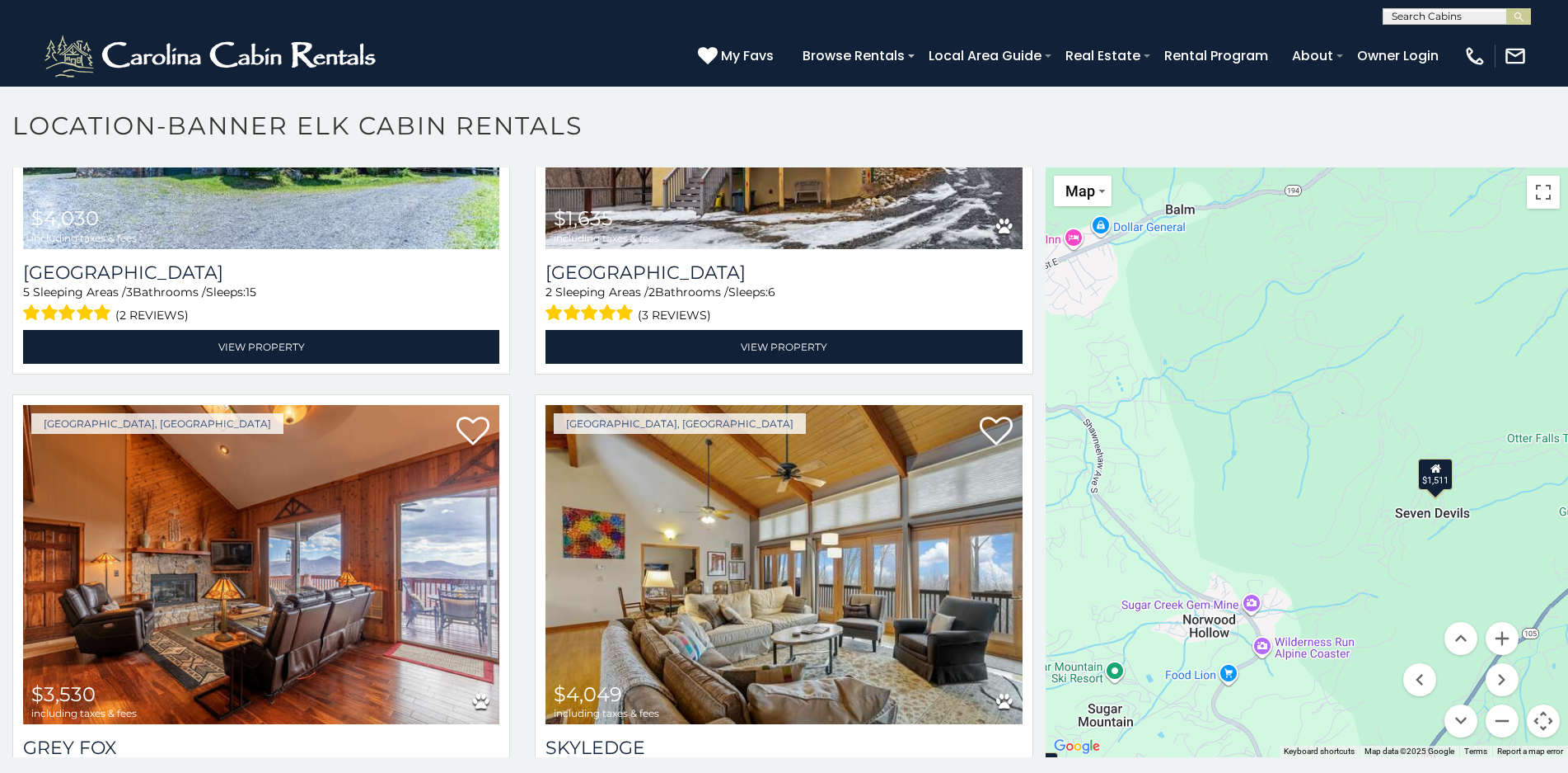
drag, startPoint x: 1157, startPoint y: 563, endPoint x: 1255, endPoint y: 586, distance: 100.7
click at [1255, 586] on div "$6,288 $3,178 $3,660 $2,786 $4,030 $1,635 $3,530 $4,049 $2,972 $3,510 $2,147 $2…" at bounding box center [1307, 462] width 522 height 590
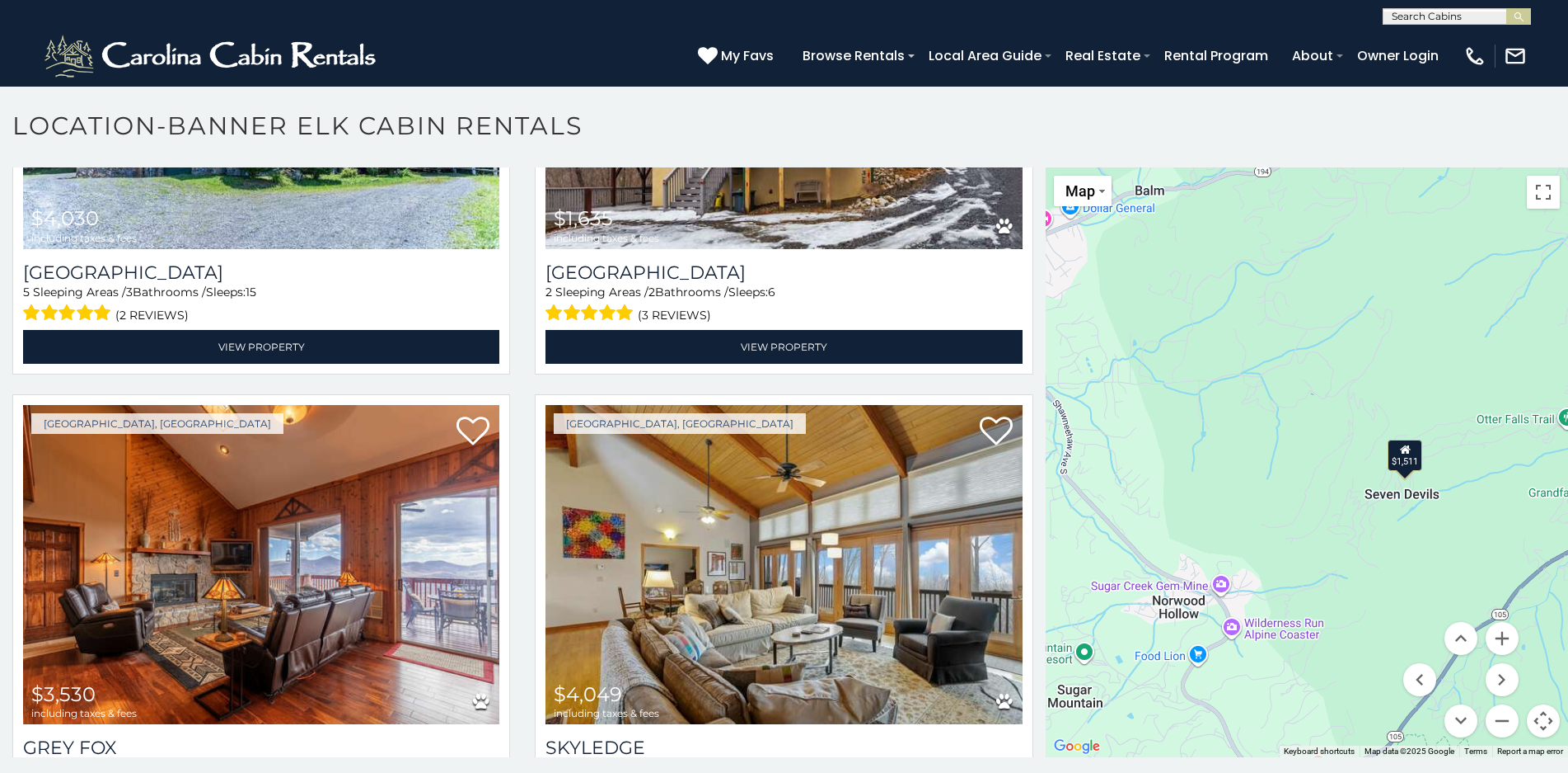
drag, startPoint x: 1143, startPoint y: 580, endPoint x: 1311, endPoint y: 555, distance: 169.8
click at [1311, 555] on div "$6,288 $3,178 $3,660 $2,786 $4,030 $1,635 $3,530 $4,049 $2,972 $3,510 $2,147 $2…" at bounding box center [1307, 462] width 522 height 590
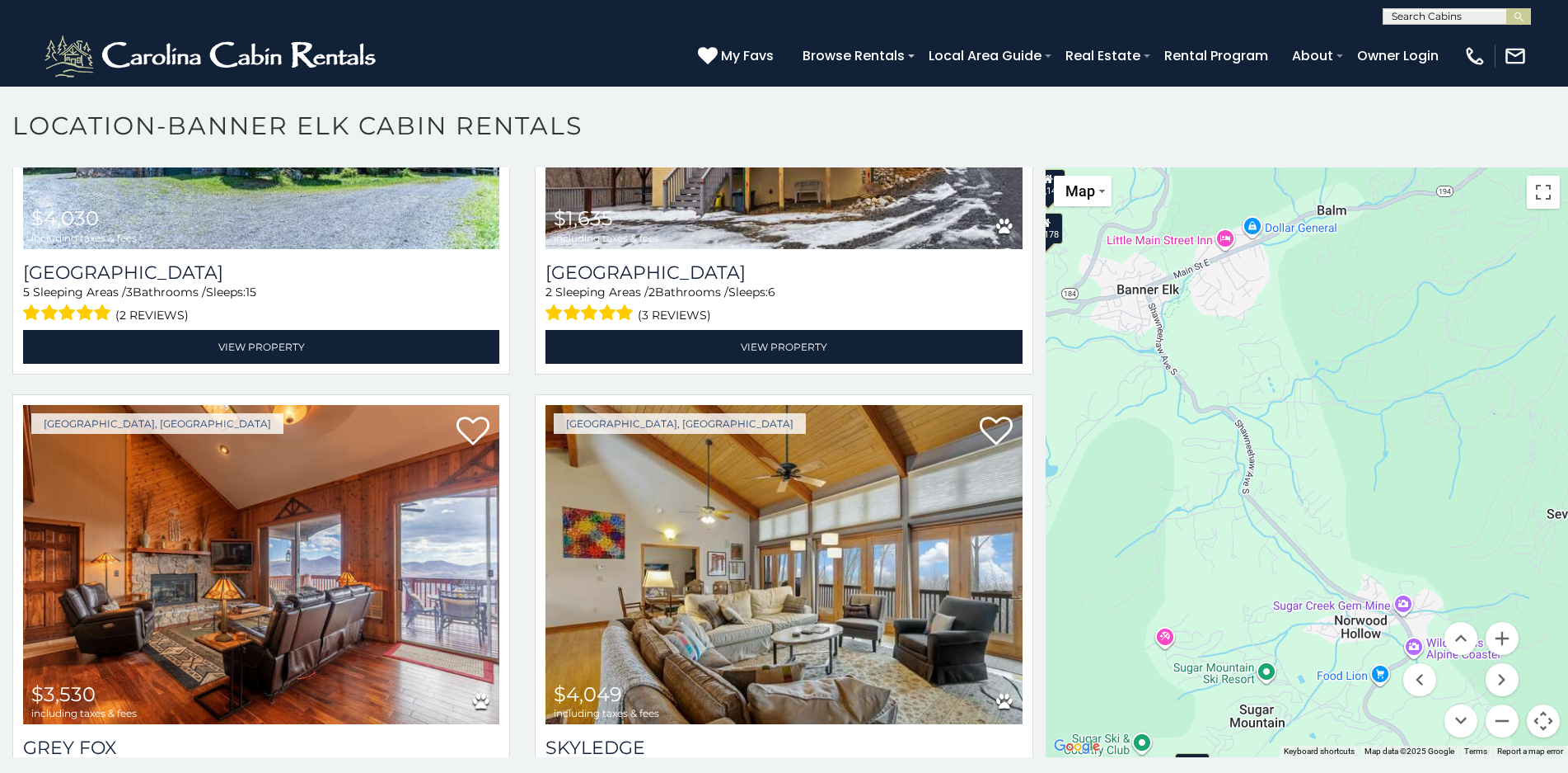
drag, startPoint x: 1169, startPoint y: 489, endPoint x: 1356, endPoint y: 502, distance: 187.5
click at [1353, 504] on div "$6,288 $3,178 $3,660 $2,786 $4,030 $1,635 $3,530 $4,049 $2,972 $3,510 $2,147 $2…" at bounding box center [1307, 462] width 522 height 590
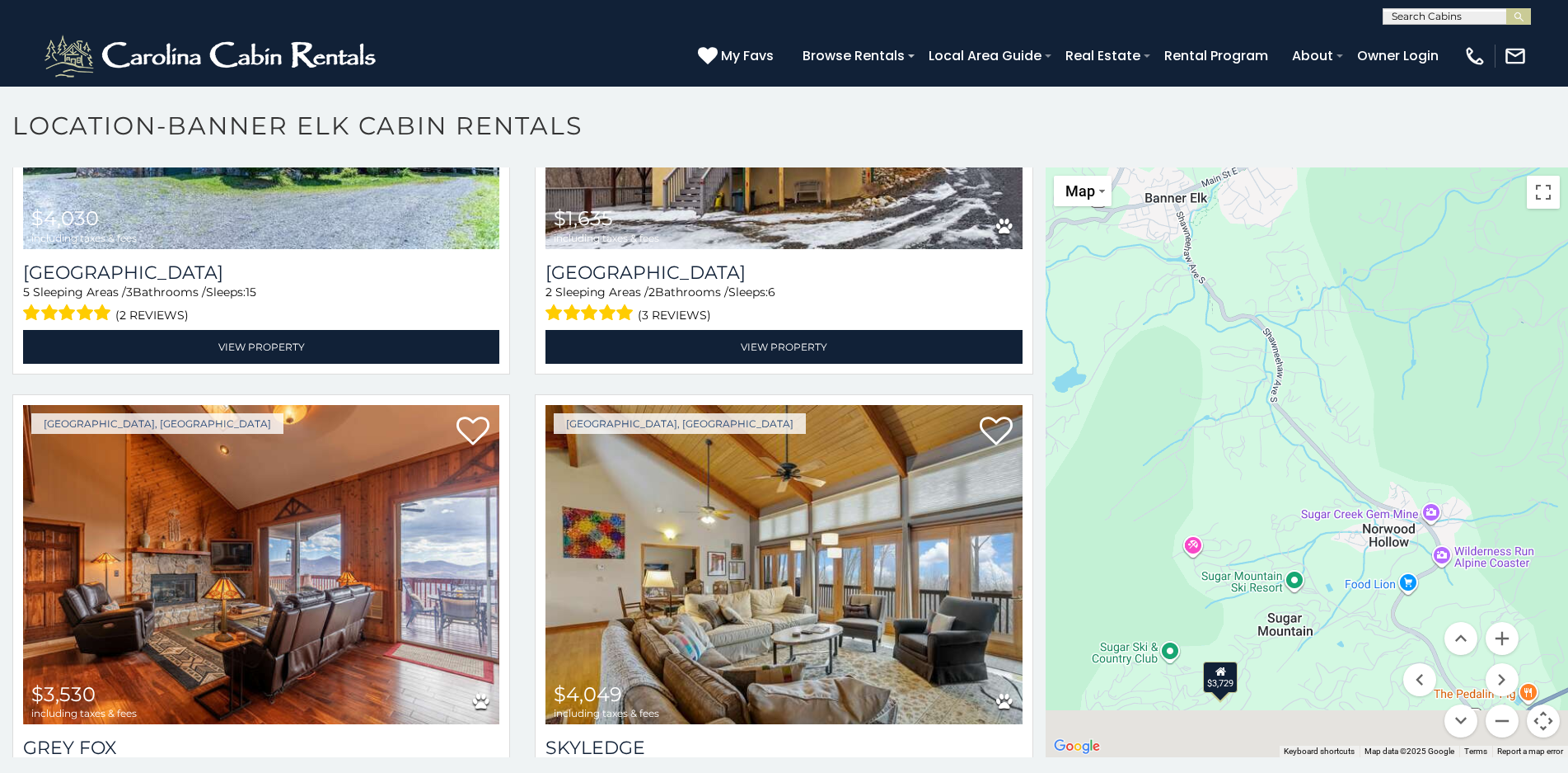
drag, startPoint x: 1285, startPoint y: 664, endPoint x: 1328, endPoint y: 538, distance: 133.1
click at [1328, 538] on div "$6,288 $3,178 $3,660 $2,786 $4,030 $1,635 $3,530 $4,049 $2,972 $3,510 $2,147 $2…" at bounding box center [1307, 462] width 522 height 590
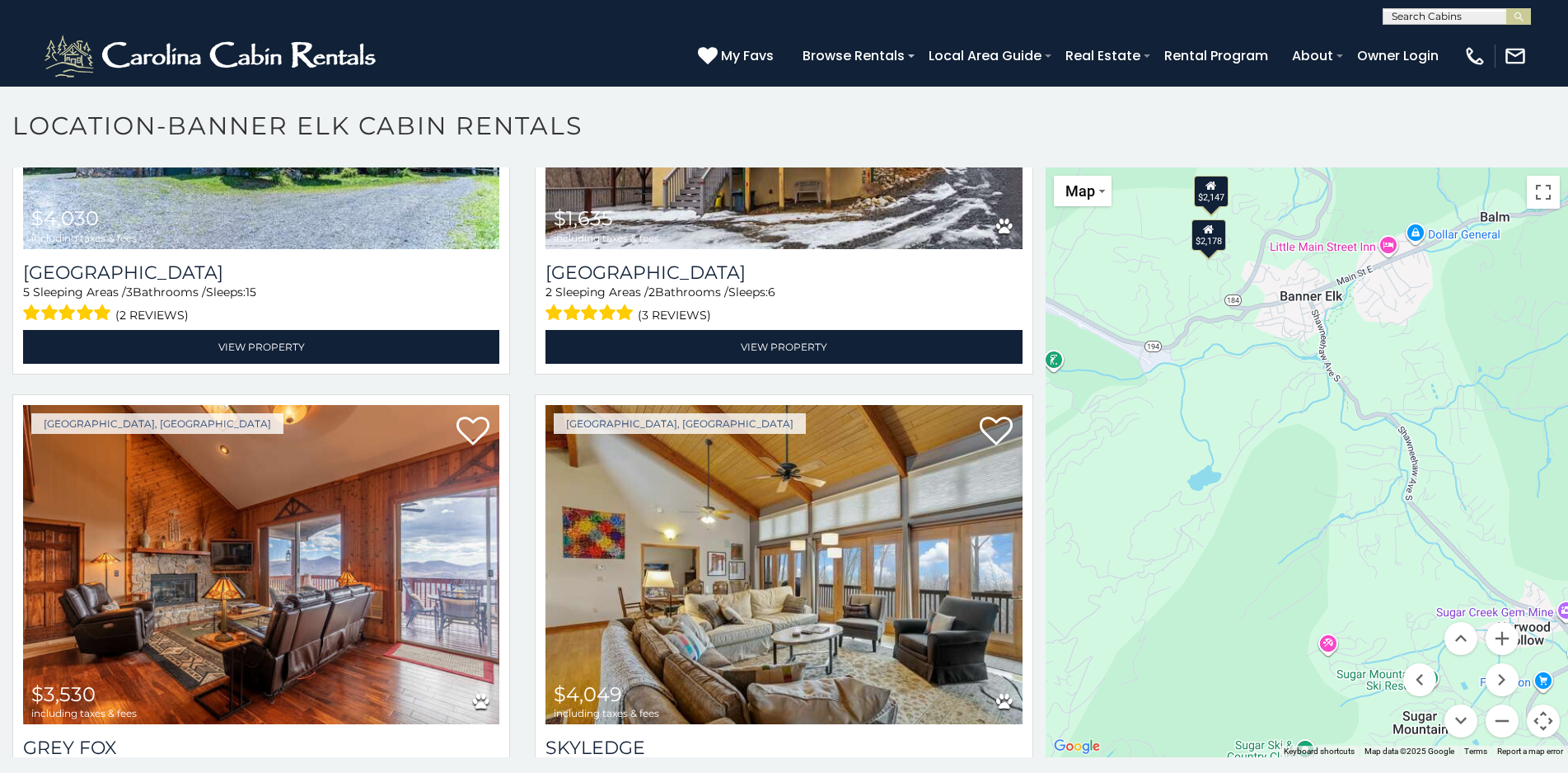
drag, startPoint x: 1236, startPoint y: 591, endPoint x: 1281, endPoint y: 643, distance: 68.8
click at [1281, 643] on div "$6,288 $3,178 $3,660 $2,786 $4,030 $1,635 $3,530 $4,049 $2,972 $3,510 $2,147 $2…" at bounding box center [1307, 462] width 522 height 590
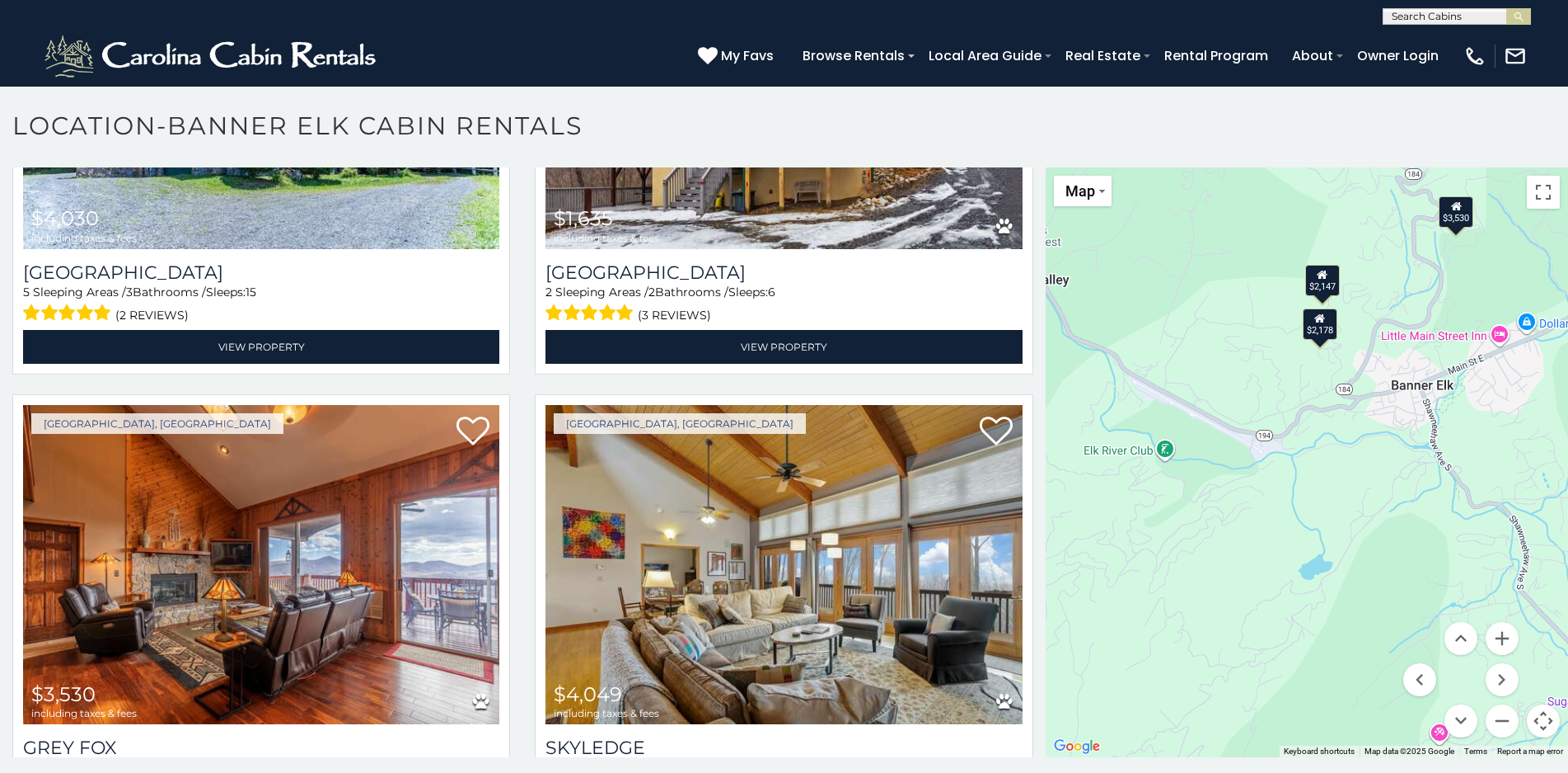
drag, startPoint x: 1236, startPoint y: 527, endPoint x: 1350, endPoint y: 620, distance: 147.1
click at [1350, 620] on div "$6,288 $3,178 $3,660 $2,786 $4,030 $1,635 $3,530 $4,049 $2,972 $3,510 $2,147 $2…" at bounding box center [1307, 462] width 522 height 590
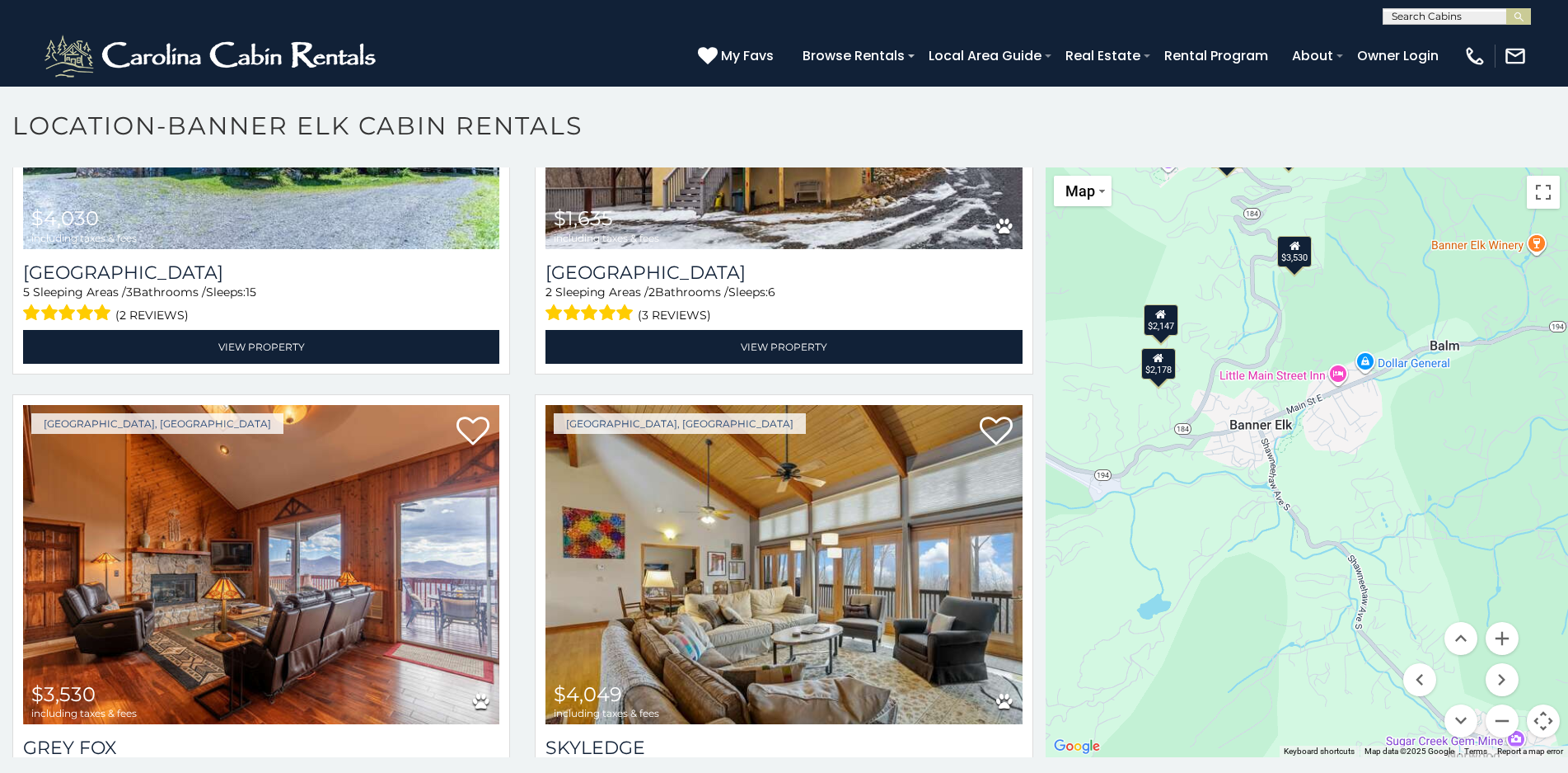
drag, startPoint x: 1412, startPoint y: 551, endPoint x: 1249, endPoint y: 591, distance: 167.8
click at [1249, 591] on div "$6,288 $3,178 $3,660 $2,786 $4,030 $1,635 $3,530 $4,049 $2,972 $3,510 $2,147 $2…" at bounding box center [1307, 462] width 522 height 590
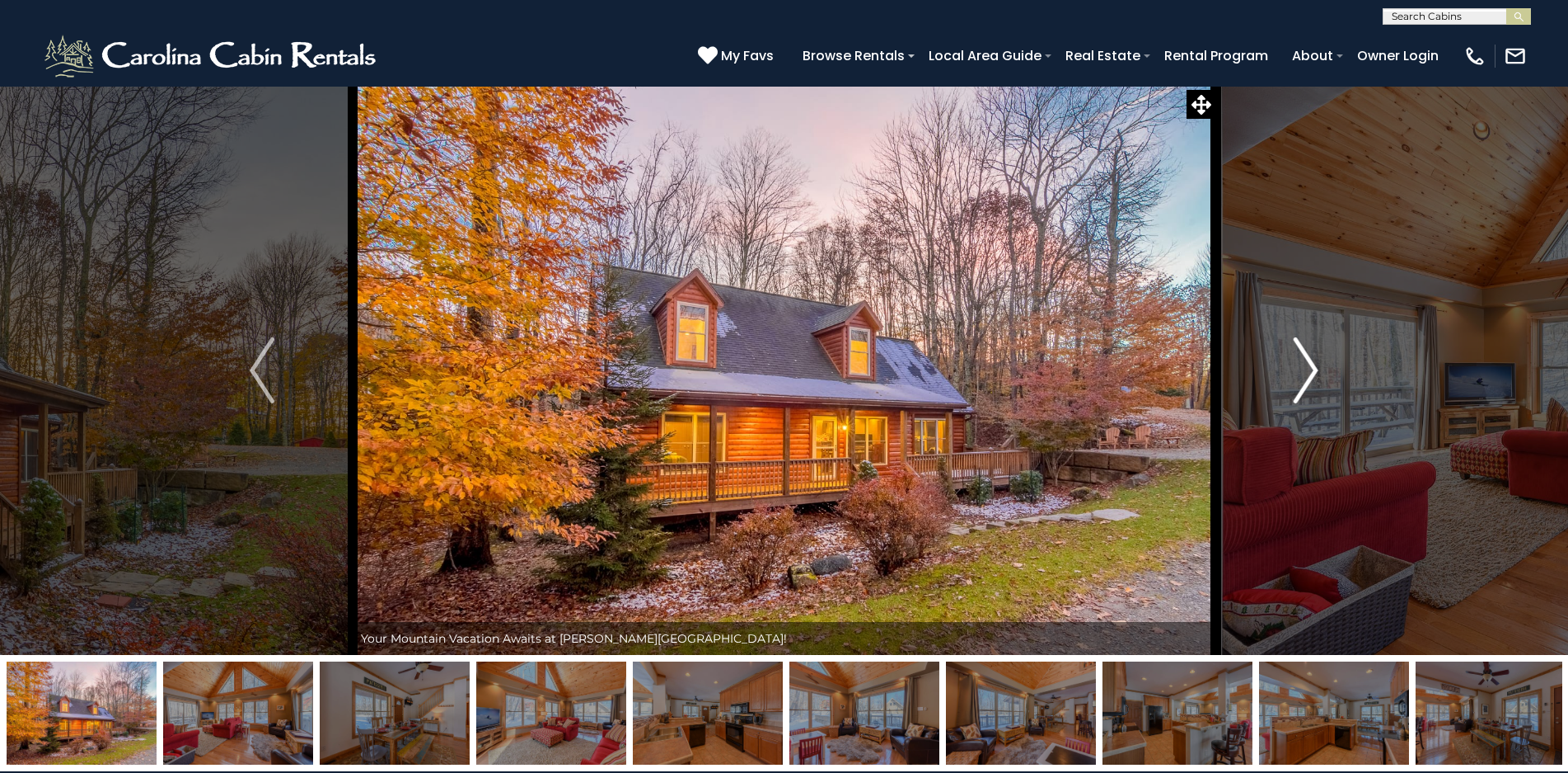
click at [1311, 371] on img "Next" at bounding box center [1306, 370] width 25 height 66
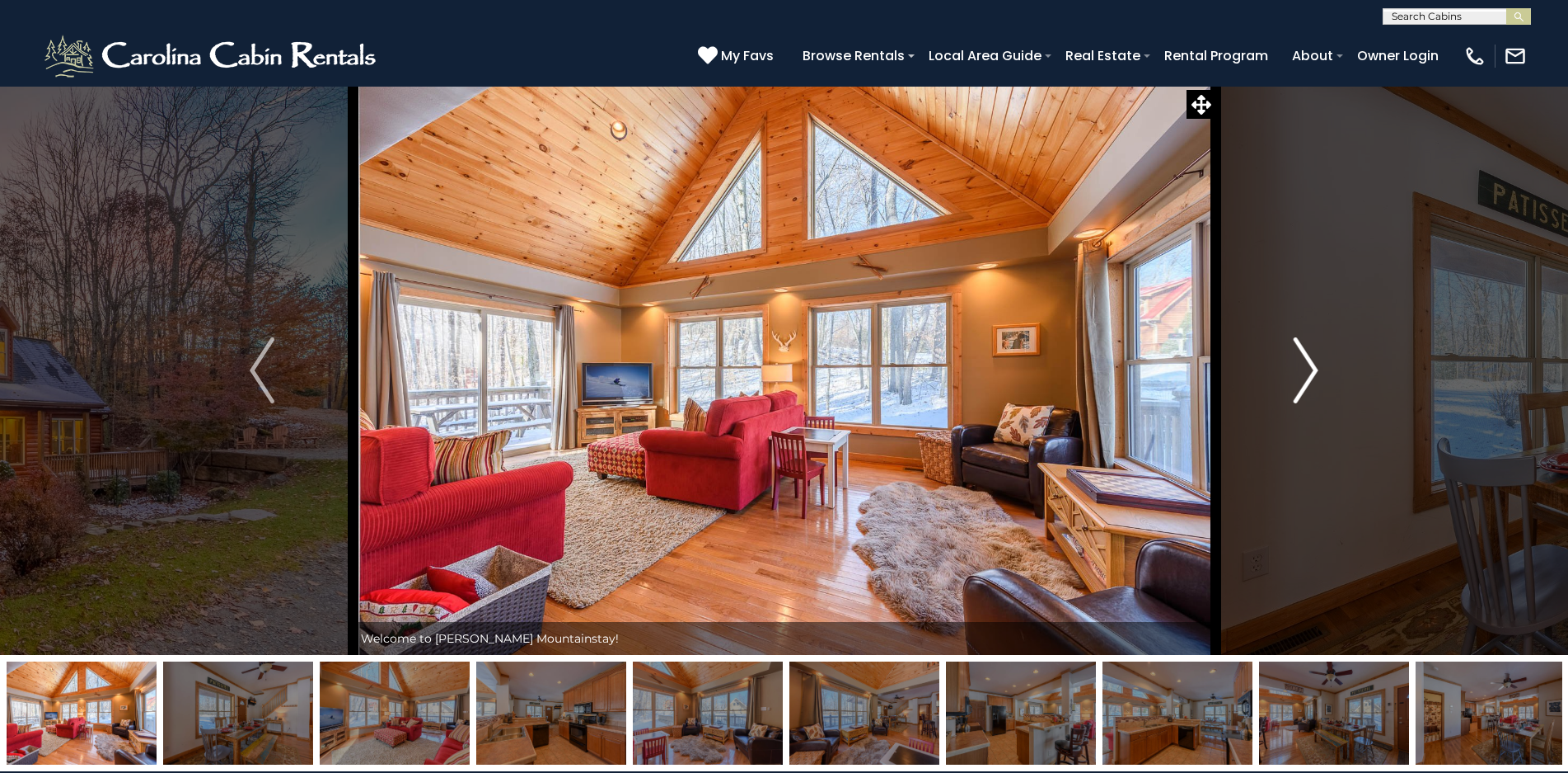
click at [1311, 371] on img "Next" at bounding box center [1306, 370] width 25 height 66
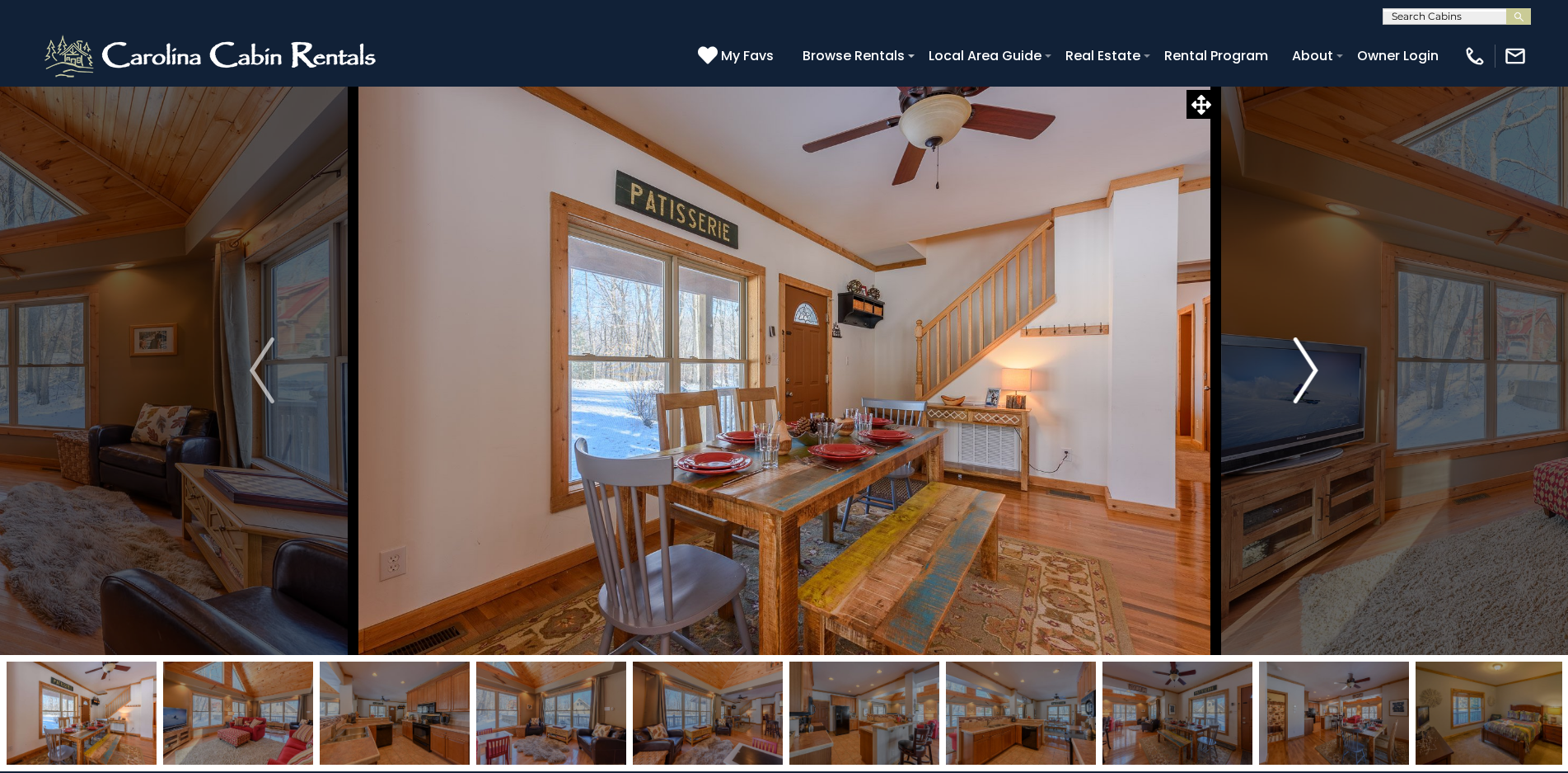
click at [1311, 371] on img "Next" at bounding box center [1306, 370] width 25 height 66
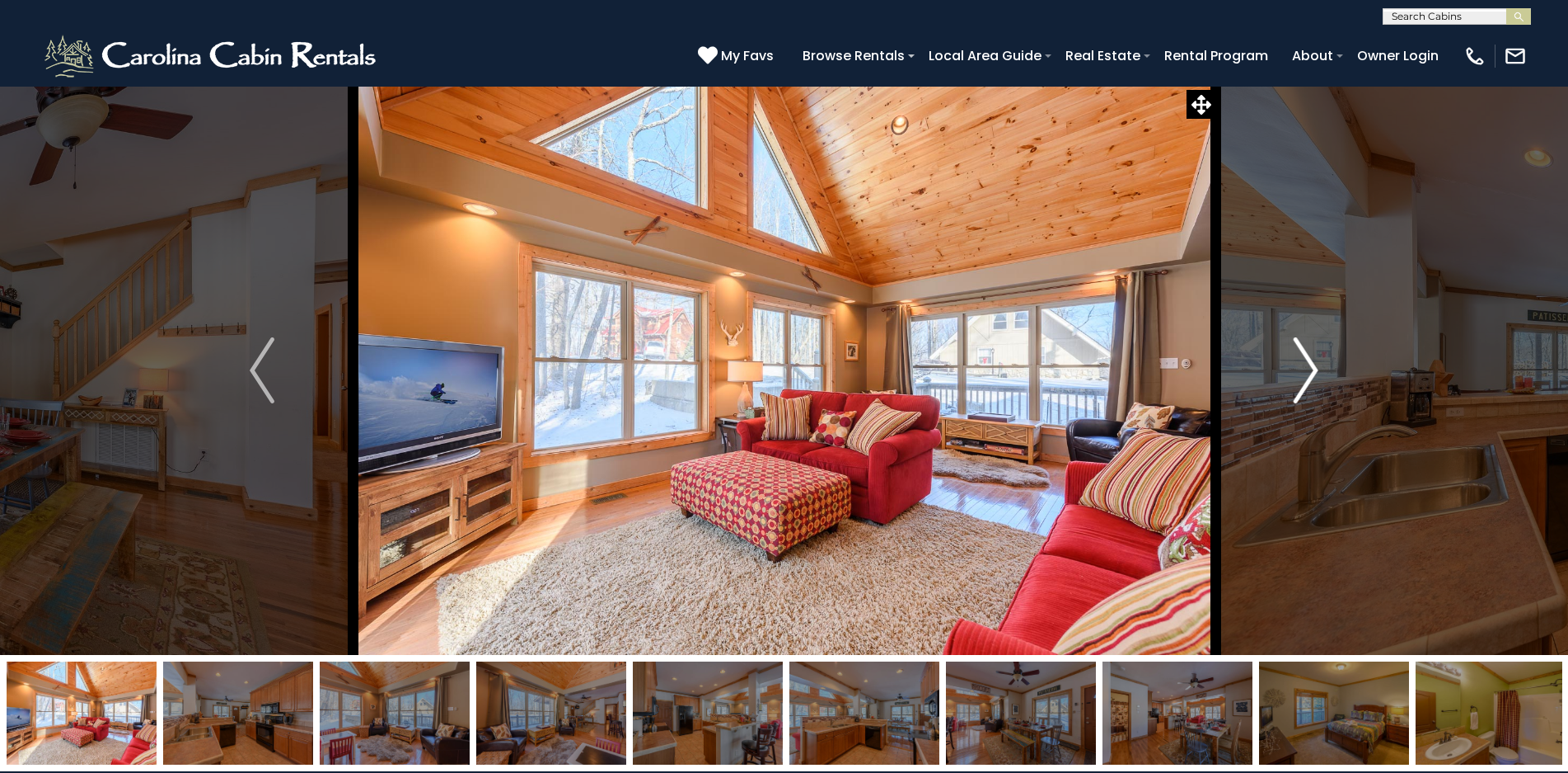
click at [1311, 371] on img "Next" at bounding box center [1306, 370] width 25 height 66
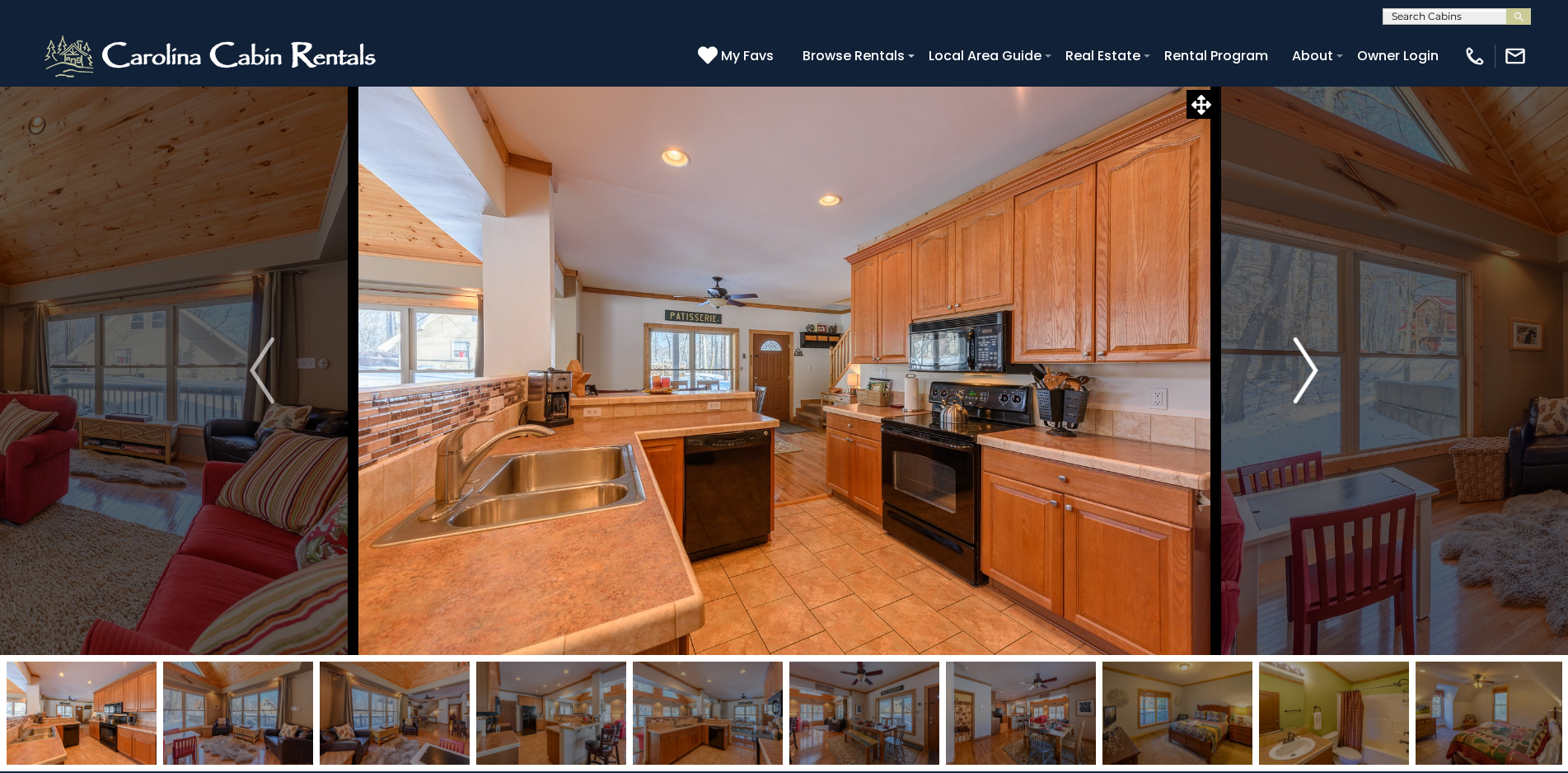
click at [1311, 371] on img "Next" at bounding box center [1306, 370] width 25 height 66
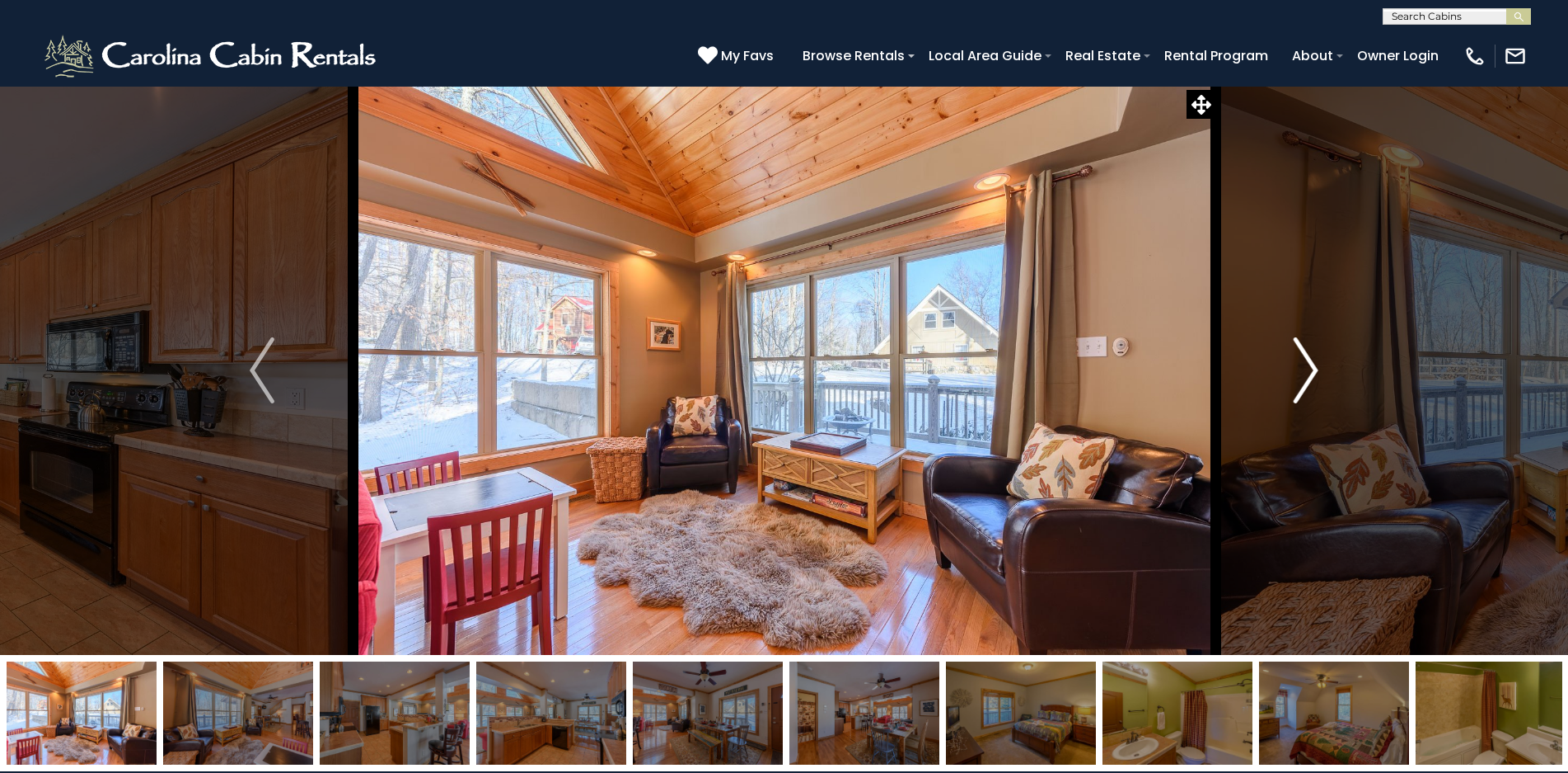
click at [1314, 363] on img "Next" at bounding box center [1306, 370] width 25 height 66
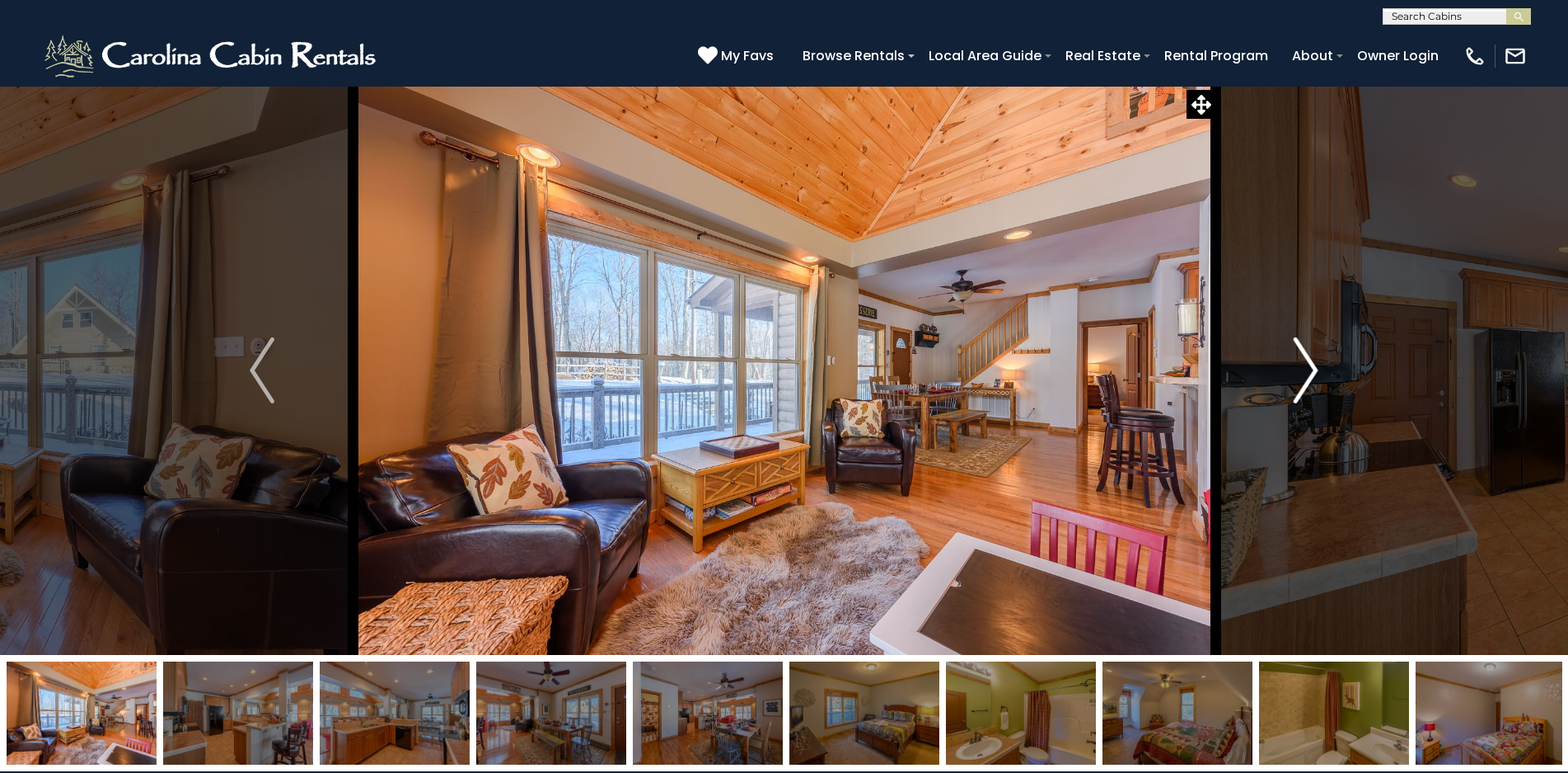
click at [1313, 363] on img "Next" at bounding box center [1306, 370] width 25 height 66
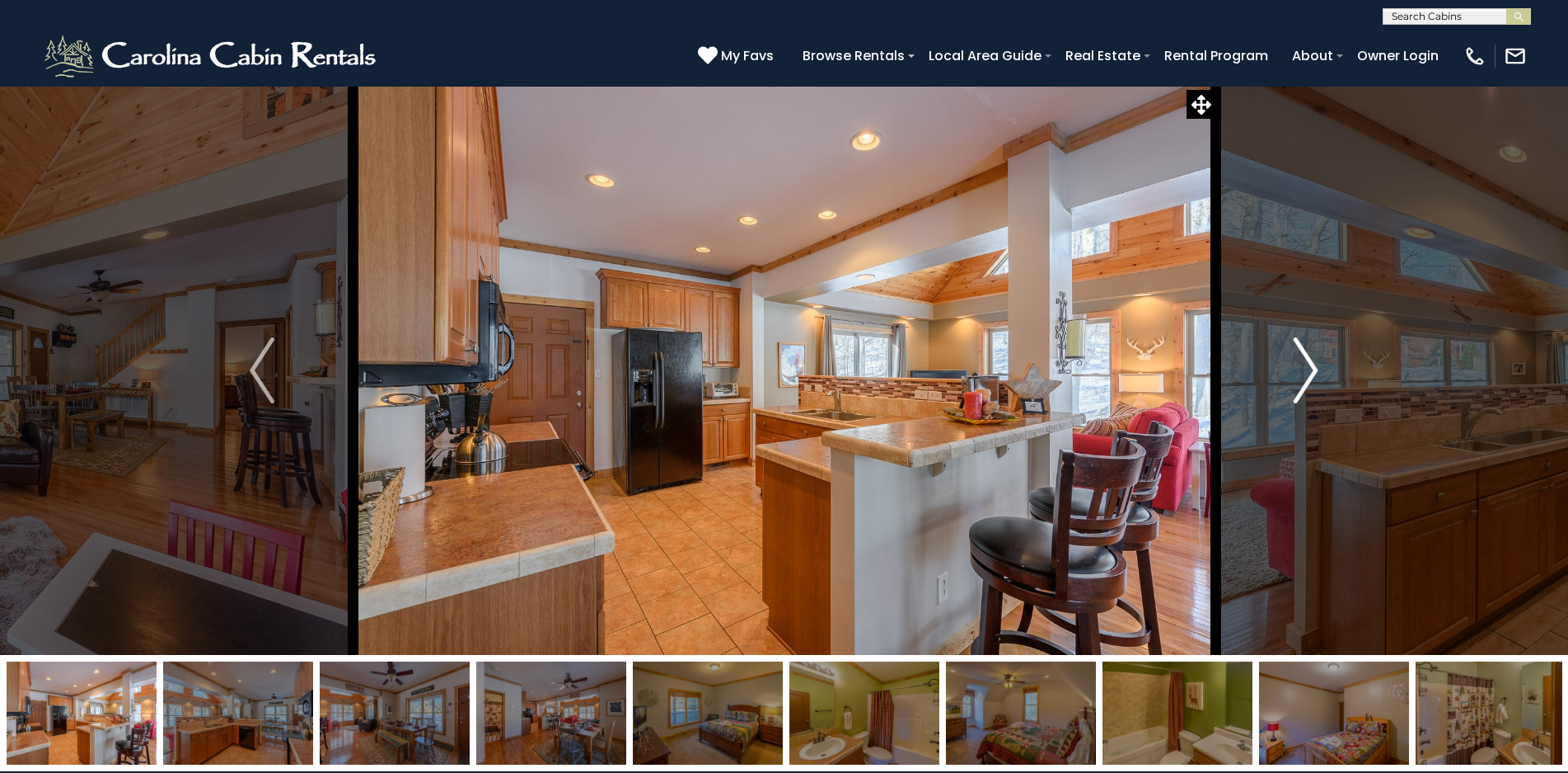
click at [1311, 363] on img "Next" at bounding box center [1306, 370] width 25 height 66
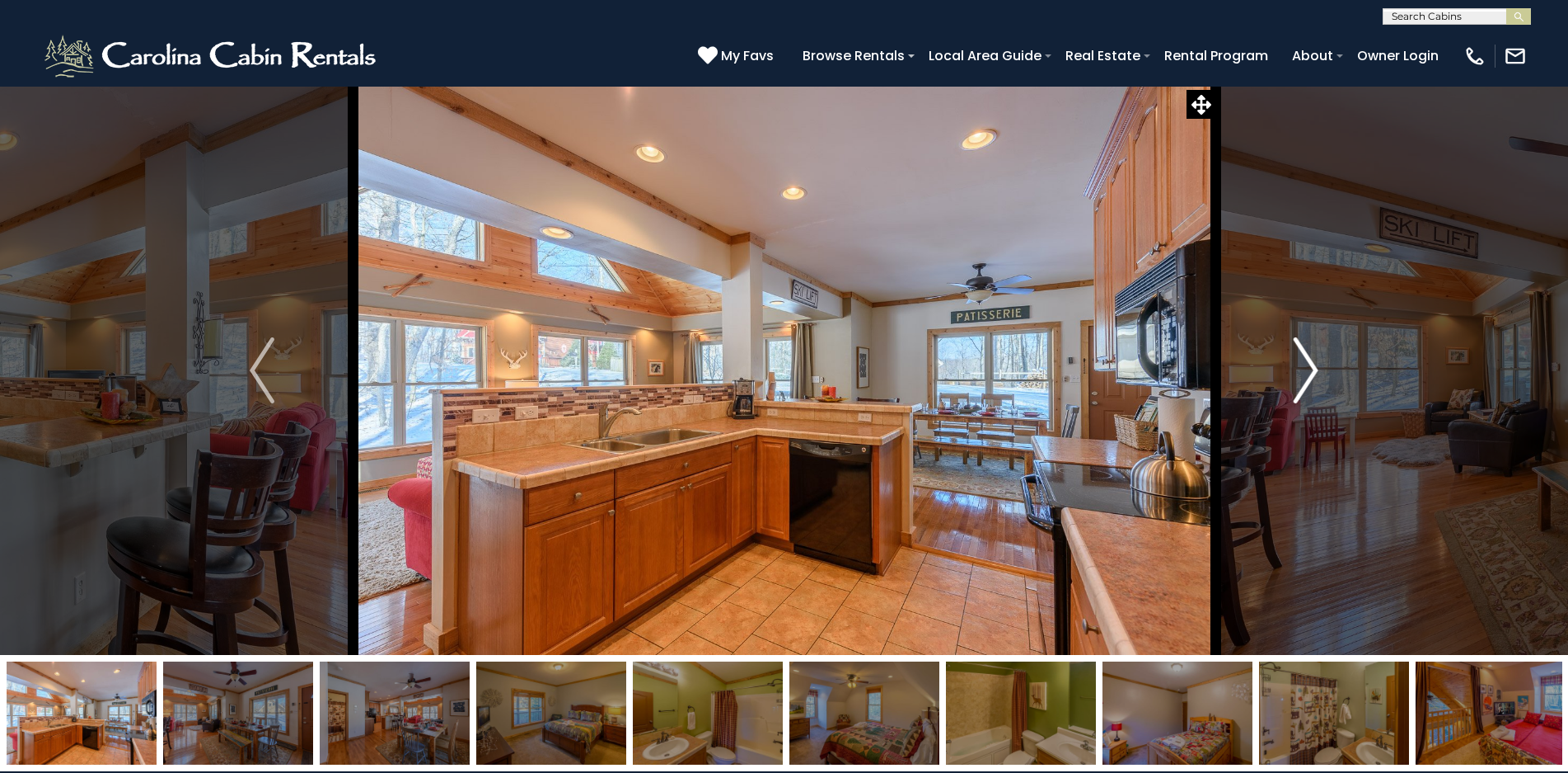
click at [1307, 364] on img "Next" at bounding box center [1306, 370] width 25 height 66
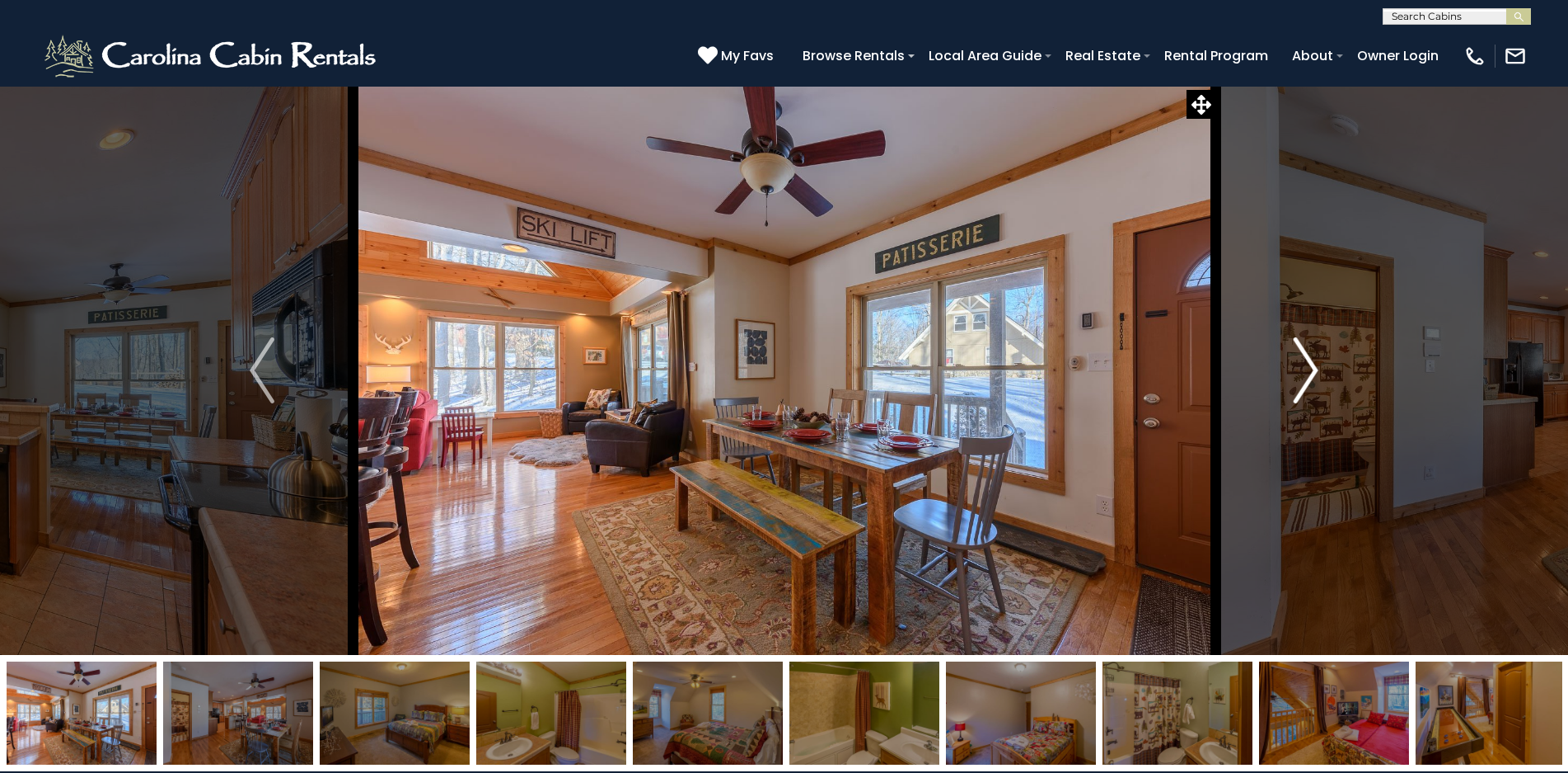
click at [1307, 372] on img "Next" at bounding box center [1306, 370] width 25 height 66
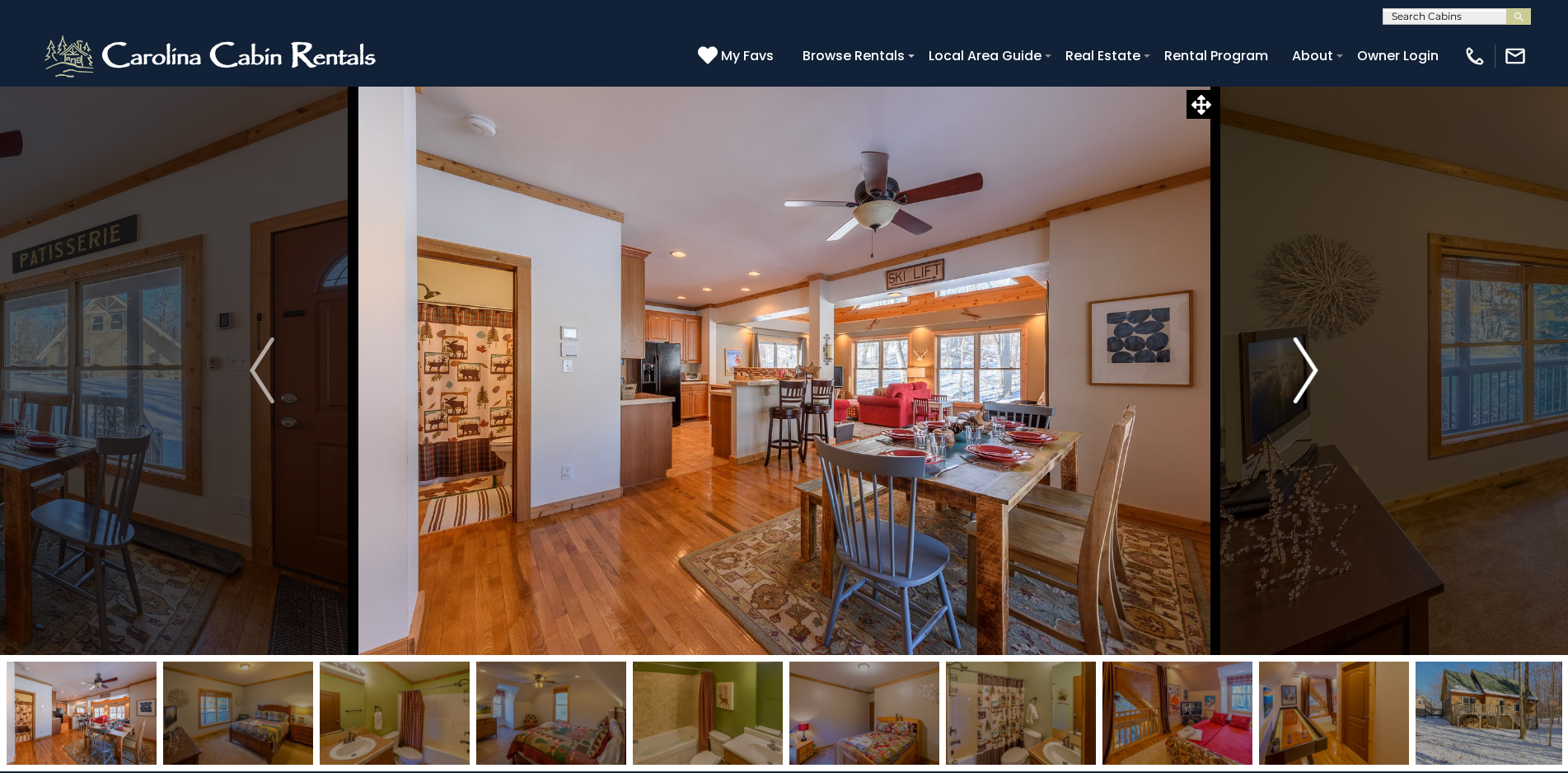
click at [1307, 372] on img "Next" at bounding box center [1306, 370] width 25 height 66
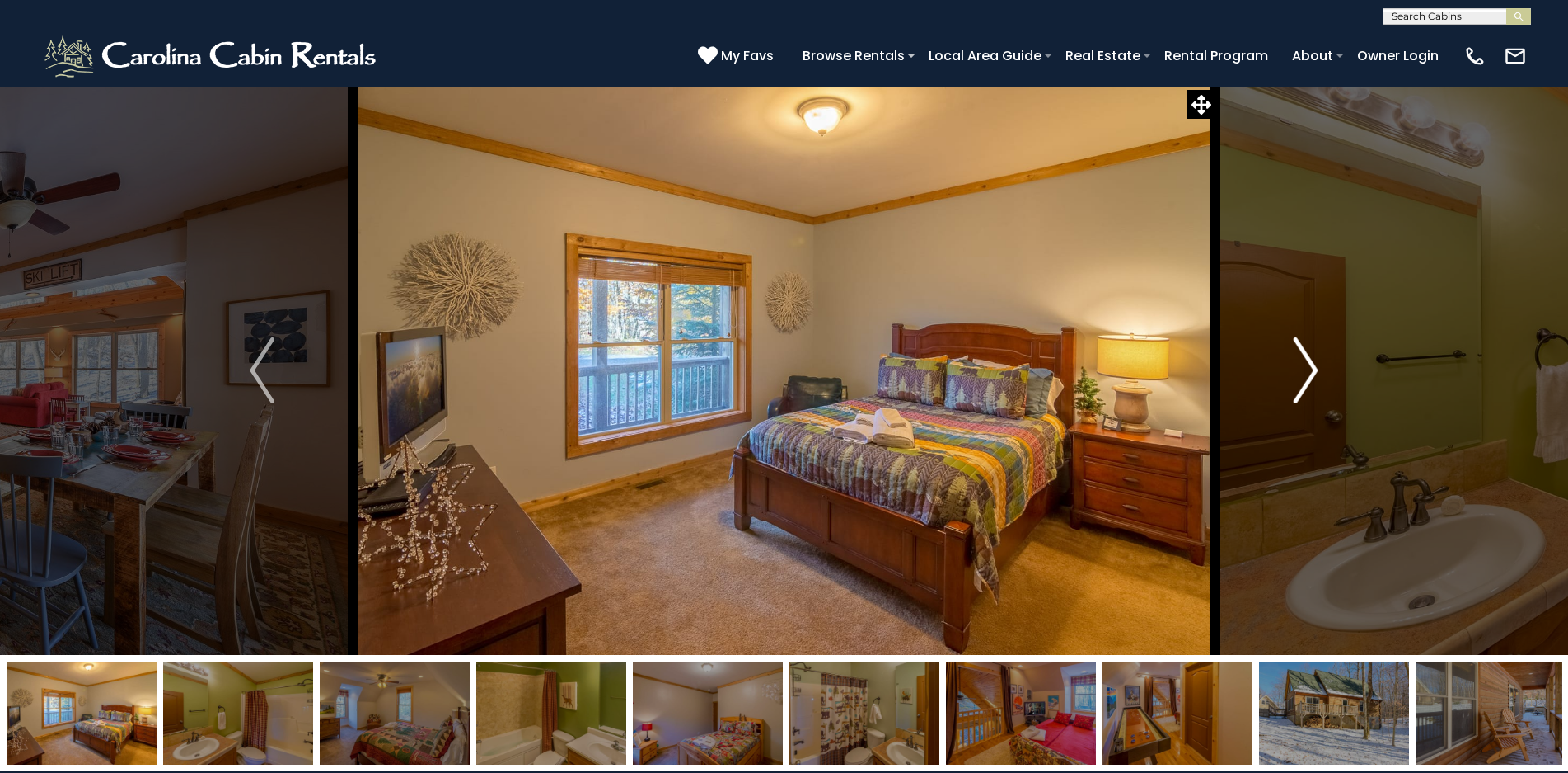
click at [1307, 372] on img "Next" at bounding box center [1306, 370] width 25 height 66
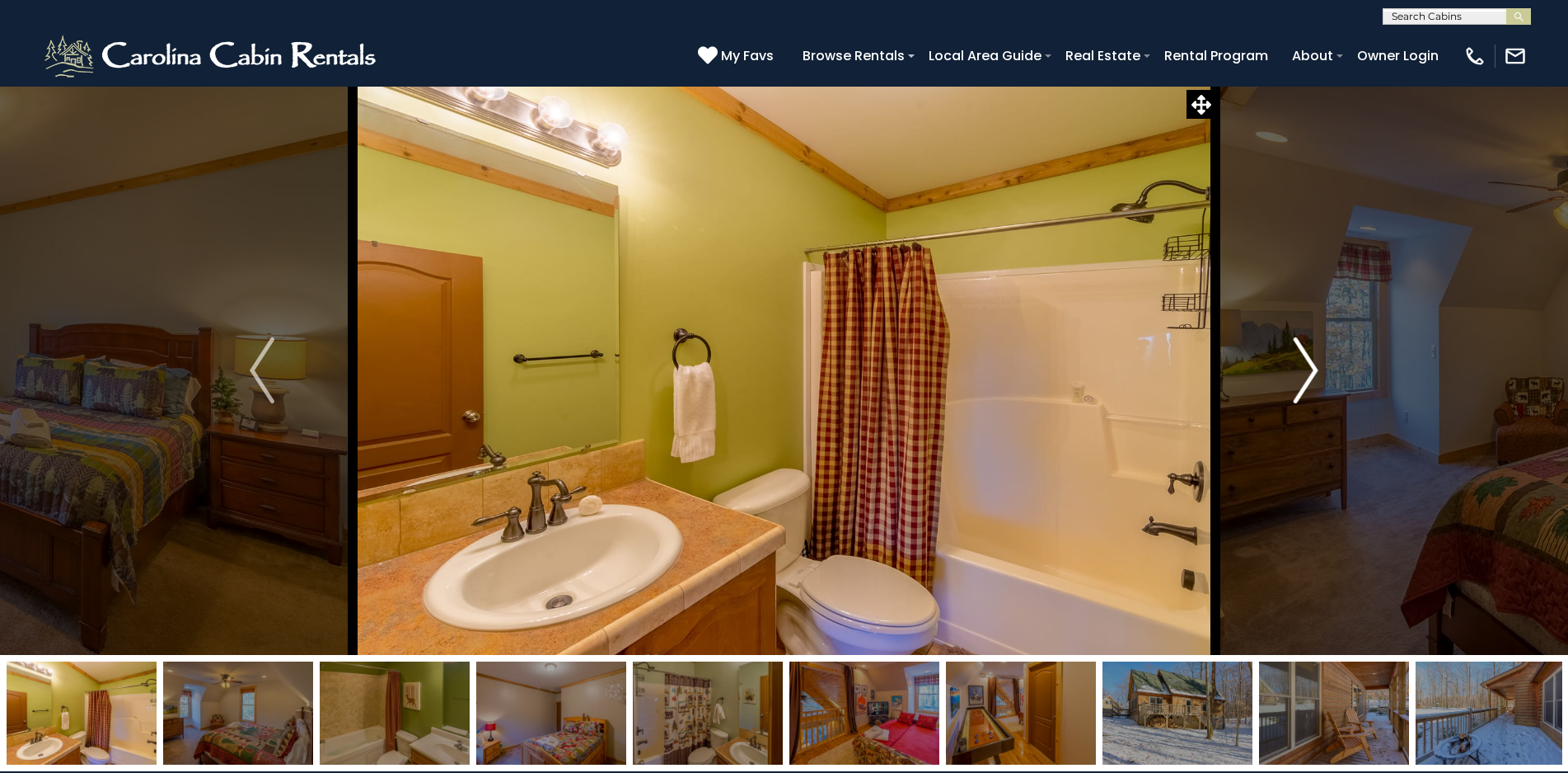
click at [1307, 370] on img "Next" at bounding box center [1306, 370] width 25 height 66
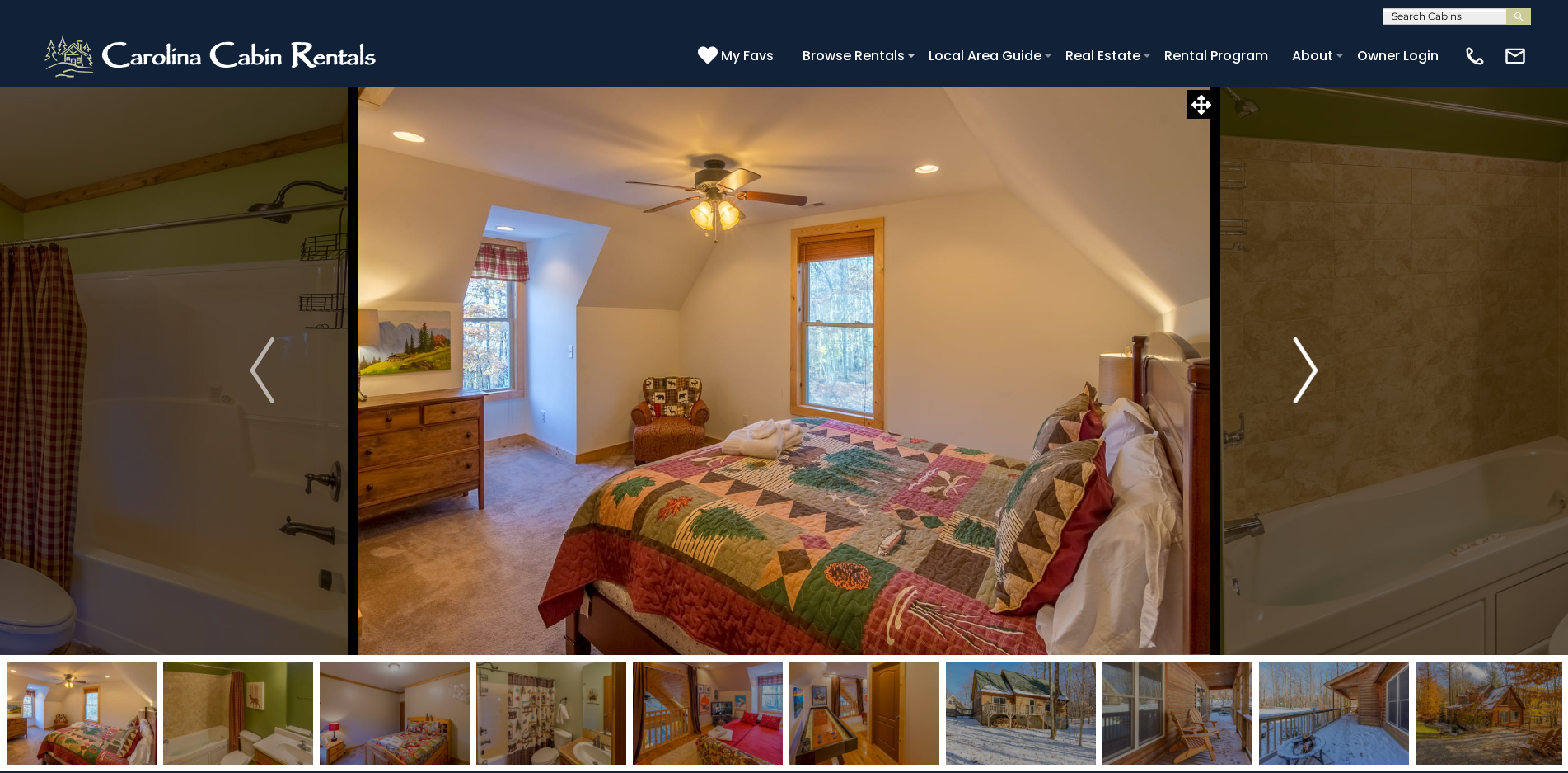
click at [1307, 370] on img "Next" at bounding box center [1306, 370] width 25 height 66
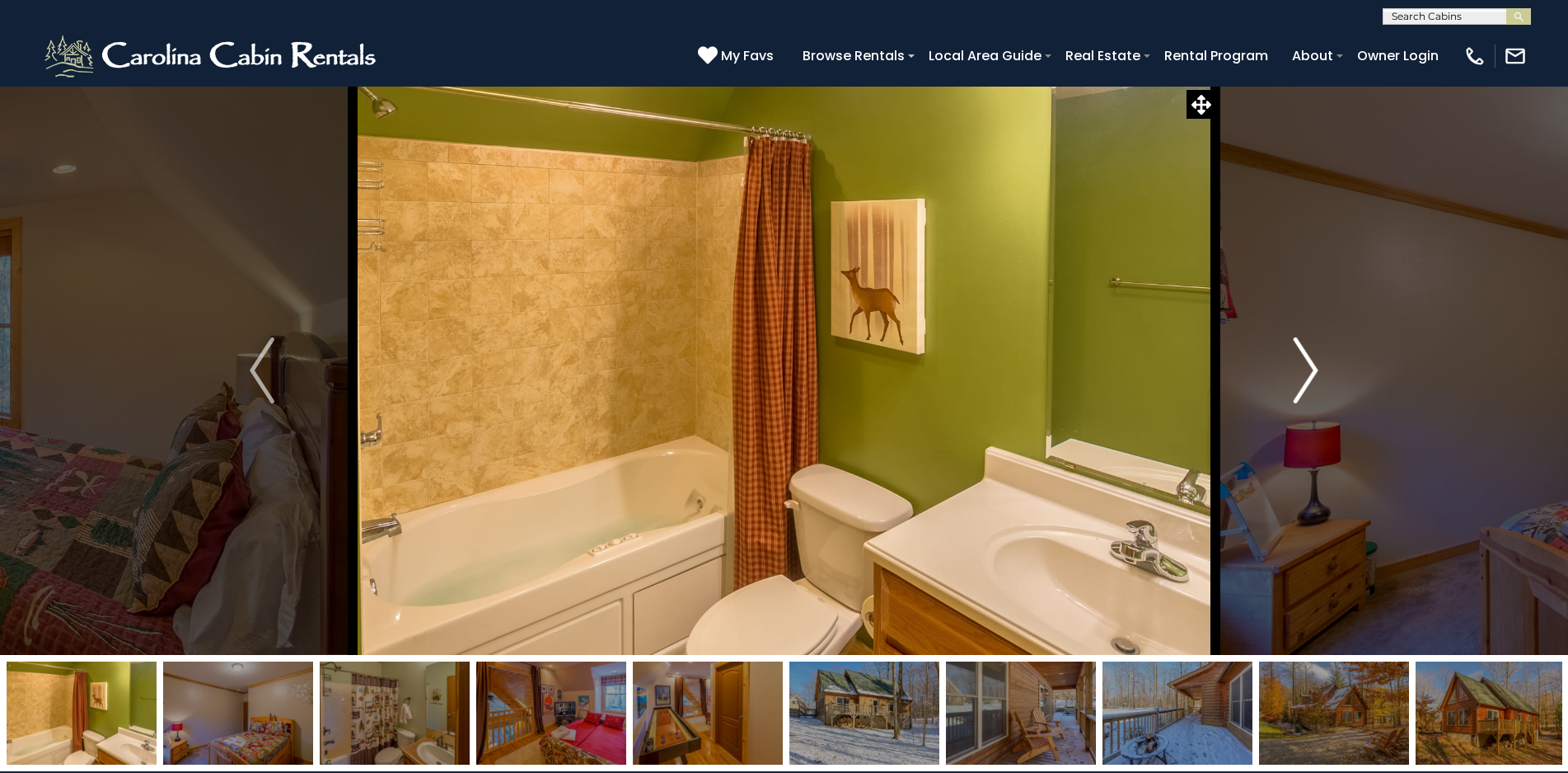
click at [1307, 369] on img "Next" at bounding box center [1306, 370] width 25 height 66
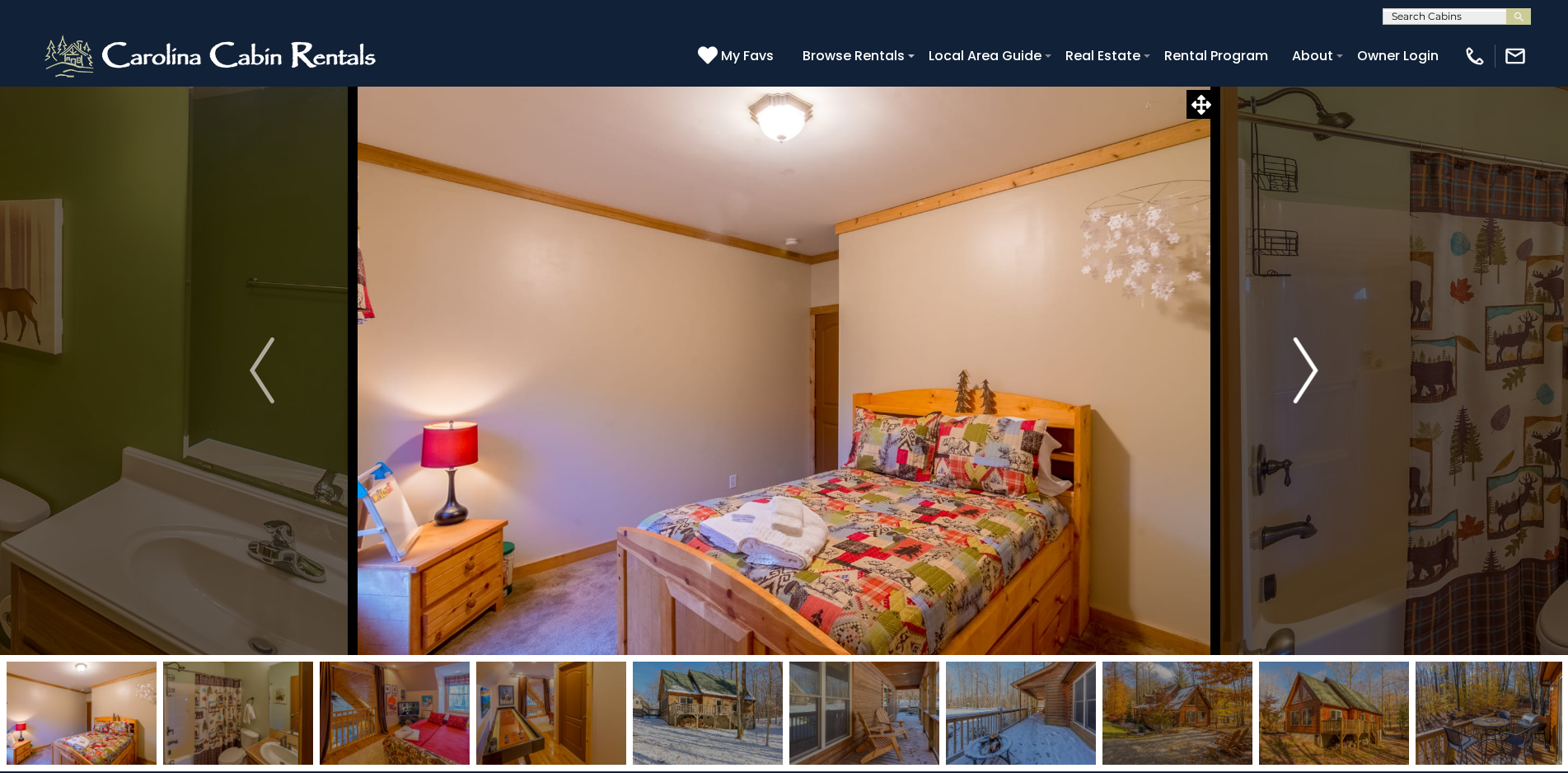
click at [1307, 369] on img "Next" at bounding box center [1306, 370] width 25 height 66
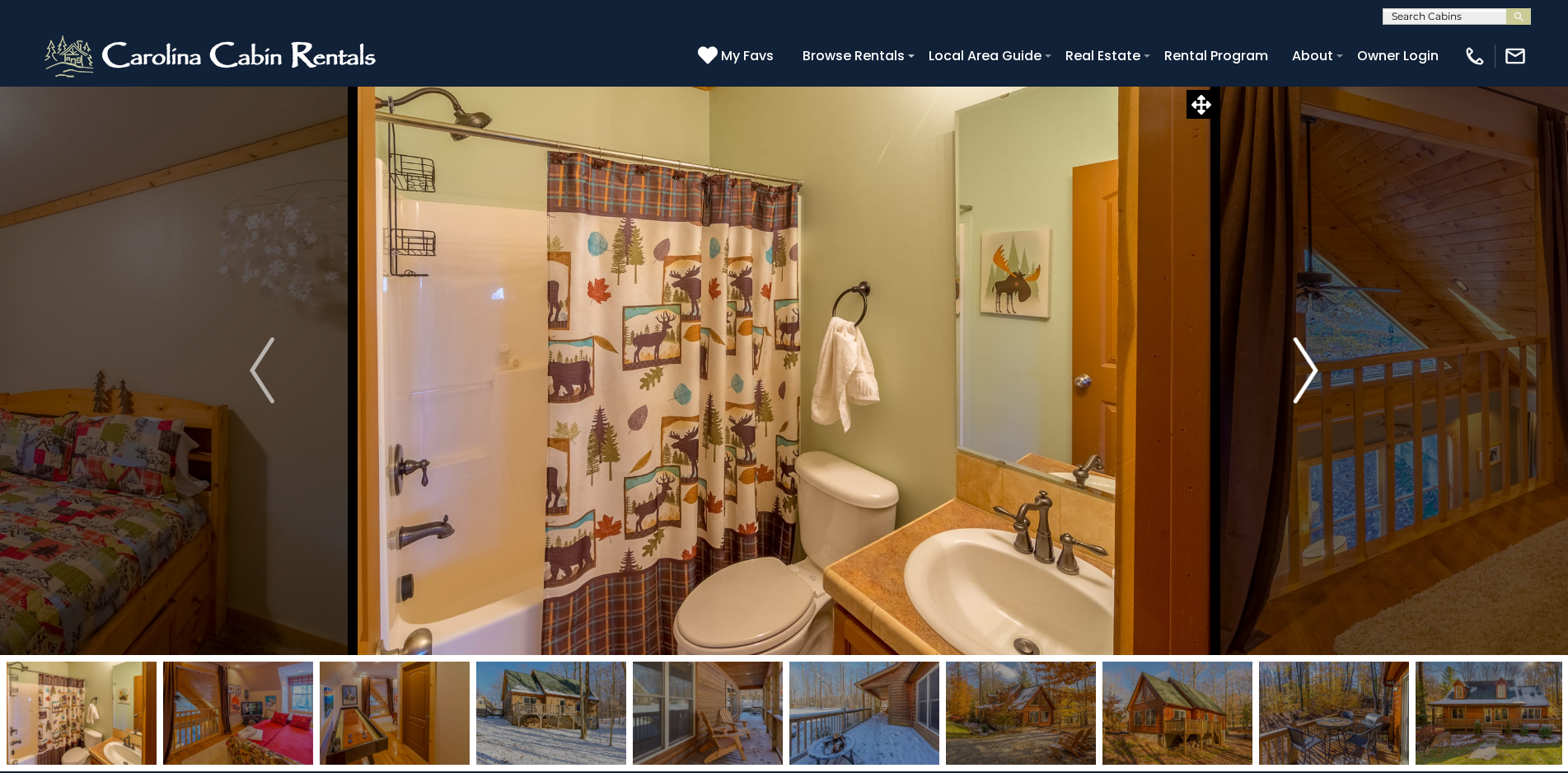
click at [1307, 369] on img "Next" at bounding box center [1306, 370] width 25 height 66
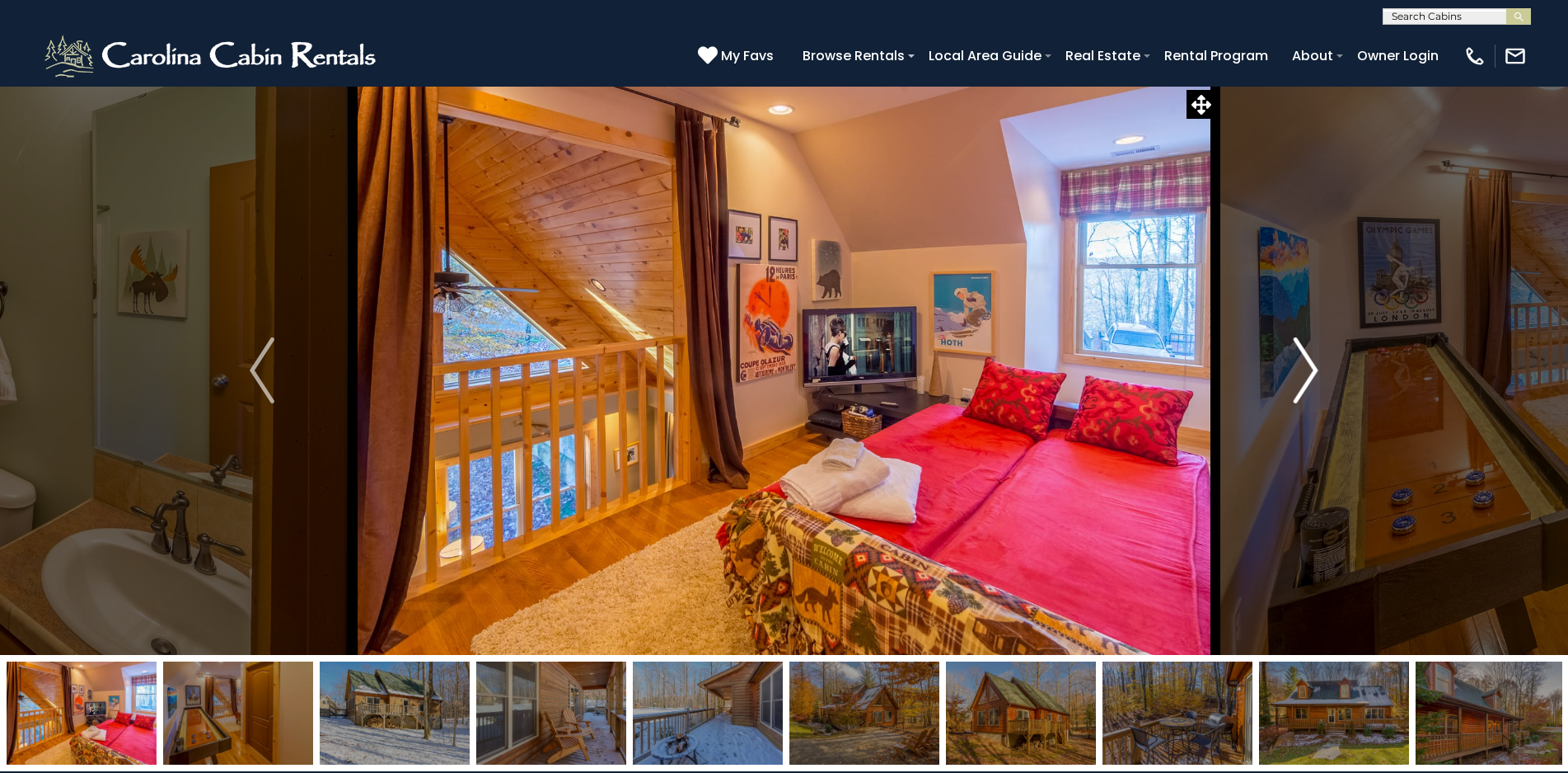
click at [1307, 369] on img "Next" at bounding box center [1306, 370] width 25 height 66
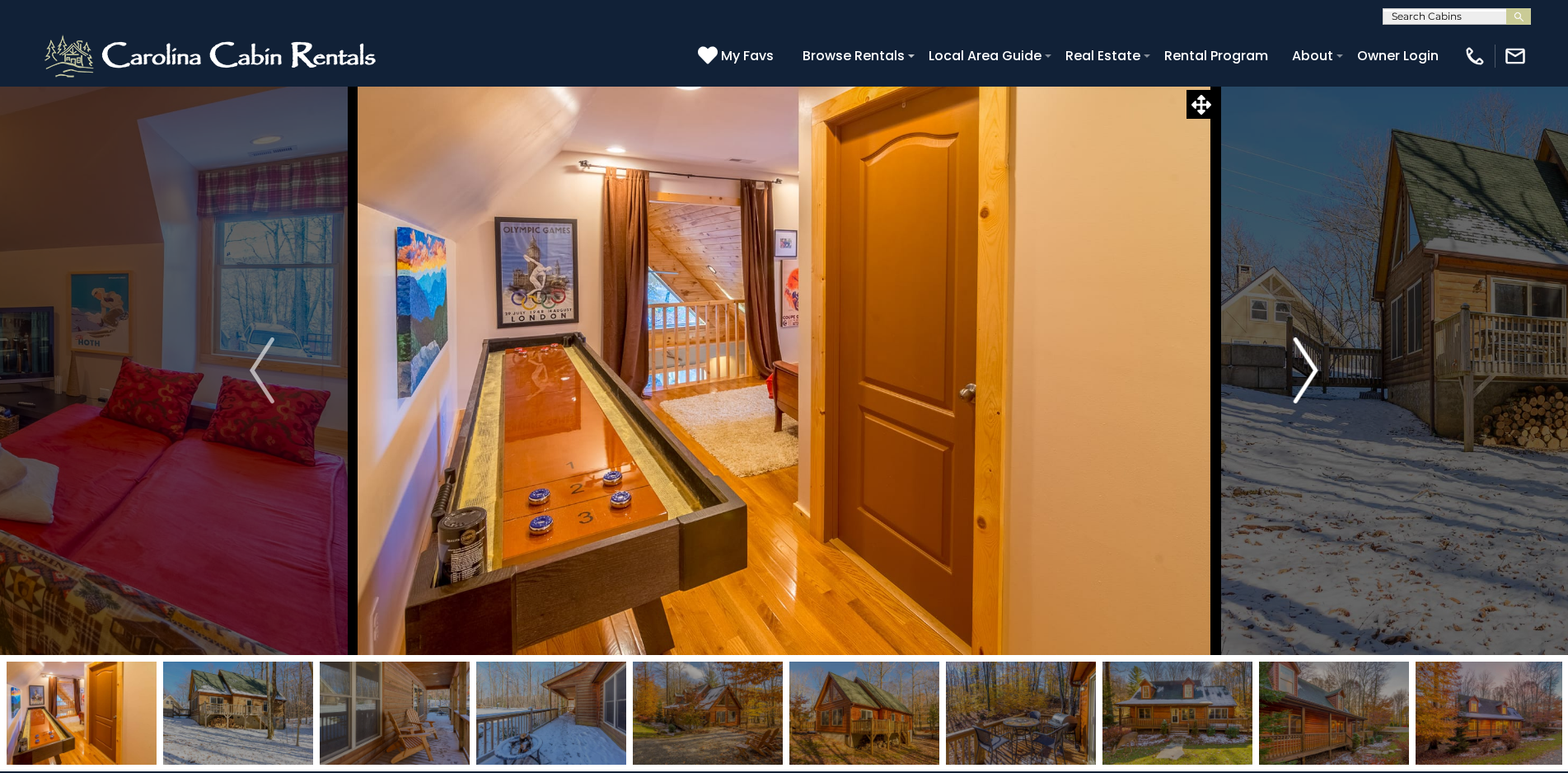
click at [1305, 368] on img "Next" at bounding box center [1306, 370] width 25 height 66
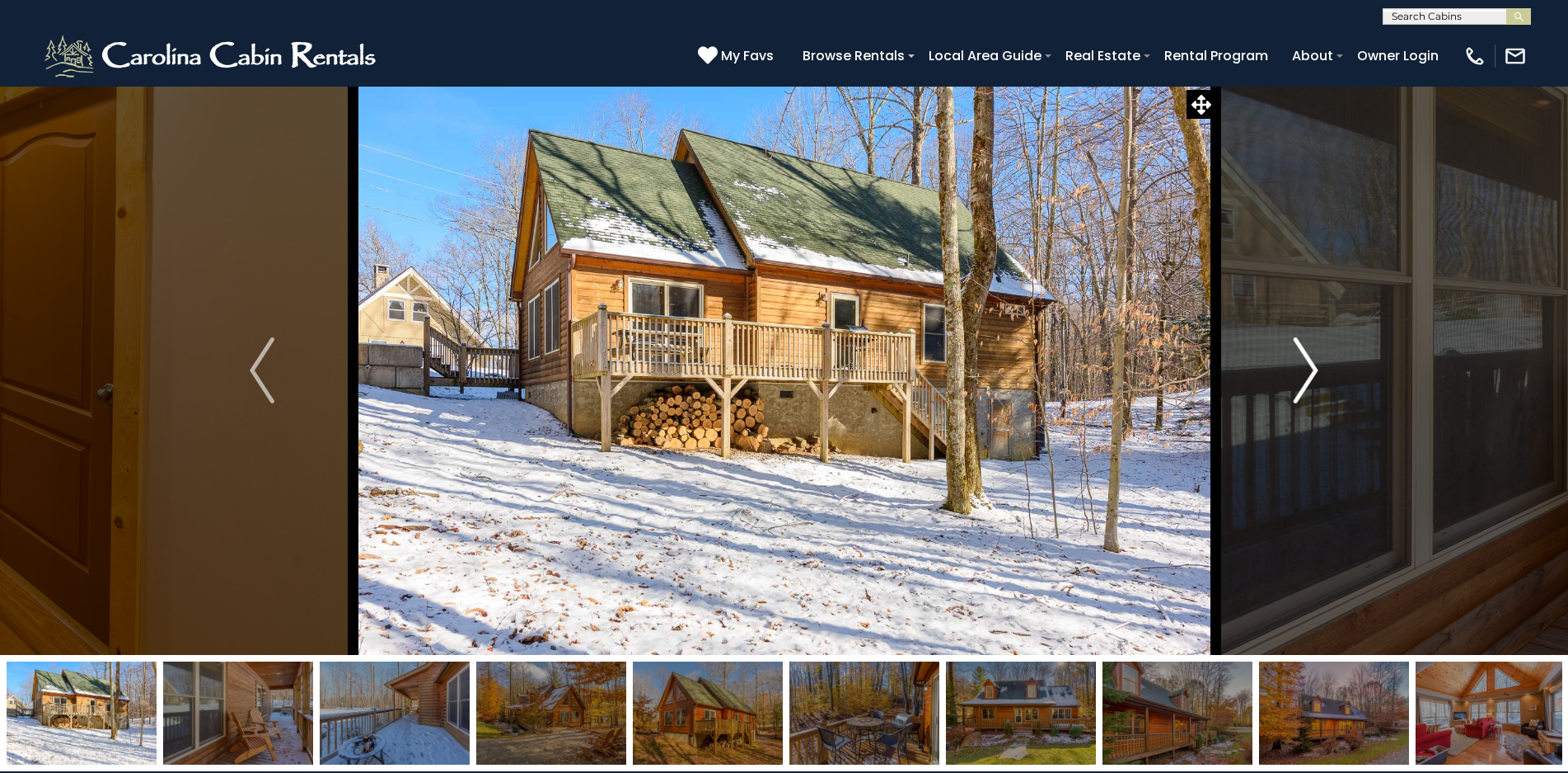
click at [1305, 368] on img "Next" at bounding box center [1306, 370] width 25 height 66
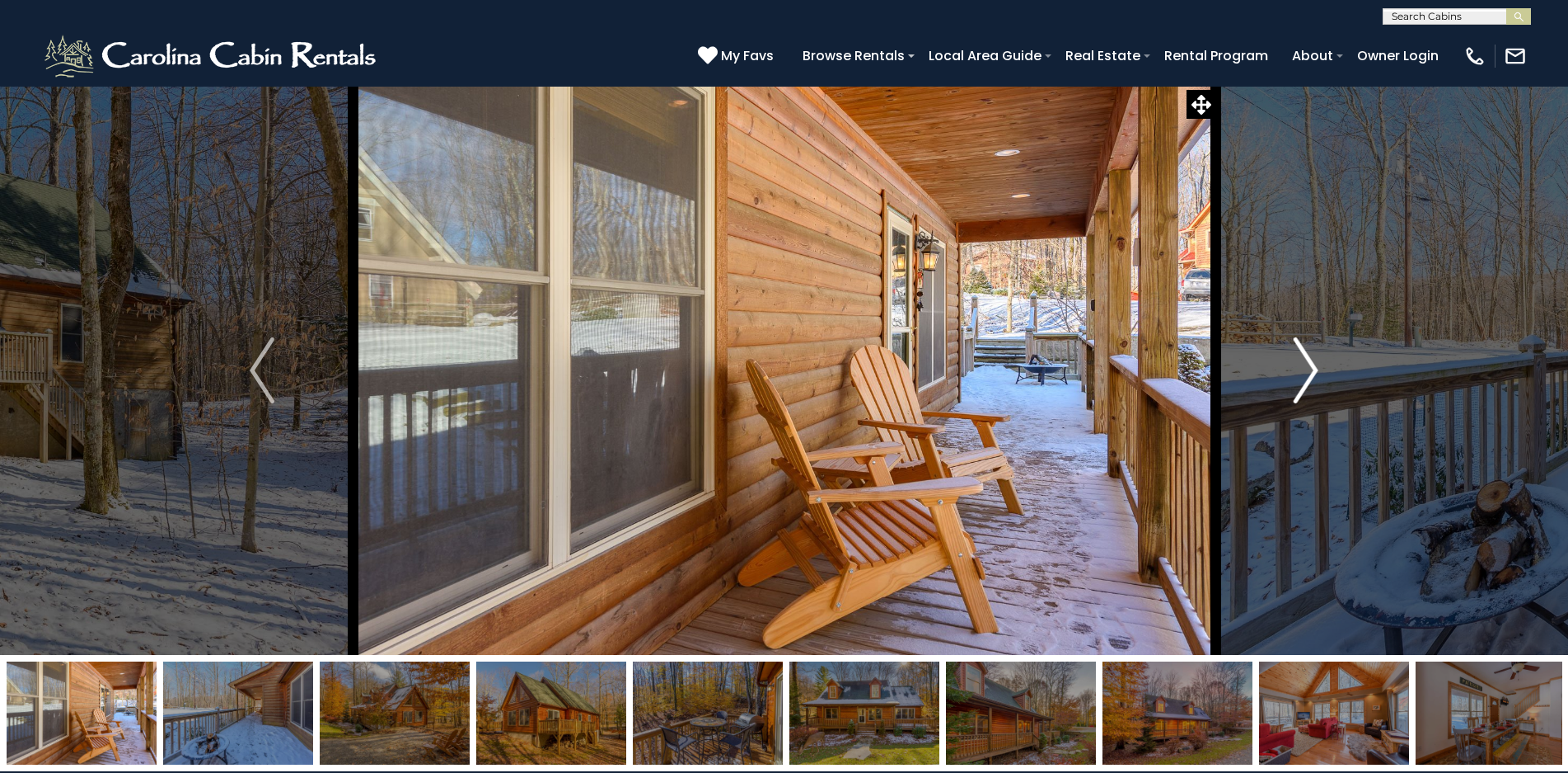
click at [1305, 368] on img "Next" at bounding box center [1306, 370] width 25 height 66
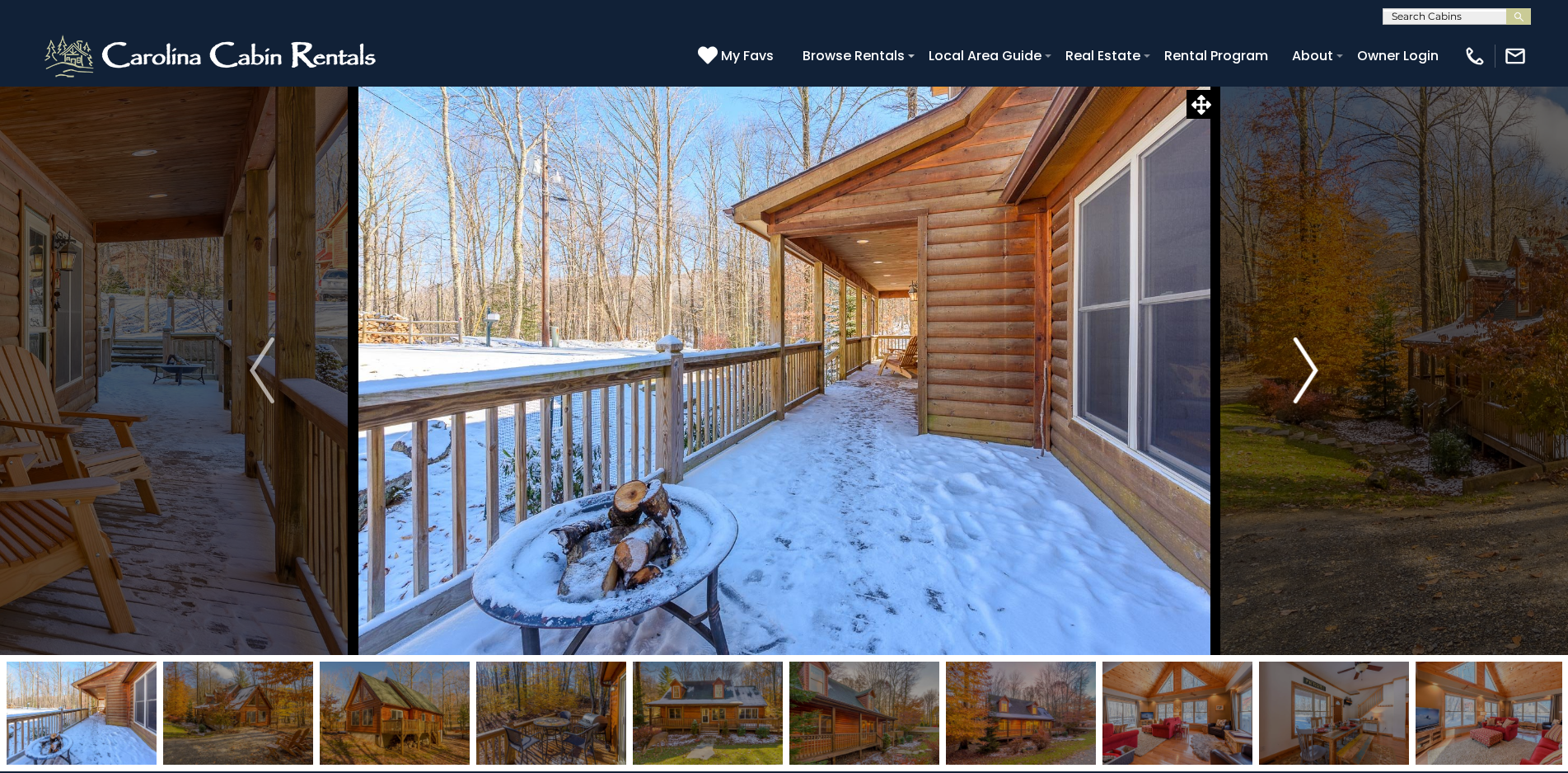
click at [1305, 368] on img "Next" at bounding box center [1306, 370] width 25 height 66
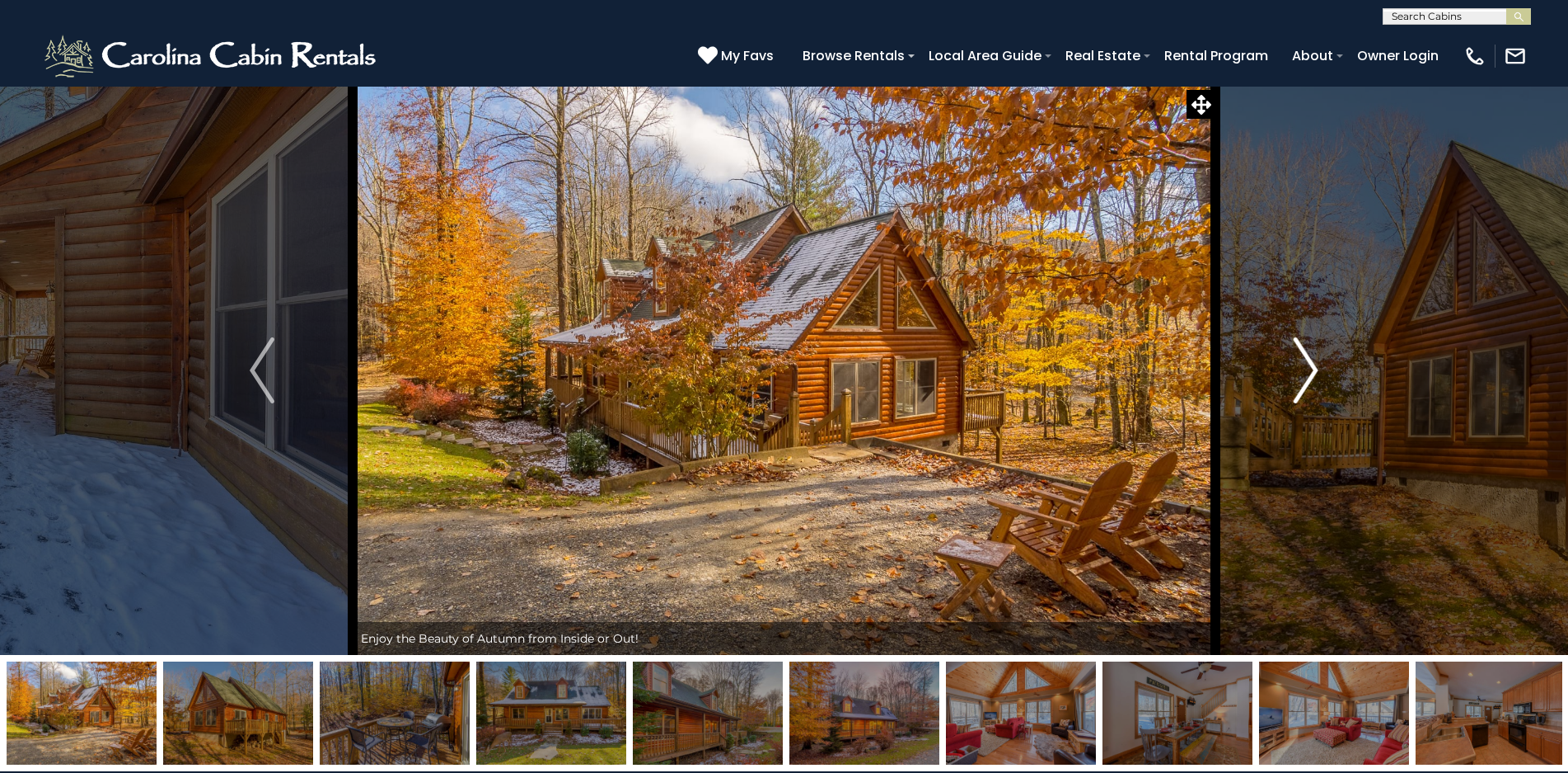
click at [1305, 368] on img "Next" at bounding box center [1306, 370] width 25 height 66
